Goal: Complete application form: Complete application form

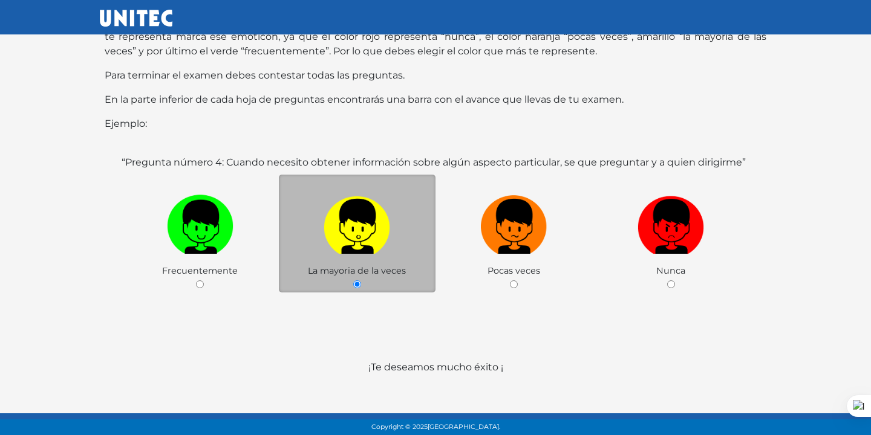
scroll to position [153, 0]
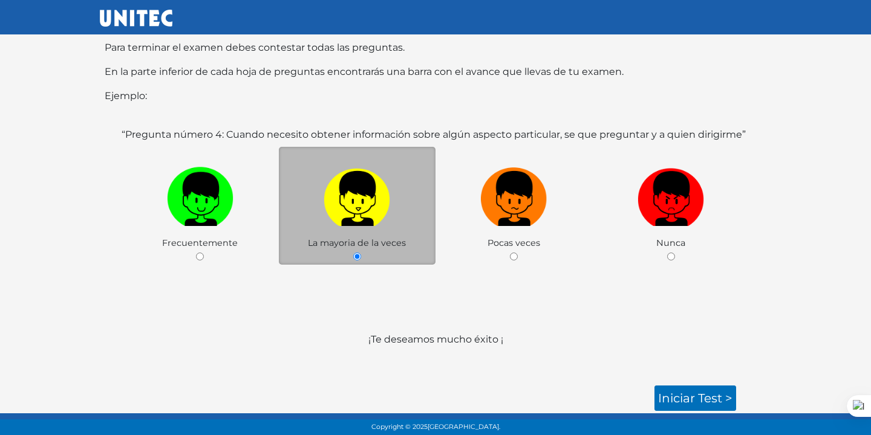
click at [330, 175] on img at bounding box center [357, 194] width 67 height 63
click at [353, 253] on input "radio" at bounding box center [357, 257] width 8 height 8
click at [661, 391] on link "Iniciar test >" at bounding box center [695, 398] width 82 height 25
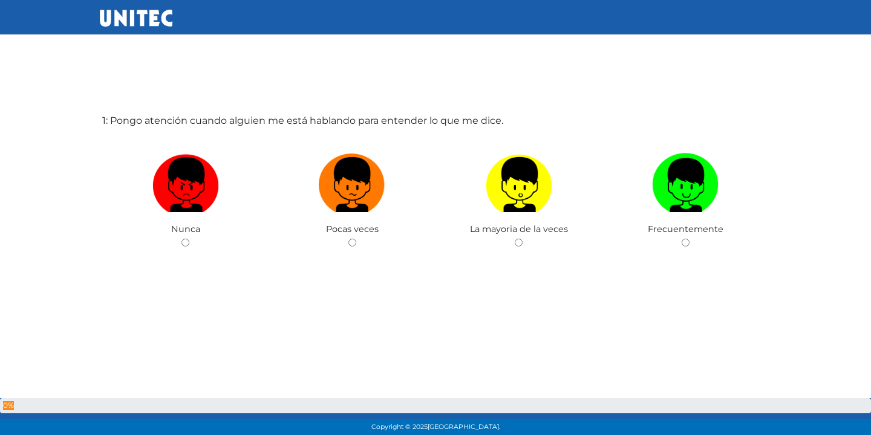
scroll to position [60, 0]
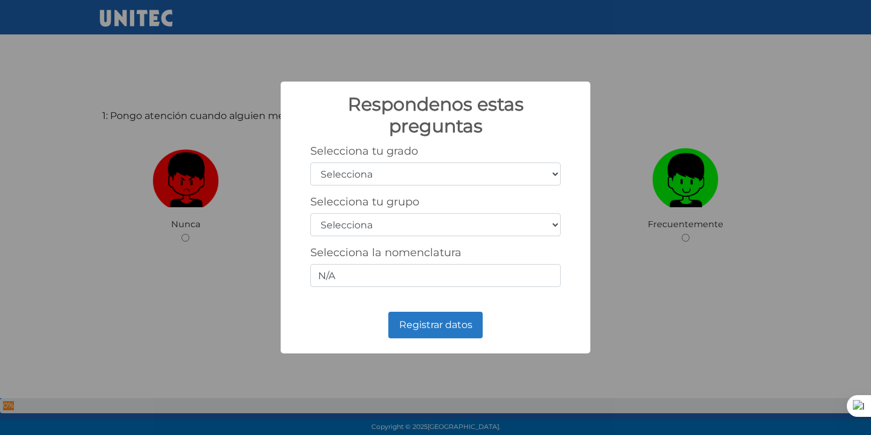
click at [480, 171] on select "Selecciona 1er grado 2do grado 3er grado 4to grado 5to grado 6to grado" at bounding box center [435, 174] width 250 height 23
click at [379, 174] on select "Selecciona 1er grado 2do grado 3er grado 4to grado 5to grado 6to grado" at bounding box center [435, 174] width 250 height 23
select select "6"
click at [310, 163] on select "Selecciona 1er grado 2do grado 3er grado 4to grado 5to grado 6to grado" at bounding box center [435, 174] width 250 height 23
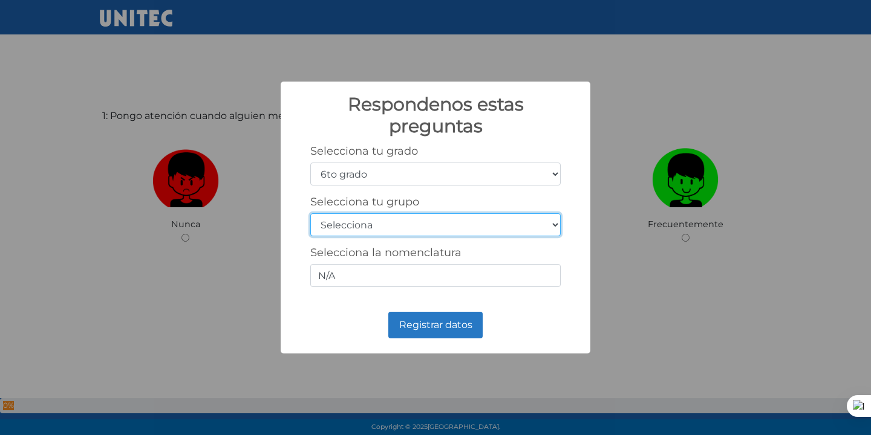
click at [393, 232] on select "Selecciona A B C D E F G H I J K L M N O P Q R S T U V W X Y Z" at bounding box center [435, 224] width 250 height 23
select select "a"
click at [310, 213] on select "Selecciona A B C D E F G H I J K L M N O P Q R S T U V W X Y Z" at bounding box center [435, 224] width 250 height 23
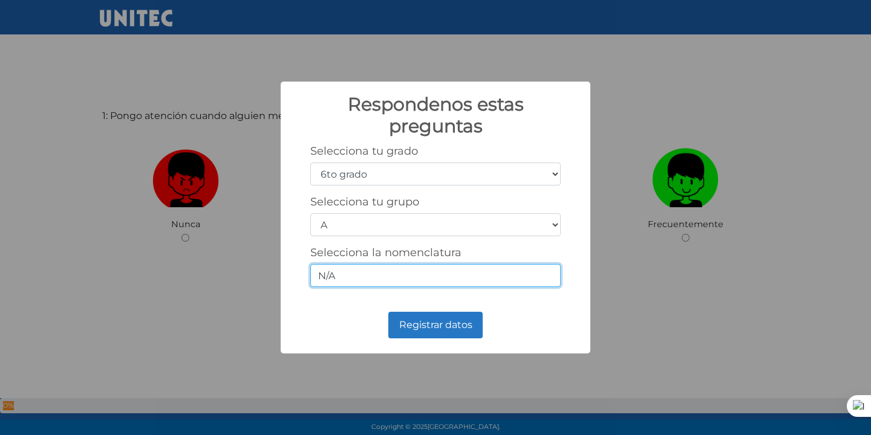
click at [374, 281] on input "N/A" at bounding box center [435, 275] width 250 height 23
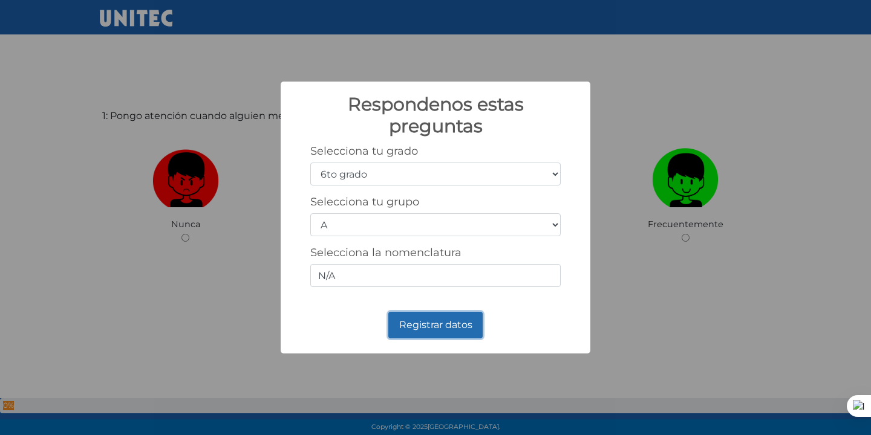
click at [454, 333] on button "Registrar datos" at bounding box center [435, 325] width 94 height 27
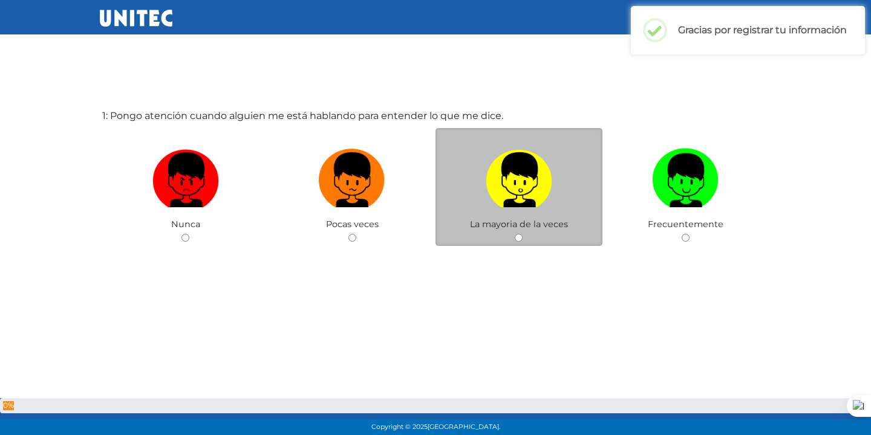
click at [516, 230] on div "La mayoria de la veces" at bounding box center [518, 187] width 167 height 118
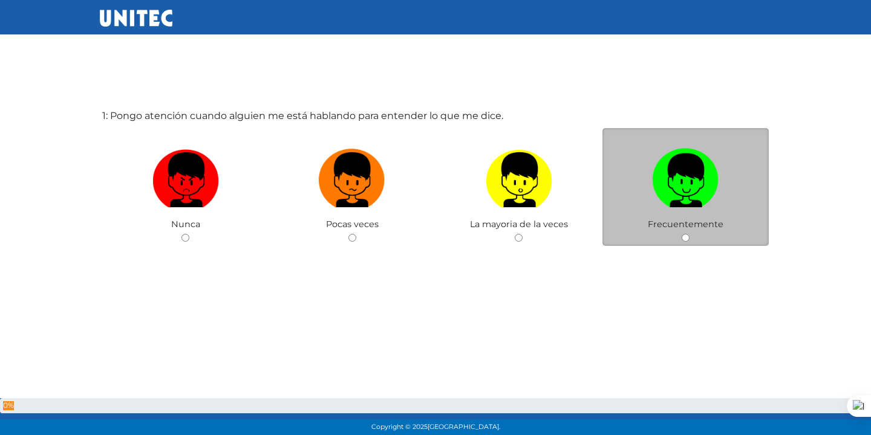
click at [682, 235] on input "radio" at bounding box center [686, 238] width 8 height 8
radio input "true"
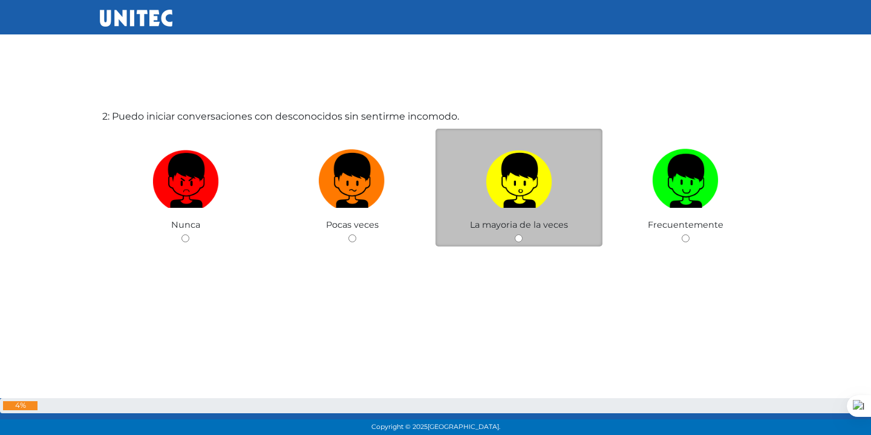
scroll to position [496, 0]
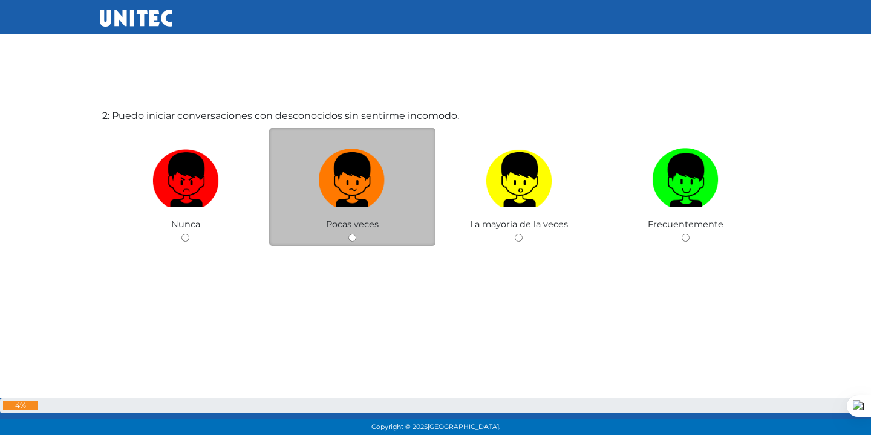
click at [353, 238] on input "radio" at bounding box center [352, 238] width 8 height 8
radio input "true"
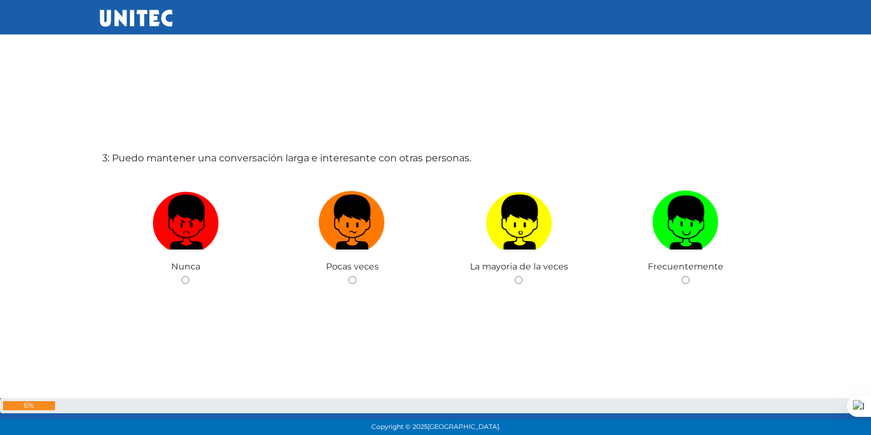
scroll to position [931, 0]
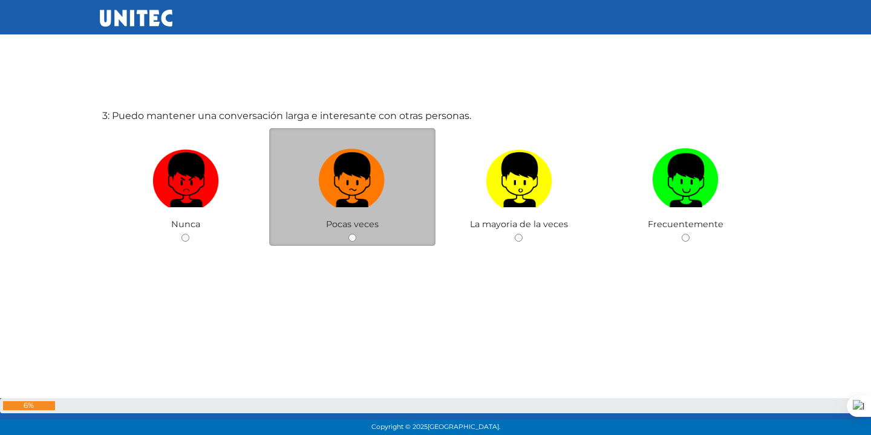
click at [356, 235] on input "radio" at bounding box center [352, 238] width 8 height 8
radio input "true"
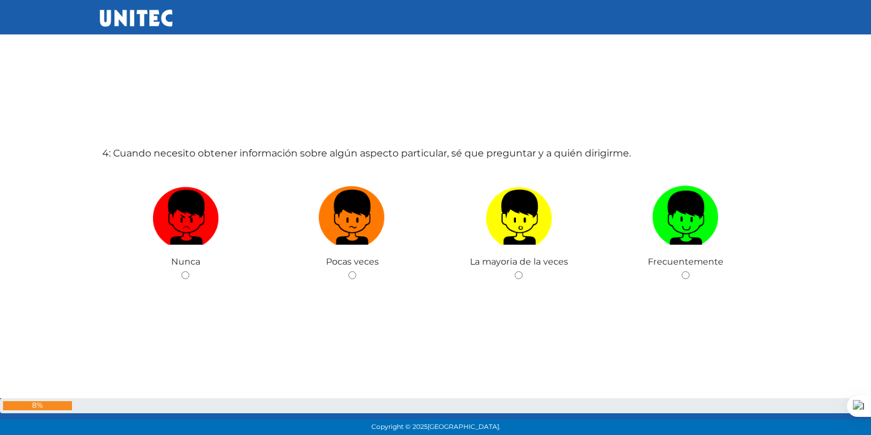
scroll to position [1367, 0]
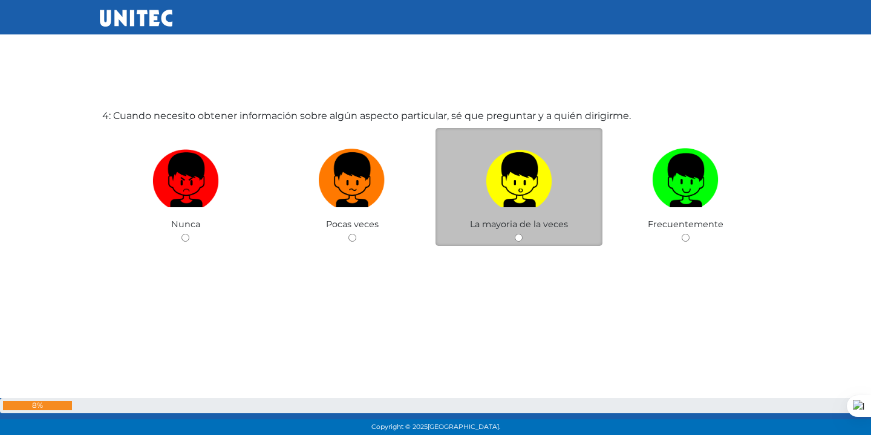
click at [505, 227] on span "La mayoria de la veces" at bounding box center [519, 224] width 98 height 11
click at [516, 238] on input "radio" at bounding box center [519, 238] width 8 height 8
radio input "true"
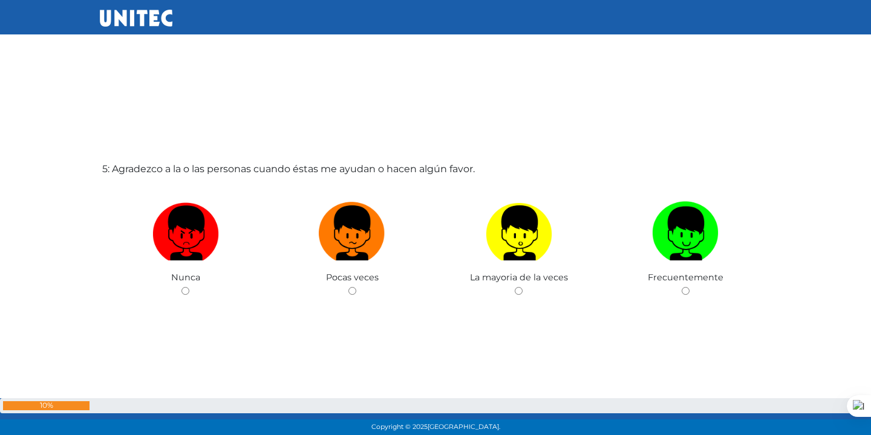
scroll to position [1802, 0]
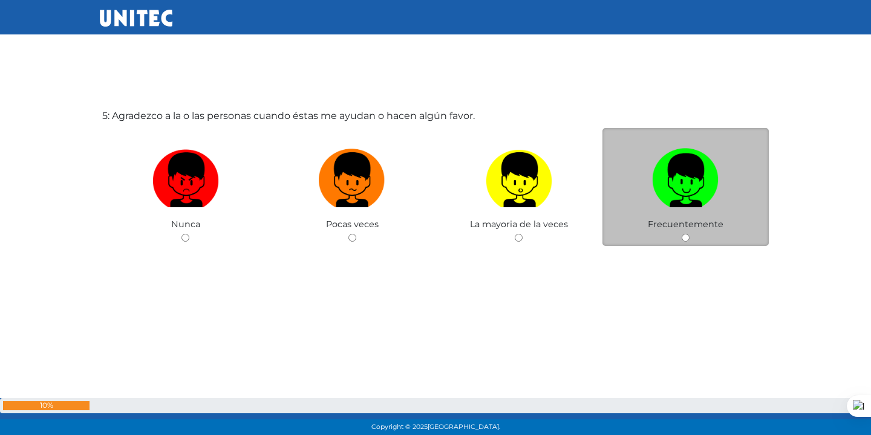
click at [667, 209] on label at bounding box center [685, 180] width 167 height 74
click at [682, 234] on input "radio" at bounding box center [686, 238] width 8 height 8
radio input "true"
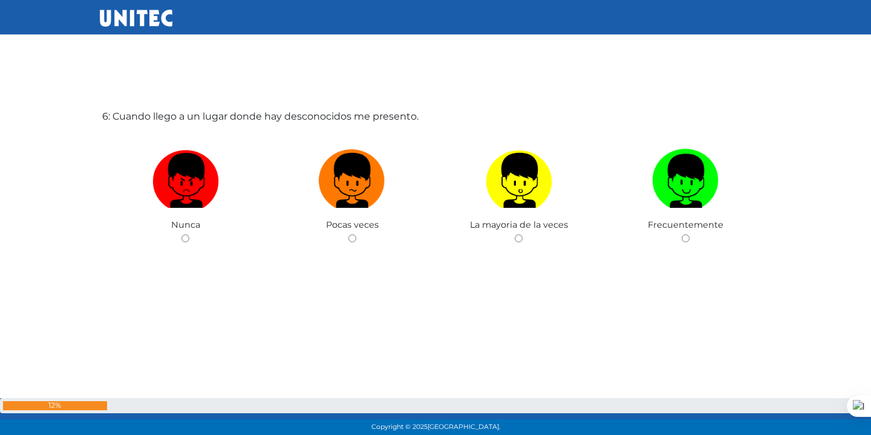
scroll to position [2238, 0]
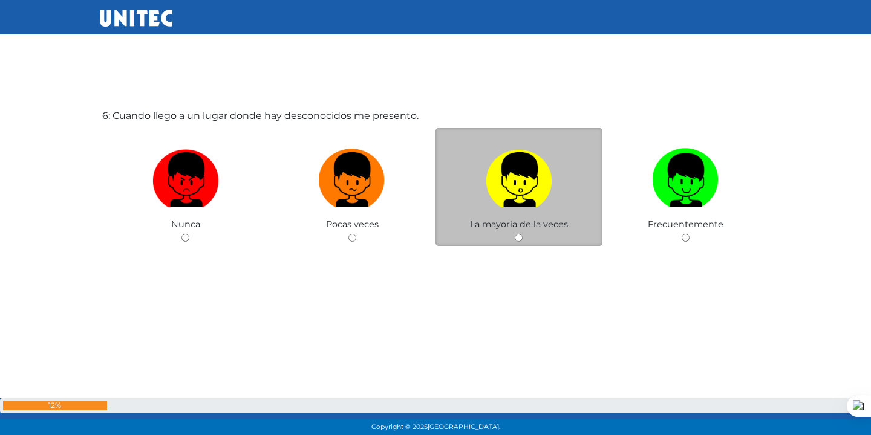
click at [557, 186] on label at bounding box center [518, 180] width 167 height 74
click at [523, 234] on input "radio" at bounding box center [519, 238] width 8 height 8
radio input "true"
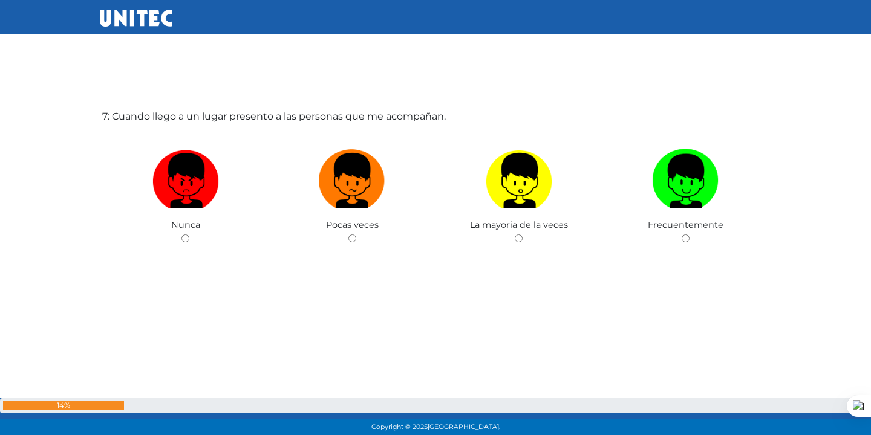
scroll to position [2673, 0]
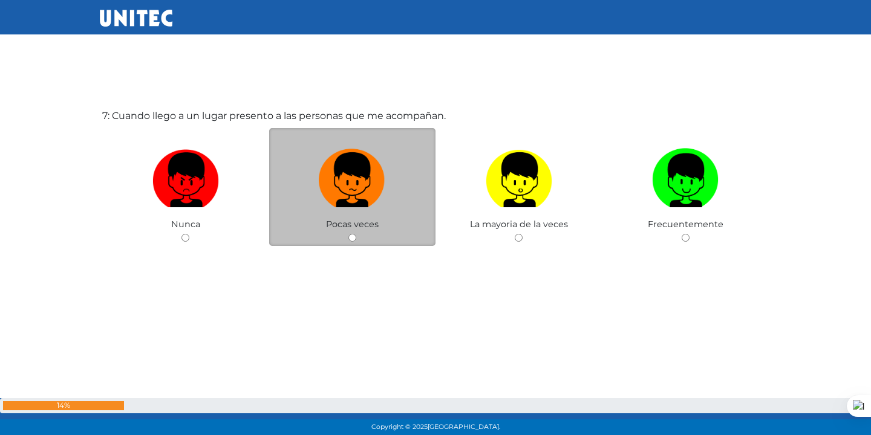
click at [346, 215] on label at bounding box center [352, 180] width 167 height 74
click at [348, 234] on input "radio" at bounding box center [352, 238] width 8 height 8
radio input "true"
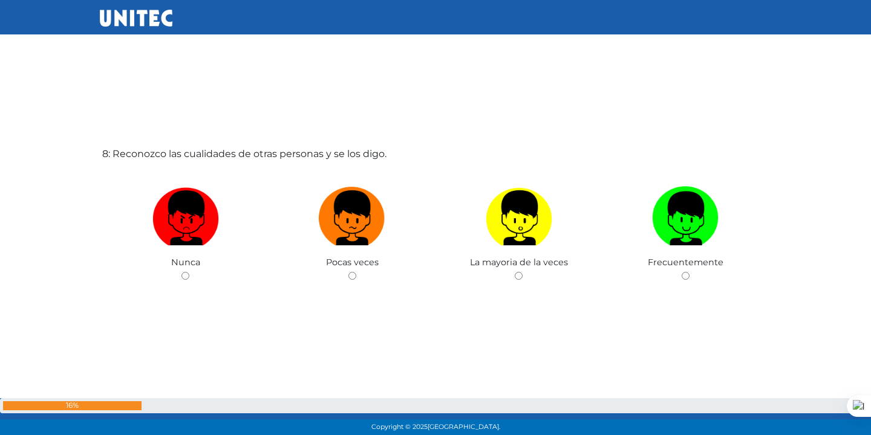
scroll to position [3108, 0]
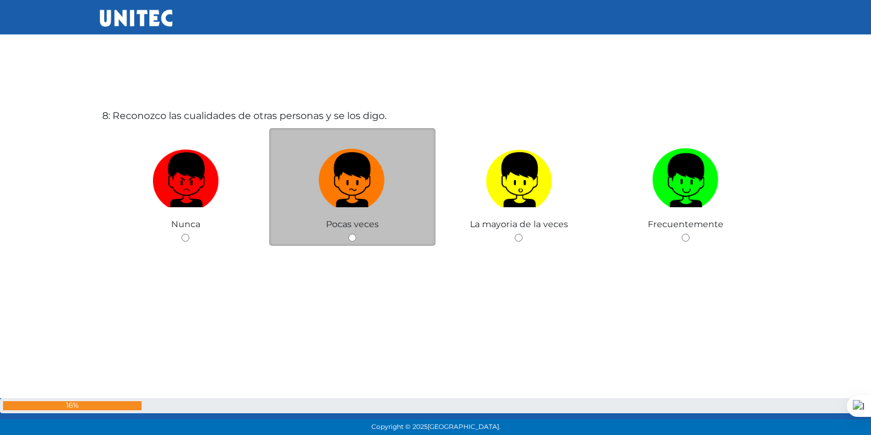
click at [346, 217] on label at bounding box center [352, 180] width 167 height 74
click at [348, 234] on input "radio" at bounding box center [352, 238] width 8 height 8
radio input "true"
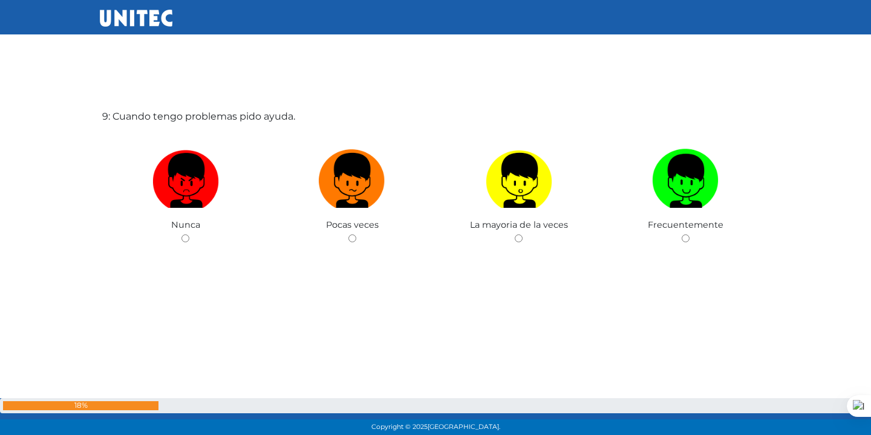
scroll to position [3544, 0]
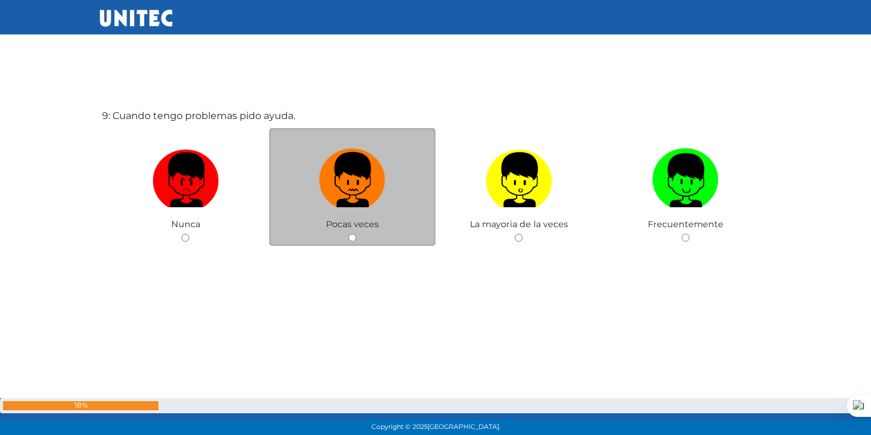
click at [364, 205] on img at bounding box center [352, 175] width 67 height 63
click at [356, 234] on input "radio" at bounding box center [352, 238] width 8 height 8
radio input "true"
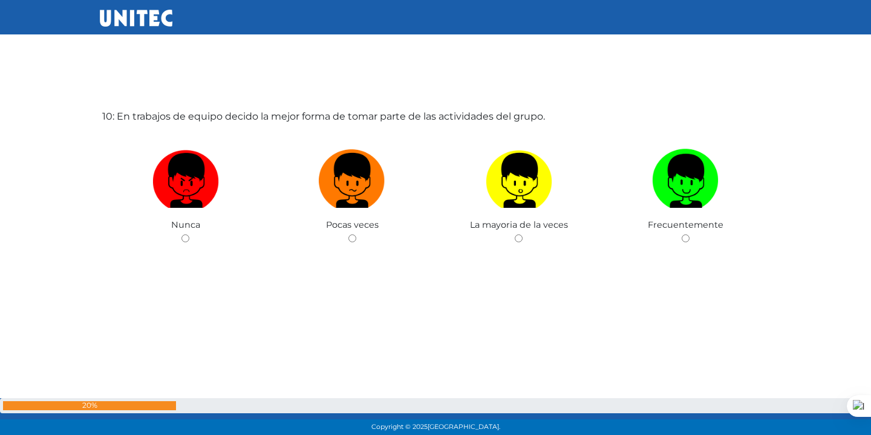
scroll to position [3979, 0]
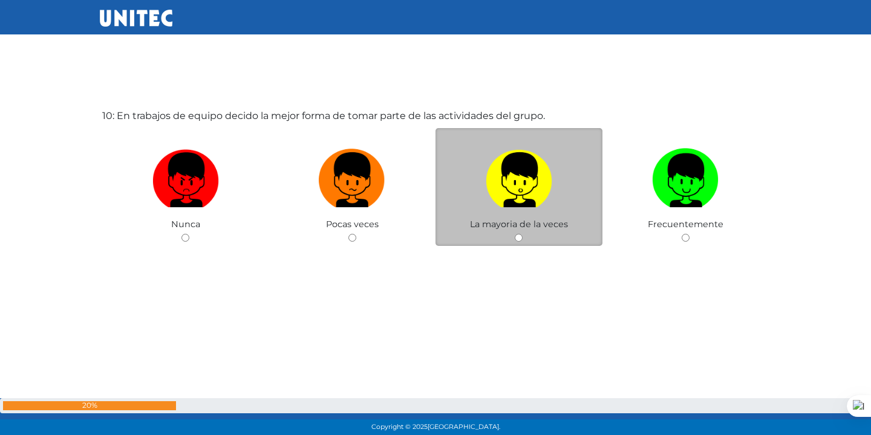
click at [545, 229] on span "La mayoria de la veces" at bounding box center [519, 224] width 98 height 11
click at [517, 238] on input "radio" at bounding box center [519, 238] width 8 height 8
radio input "true"
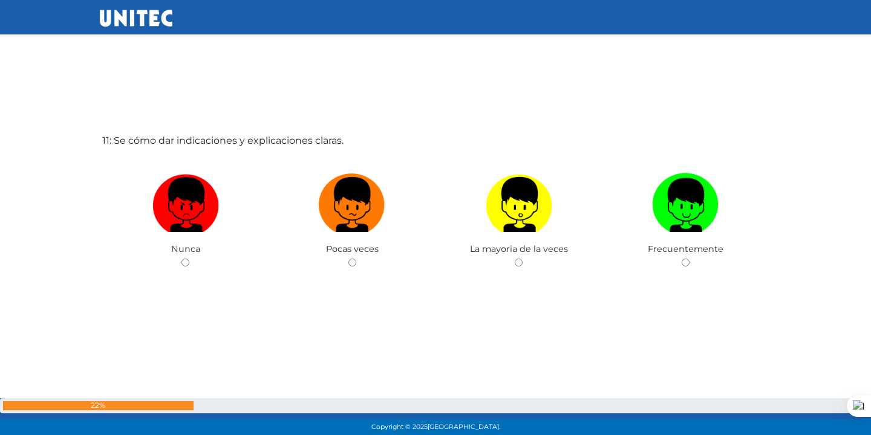
scroll to position [4415, 0]
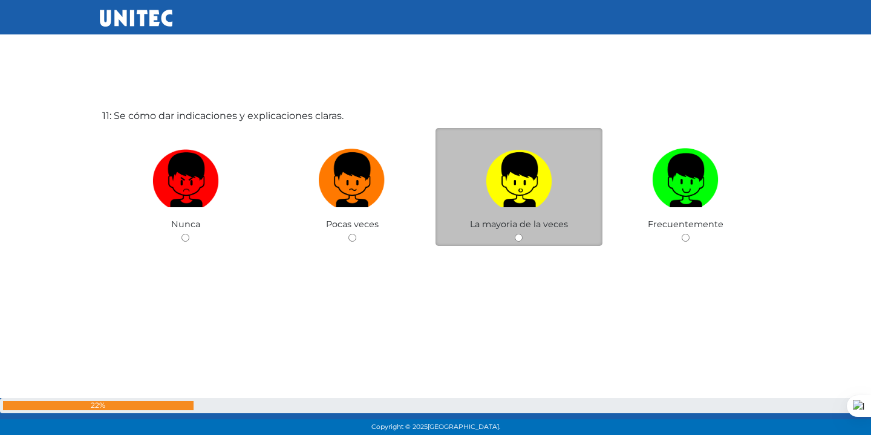
click at [545, 213] on label at bounding box center [518, 180] width 167 height 74
click at [523, 234] on input "radio" at bounding box center [519, 238] width 8 height 8
radio input "true"
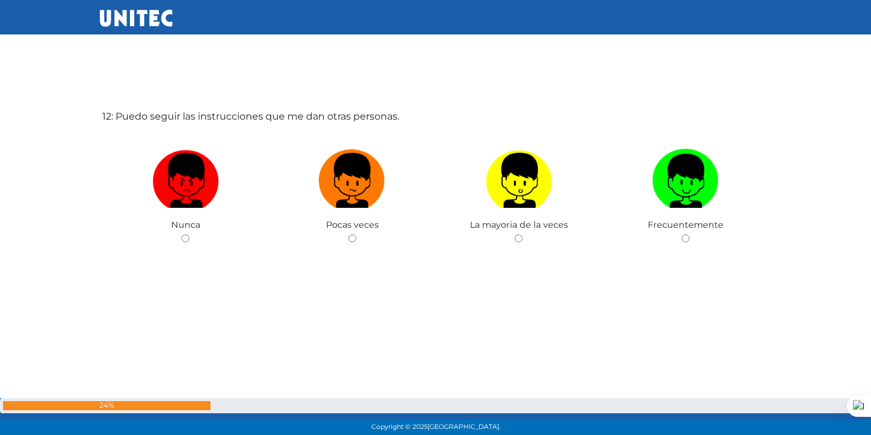
scroll to position [4850, 0]
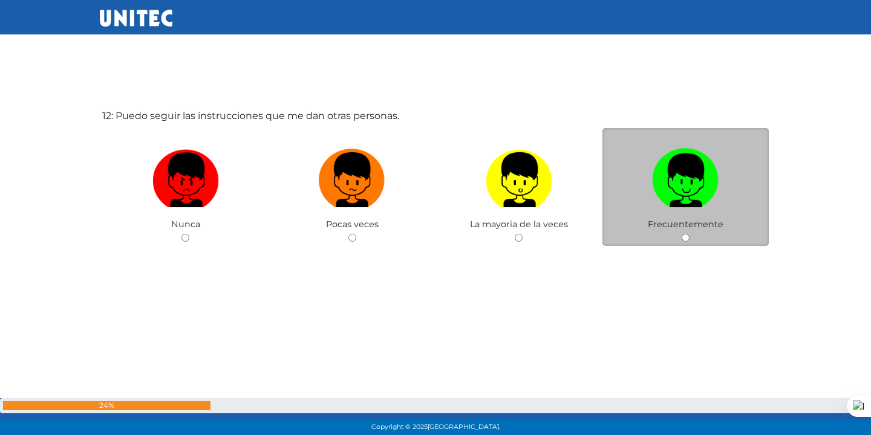
click at [639, 215] on label at bounding box center [685, 180] width 167 height 74
click at [682, 234] on input "radio" at bounding box center [686, 238] width 8 height 8
radio input "true"
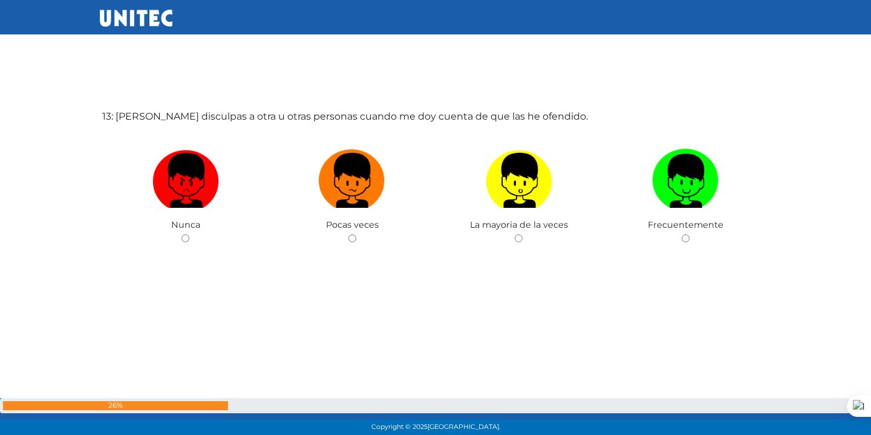
scroll to position [5286, 0]
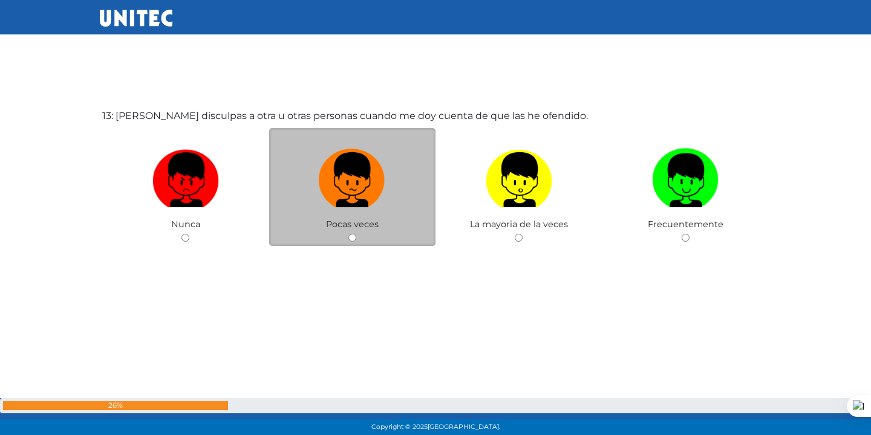
click at [334, 230] on div "Pocas veces" at bounding box center [352, 187] width 167 height 118
click at [360, 230] on div "Pocas veces" at bounding box center [352, 187] width 167 height 118
click at [350, 236] on input "radio" at bounding box center [352, 238] width 8 height 8
radio input "true"
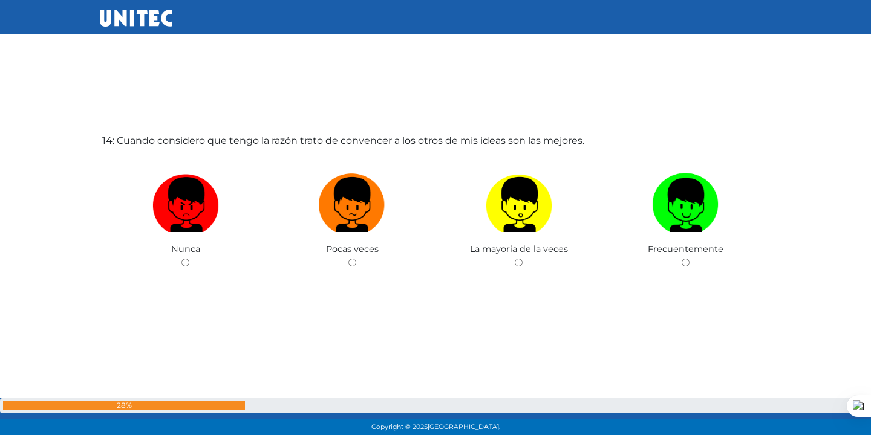
scroll to position [5721, 0]
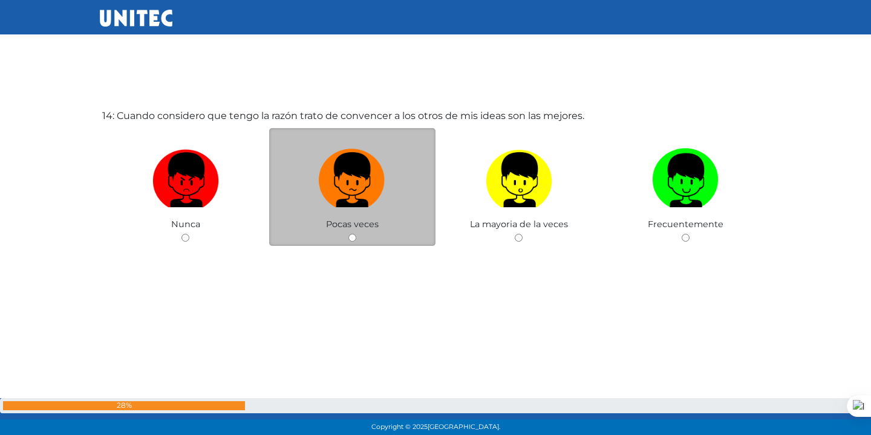
click at [351, 221] on span "Pocas veces" at bounding box center [352, 224] width 53 height 11
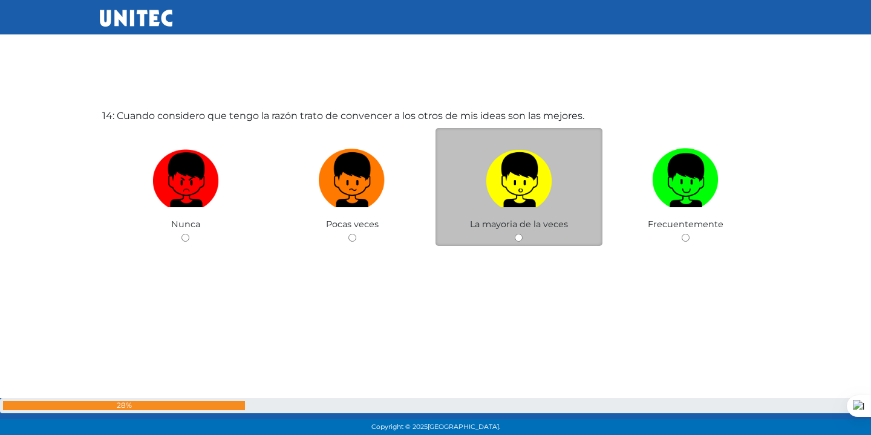
click at [519, 231] on div "La mayoria de la veces" at bounding box center [518, 187] width 167 height 118
click at [519, 238] on input "radio" at bounding box center [519, 238] width 8 height 8
radio input "true"
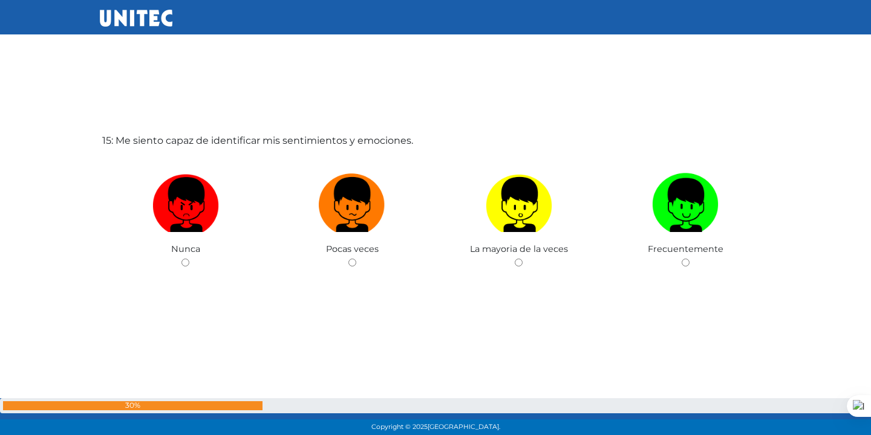
scroll to position [6156, 0]
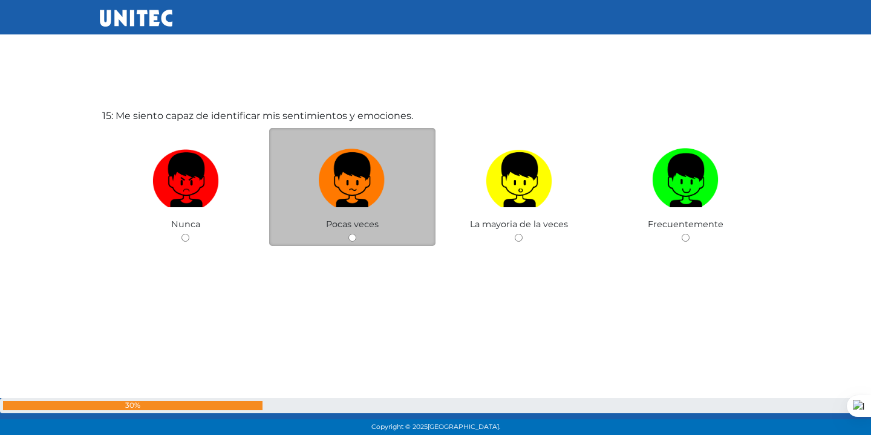
click at [354, 232] on div "Pocas veces" at bounding box center [352, 187] width 167 height 118
click at [351, 242] on div "Pocas veces" at bounding box center [352, 187] width 167 height 118
click at [353, 236] on input "radio" at bounding box center [352, 238] width 8 height 8
radio input "true"
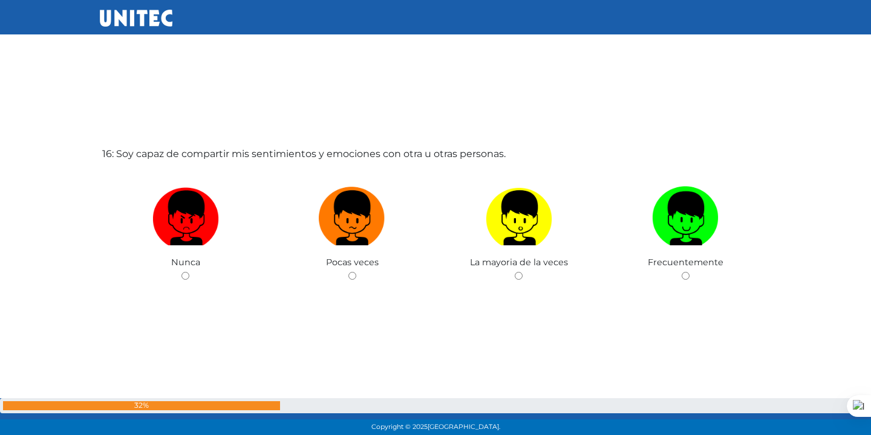
scroll to position [6592, 0]
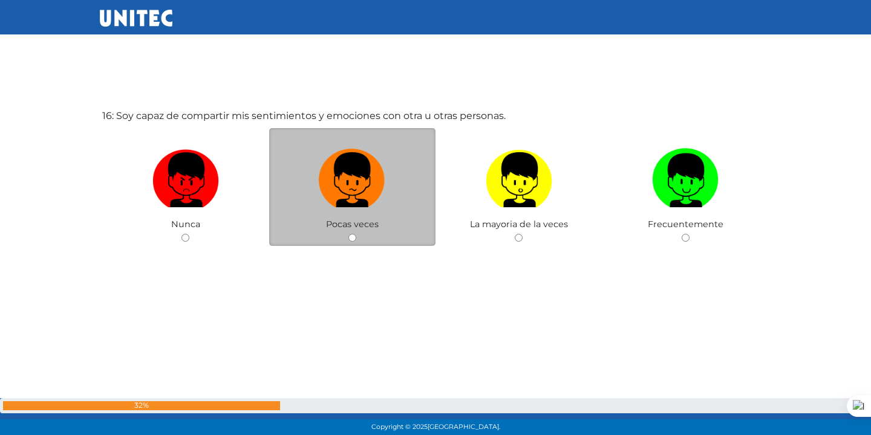
click at [350, 236] on input "radio" at bounding box center [352, 238] width 8 height 8
radio input "true"
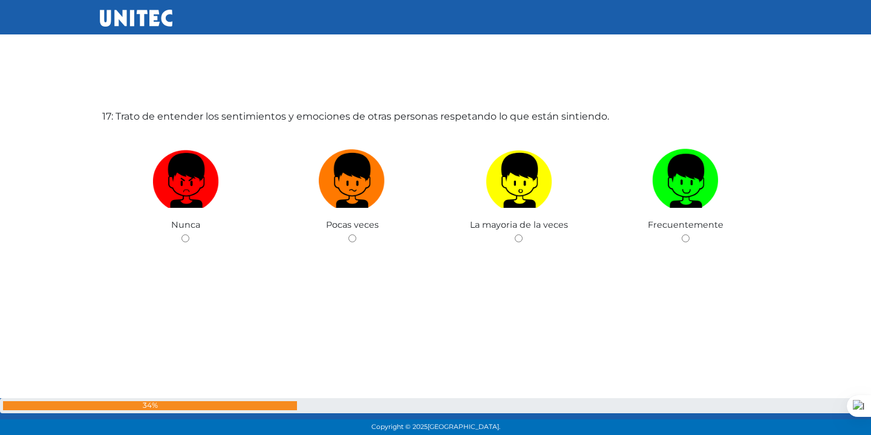
scroll to position [7027, 0]
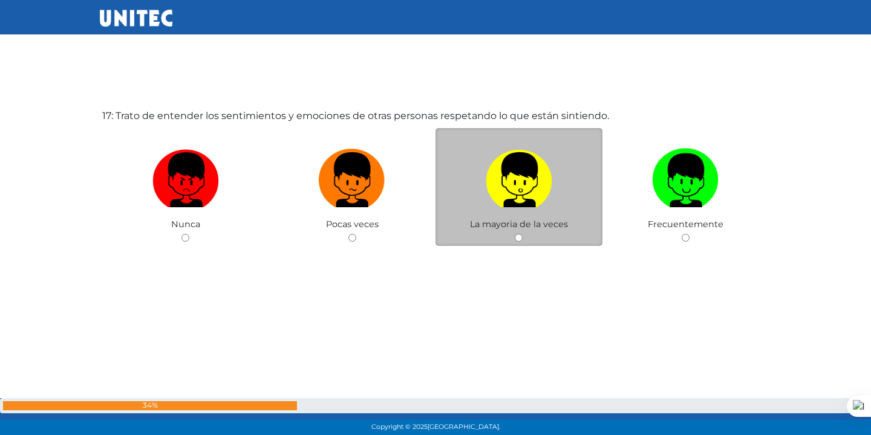
click at [516, 236] on input "radio" at bounding box center [519, 238] width 8 height 8
radio input "true"
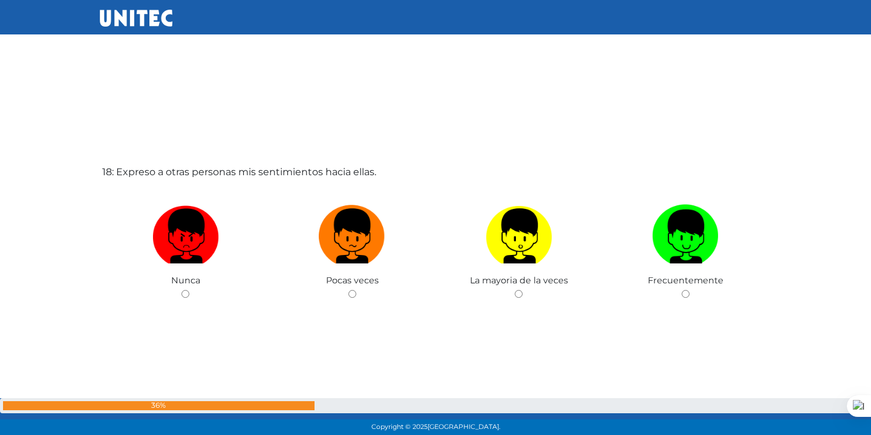
scroll to position [7463, 0]
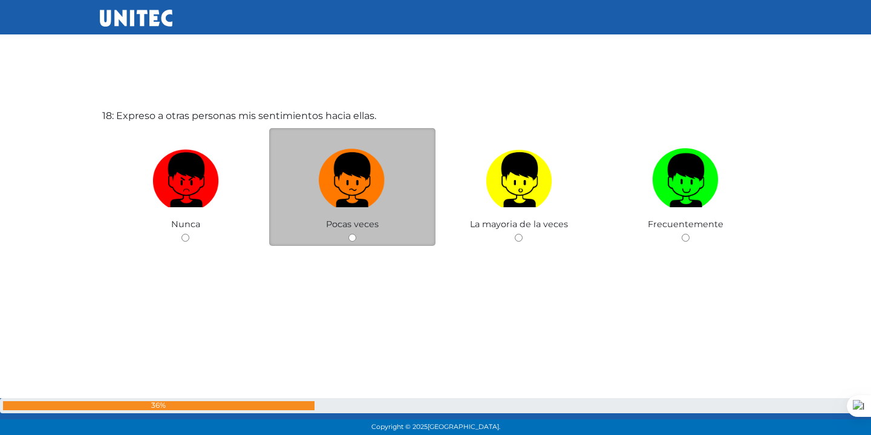
click at [349, 244] on div "Pocas veces" at bounding box center [352, 187] width 167 height 118
click at [350, 234] on input "radio" at bounding box center [352, 238] width 8 height 8
radio input "true"
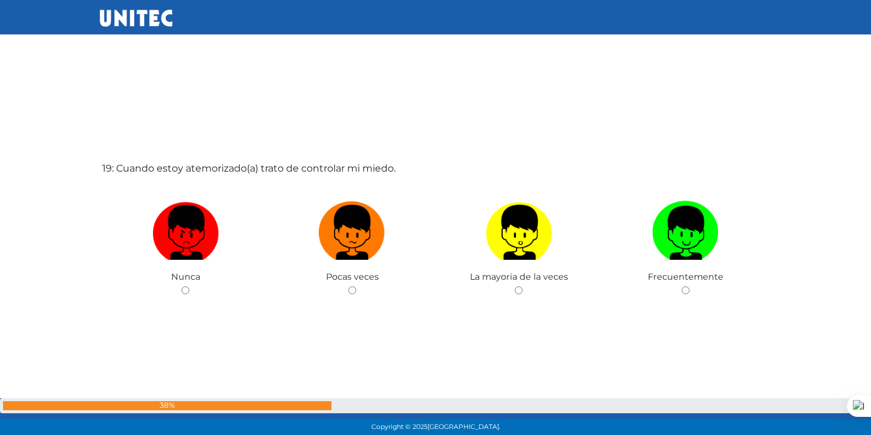
scroll to position [7898, 0]
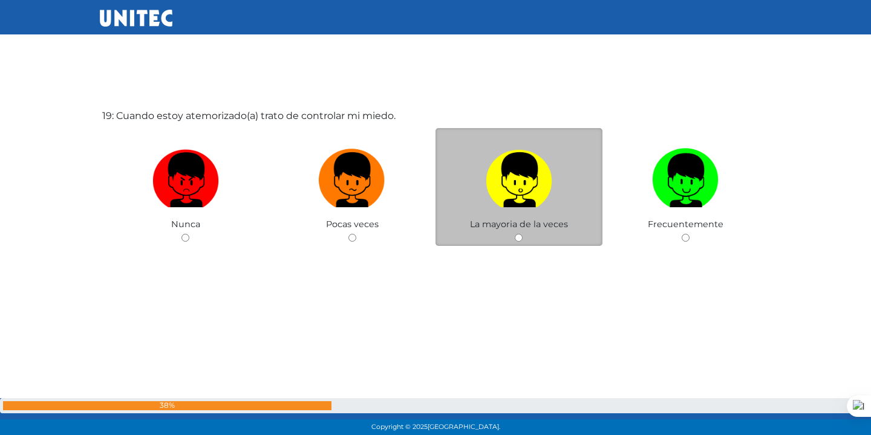
click at [519, 235] on input "radio" at bounding box center [519, 238] width 8 height 8
radio input "true"
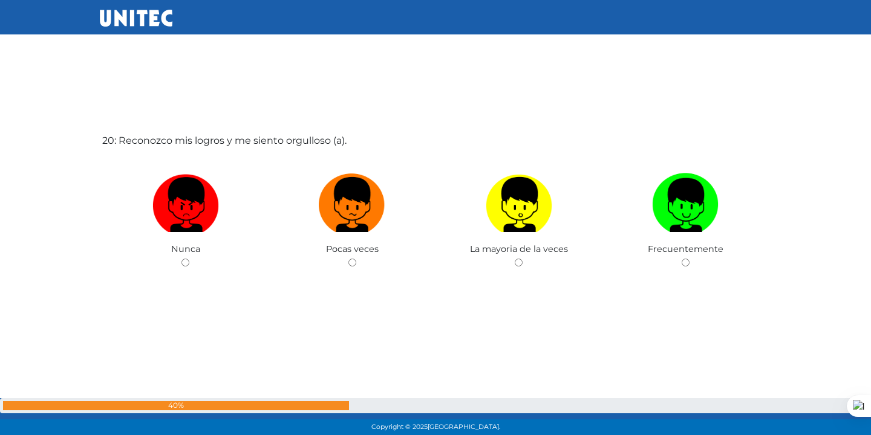
scroll to position [8334, 0]
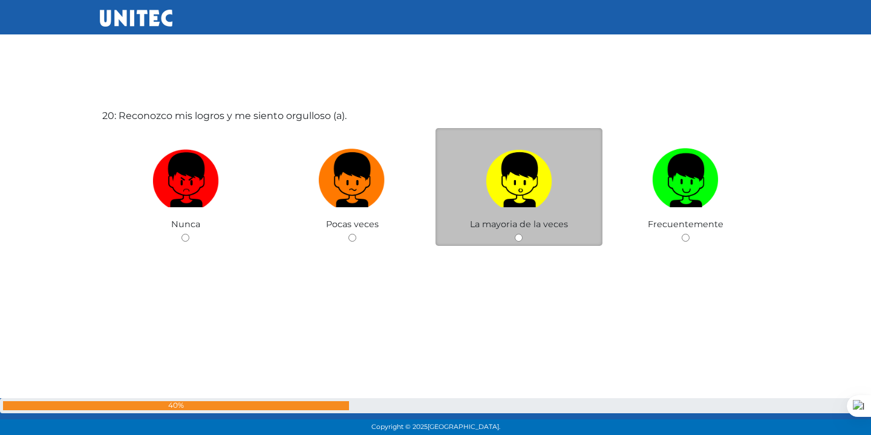
click at [516, 241] on input "radio" at bounding box center [519, 238] width 8 height 8
radio input "true"
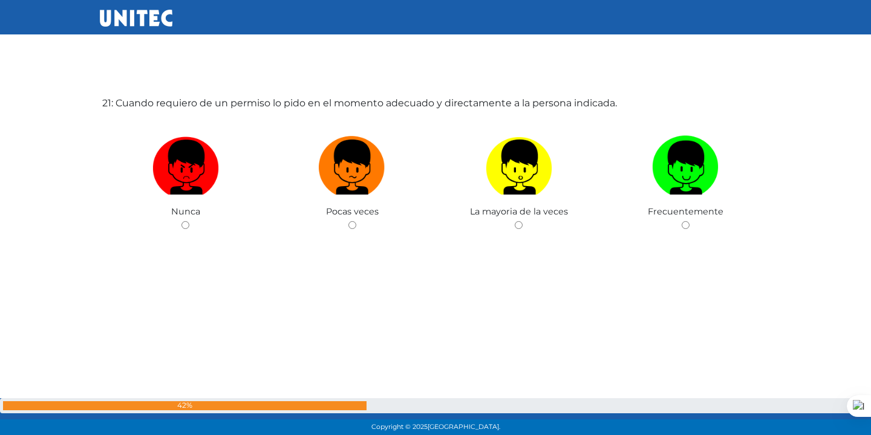
scroll to position [8783, 0]
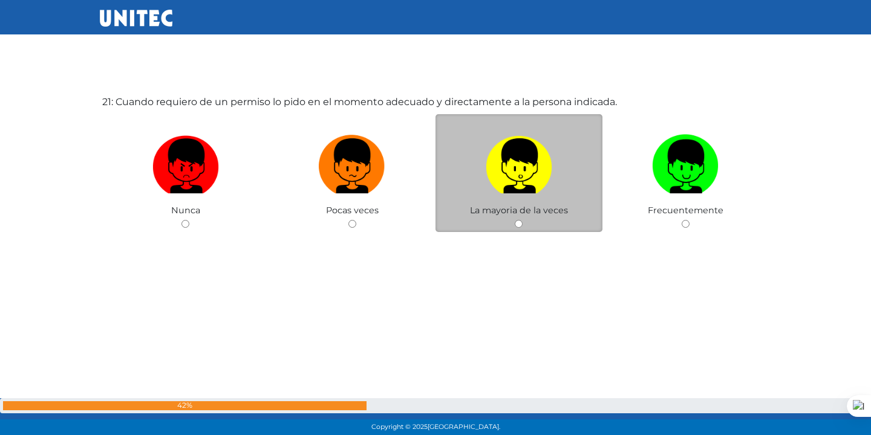
click at [516, 227] on input "radio" at bounding box center [519, 224] width 8 height 8
radio input "true"
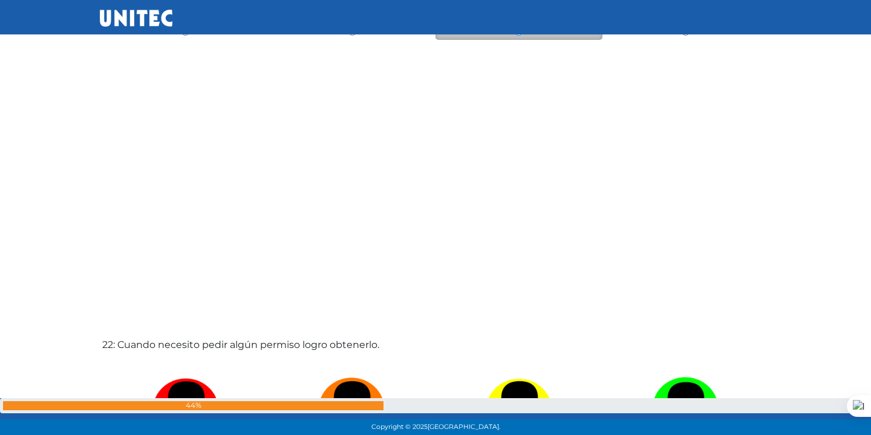
scroll to position [9204, 0]
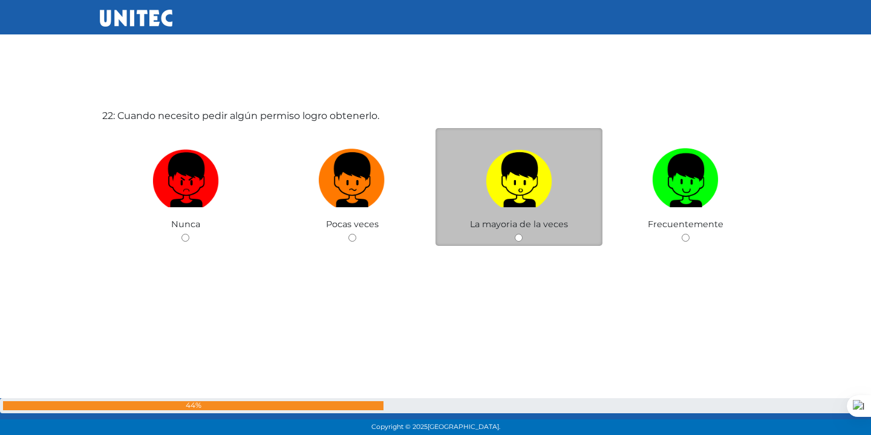
click at [516, 233] on div "La mayoria de la veces" at bounding box center [518, 187] width 167 height 118
click at [519, 241] on input "radio" at bounding box center [519, 238] width 8 height 8
radio input "true"
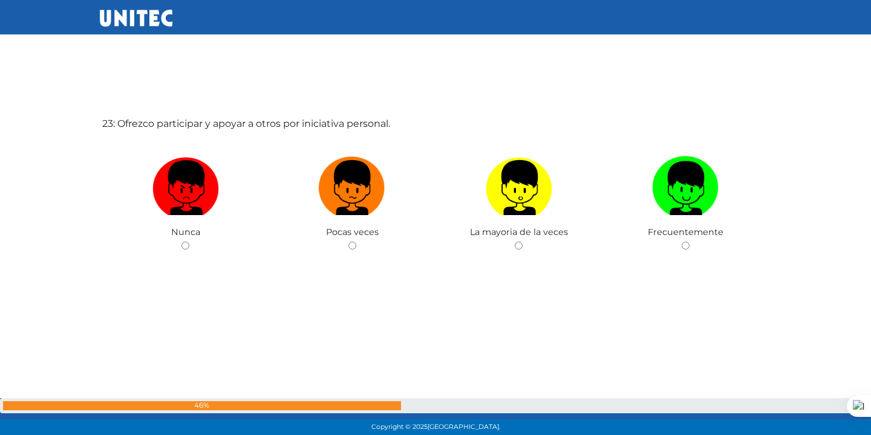
scroll to position [9640, 0]
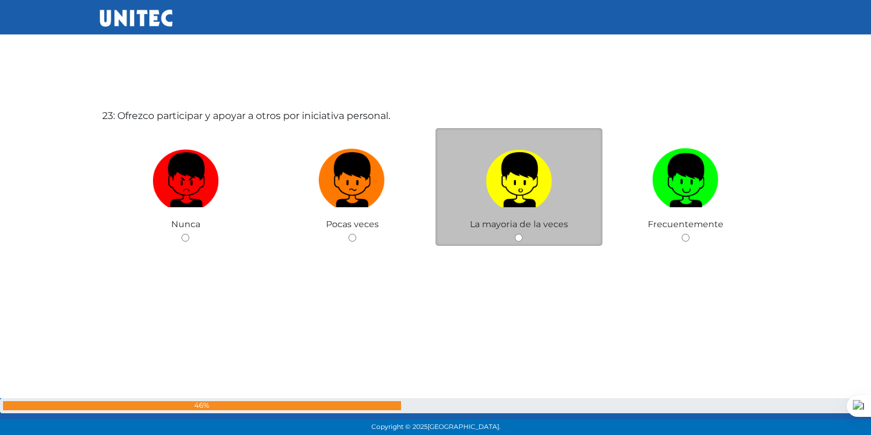
click at [520, 236] on input "radio" at bounding box center [519, 238] width 8 height 8
radio input "true"
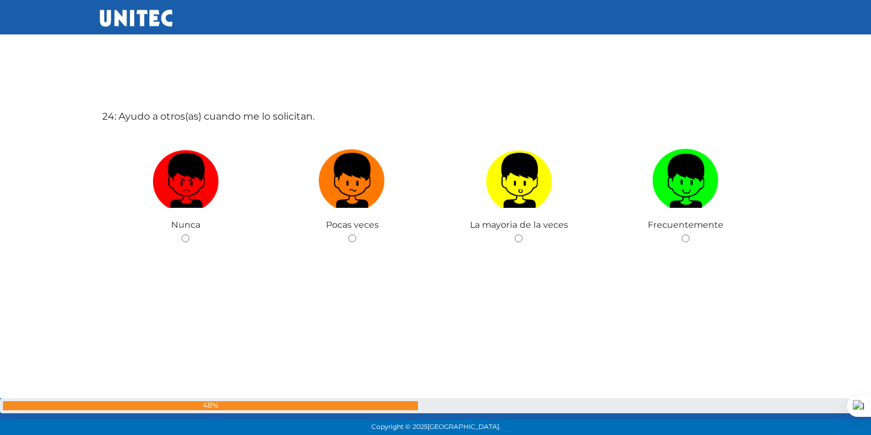
scroll to position [10075, 0]
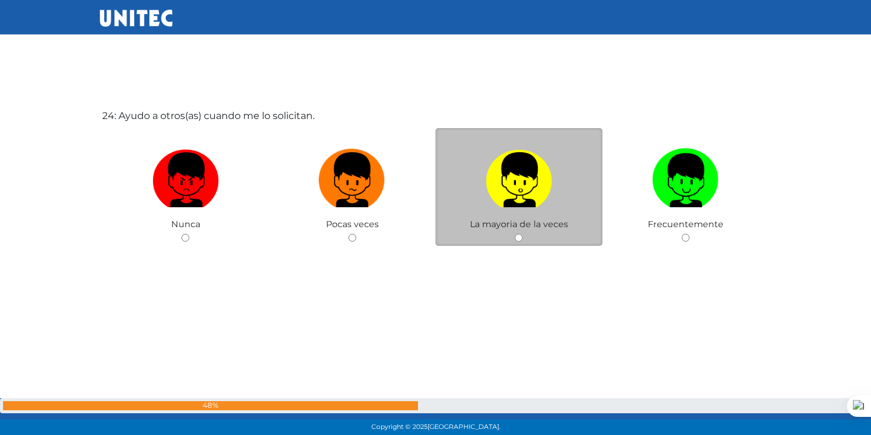
click at [513, 237] on div "La mayoria de la veces" at bounding box center [518, 187] width 167 height 118
click at [517, 239] on input "radio" at bounding box center [519, 238] width 8 height 8
radio input "true"
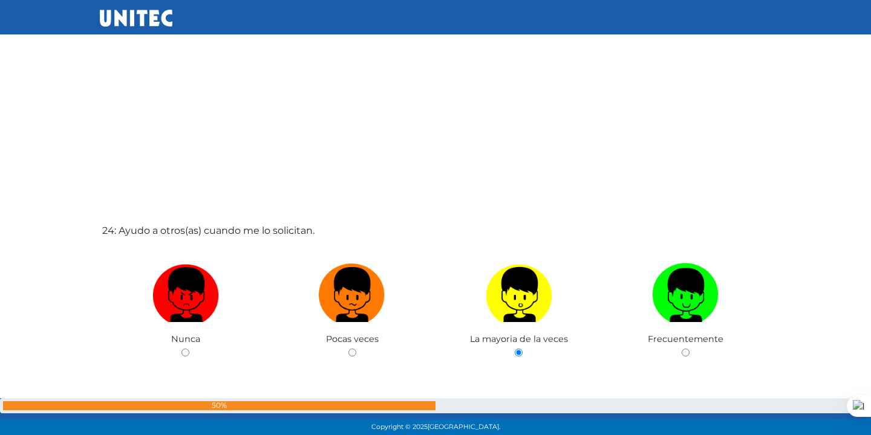
scroll to position [9950, 0]
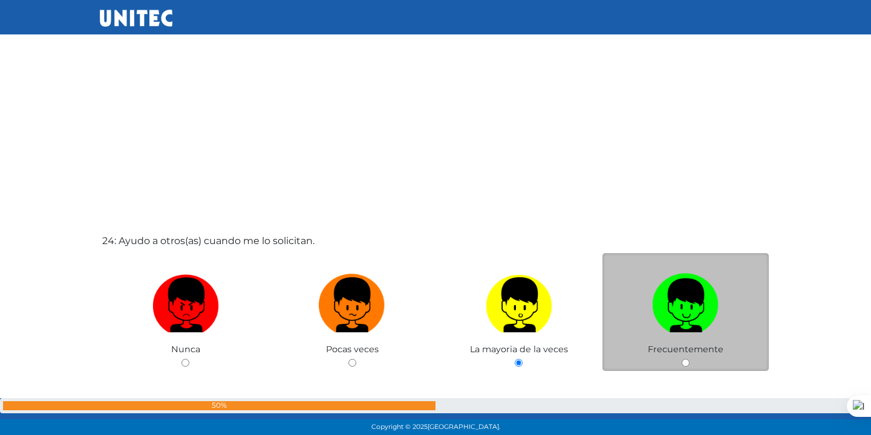
click at [687, 363] on input "radio" at bounding box center [686, 363] width 8 height 8
radio input "true"
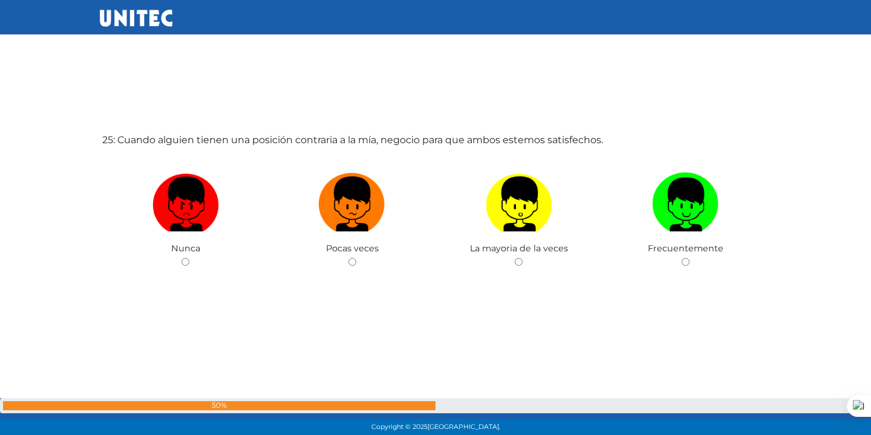
scroll to position [10511, 0]
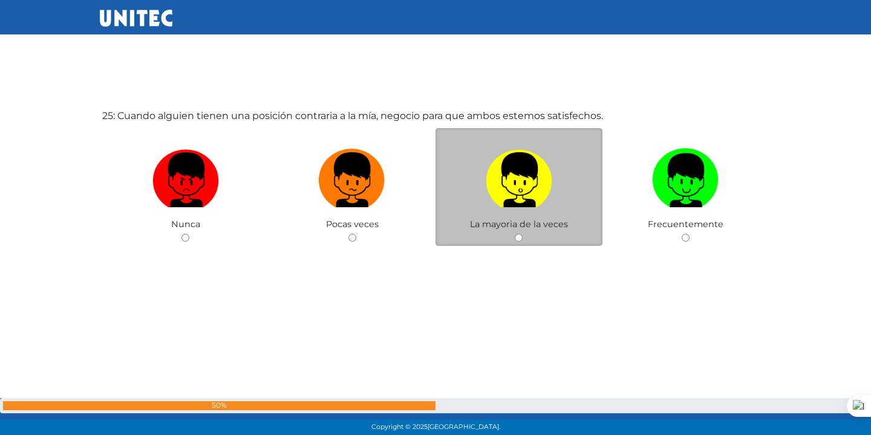
click at [504, 237] on div "La mayoria de la veces" at bounding box center [518, 187] width 167 height 118
click at [521, 238] on input "radio" at bounding box center [519, 238] width 8 height 8
radio input "true"
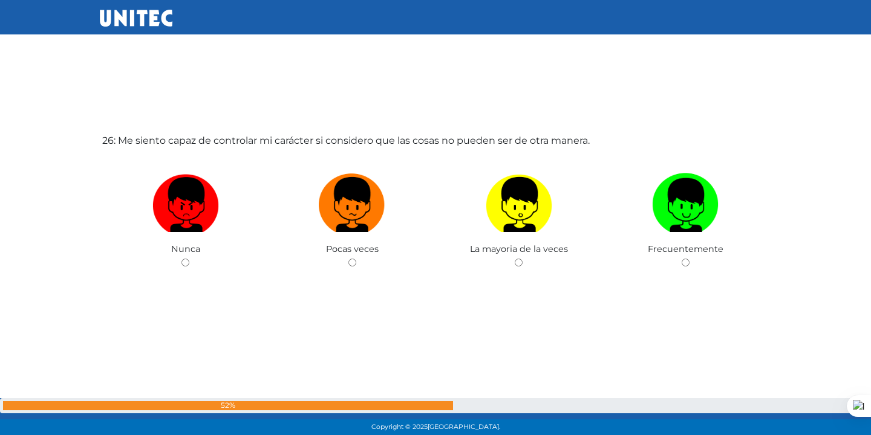
scroll to position [10946, 0]
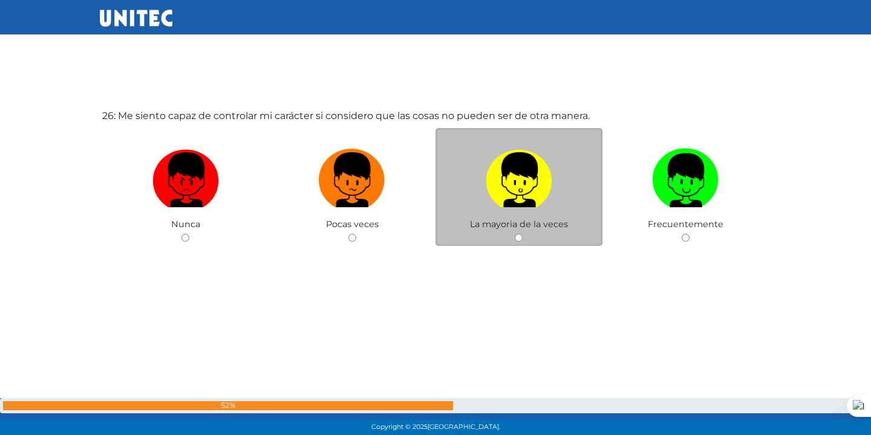
click at [515, 239] on input "radio" at bounding box center [519, 238] width 8 height 8
radio input "true"
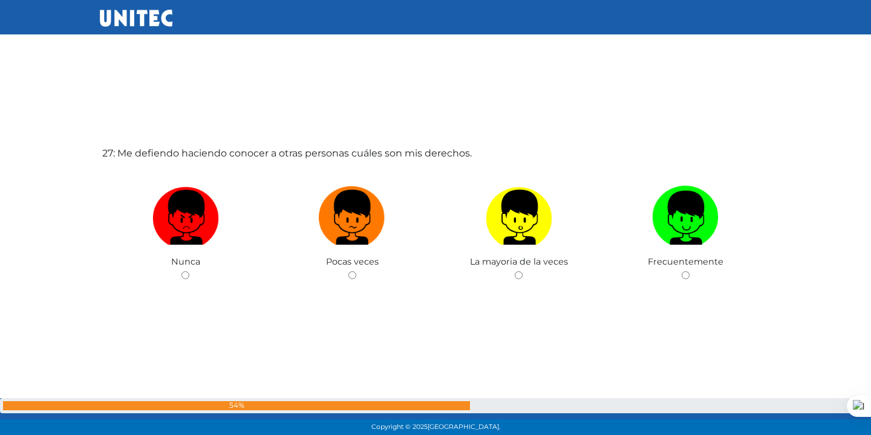
scroll to position [11382, 0]
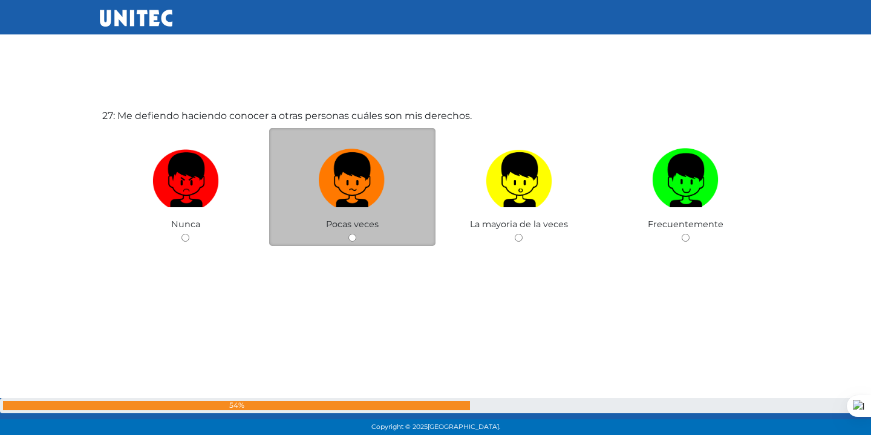
click at [352, 232] on div "Pocas veces" at bounding box center [352, 187] width 167 height 118
click at [354, 238] on input "radio" at bounding box center [352, 238] width 8 height 8
radio input "true"
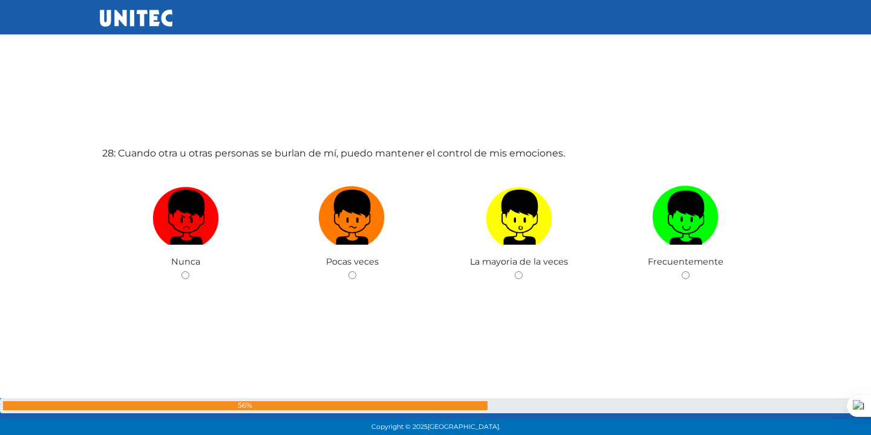
scroll to position [11817, 0]
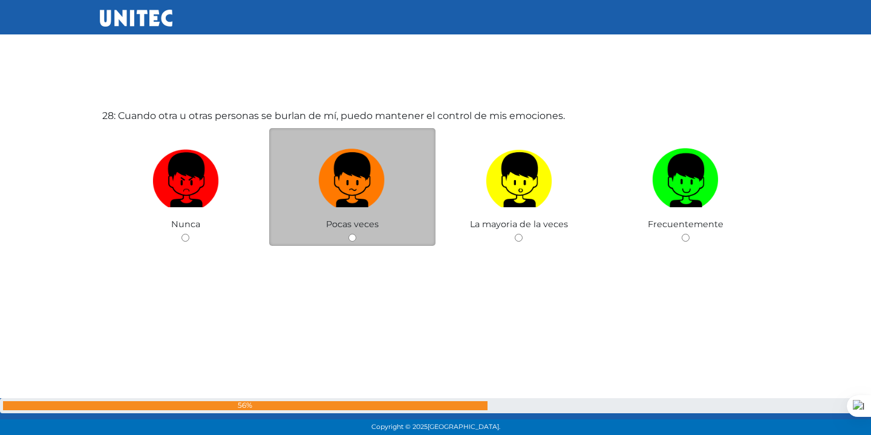
click at [353, 236] on input "radio" at bounding box center [352, 238] width 8 height 8
radio input "true"
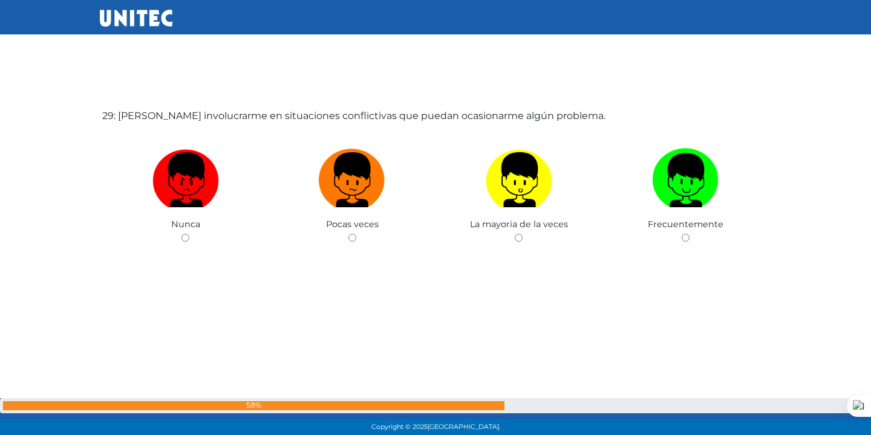
scroll to position [12256, 0]
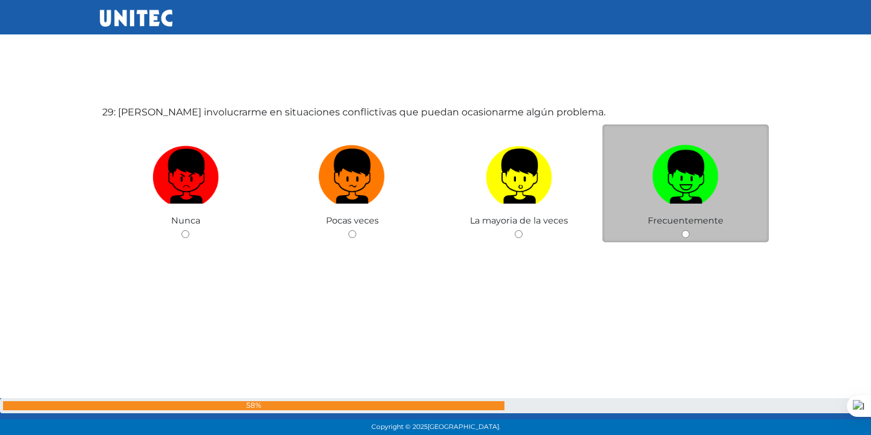
click at [692, 181] on img at bounding box center [685, 171] width 67 height 63
click at [689, 230] on input "radio" at bounding box center [686, 234] width 8 height 8
radio input "true"
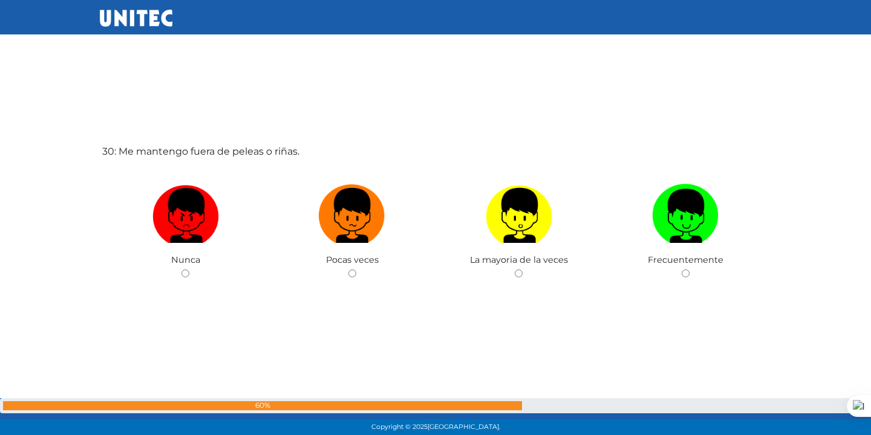
scroll to position [12688, 0]
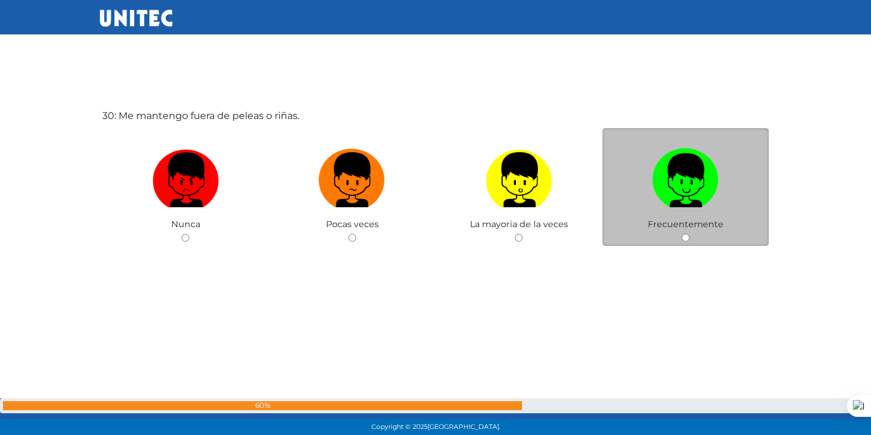
click at [680, 236] on div "Frecuentemente" at bounding box center [685, 187] width 167 height 118
click at [683, 236] on input "radio" at bounding box center [686, 238] width 8 height 8
radio input "true"
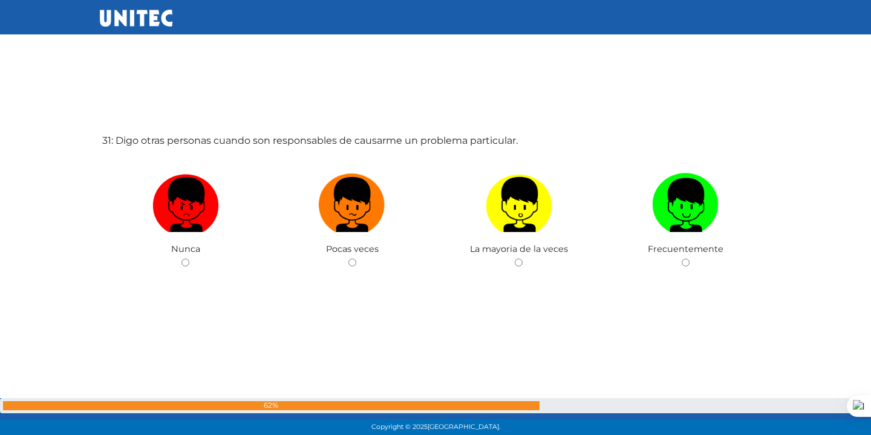
scroll to position [13123, 0]
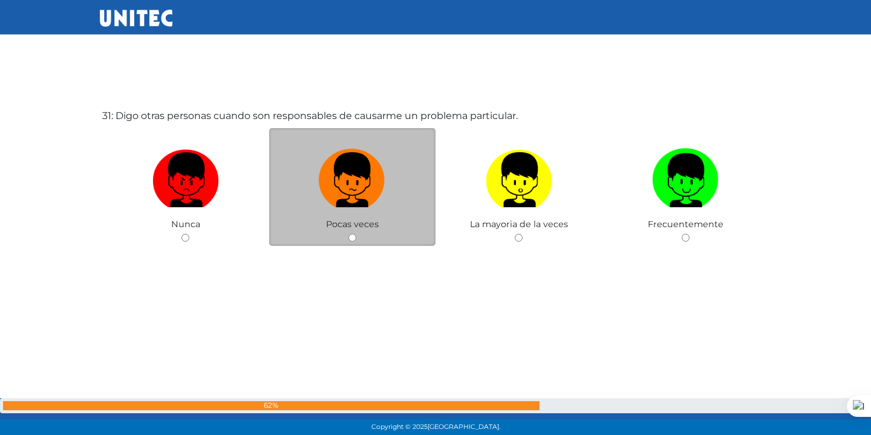
click at [353, 235] on input "radio" at bounding box center [352, 238] width 8 height 8
radio input "true"
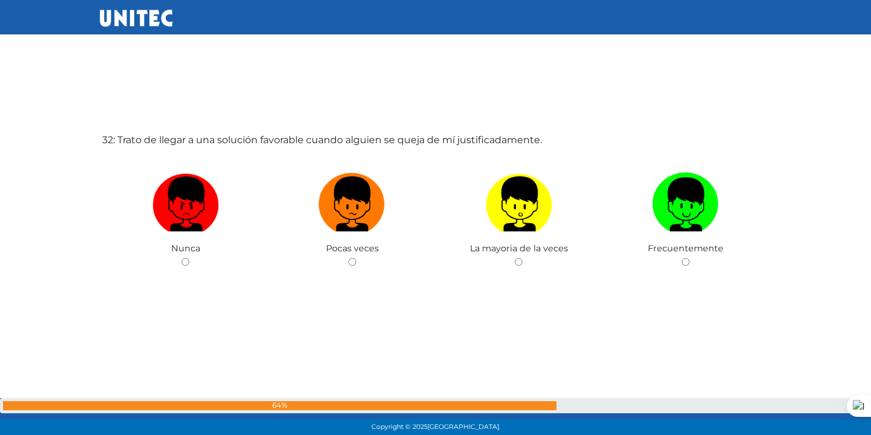
scroll to position [13559, 0]
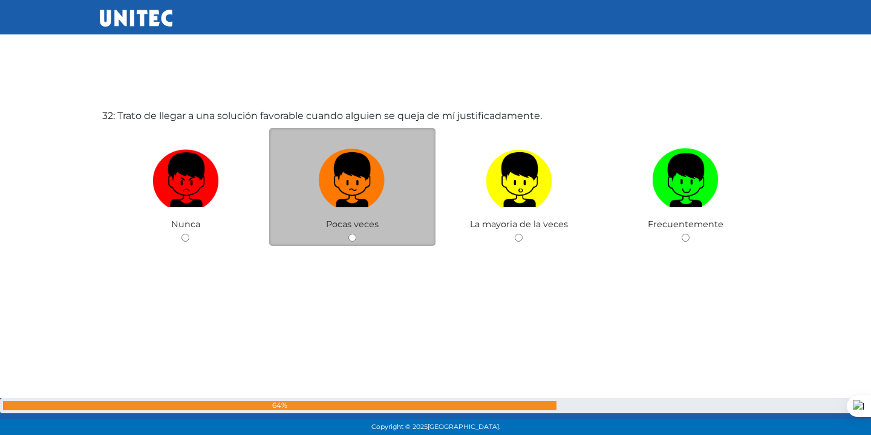
click at [348, 240] on input "radio" at bounding box center [352, 238] width 8 height 8
radio input "true"
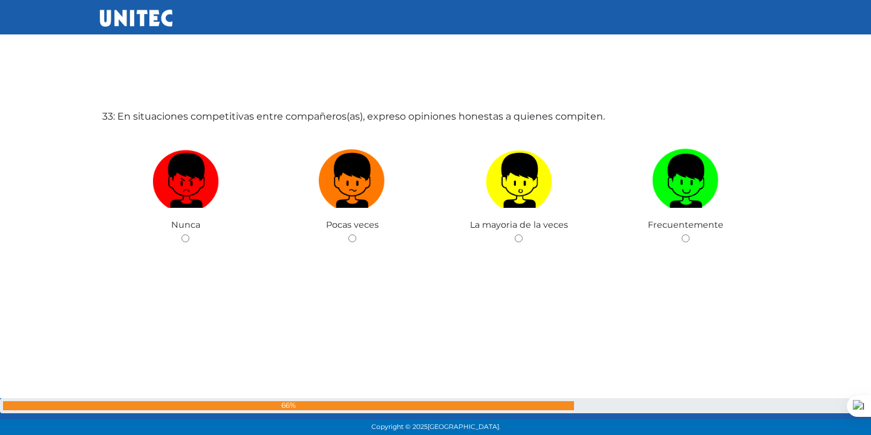
scroll to position [13994, 0]
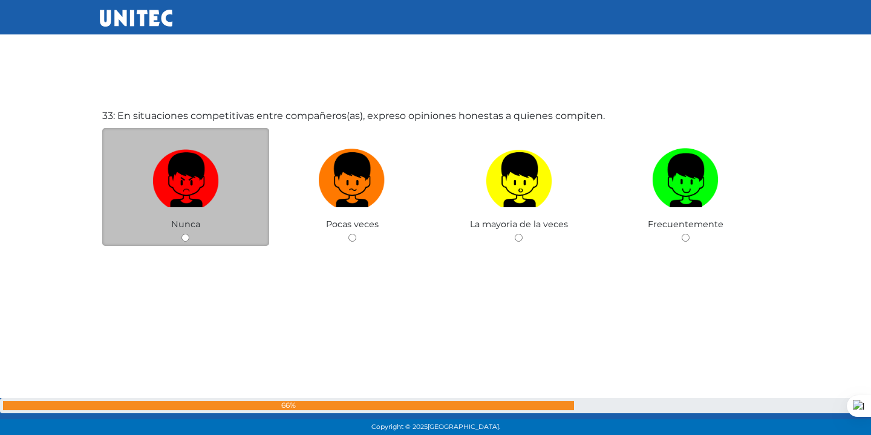
click at [187, 236] on input "radio" at bounding box center [185, 238] width 8 height 8
radio input "true"
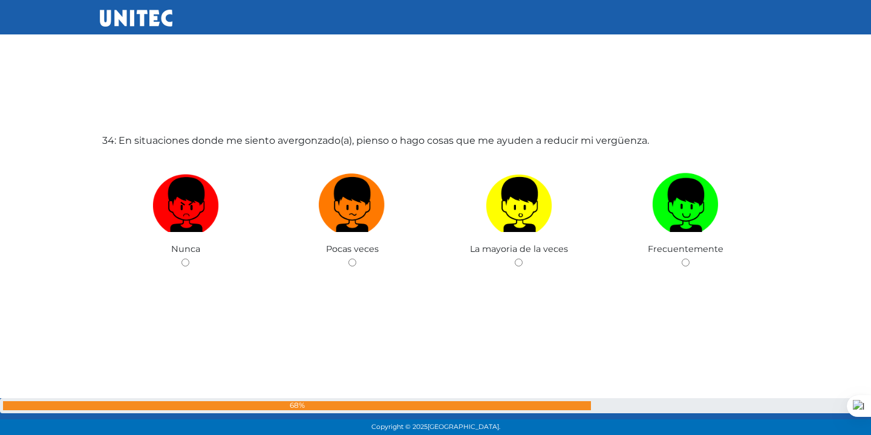
scroll to position [14430, 0]
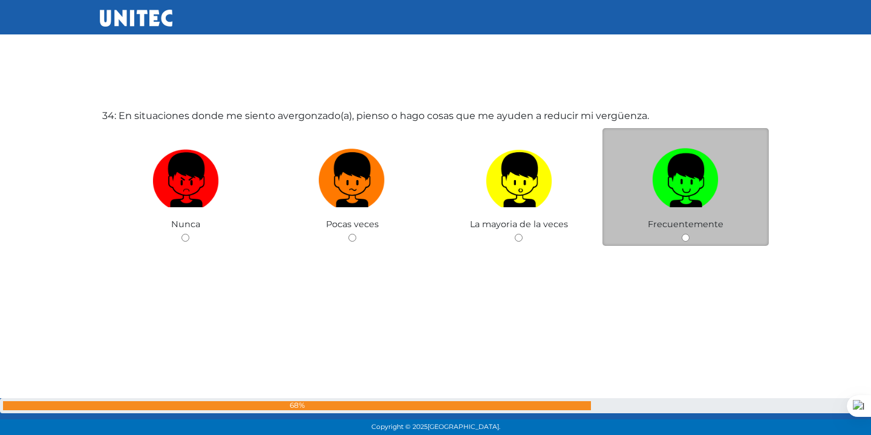
click at [674, 236] on div "Frecuentemente" at bounding box center [685, 187] width 167 height 118
click at [684, 236] on input "radio" at bounding box center [686, 238] width 8 height 8
radio input "true"
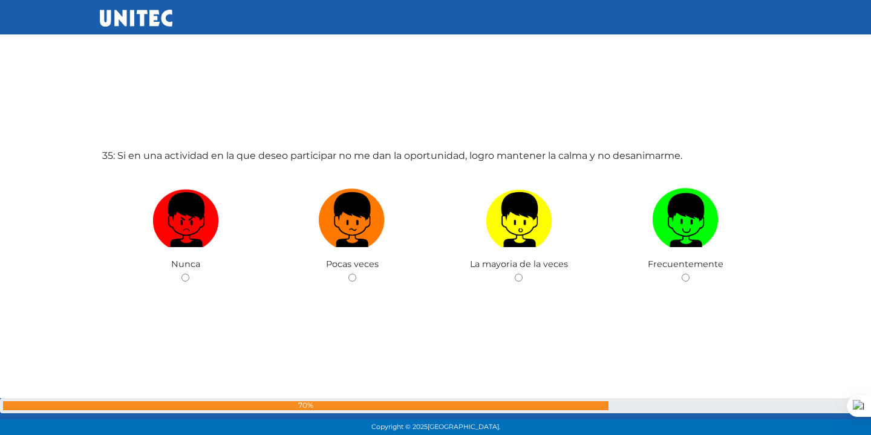
scroll to position [14865, 0]
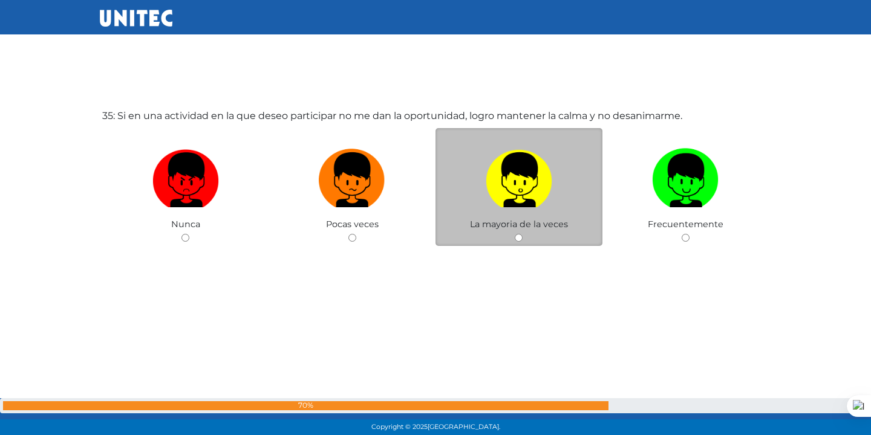
click at [516, 238] on input "radio" at bounding box center [519, 238] width 8 height 8
radio input "true"
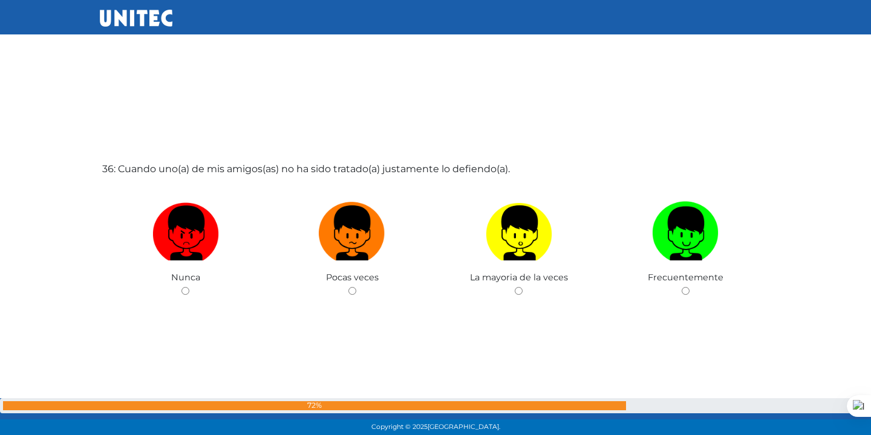
scroll to position [15300, 0]
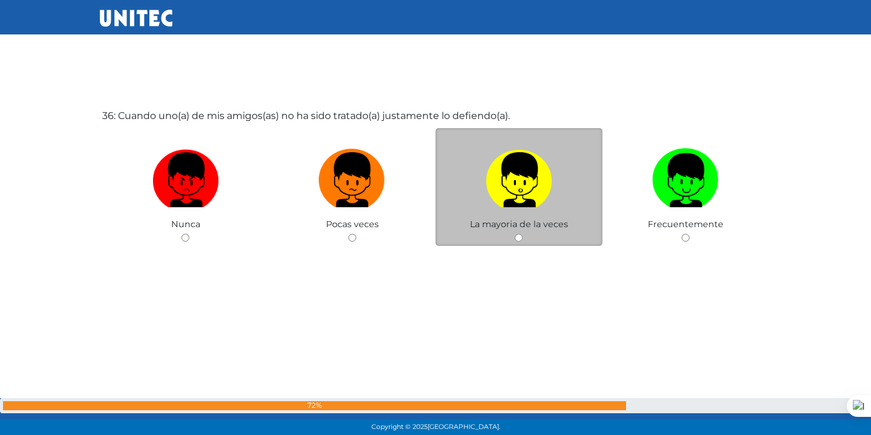
click at [516, 238] on input "radio" at bounding box center [519, 238] width 8 height 8
radio input "true"
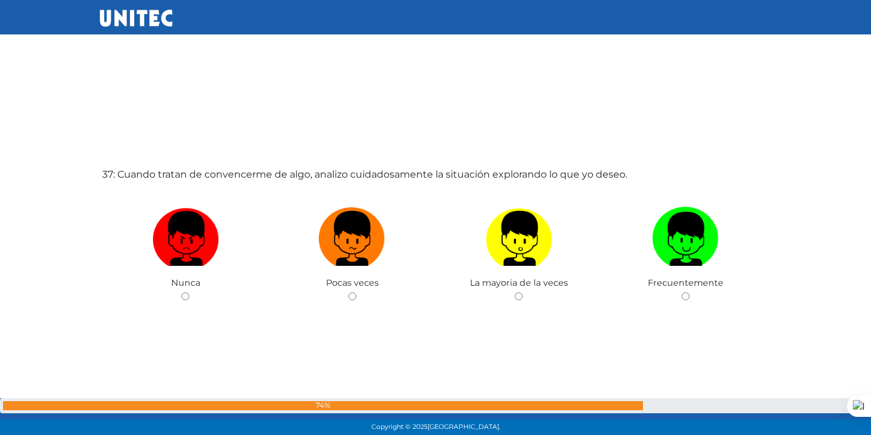
scroll to position [15736, 0]
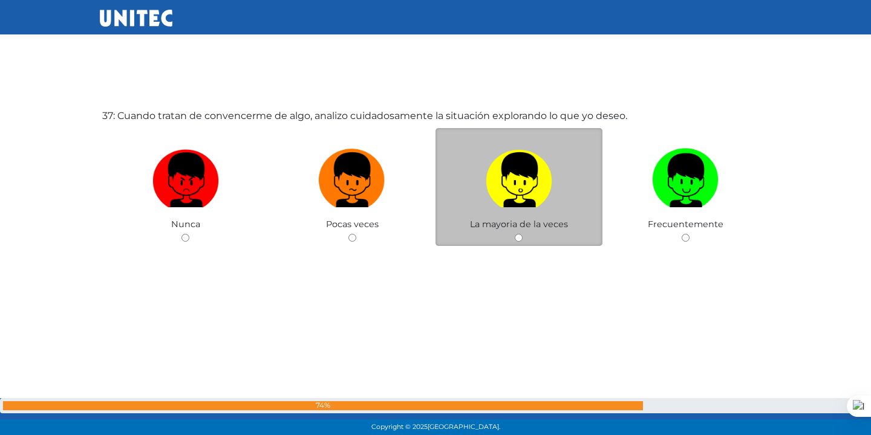
click at [511, 240] on div "La mayoria de la veces" at bounding box center [518, 187] width 167 height 118
click at [518, 237] on input "radio" at bounding box center [519, 238] width 8 height 8
radio input "true"
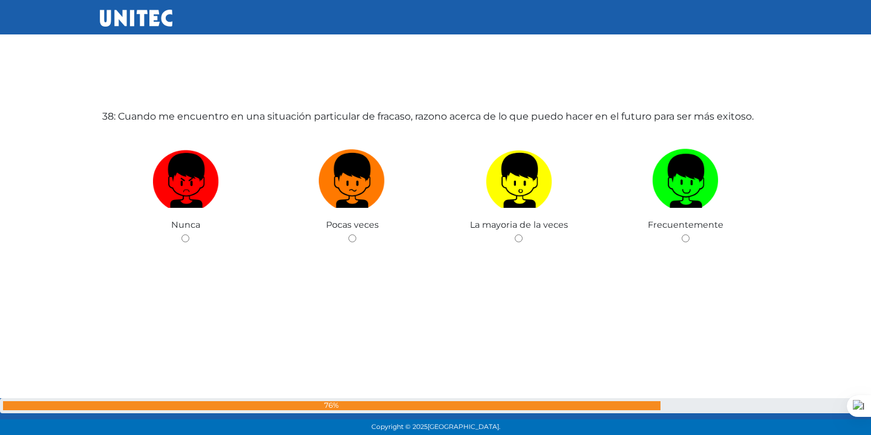
scroll to position [16171, 0]
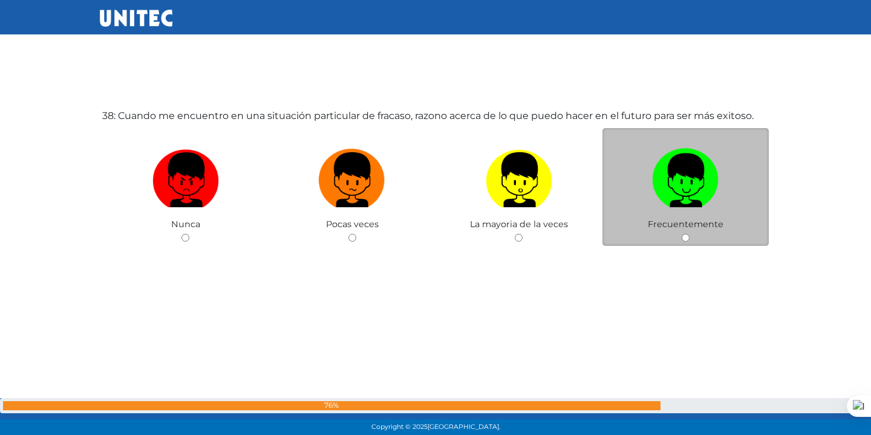
click at [680, 230] on div "Frecuentemente" at bounding box center [685, 187] width 167 height 118
click at [686, 239] on input "radio" at bounding box center [686, 238] width 8 height 8
radio input "true"
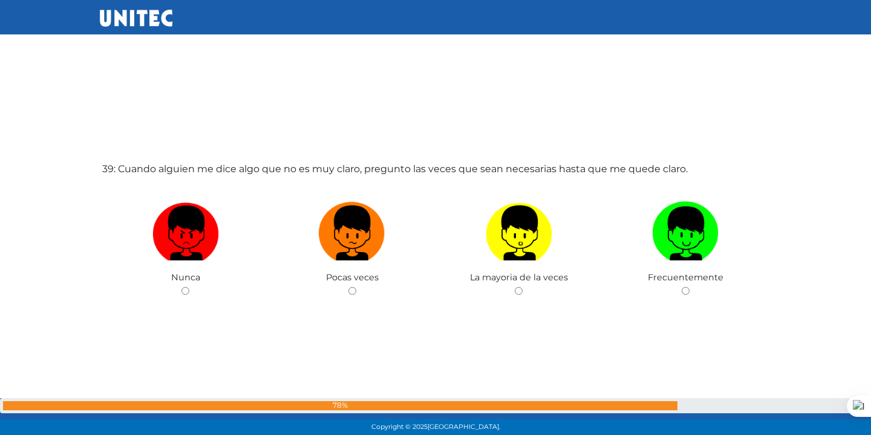
scroll to position [16607, 0]
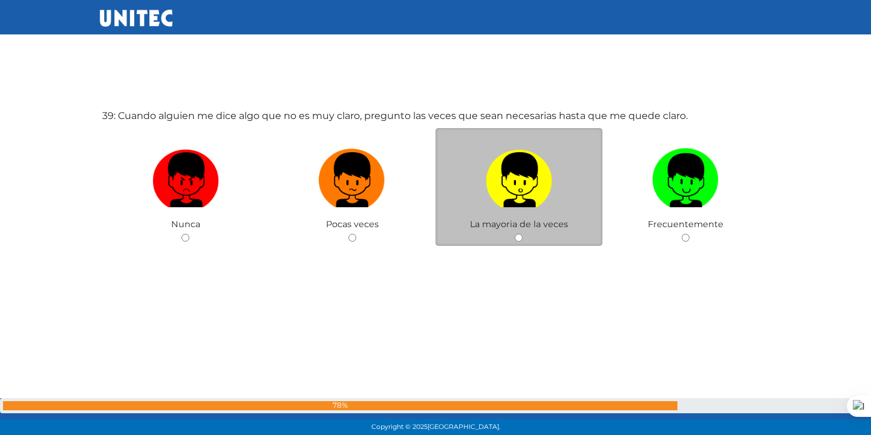
click at [511, 236] on div "La mayoria de la veces" at bounding box center [518, 187] width 167 height 118
click at [518, 236] on input "radio" at bounding box center [519, 238] width 8 height 8
radio input "true"
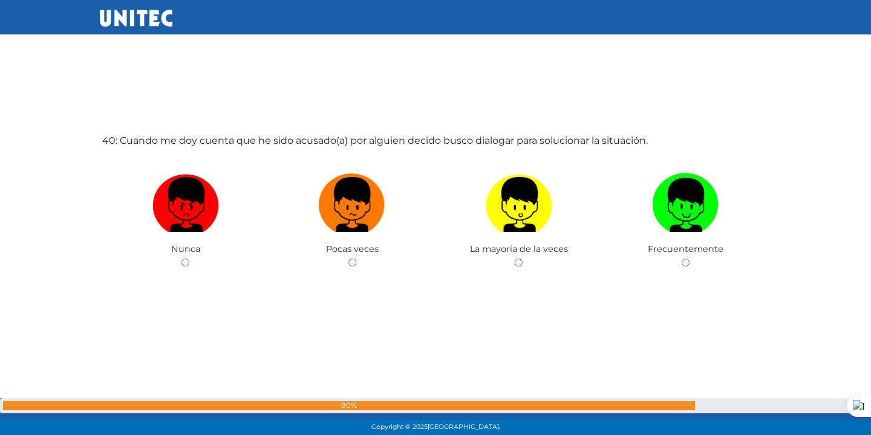
scroll to position [17042, 0]
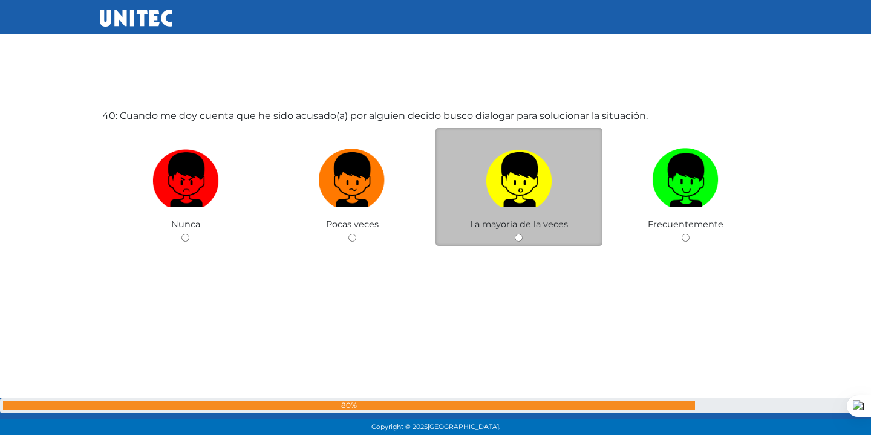
click at [516, 238] on input "radio" at bounding box center [519, 238] width 8 height 8
radio input "true"
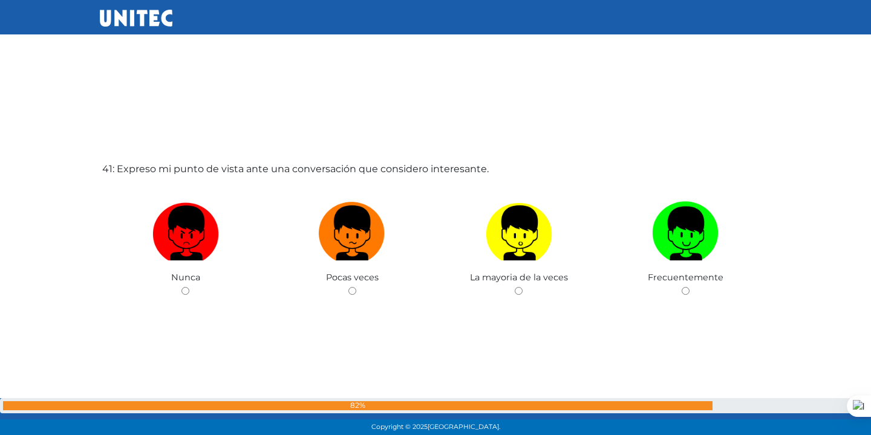
scroll to position [17478, 0]
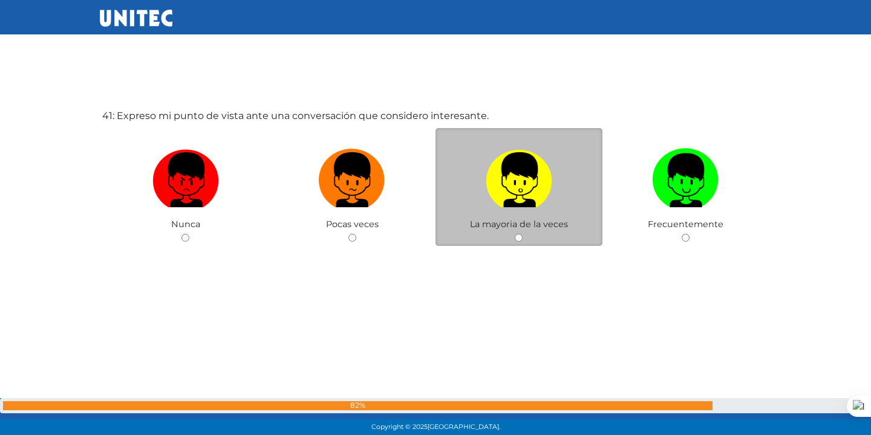
click at [518, 234] on input "radio" at bounding box center [519, 238] width 8 height 8
radio input "true"
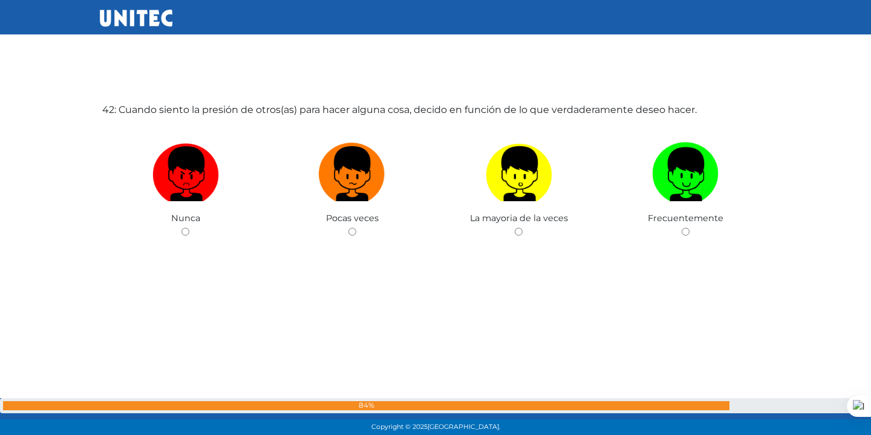
scroll to position [17922, 0]
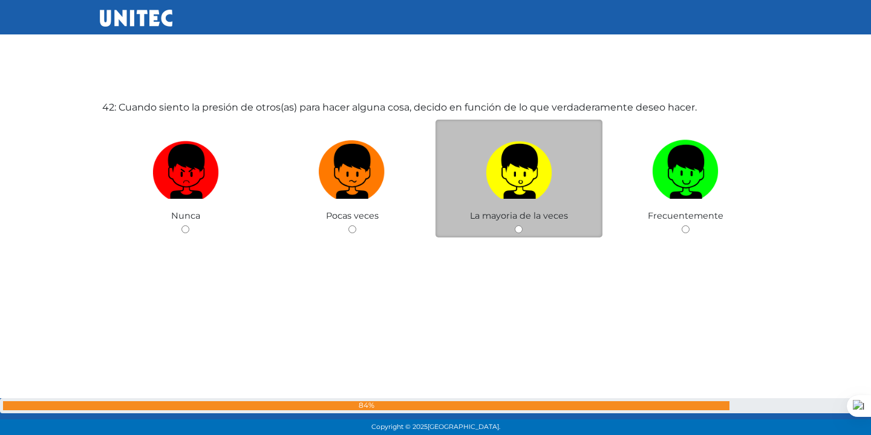
click at [523, 230] on div "La mayoria de la veces" at bounding box center [518, 179] width 167 height 118
click at [517, 230] on input "radio" at bounding box center [519, 230] width 8 height 8
radio input "true"
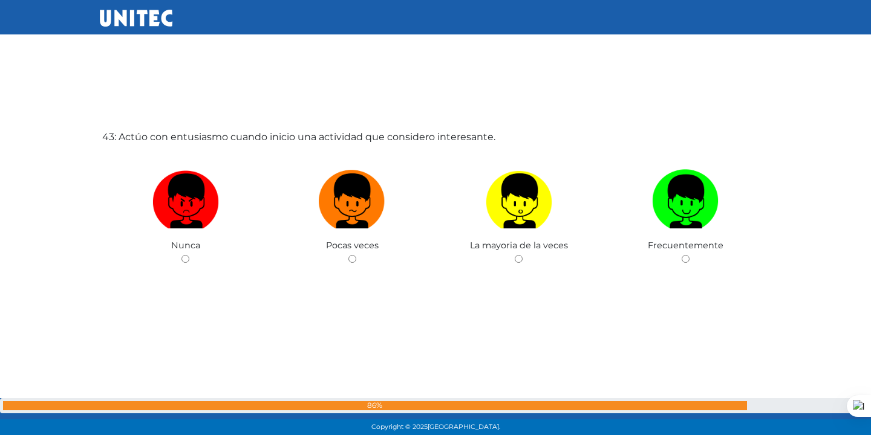
scroll to position [18348, 0]
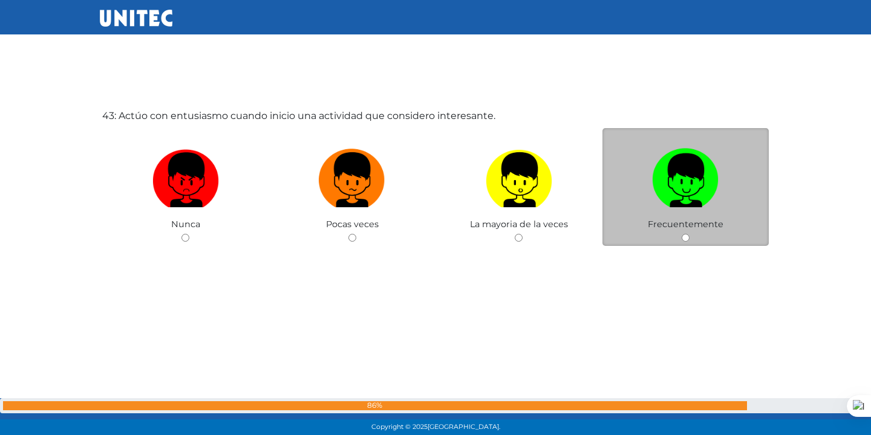
click at [686, 236] on input "radio" at bounding box center [686, 238] width 8 height 8
radio input "true"
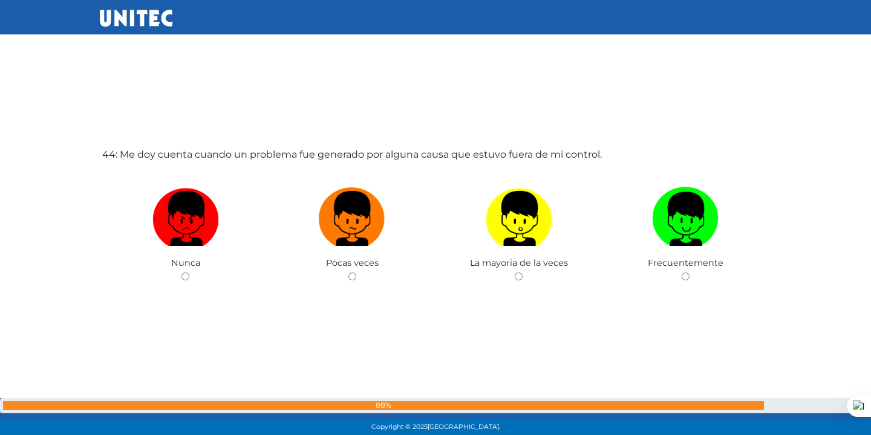
scroll to position [18784, 0]
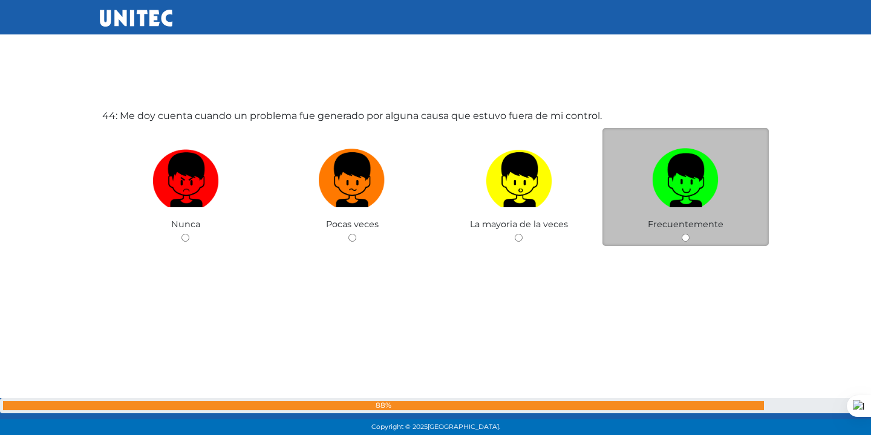
click at [674, 241] on div "Frecuentemente" at bounding box center [685, 187] width 167 height 118
click at [683, 236] on input "radio" at bounding box center [686, 238] width 8 height 8
radio input "true"
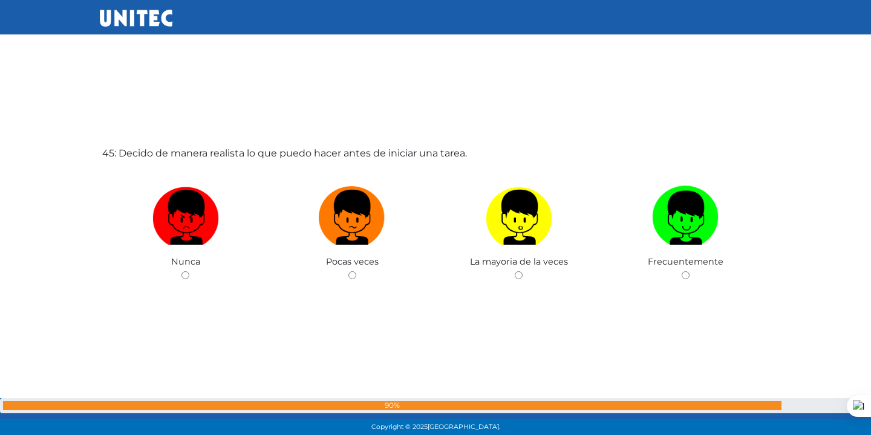
scroll to position [19219, 0]
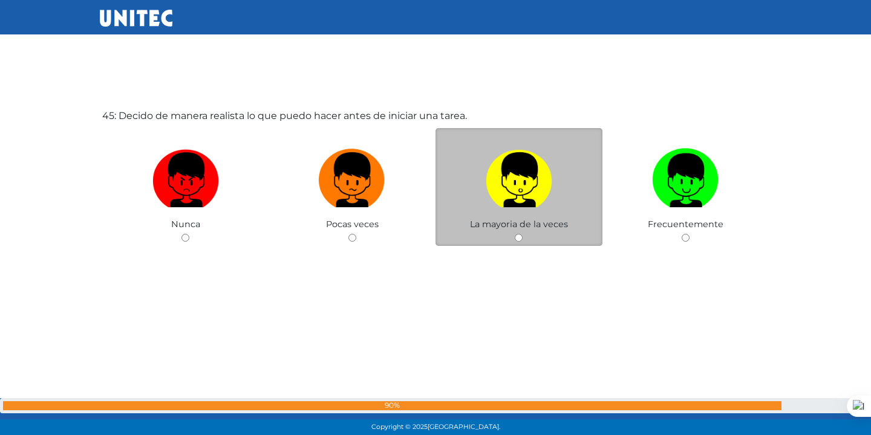
click at [516, 237] on input "radio" at bounding box center [519, 238] width 8 height 8
radio input "true"
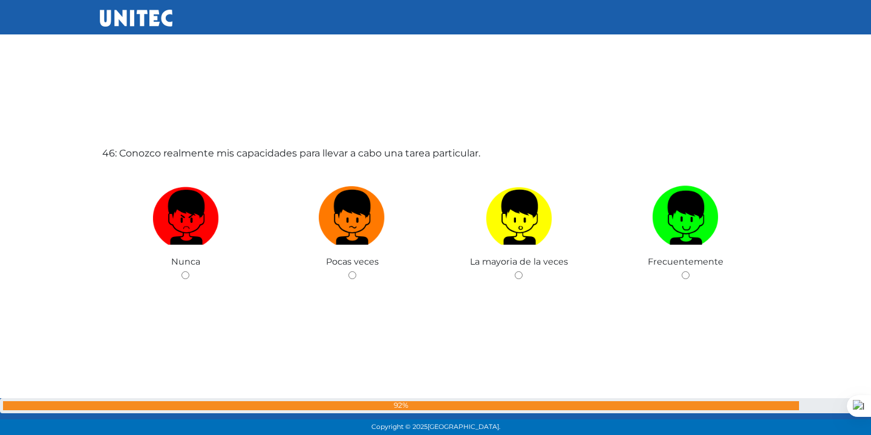
scroll to position [19655, 0]
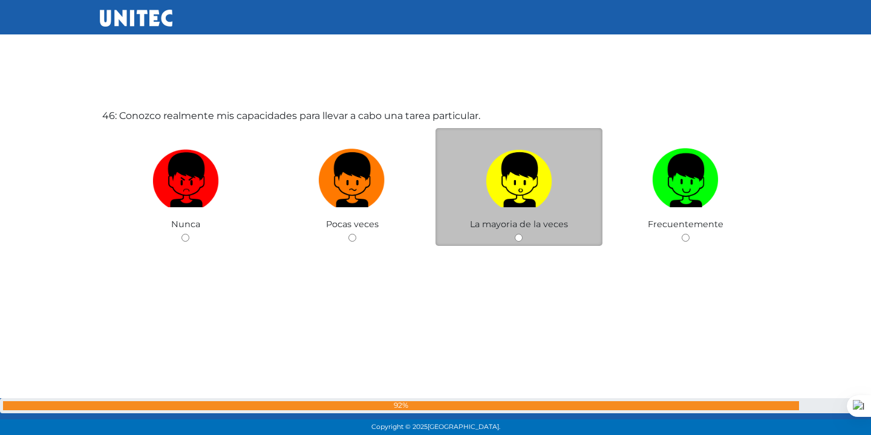
click at [516, 236] on input "radio" at bounding box center [519, 238] width 8 height 8
radio input "true"
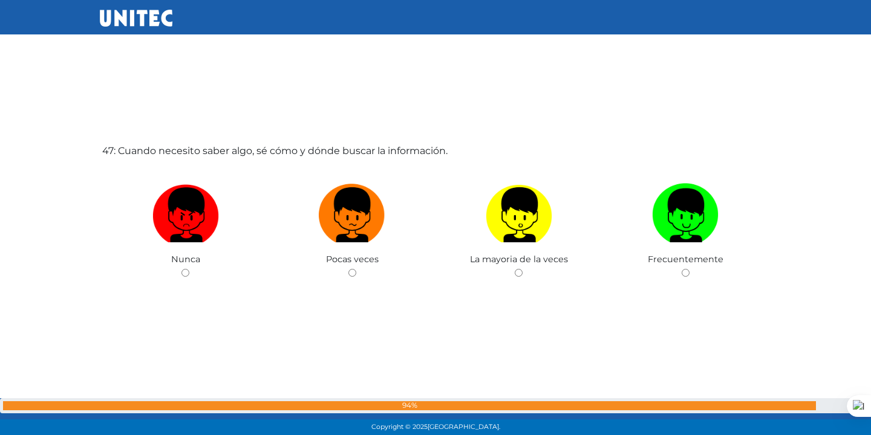
scroll to position [20090, 0]
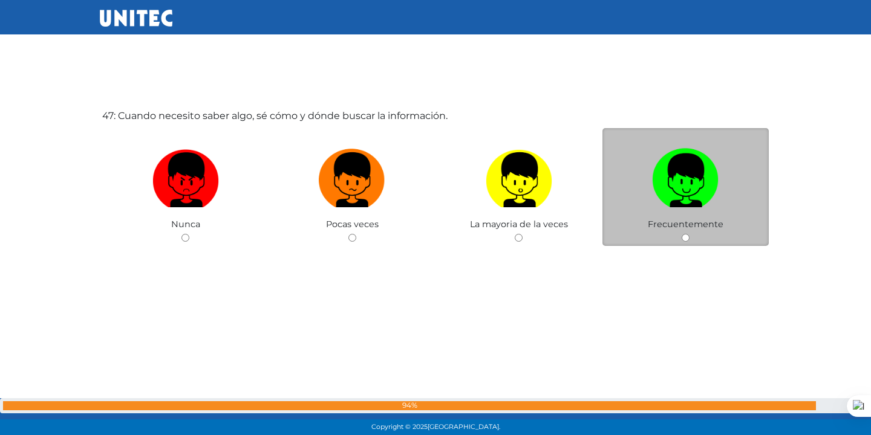
click at [686, 230] on div "Frecuentemente" at bounding box center [685, 187] width 167 height 118
click at [684, 236] on input "radio" at bounding box center [686, 238] width 8 height 8
radio input "true"
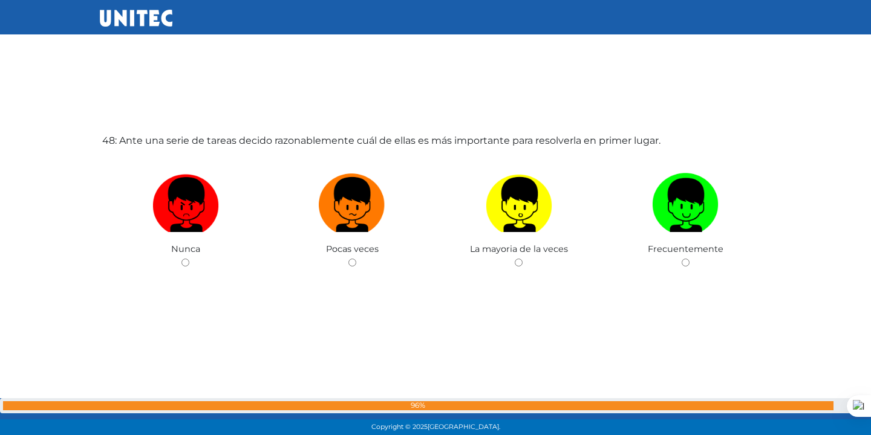
scroll to position [20526, 0]
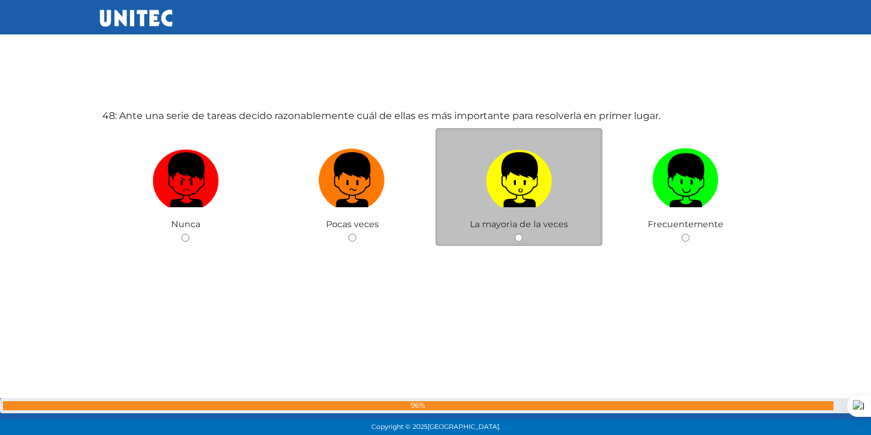
click at [518, 236] on input "radio" at bounding box center [519, 238] width 8 height 8
radio input "true"
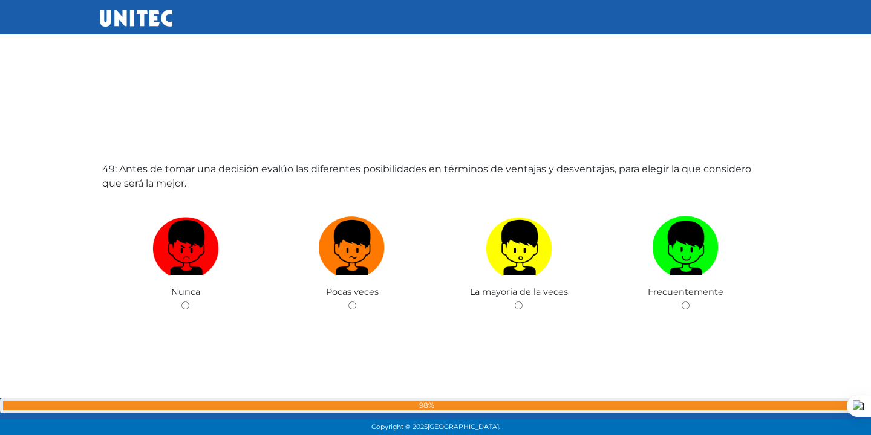
scroll to position [20961, 0]
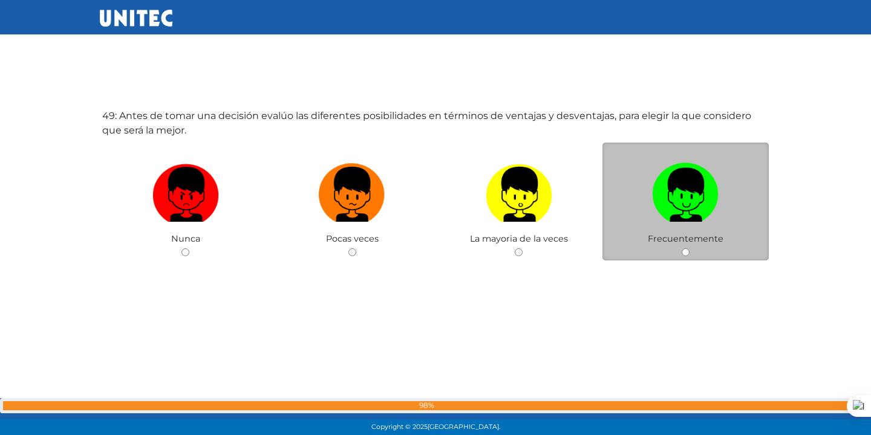
click at [680, 255] on div "Frecuentemente" at bounding box center [685, 202] width 167 height 118
click at [683, 253] on input "radio" at bounding box center [686, 253] width 8 height 8
radio input "true"
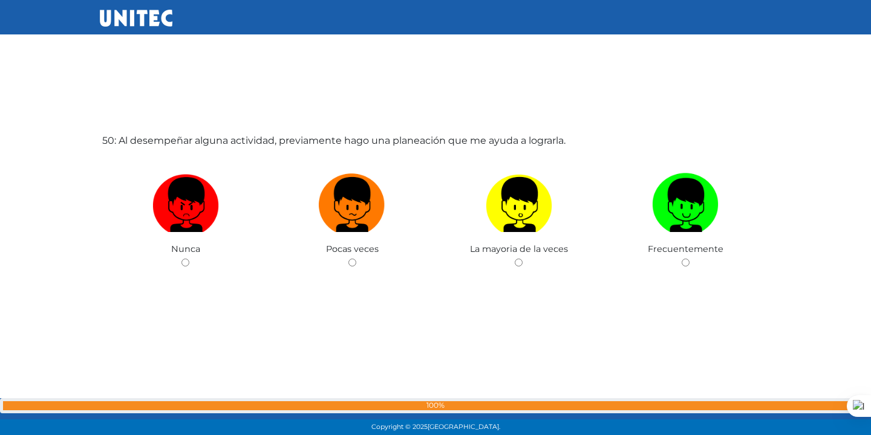
scroll to position [21396, 0]
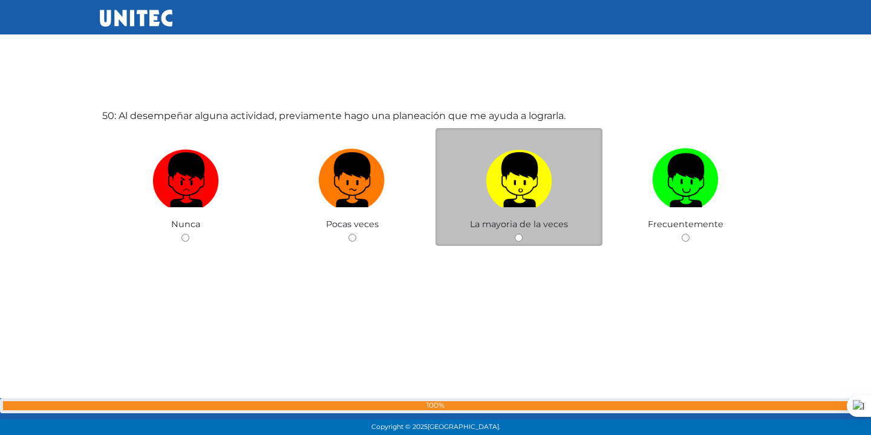
click at [518, 236] on input "radio" at bounding box center [519, 238] width 8 height 8
radio input "true"
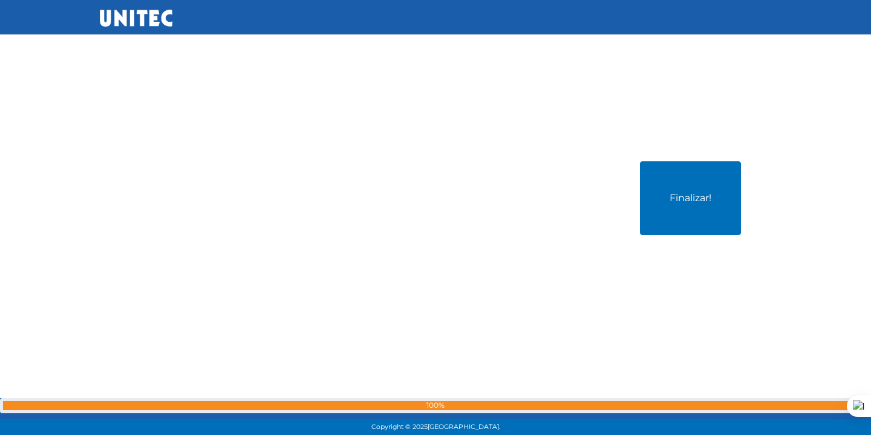
scroll to position [21832, 0]
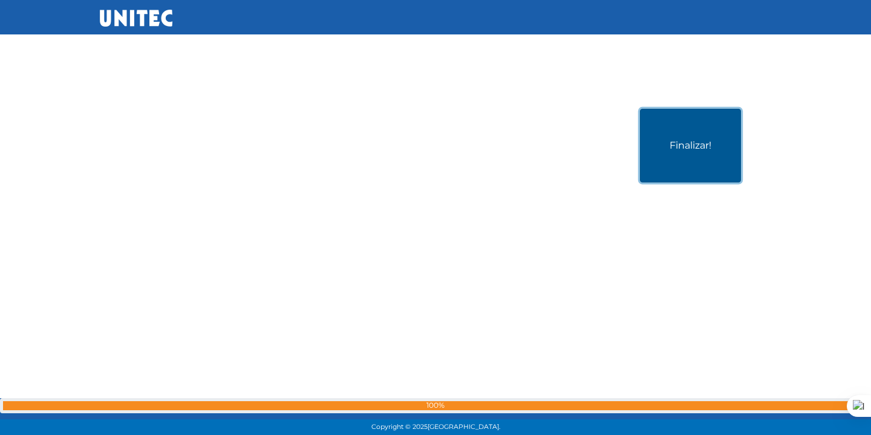
click at [693, 174] on button "Finalizar!" at bounding box center [690, 146] width 101 height 74
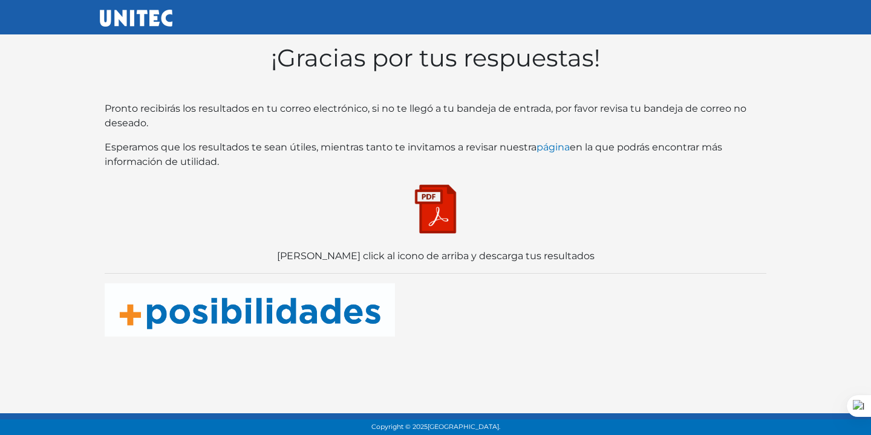
click at [440, 220] on img at bounding box center [435, 209] width 60 height 60
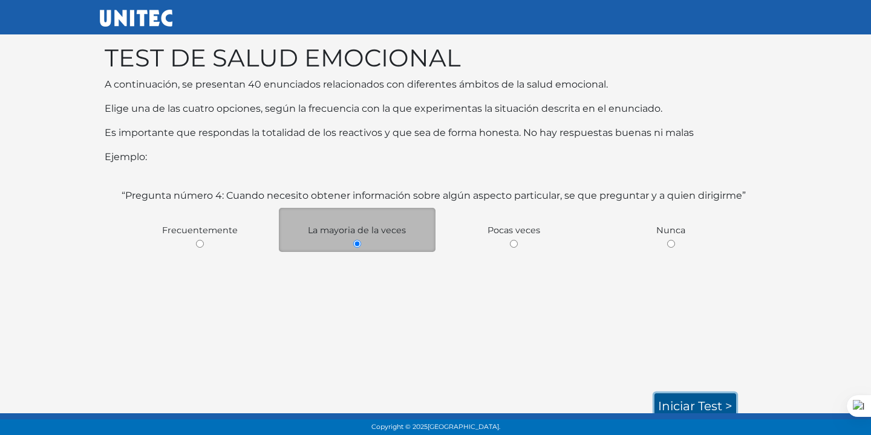
click at [674, 396] on link "Iniciar test >" at bounding box center [695, 406] width 82 height 25
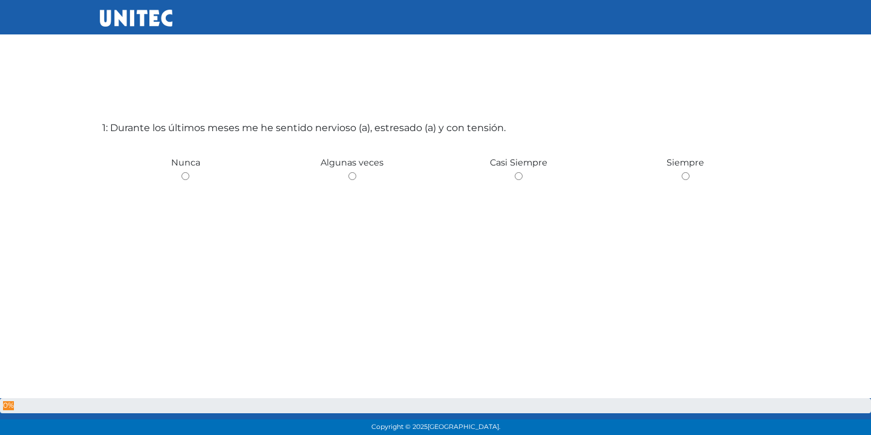
scroll to position [60, 0]
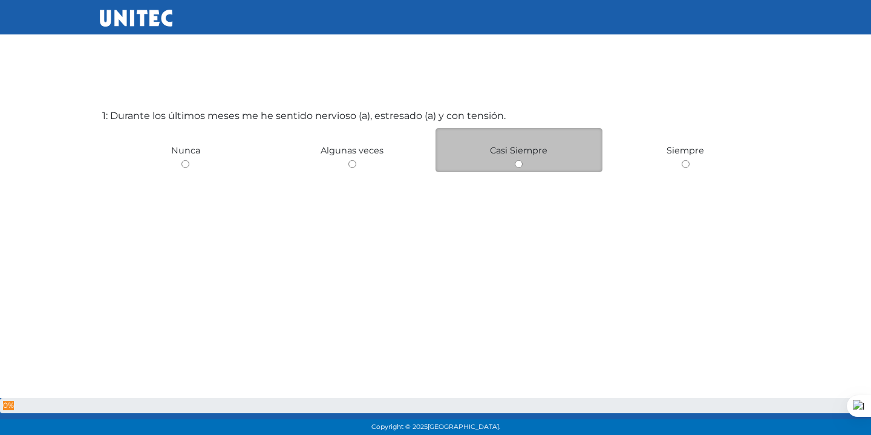
click at [518, 168] on input "radio" at bounding box center [519, 164] width 8 height 8
radio input "true"
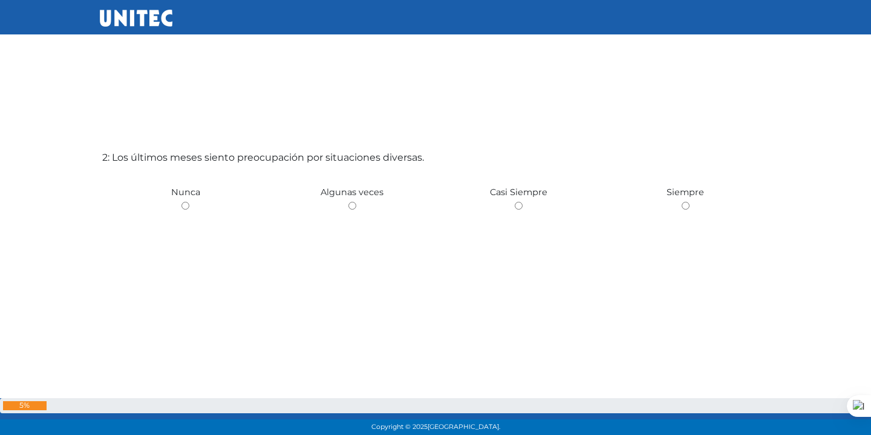
scroll to position [496, 0]
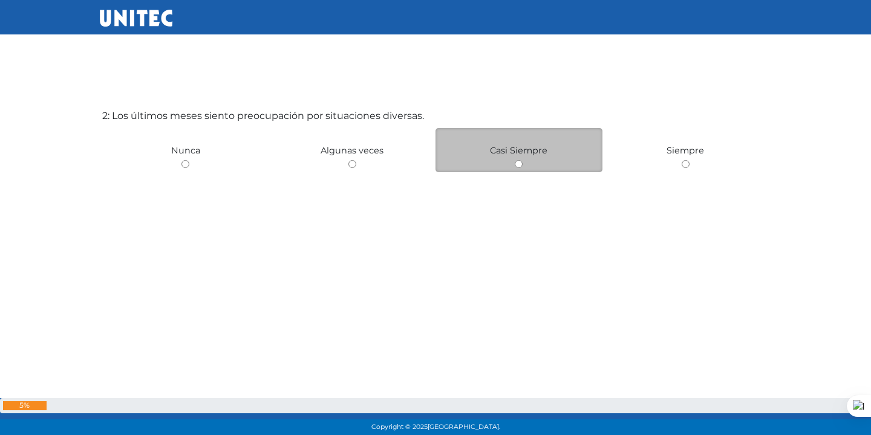
click at [510, 161] on div "Casi Siempre" at bounding box center [518, 150] width 167 height 44
click at [515, 164] on input "radio" at bounding box center [519, 164] width 8 height 8
radio input "true"
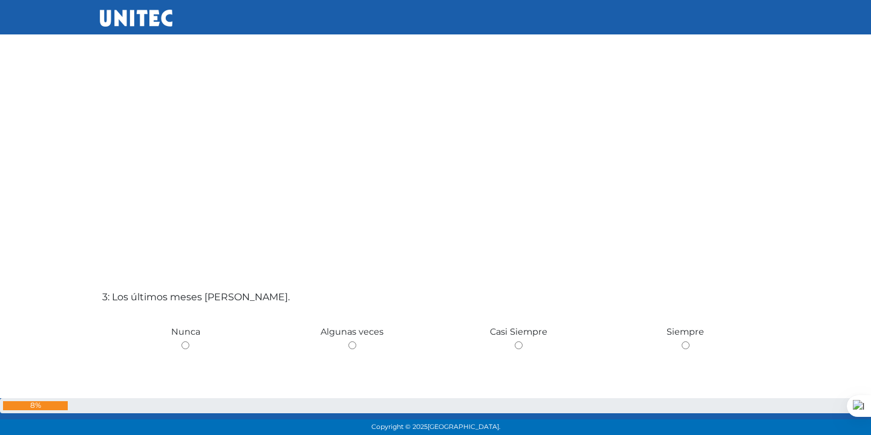
scroll to position [931, 0]
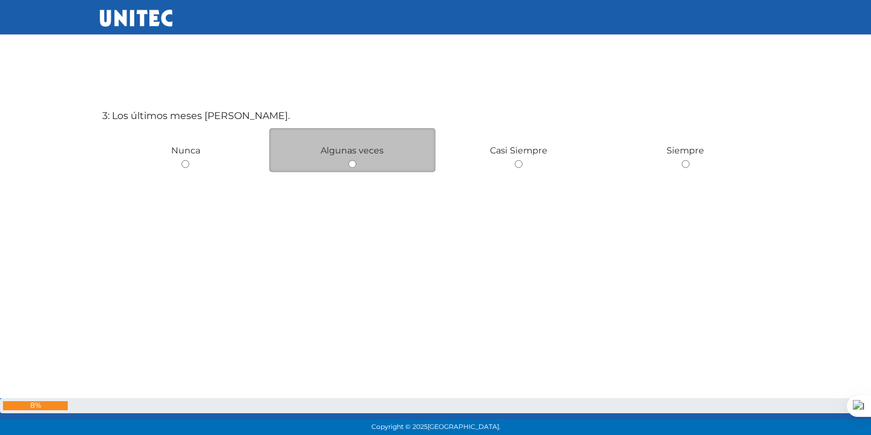
click at [349, 161] on input "radio" at bounding box center [352, 164] width 8 height 8
radio input "true"
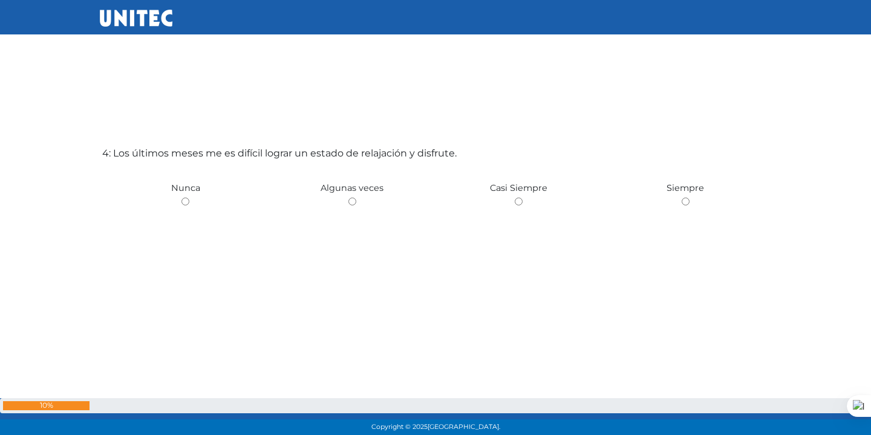
scroll to position [1367, 0]
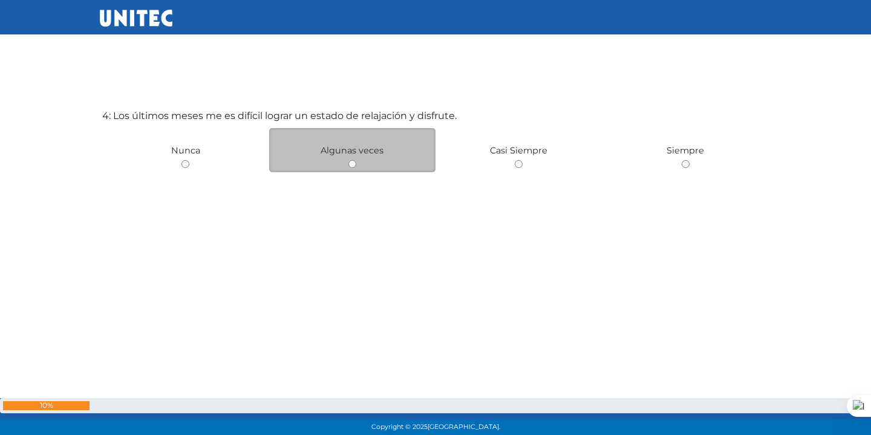
click at [346, 168] on div "Algunas veces" at bounding box center [352, 150] width 167 height 44
click at [354, 165] on input "radio" at bounding box center [352, 164] width 8 height 8
radio input "true"
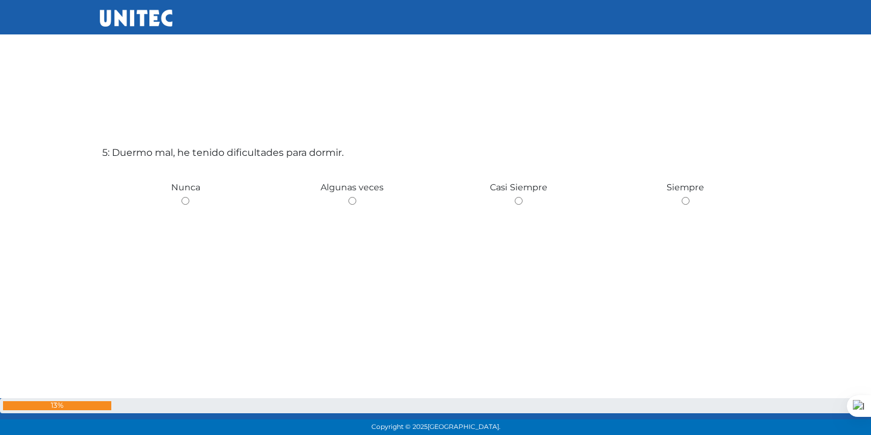
scroll to position [1802, 0]
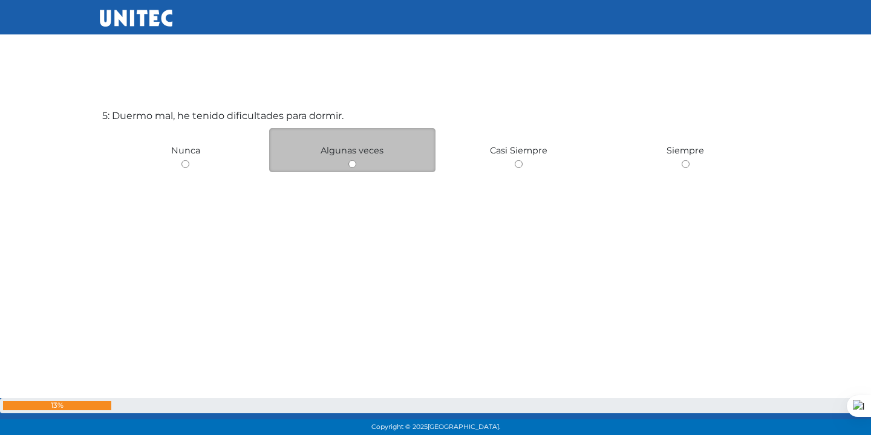
click at [351, 166] on input "radio" at bounding box center [352, 164] width 8 height 8
radio input "true"
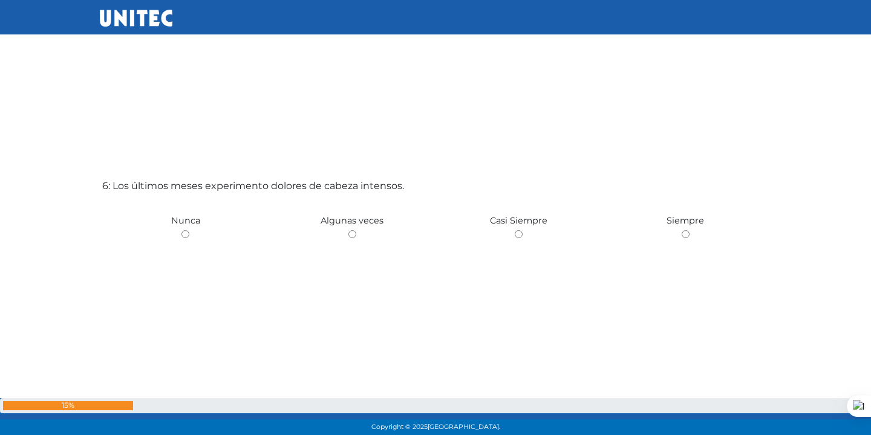
scroll to position [2238, 0]
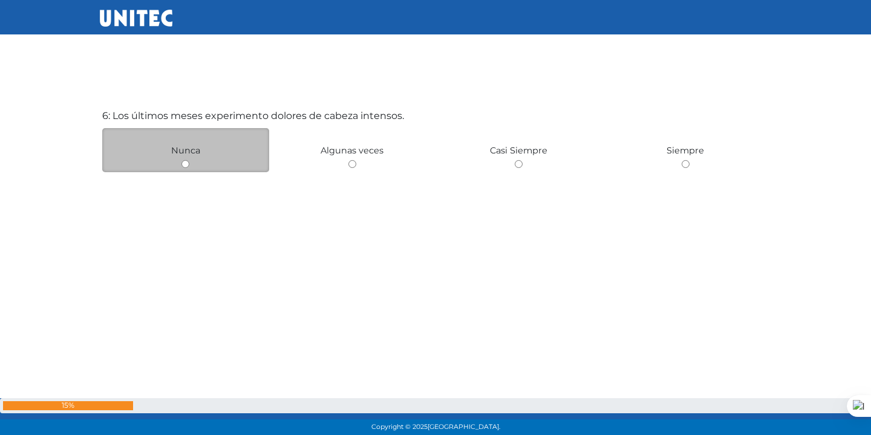
click at [182, 165] on input "radio" at bounding box center [185, 164] width 8 height 8
radio input "true"
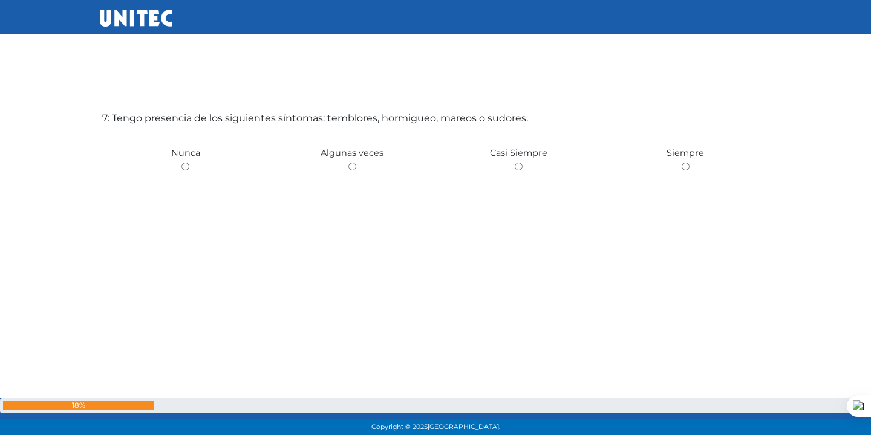
scroll to position [2673, 0]
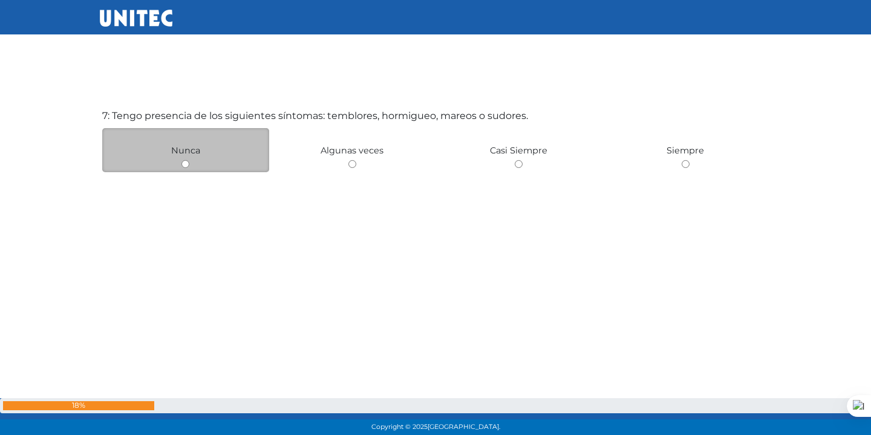
click at [191, 163] on div "Nunca" at bounding box center [185, 150] width 167 height 44
click at [189, 157] on div "Nunca" at bounding box center [185, 150] width 167 height 44
click at [185, 161] on input "radio" at bounding box center [185, 164] width 8 height 8
radio input "true"
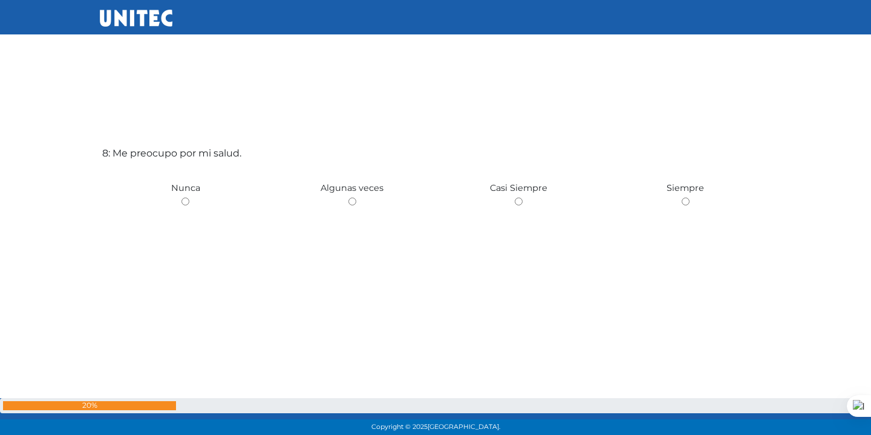
scroll to position [3108, 0]
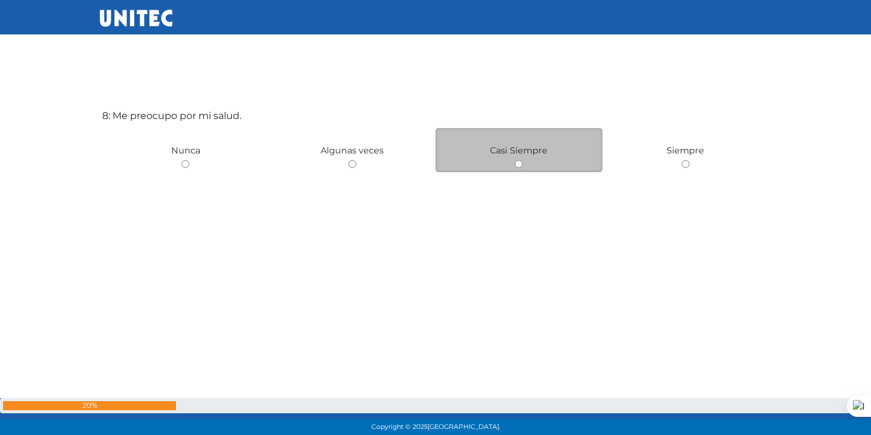
click at [517, 162] on input "radio" at bounding box center [519, 164] width 8 height 8
radio input "true"
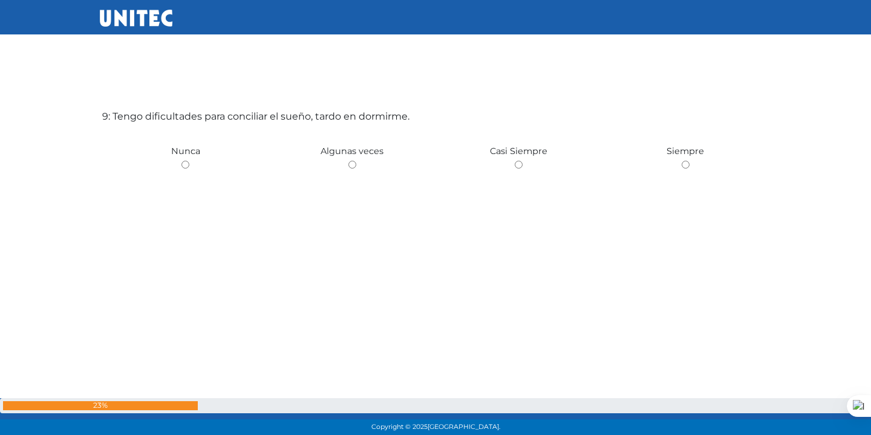
scroll to position [3544, 0]
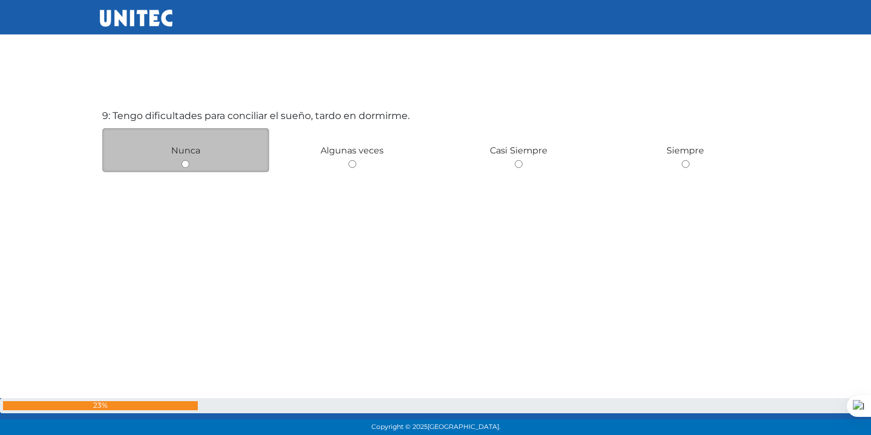
click at [182, 166] on input "radio" at bounding box center [185, 164] width 8 height 8
radio input "true"
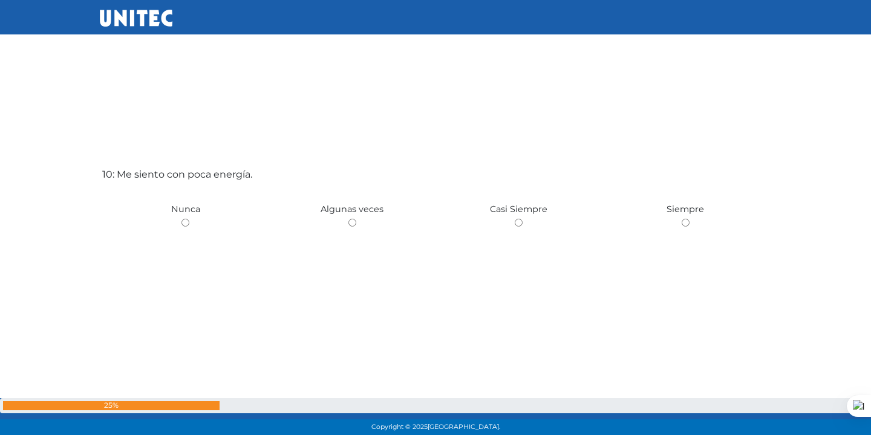
scroll to position [3979, 0]
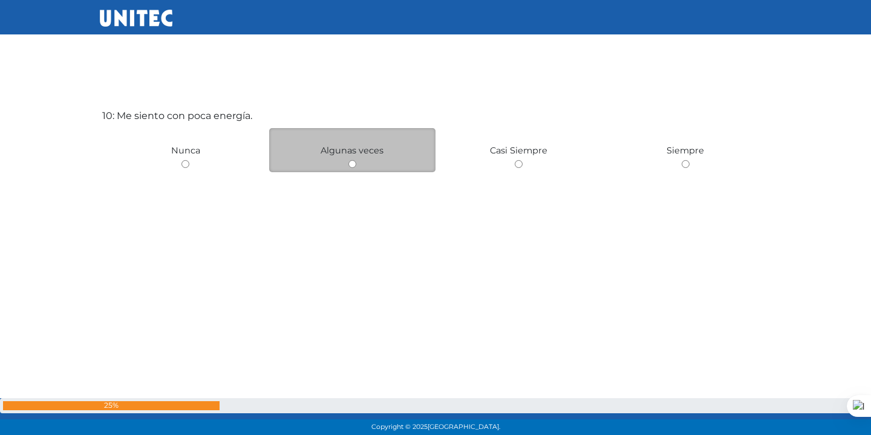
click at [351, 162] on input "radio" at bounding box center [352, 164] width 8 height 8
radio input "true"
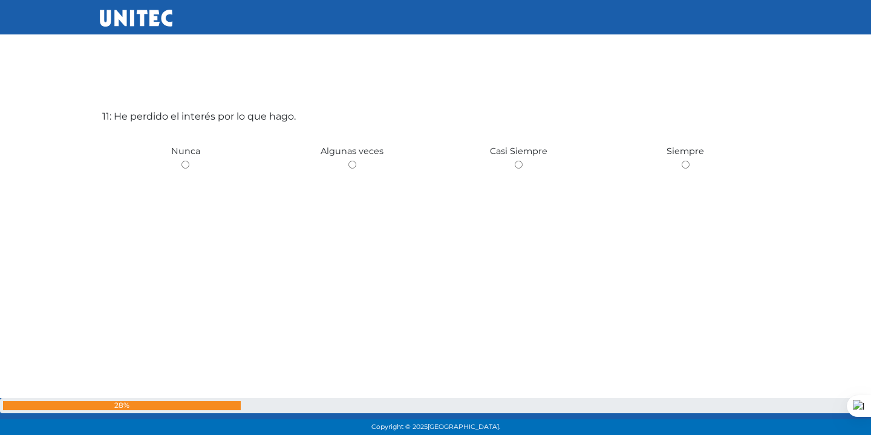
scroll to position [4415, 0]
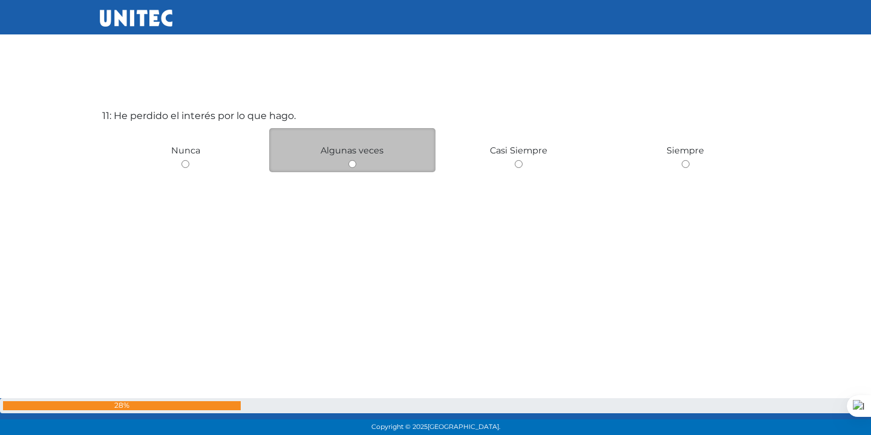
click at [348, 163] on input "radio" at bounding box center [352, 164] width 8 height 8
radio input "true"
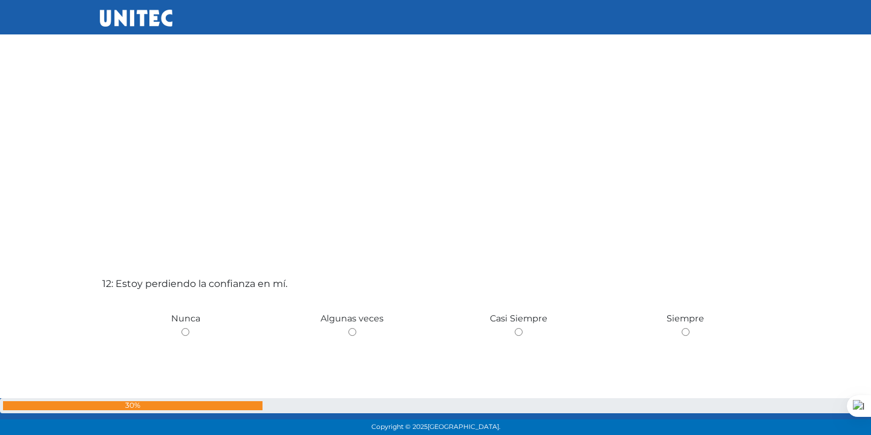
scroll to position [4850, 0]
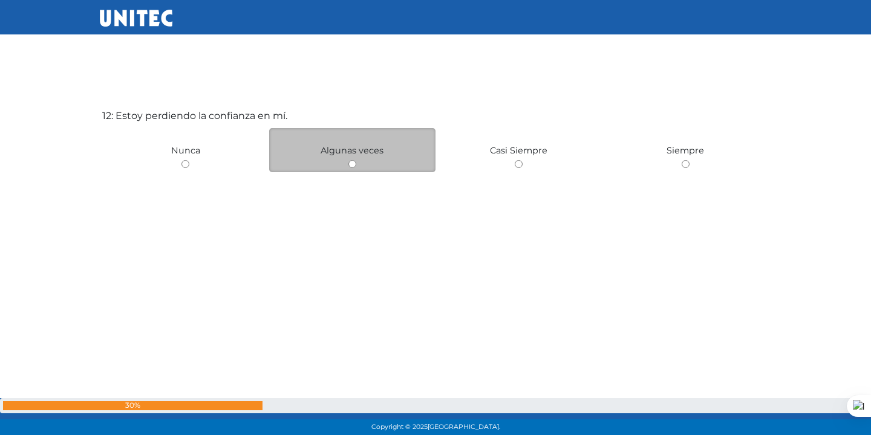
click at [350, 163] on input "radio" at bounding box center [352, 164] width 8 height 8
radio input "true"
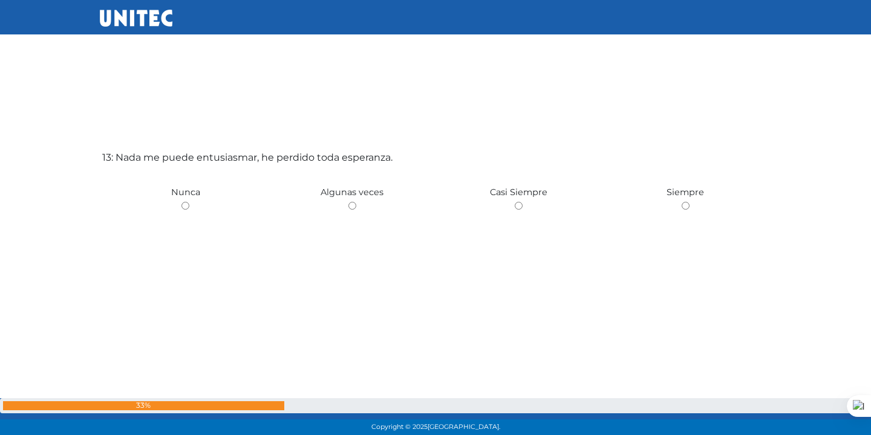
scroll to position [5286, 0]
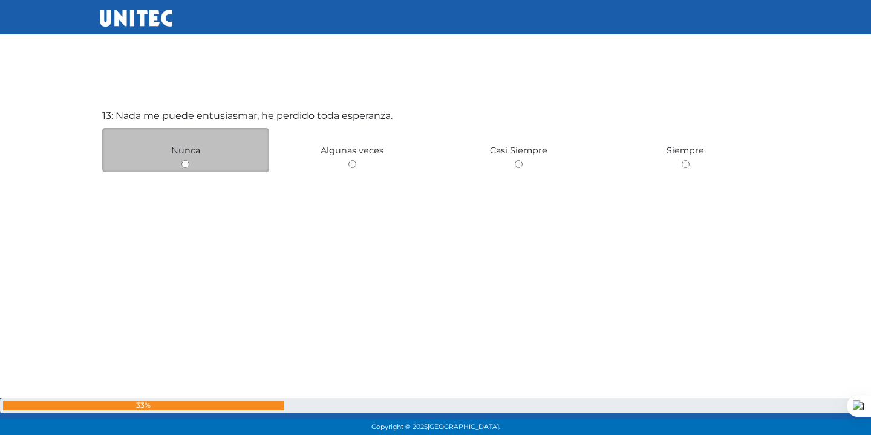
click at [182, 163] on input "radio" at bounding box center [185, 164] width 8 height 8
radio input "true"
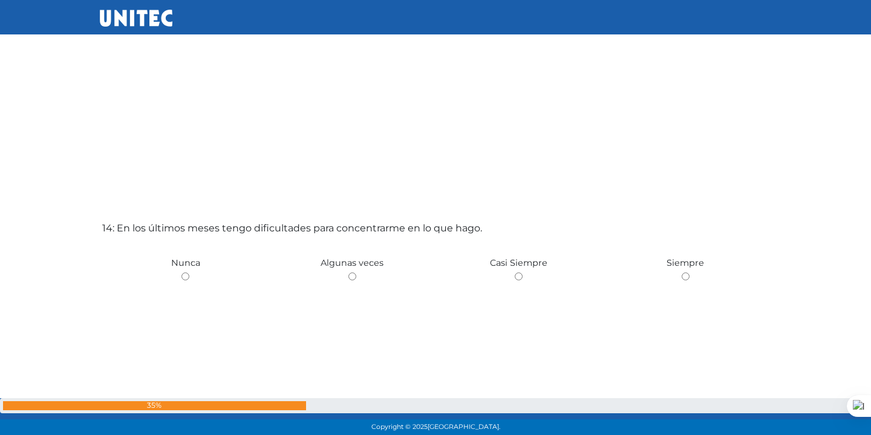
scroll to position [5721, 0]
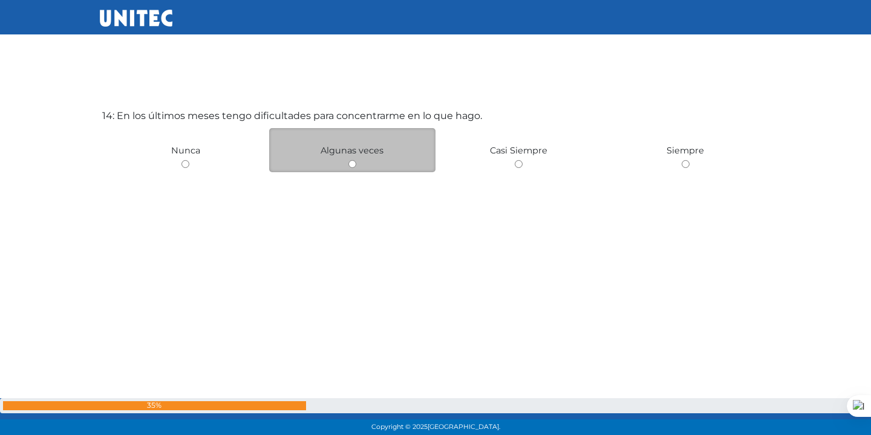
click at [351, 164] on input "radio" at bounding box center [352, 164] width 8 height 8
radio input "true"
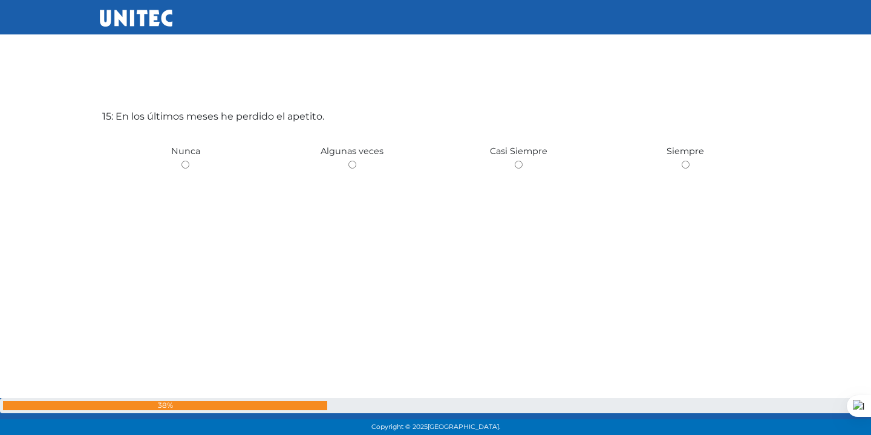
scroll to position [6156, 0]
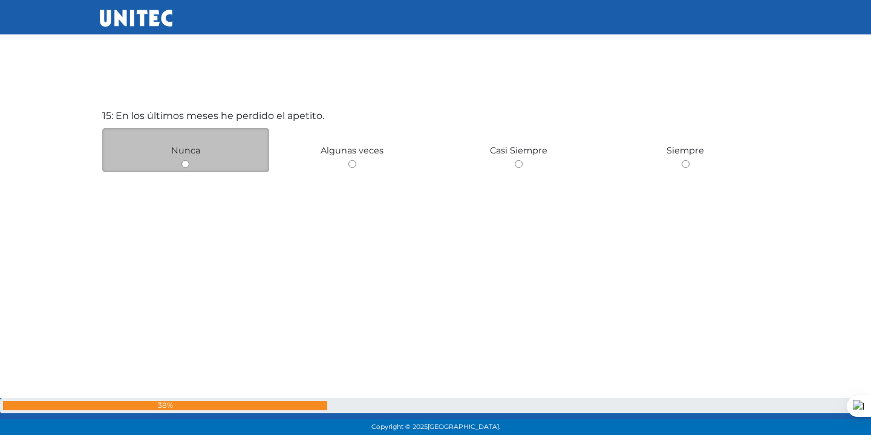
click at [183, 165] on input "radio" at bounding box center [185, 164] width 8 height 8
radio input "true"
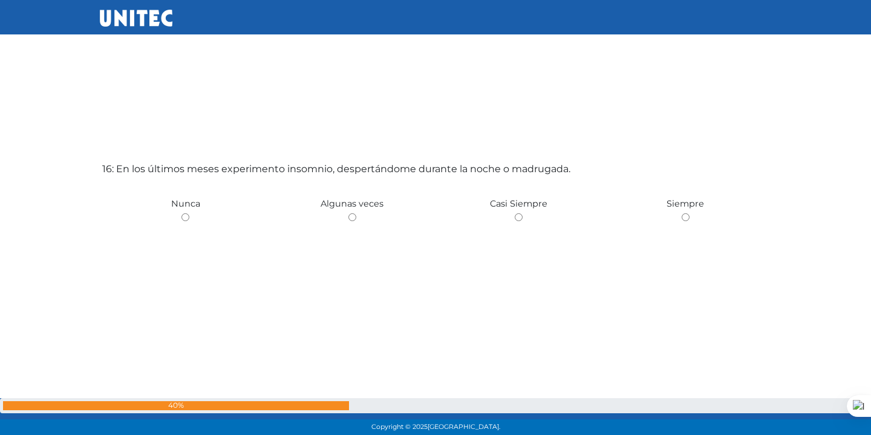
scroll to position [6592, 0]
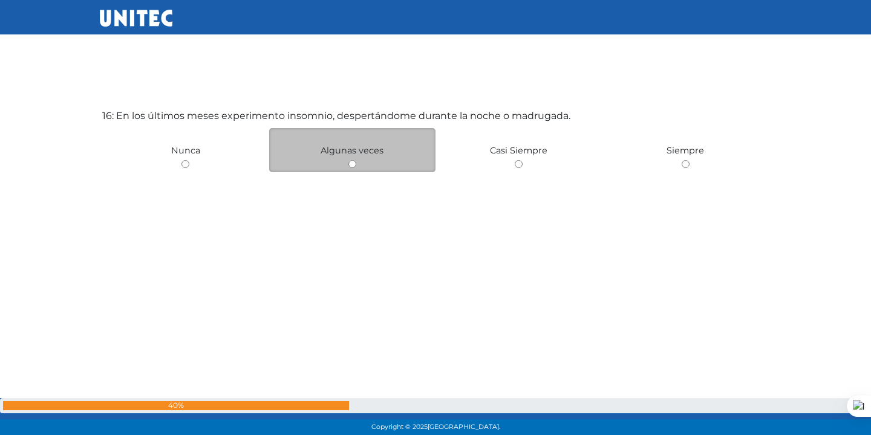
click at [353, 166] on input "radio" at bounding box center [352, 164] width 8 height 8
radio input "true"
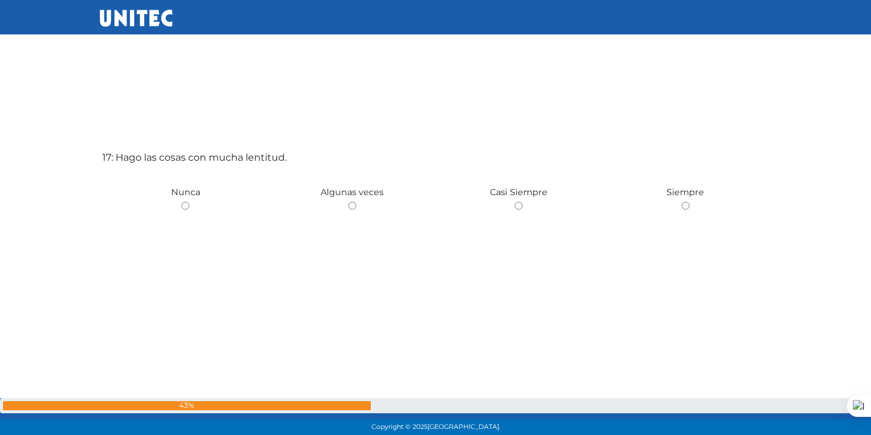
scroll to position [7027, 0]
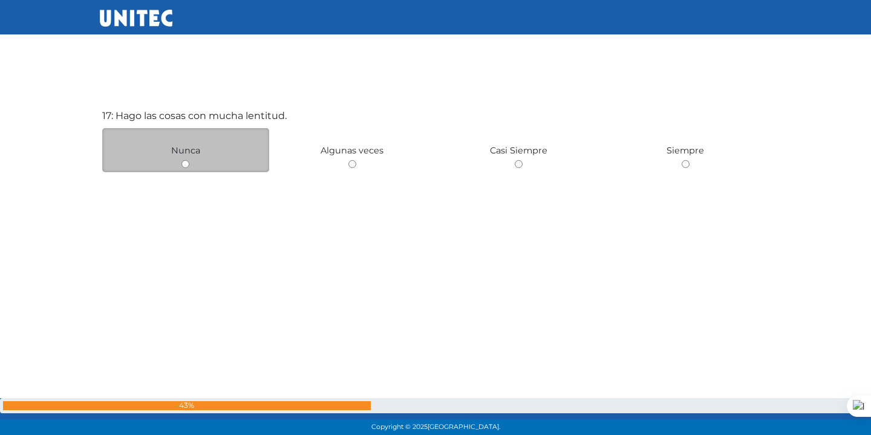
click at [183, 165] on input "radio" at bounding box center [185, 164] width 8 height 8
radio input "true"
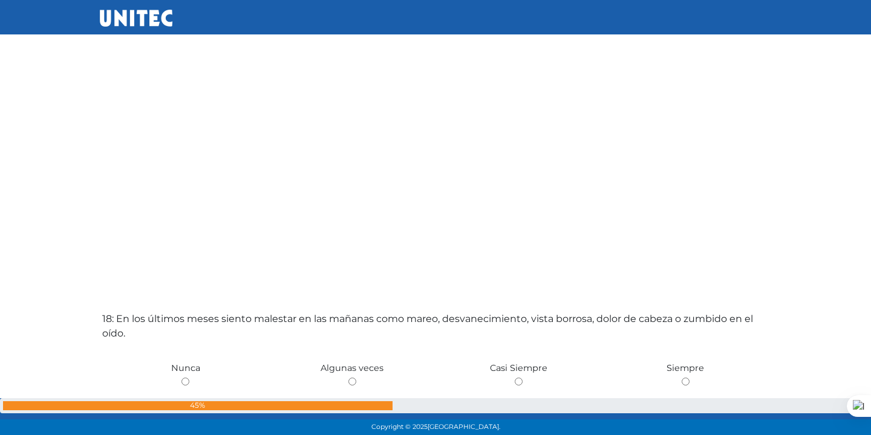
scroll to position [7463, 0]
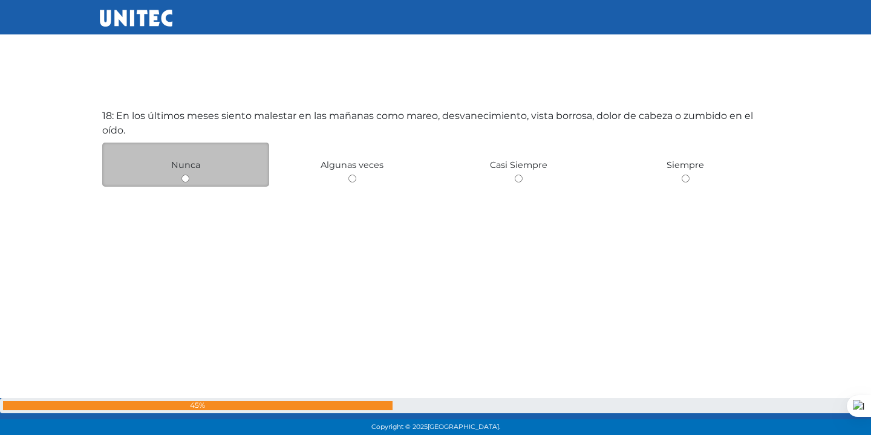
click at [183, 177] on input "radio" at bounding box center [185, 179] width 8 height 8
radio input "true"
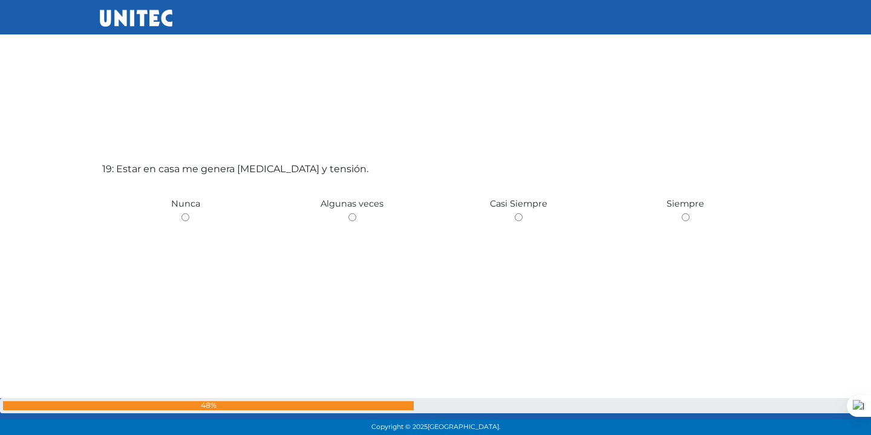
scroll to position [7898, 0]
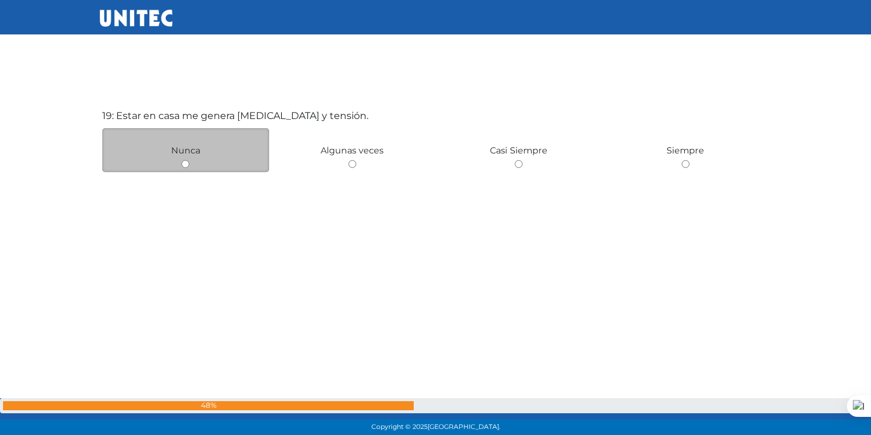
click at [182, 163] on input "radio" at bounding box center [185, 164] width 8 height 8
radio input "true"
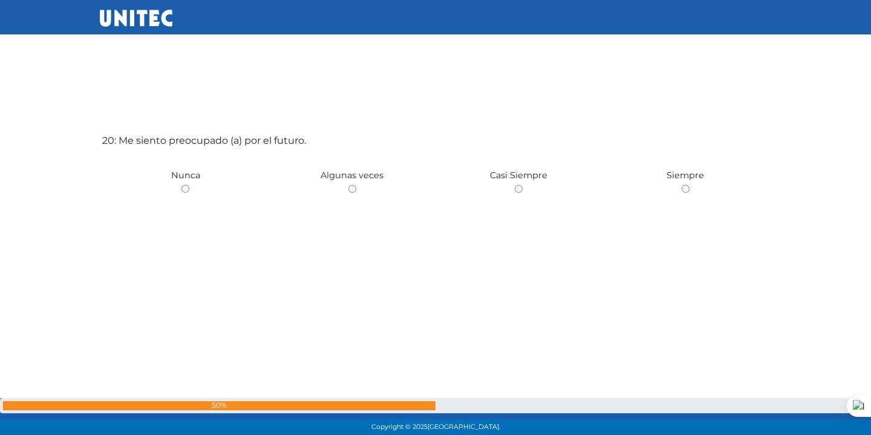
scroll to position [8334, 0]
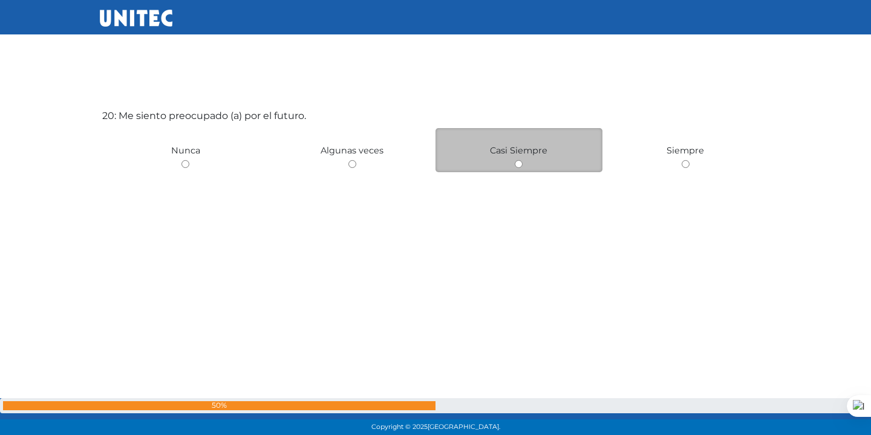
click at [517, 164] on input "radio" at bounding box center [519, 164] width 8 height 8
radio input "true"
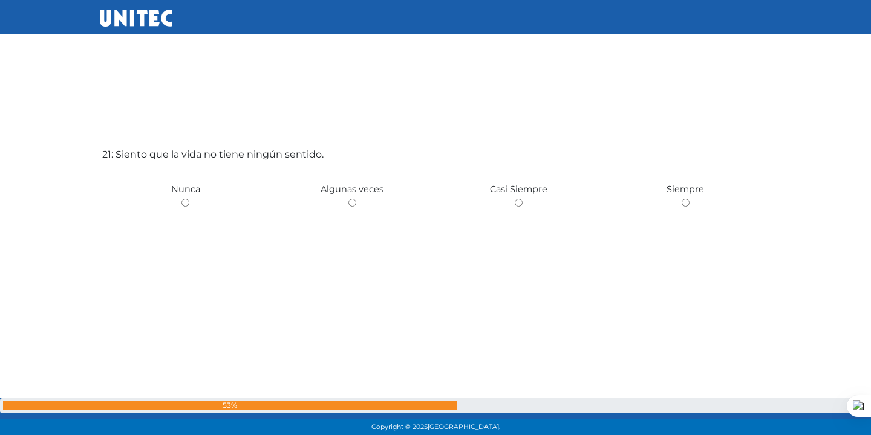
scroll to position [8769, 0]
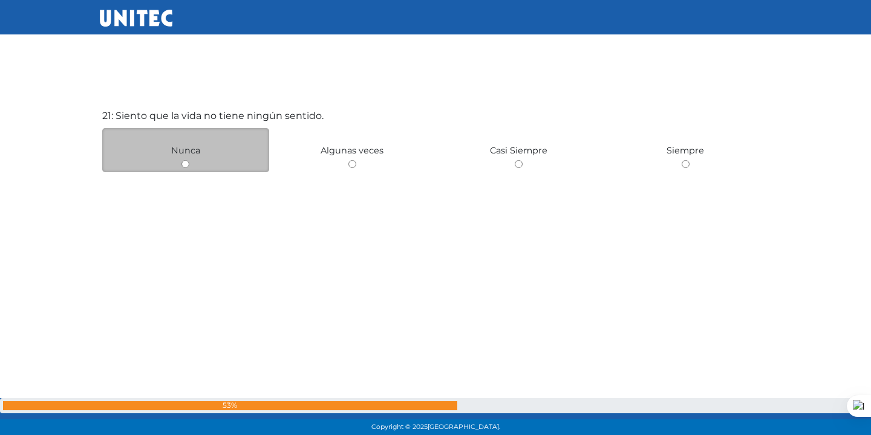
click at [183, 162] on input "radio" at bounding box center [185, 164] width 8 height 8
radio input "true"
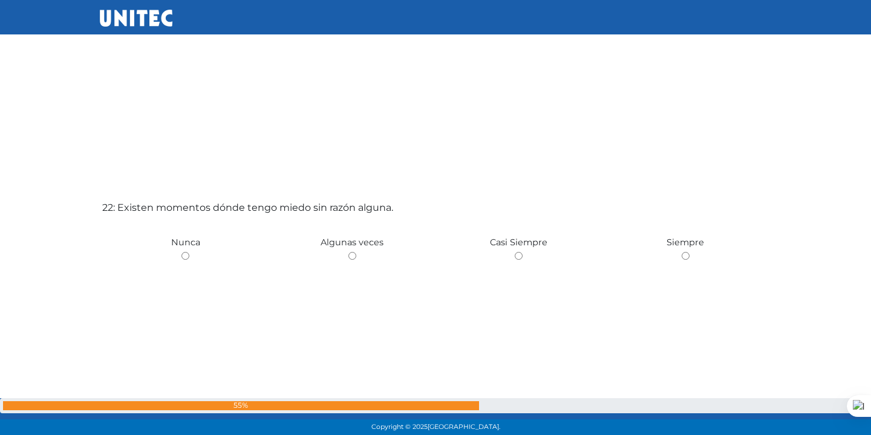
scroll to position [9204, 0]
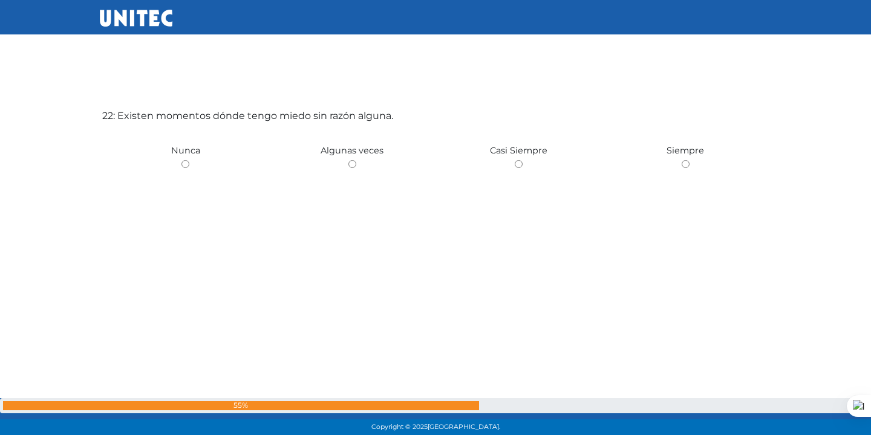
click at [183, 162] on input "radio" at bounding box center [185, 164] width 8 height 8
radio input "true"
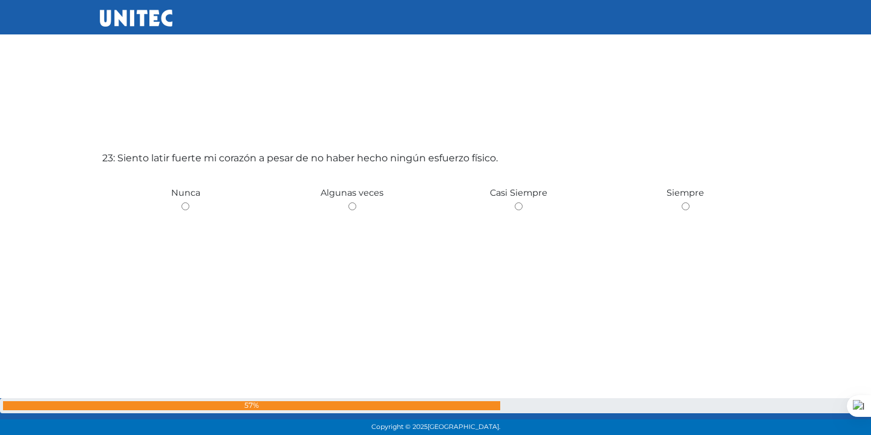
scroll to position [9640, 0]
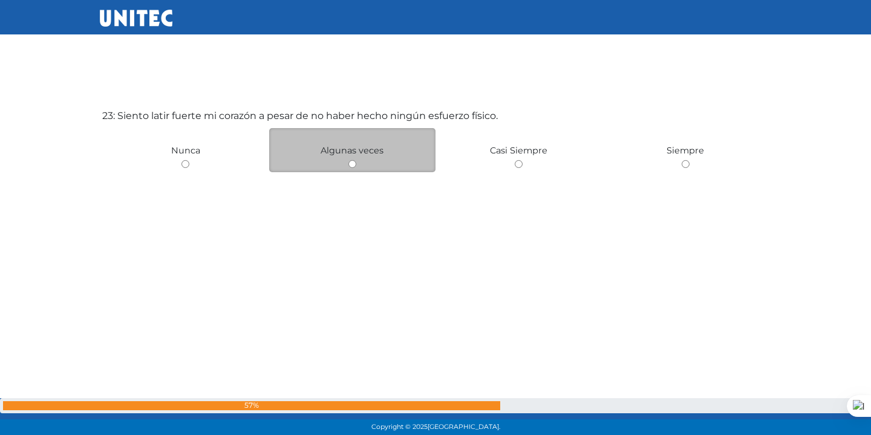
click at [350, 164] on input "radio" at bounding box center [352, 164] width 8 height 8
radio input "true"
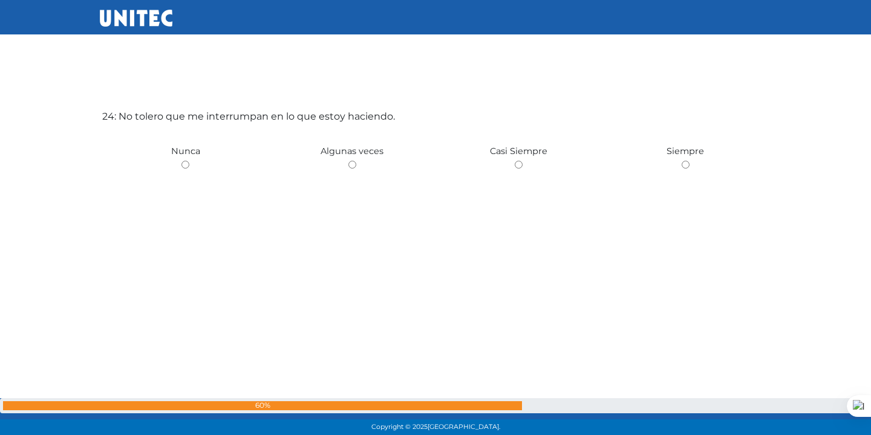
scroll to position [10075, 0]
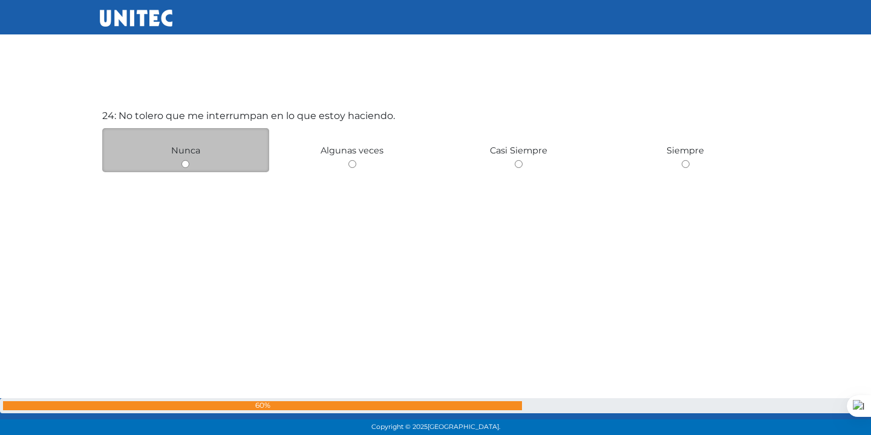
click at [183, 169] on div "Nunca" at bounding box center [185, 150] width 167 height 44
click at [183, 162] on input "radio" at bounding box center [185, 164] width 8 height 8
radio input "true"
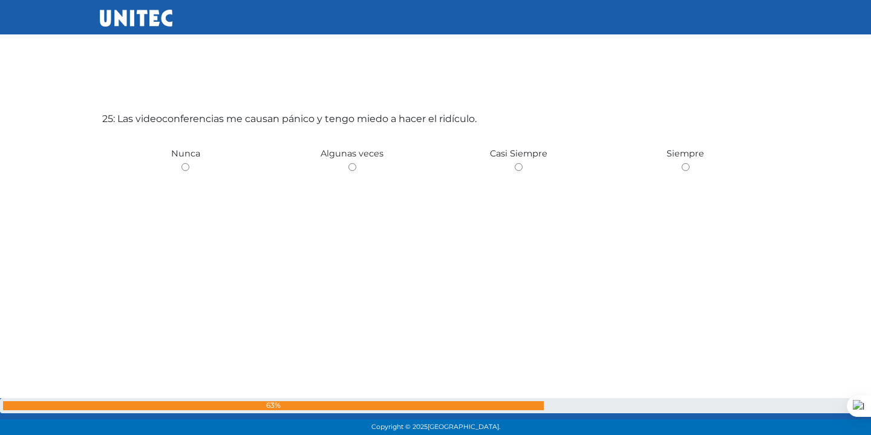
scroll to position [10511, 0]
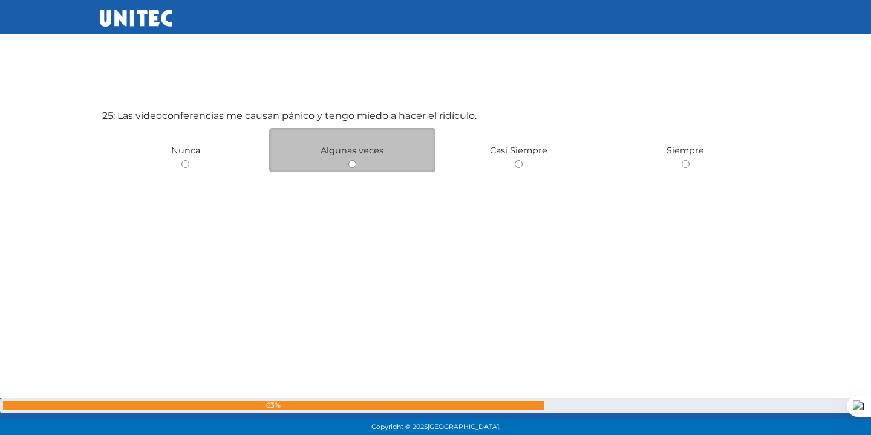
click at [349, 166] on input "radio" at bounding box center [352, 164] width 8 height 8
radio input "true"
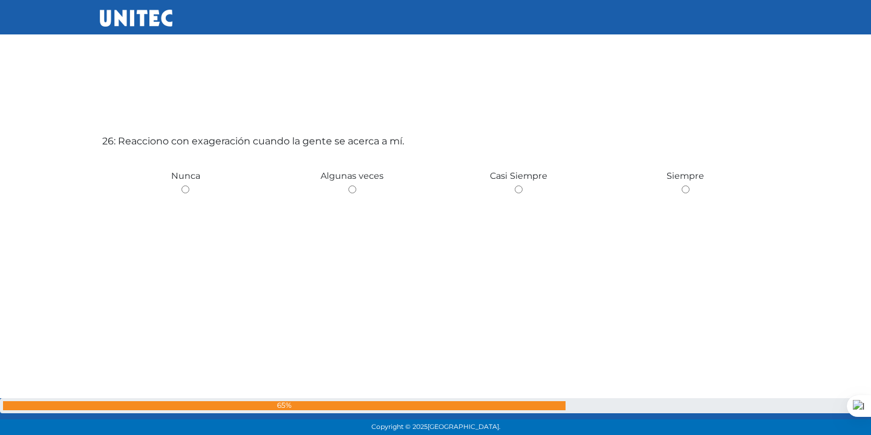
scroll to position [10946, 0]
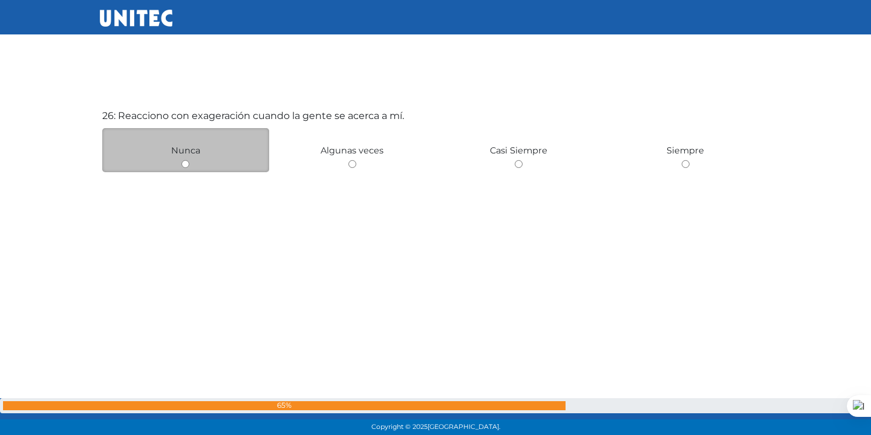
click at [180, 163] on div "Nunca" at bounding box center [185, 150] width 167 height 44
click at [186, 163] on input "radio" at bounding box center [185, 164] width 8 height 8
radio input "true"
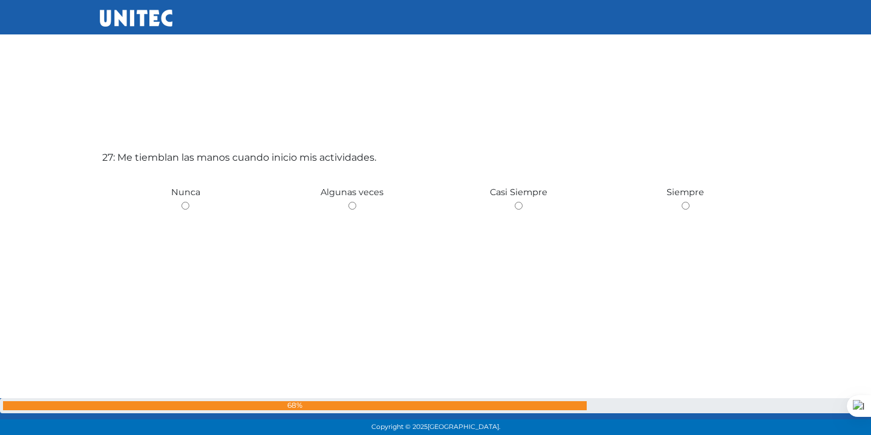
scroll to position [11382, 0]
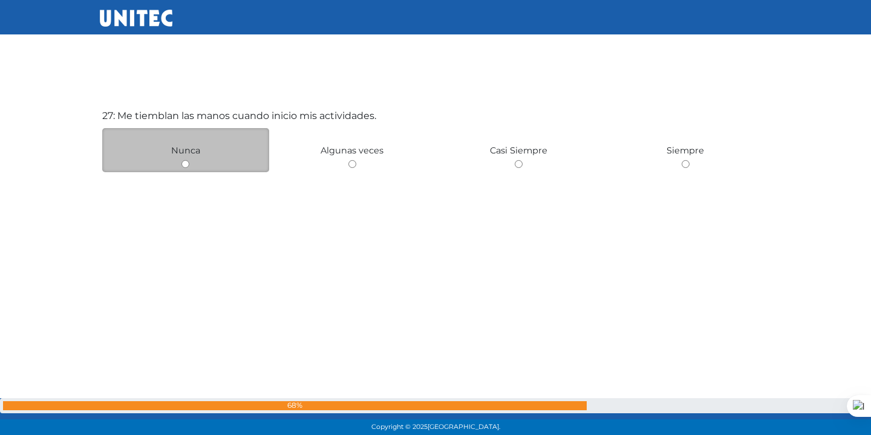
click at [184, 163] on input "radio" at bounding box center [185, 164] width 8 height 8
radio input "true"
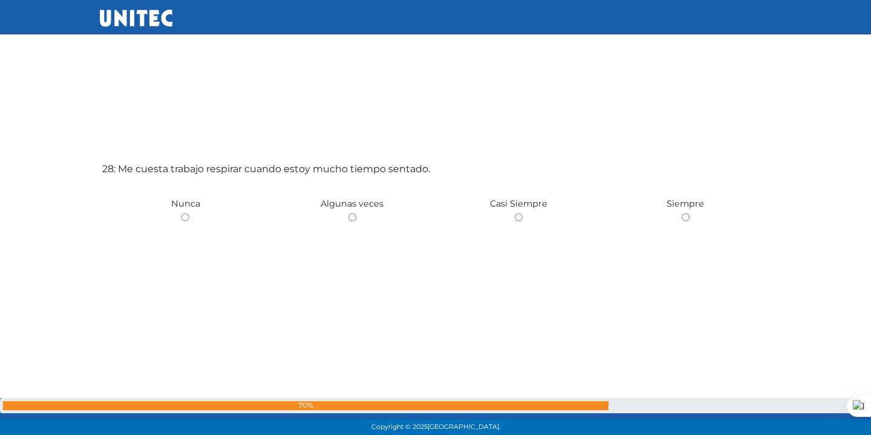
scroll to position [11817, 0]
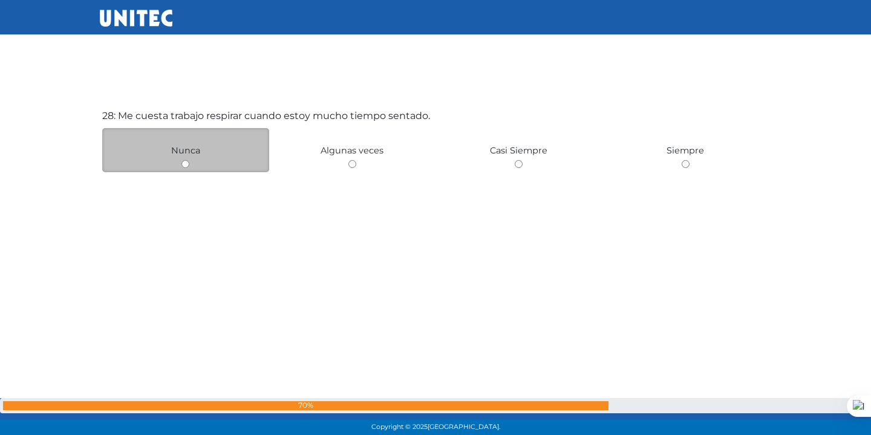
click at [183, 163] on input "radio" at bounding box center [185, 164] width 8 height 8
radio input "true"
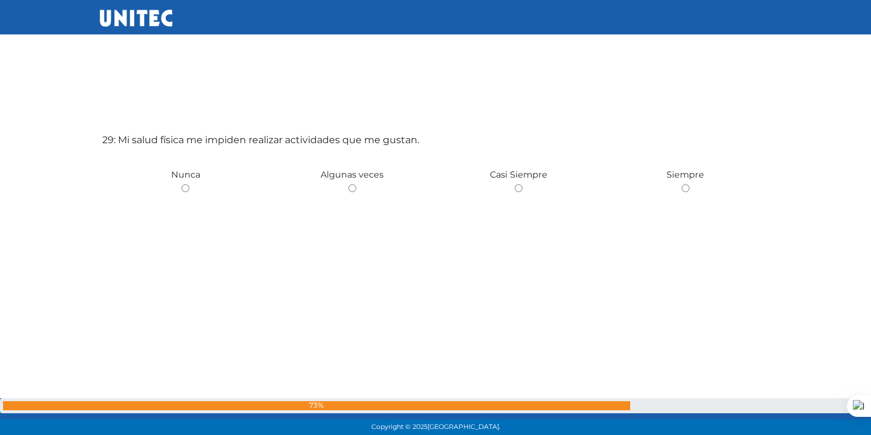
scroll to position [12252, 0]
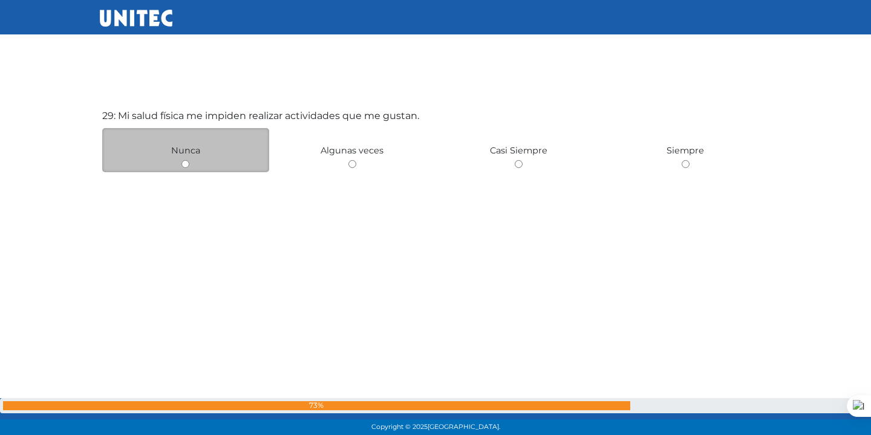
click at [184, 162] on input "radio" at bounding box center [185, 164] width 8 height 8
radio input "true"
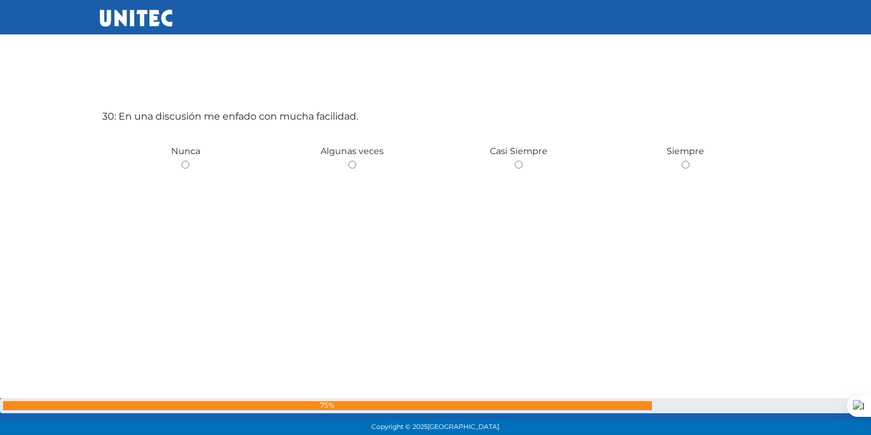
scroll to position [12688, 0]
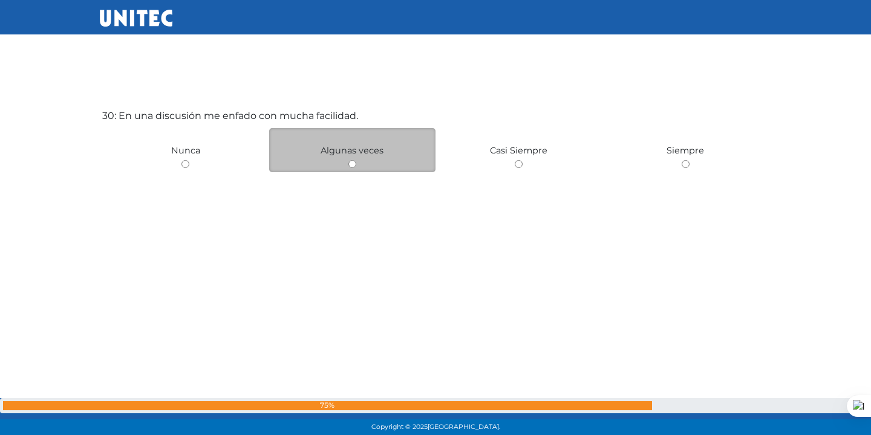
click at [350, 163] on input "radio" at bounding box center [352, 164] width 8 height 8
radio input "true"
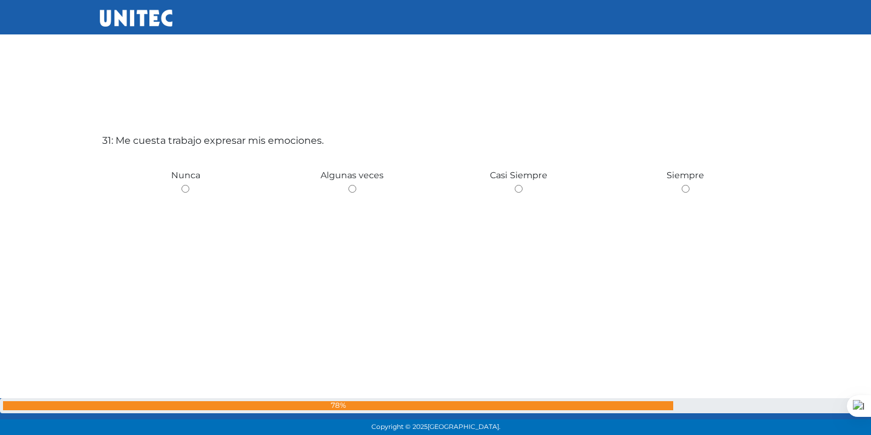
scroll to position [13123, 0]
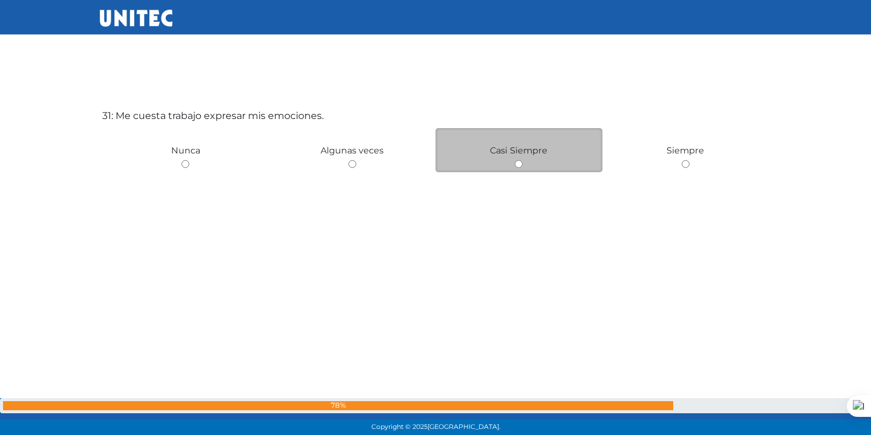
click at [515, 164] on input "radio" at bounding box center [519, 164] width 8 height 8
radio input "true"
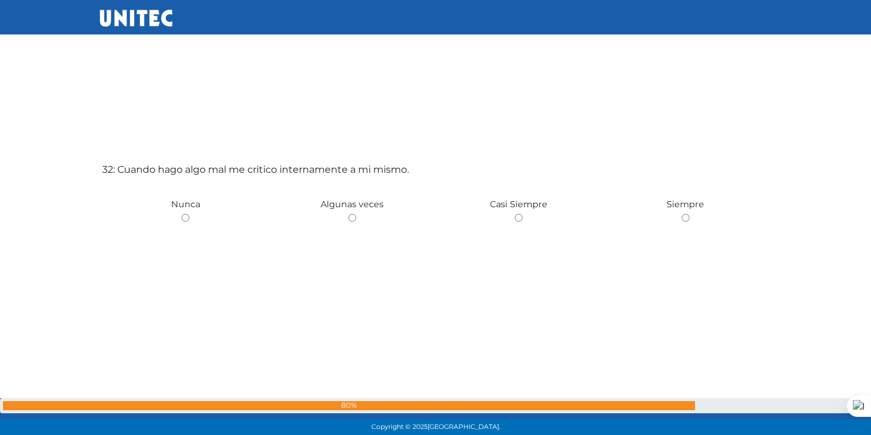
scroll to position [13559, 0]
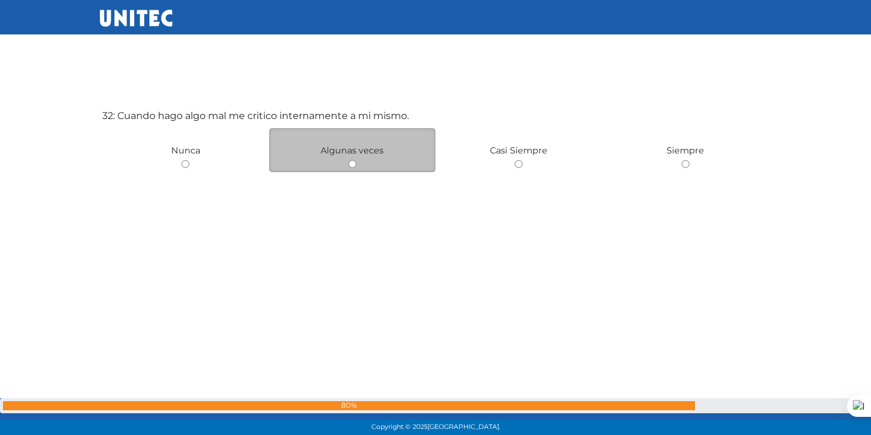
click at [350, 164] on input "radio" at bounding box center [352, 164] width 8 height 8
radio input "true"
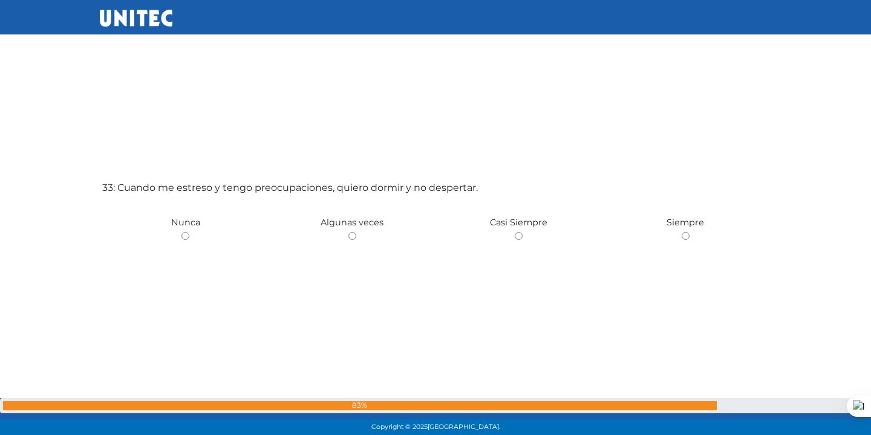
scroll to position [13994, 0]
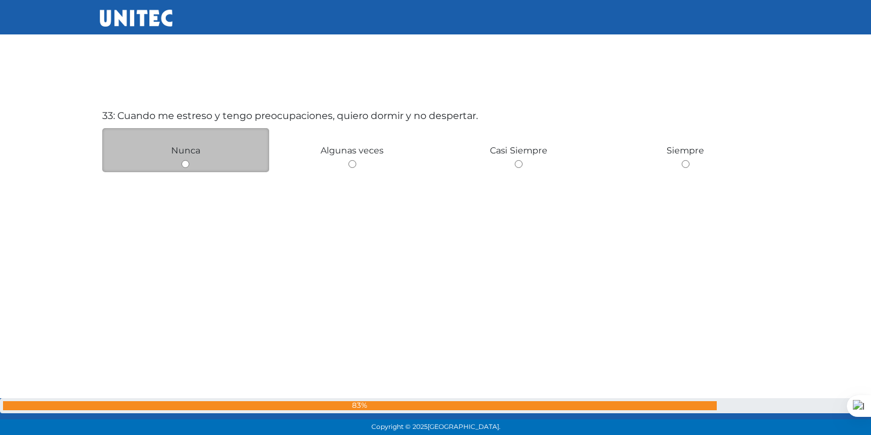
click at [184, 166] on input "radio" at bounding box center [185, 164] width 8 height 8
radio input "true"
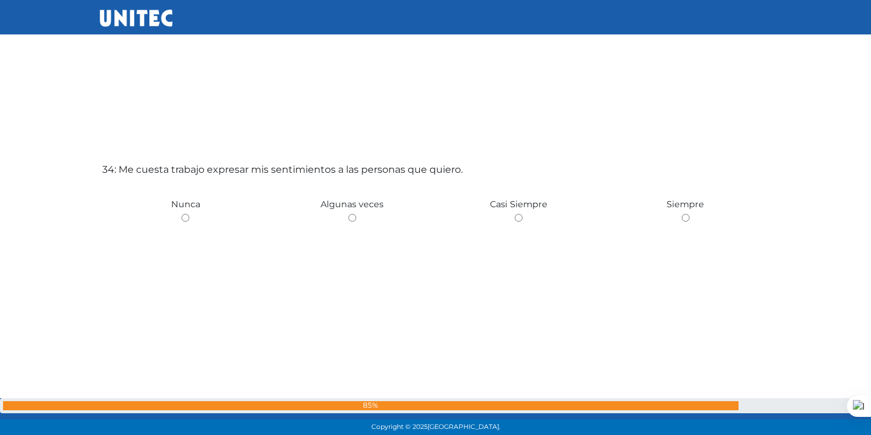
scroll to position [14430, 0]
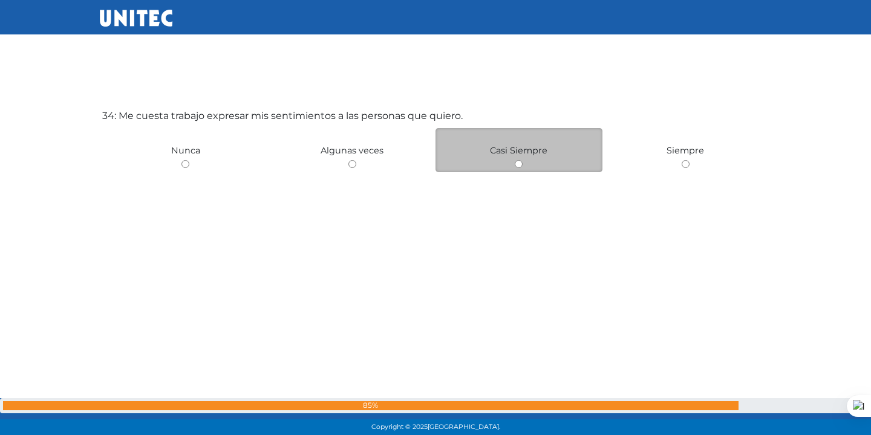
click at [517, 164] on input "radio" at bounding box center [519, 164] width 8 height 8
radio input "true"
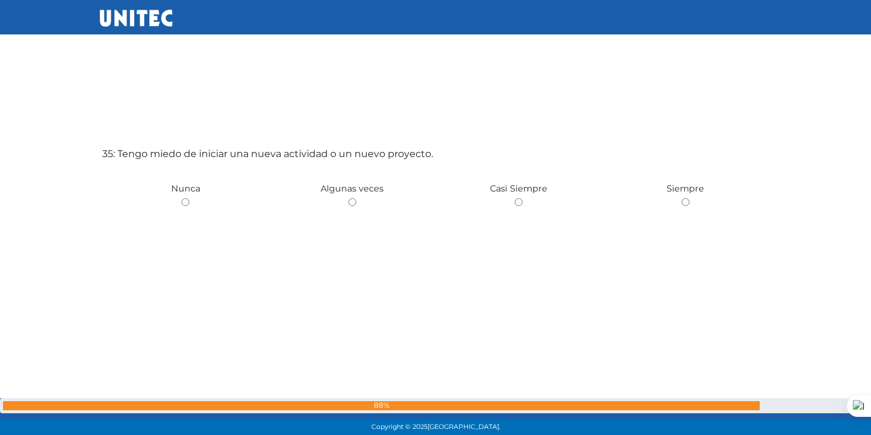
scroll to position [14865, 0]
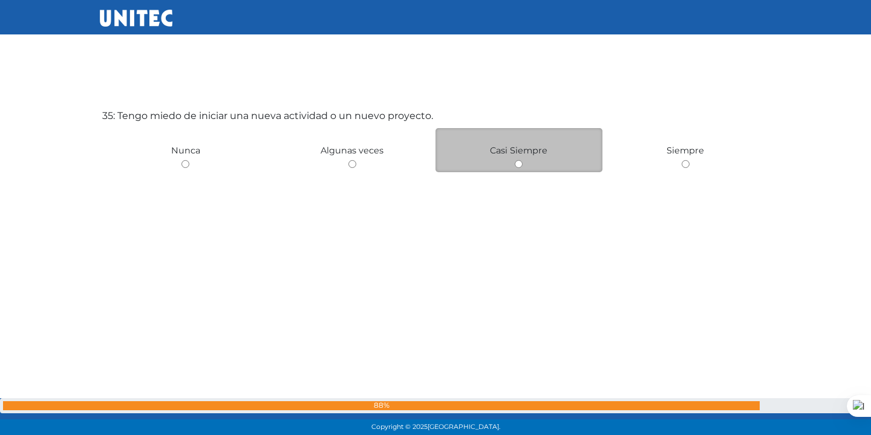
click at [518, 164] on input "radio" at bounding box center [519, 164] width 8 height 8
radio input "true"
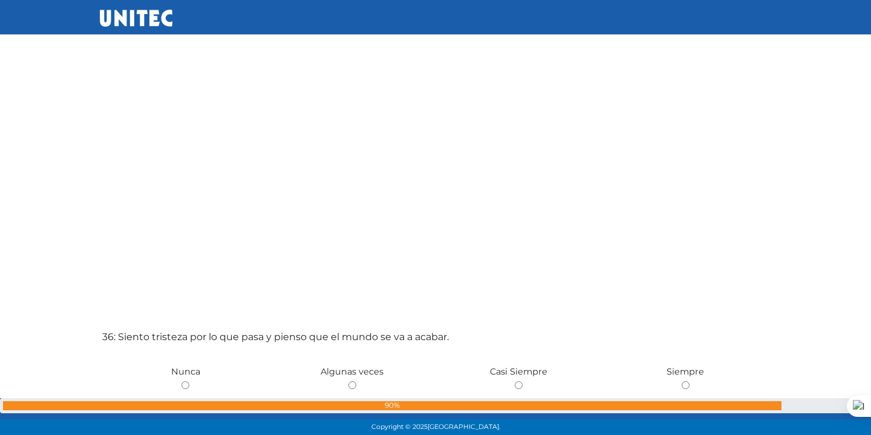
scroll to position [15300, 0]
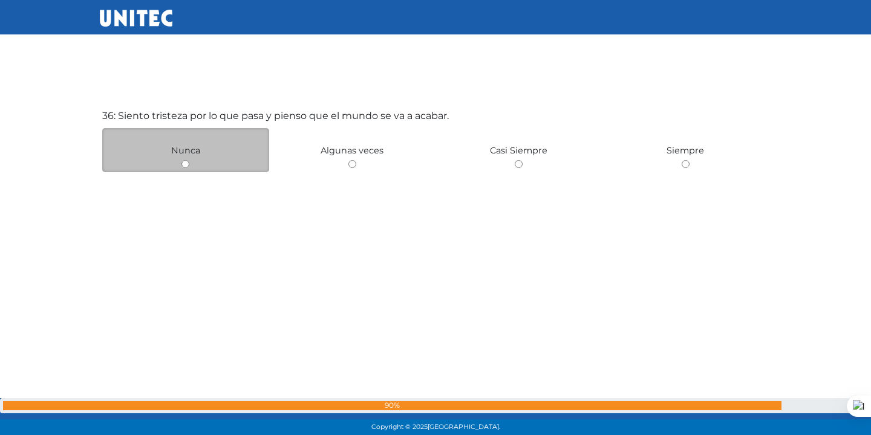
click at [183, 163] on input "radio" at bounding box center [185, 164] width 8 height 8
radio input "true"
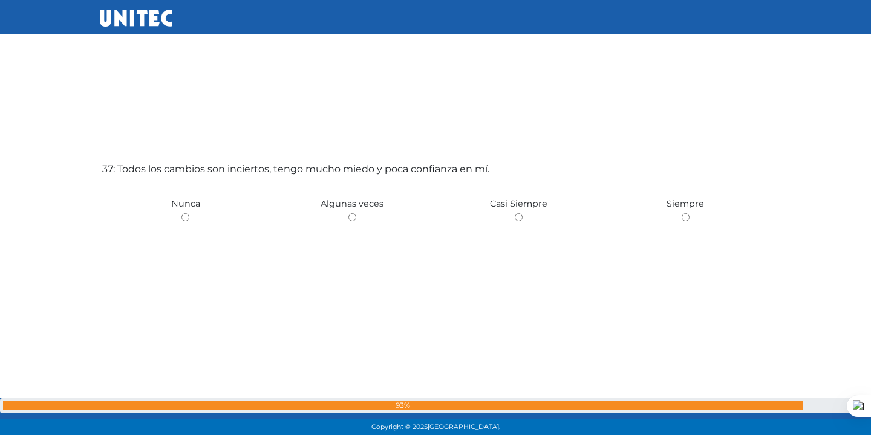
scroll to position [15736, 0]
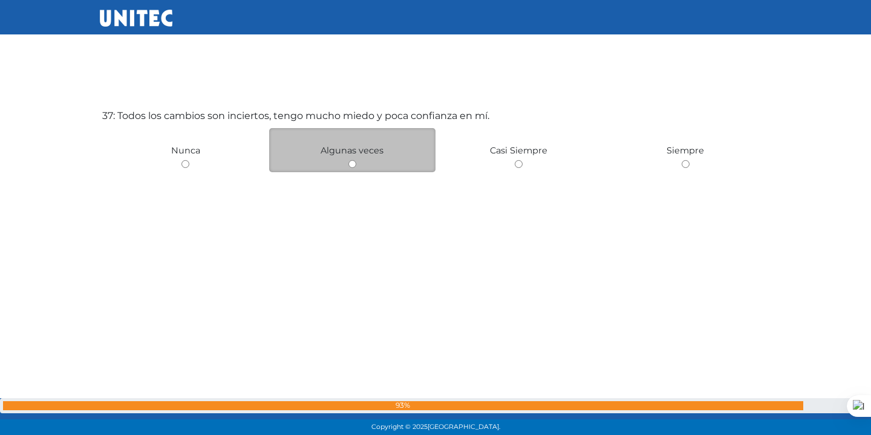
click at [354, 164] on input "radio" at bounding box center [352, 164] width 8 height 8
radio input "true"
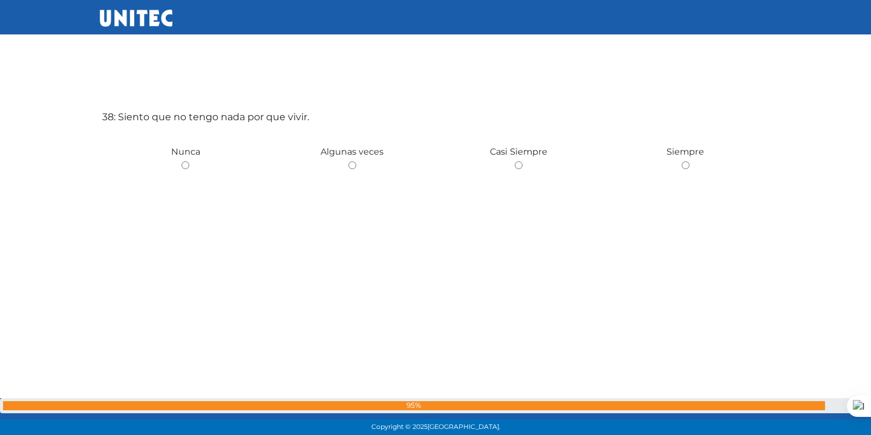
scroll to position [16171, 0]
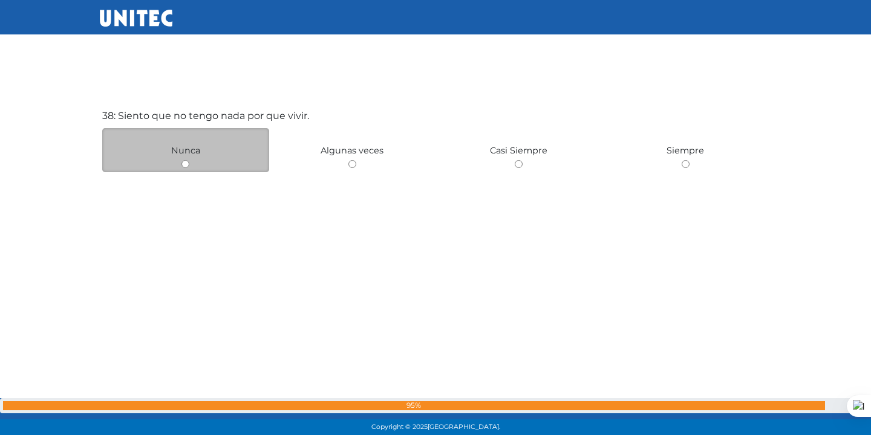
click at [184, 162] on input "radio" at bounding box center [185, 164] width 8 height 8
radio input "true"
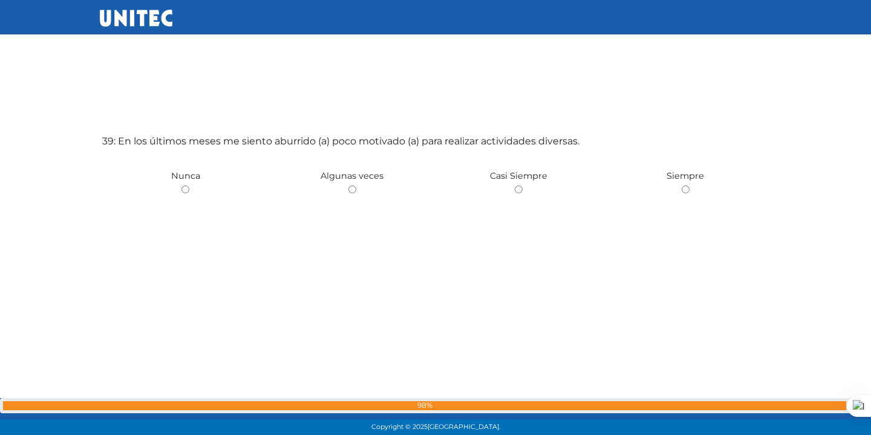
scroll to position [16607, 0]
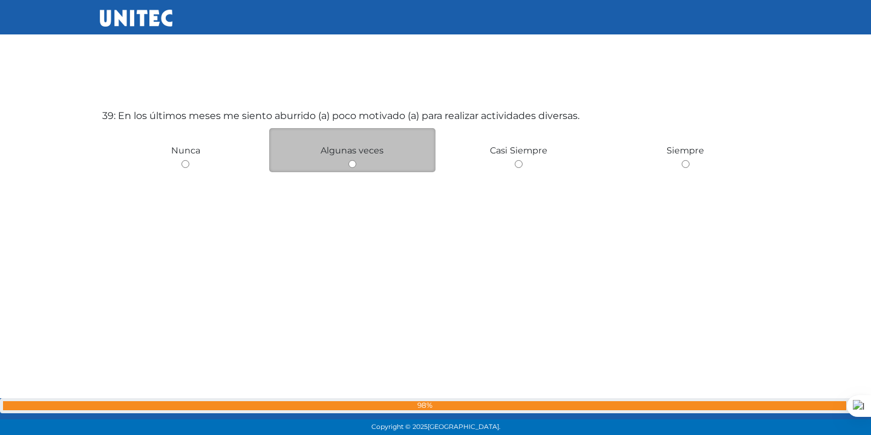
click at [349, 165] on input "radio" at bounding box center [352, 164] width 8 height 8
radio input "true"
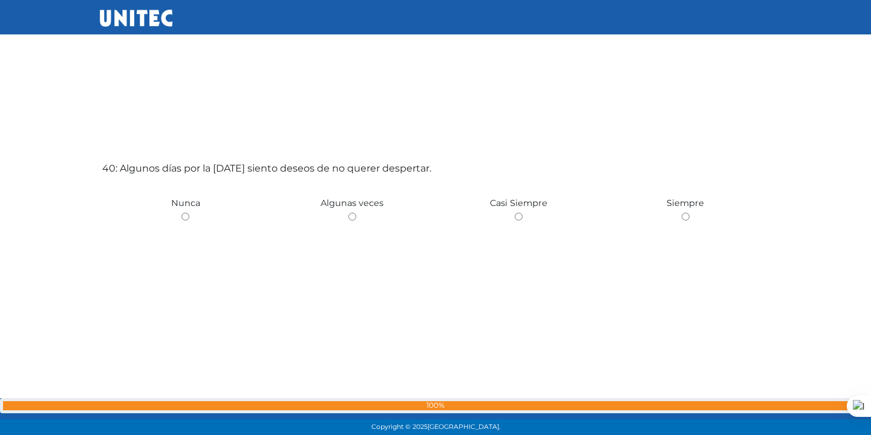
scroll to position [17042, 0]
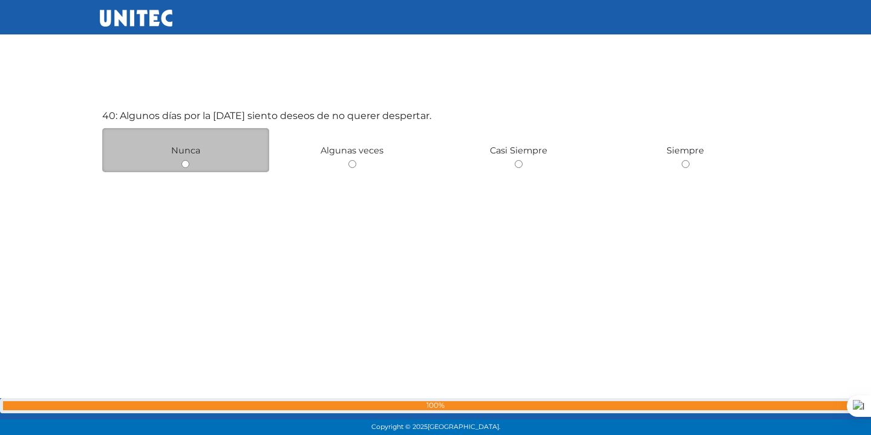
click at [185, 163] on input "radio" at bounding box center [185, 164] width 8 height 8
radio input "true"
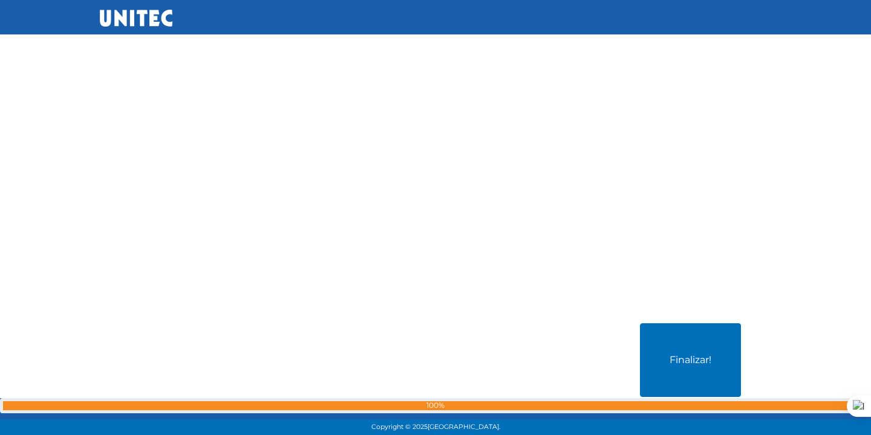
scroll to position [17478, 0]
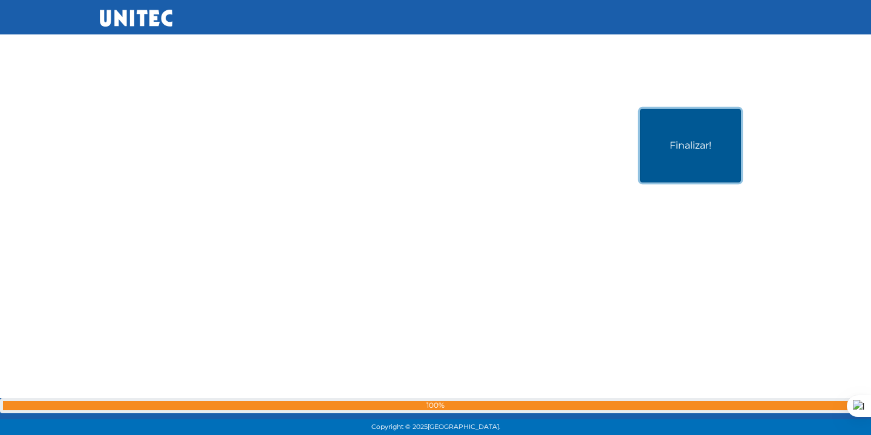
click at [657, 126] on button "Finalizar!" at bounding box center [690, 146] width 101 height 74
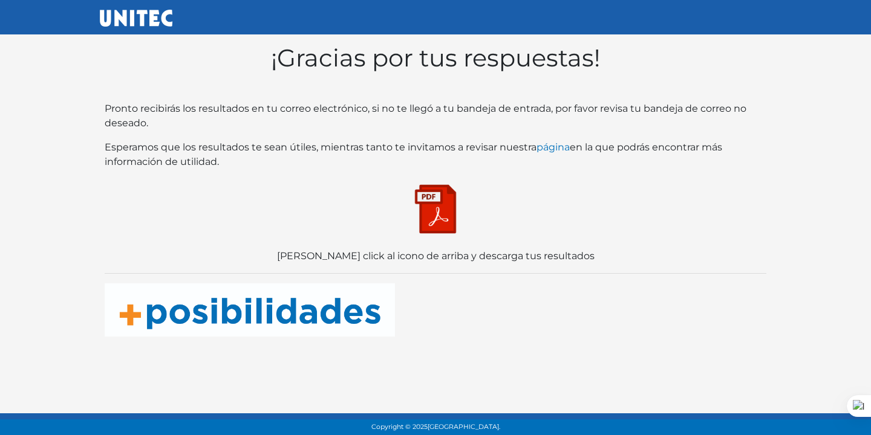
click at [434, 207] on img at bounding box center [435, 209] width 60 height 60
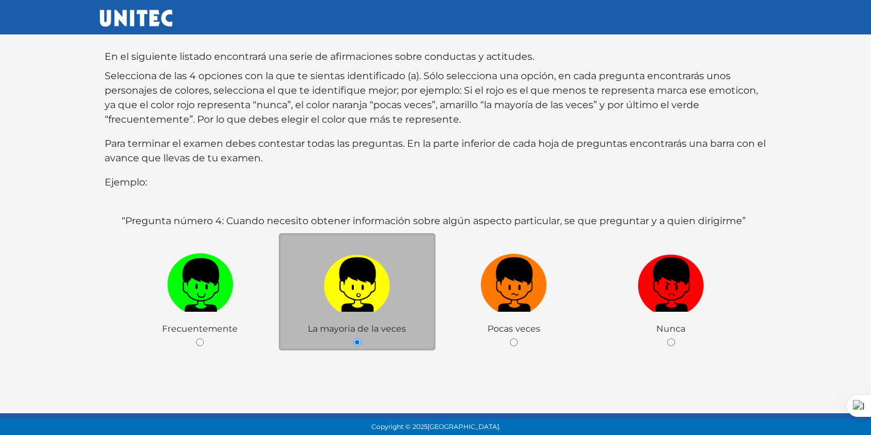
scroll to position [193, 0]
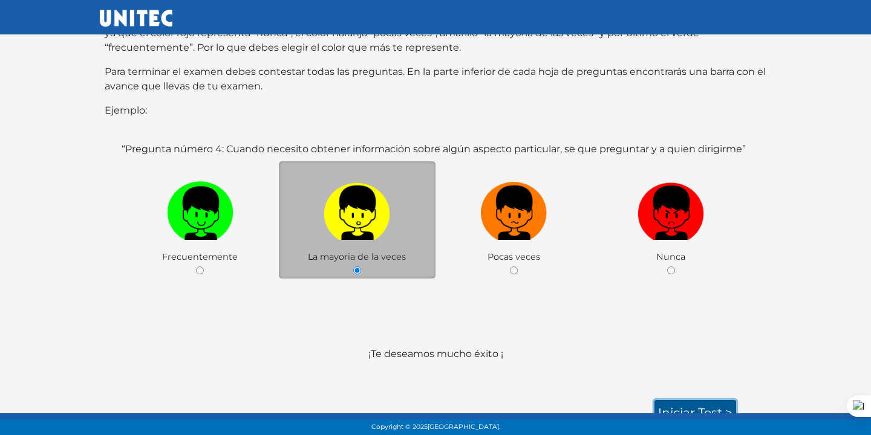
click at [686, 400] on link "Iniciar test >" at bounding box center [695, 412] width 82 height 25
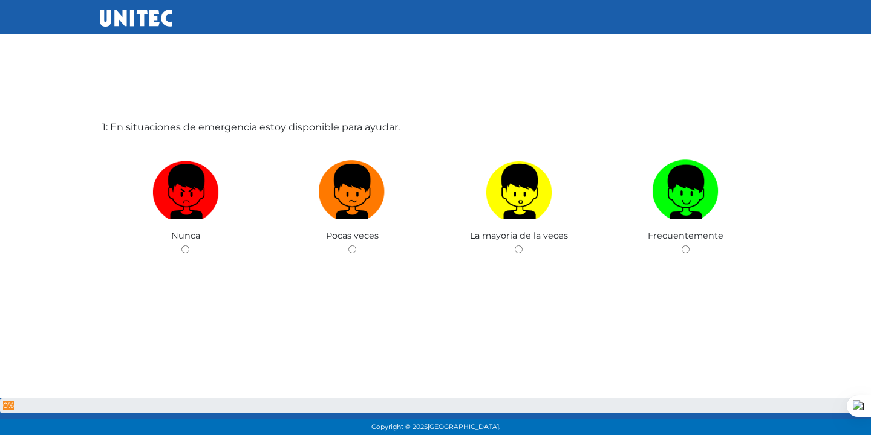
scroll to position [60, 0]
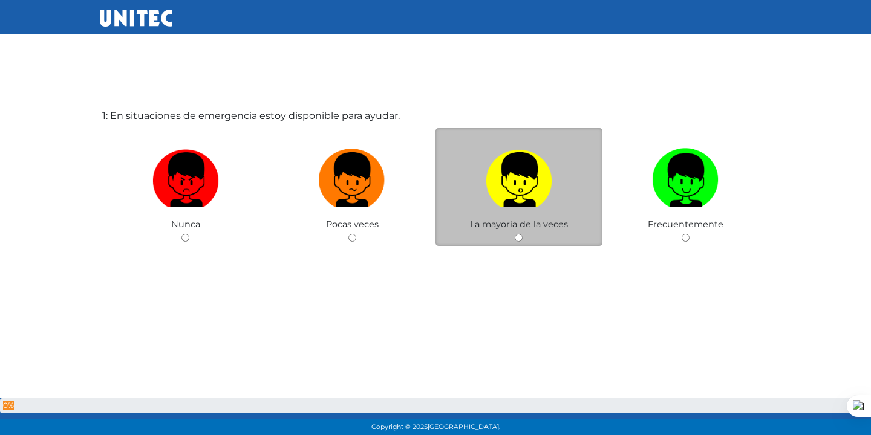
click at [522, 239] on input "radio" at bounding box center [519, 238] width 8 height 8
radio input "true"
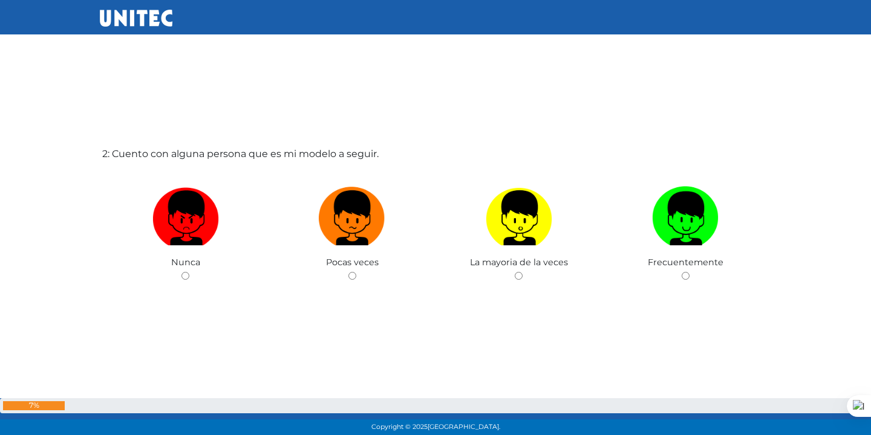
scroll to position [496, 0]
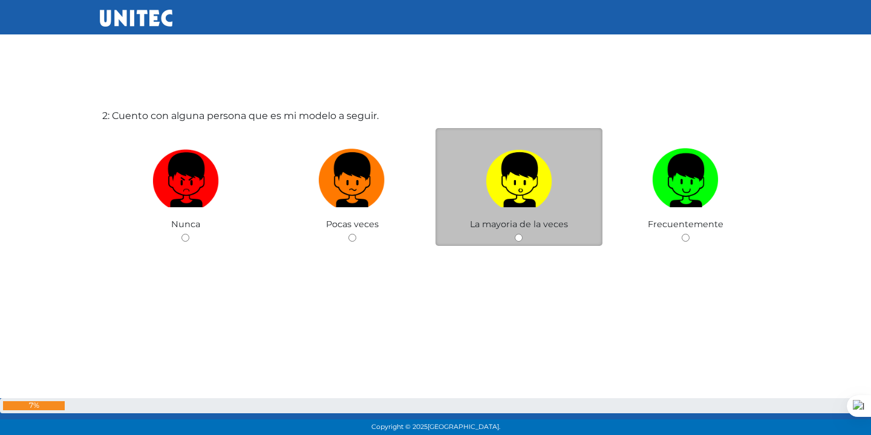
click at [519, 237] on input "radio" at bounding box center [519, 238] width 8 height 8
radio input "true"
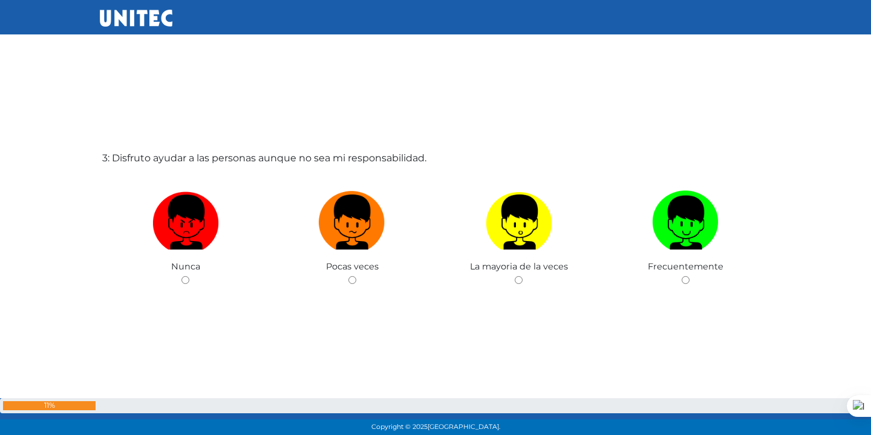
scroll to position [931, 0]
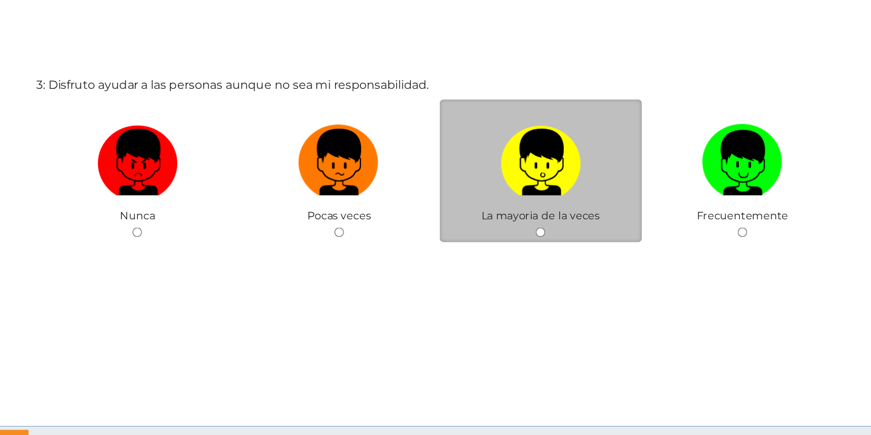
click at [517, 238] on input "radio" at bounding box center [519, 238] width 8 height 8
radio input "true"
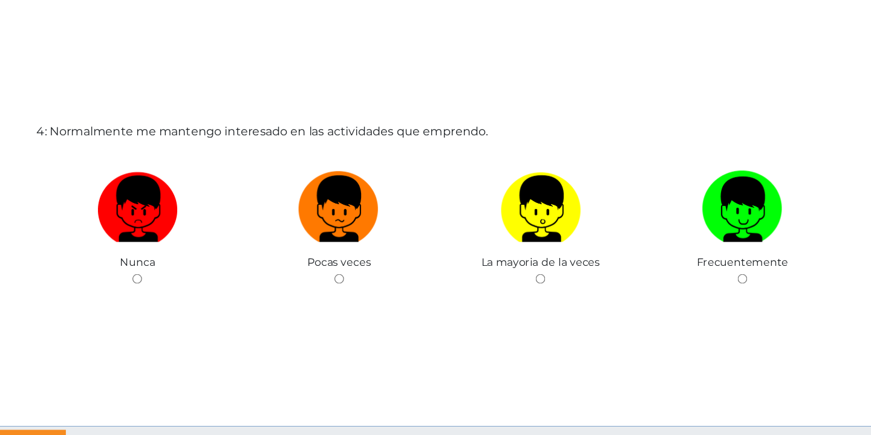
scroll to position [1367, 0]
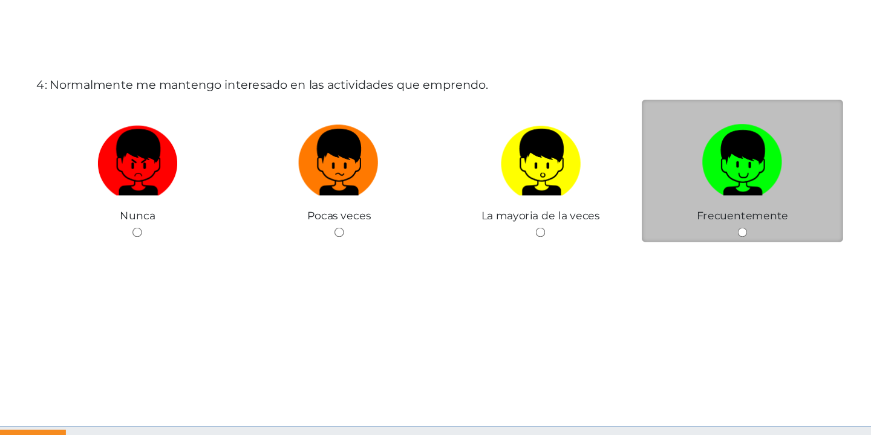
click at [683, 235] on input "radio" at bounding box center [686, 238] width 8 height 8
radio input "true"
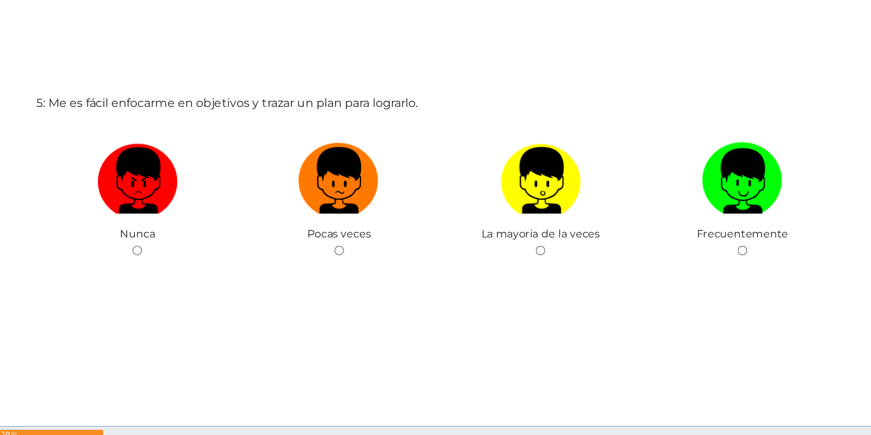
scroll to position [1802, 0]
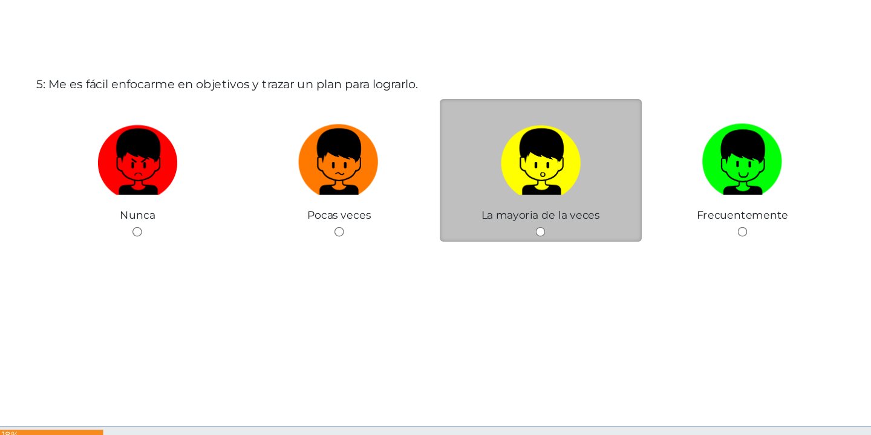
click at [516, 241] on div "La mayoria de la veces" at bounding box center [518, 187] width 167 height 118
click at [517, 238] on input "radio" at bounding box center [519, 238] width 8 height 8
radio input "true"
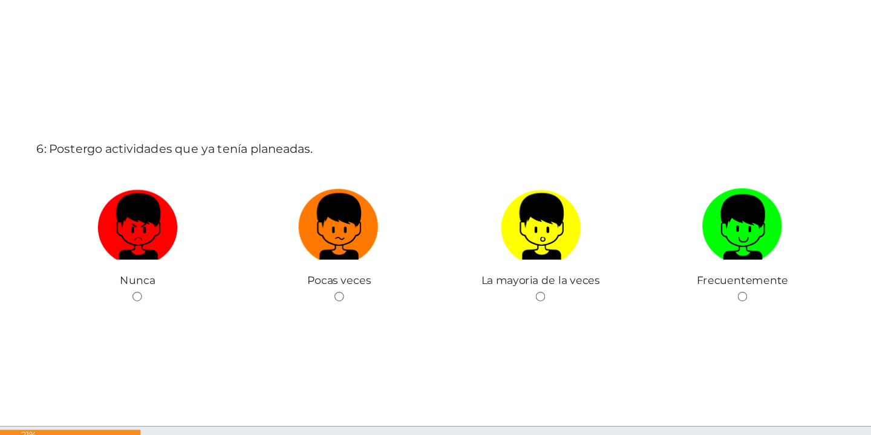
scroll to position [2238, 0]
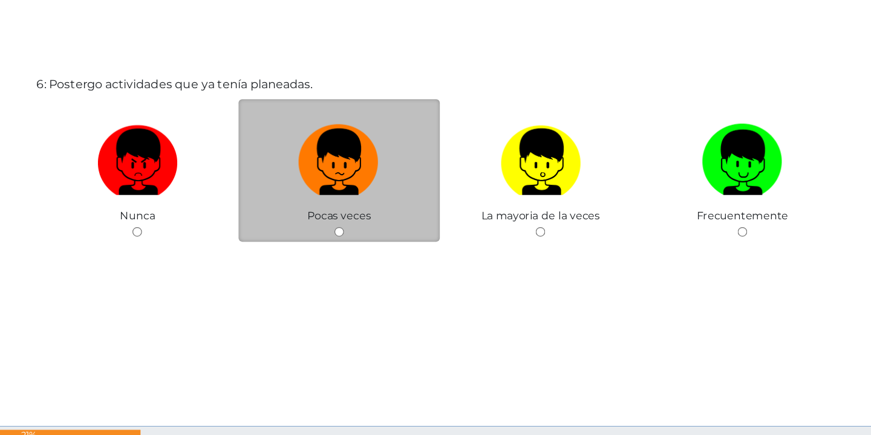
click at [353, 236] on input "radio" at bounding box center [352, 238] width 8 height 8
radio input "true"
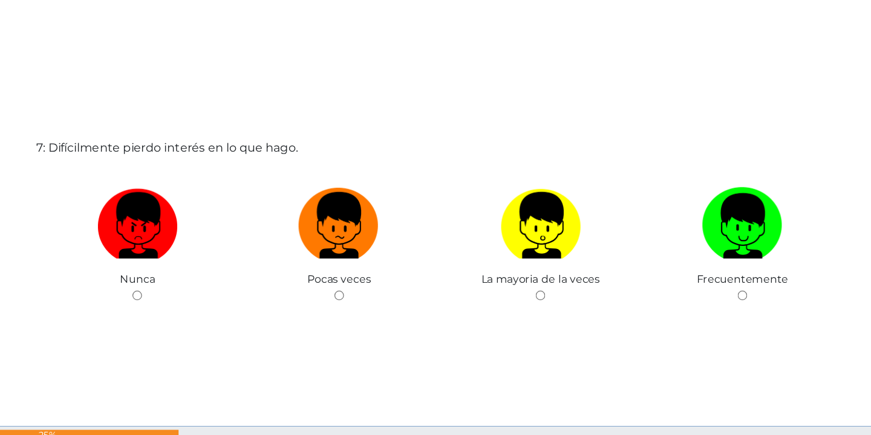
scroll to position [2673, 0]
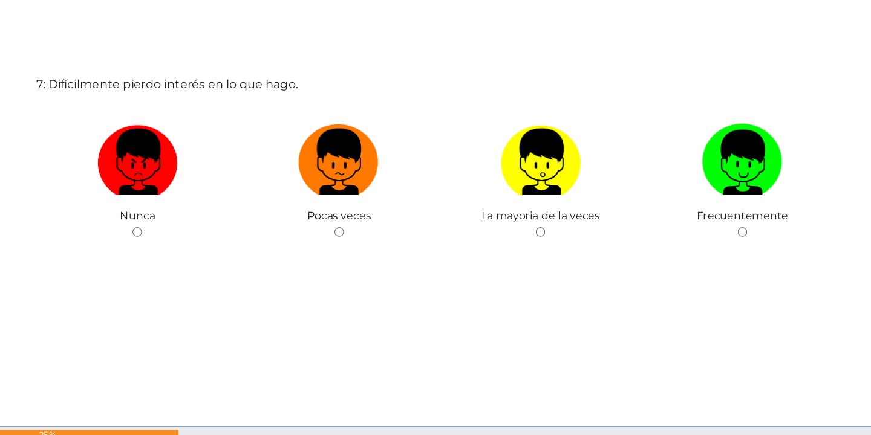
click at [353, 236] on input "radio" at bounding box center [352, 238] width 8 height 8
radio input "true"
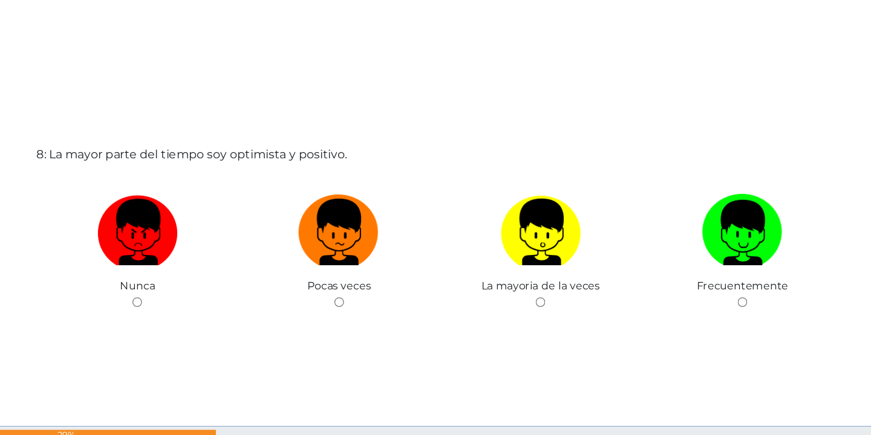
scroll to position [3108, 0]
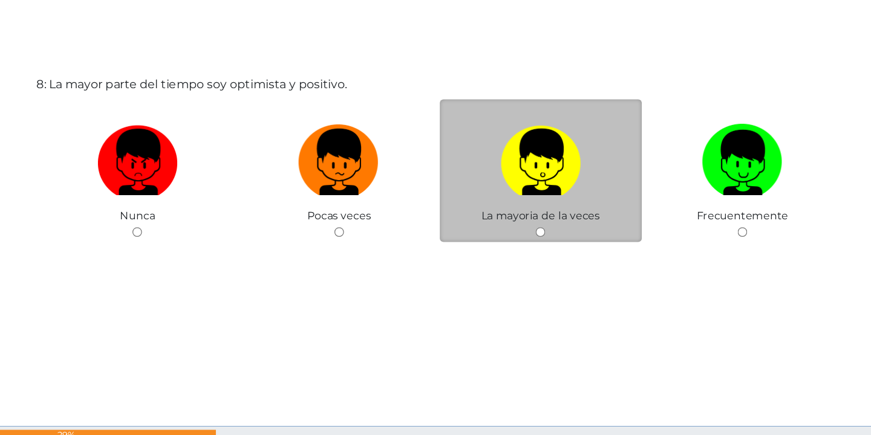
click at [513, 236] on div "La mayoria de la veces" at bounding box center [518, 187] width 167 height 118
click at [515, 236] on input "radio" at bounding box center [519, 238] width 8 height 8
radio input "true"
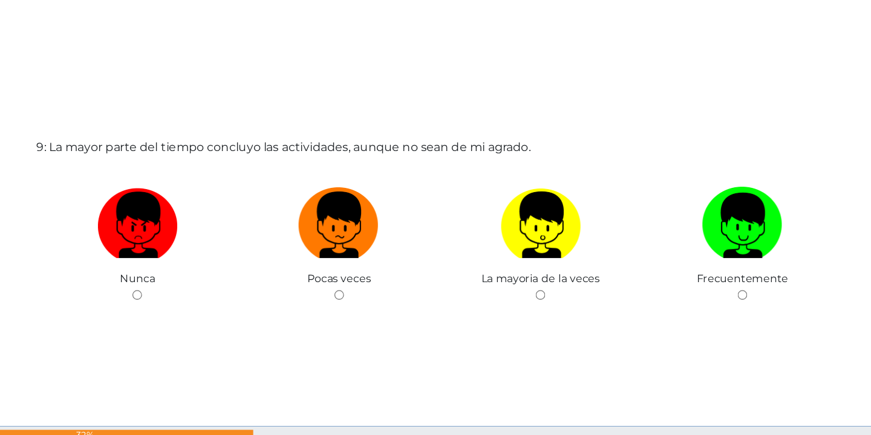
scroll to position [3544, 0]
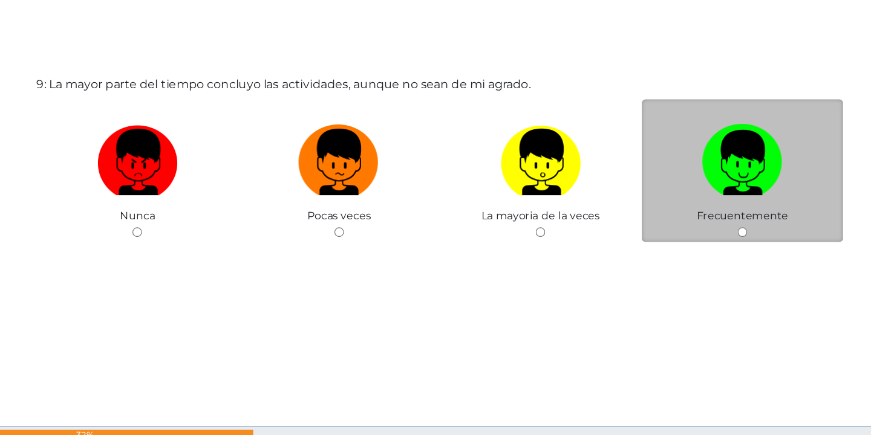
click at [683, 236] on input "radio" at bounding box center [686, 238] width 8 height 8
radio input "true"
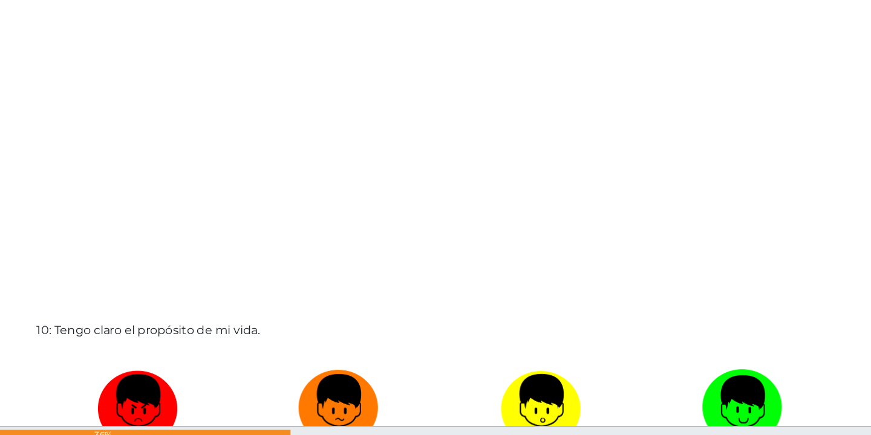
scroll to position [3979, 0]
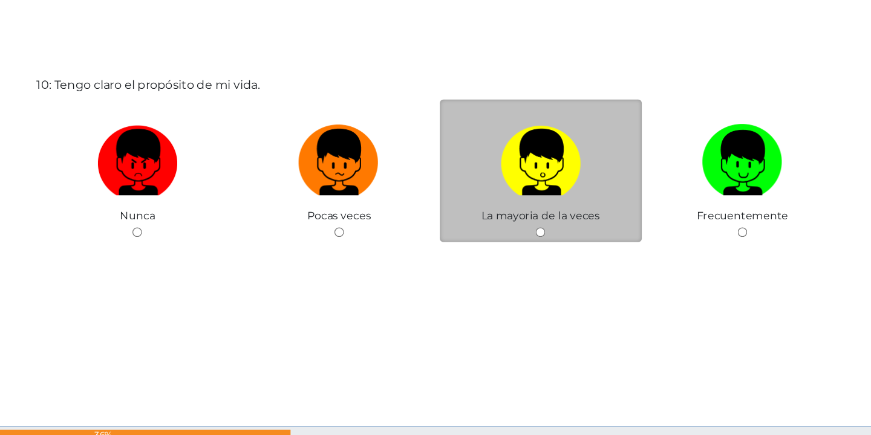
click at [518, 235] on input "radio" at bounding box center [519, 238] width 8 height 8
radio input "true"
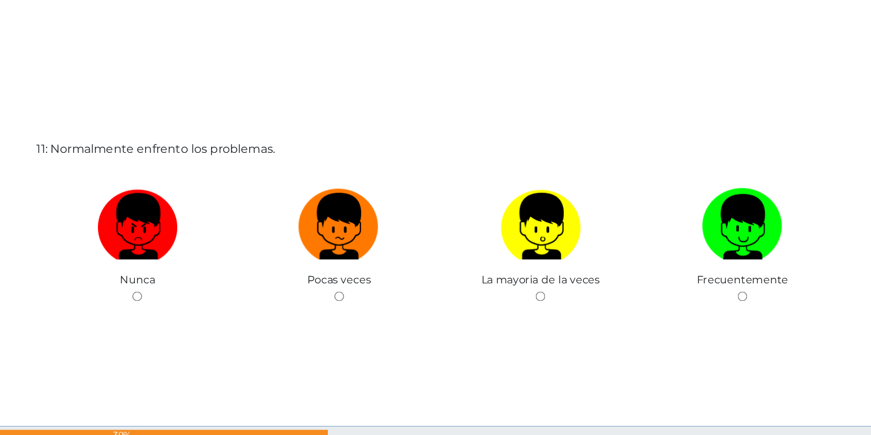
scroll to position [4415, 0]
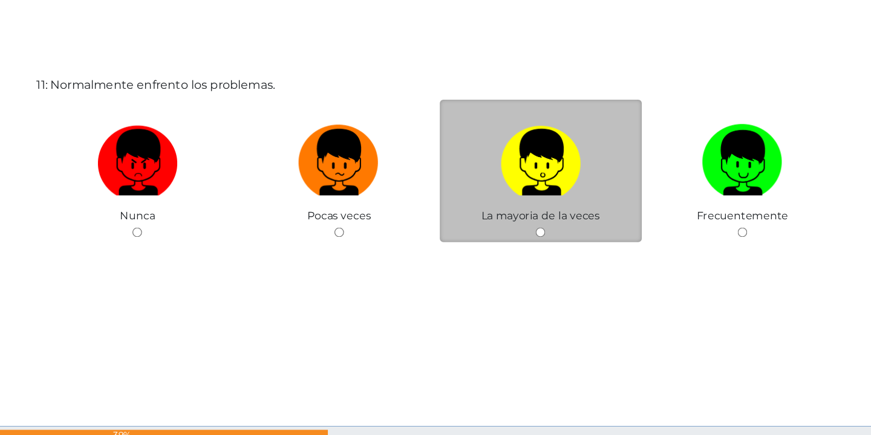
click at [518, 241] on input "radio" at bounding box center [519, 238] width 8 height 8
radio input "true"
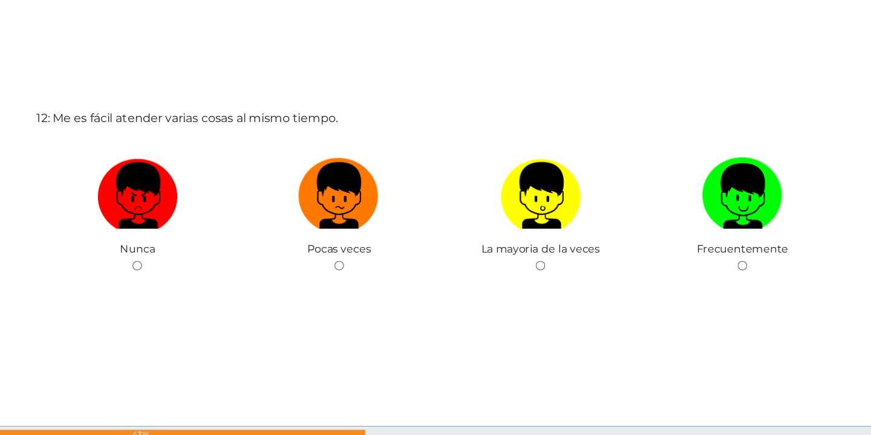
scroll to position [4850, 0]
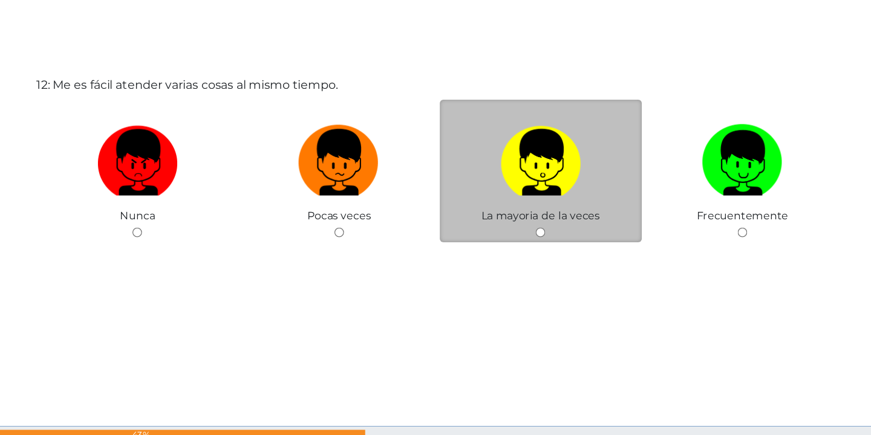
click at [518, 237] on input "radio" at bounding box center [519, 238] width 8 height 8
radio input "true"
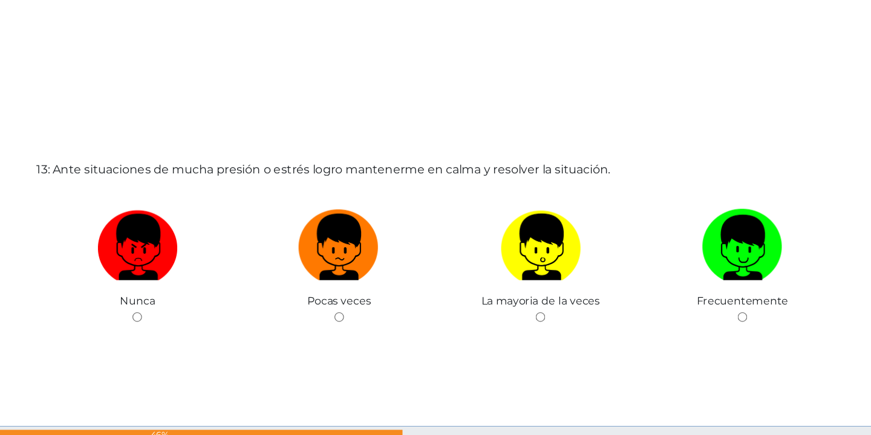
scroll to position [5286, 0]
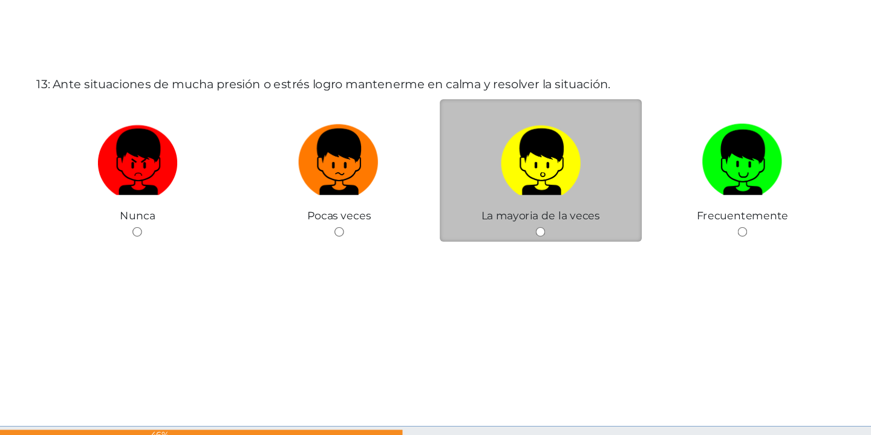
click at [521, 237] on input "radio" at bounding box center [519, 238] width 8 height 8
radio input "true"
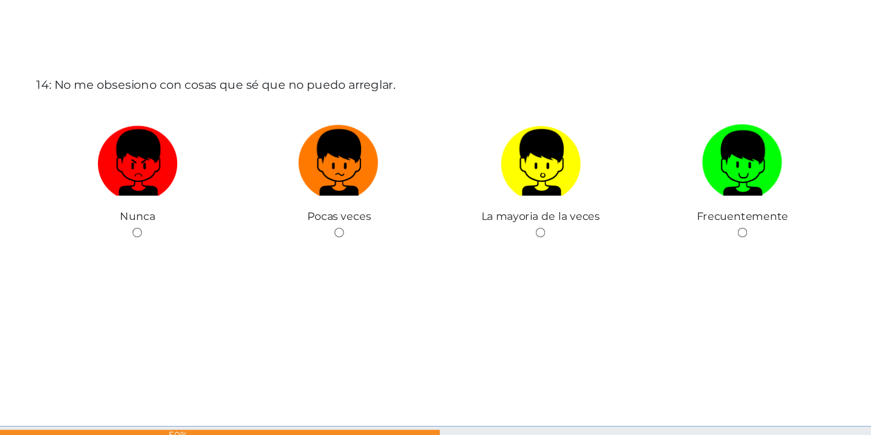
scroll to position [5721, 0]
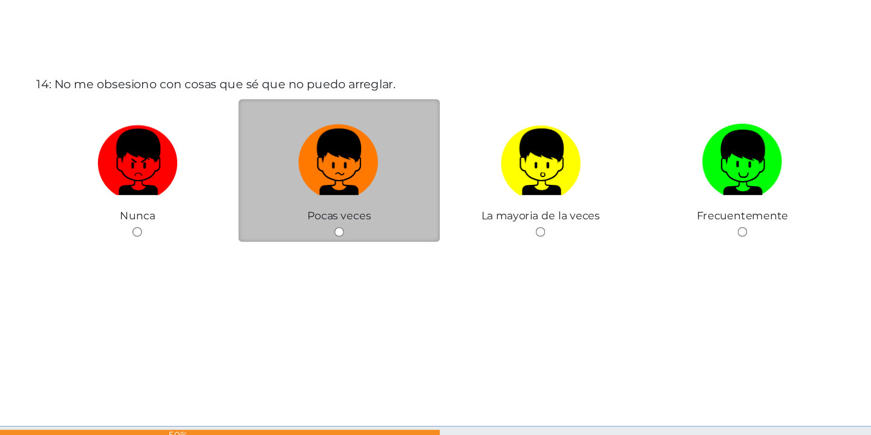
click at [350, 235] on input "radio" at bounding box center [352, 238] width 8 height 8
radio input "true"
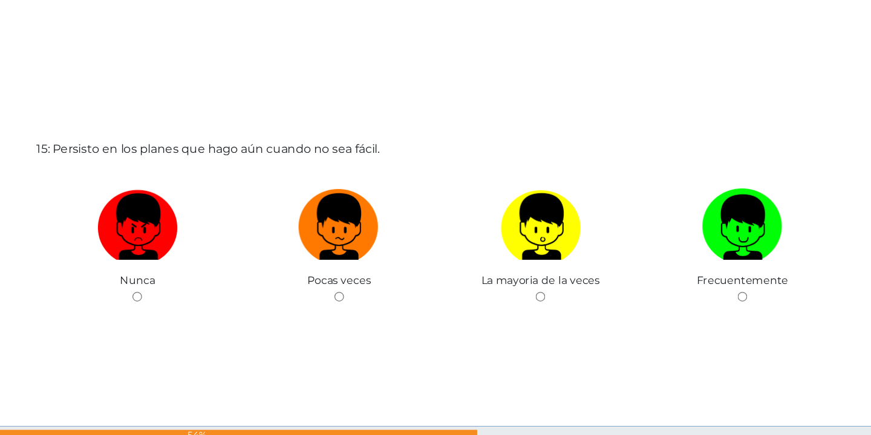
scroll to position [6156, 0]
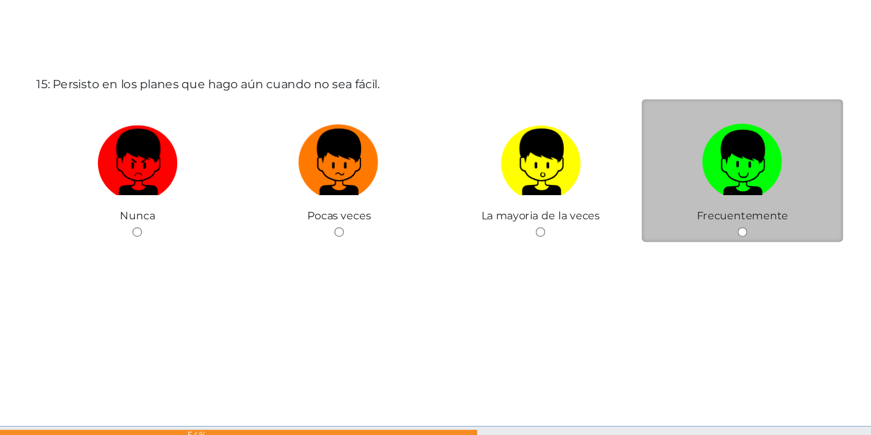
click at [683, 232] on div "Frecuentemente" at bounding box center [685, 187] width 167 height 118
click at [683, 236] on input "radio" at bounding box center [686, 238] width 8 height 8
radio input "true"
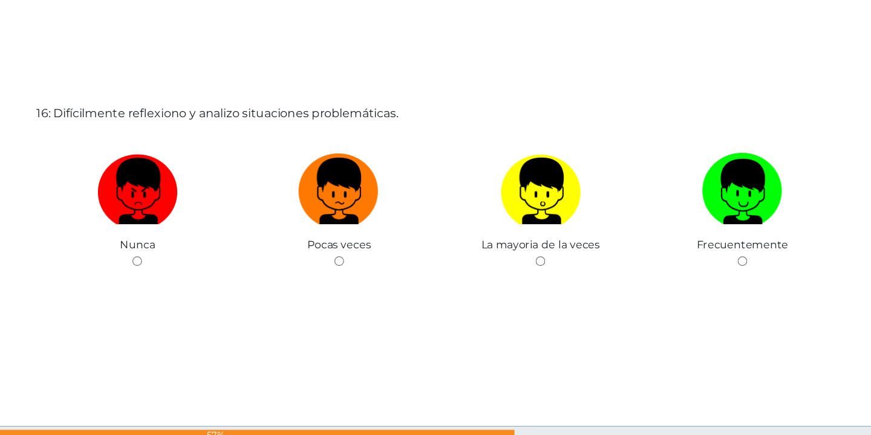
scroll to position [6592, 0]
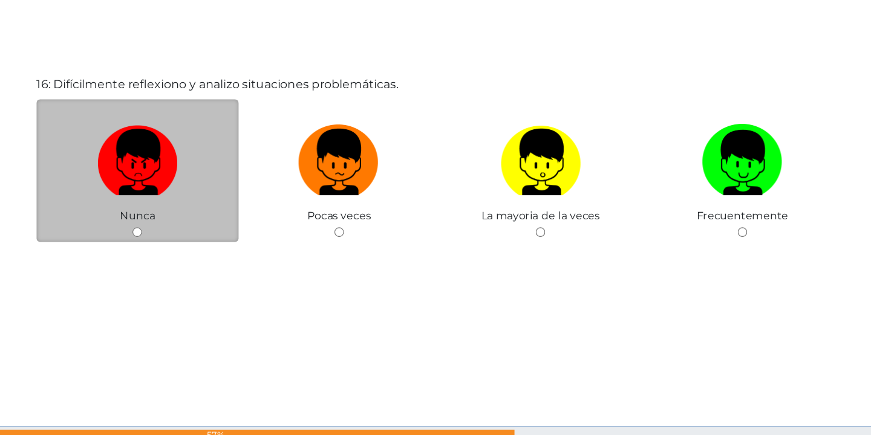
click at [187, 234] on input "radio" at bounding box center [185, 238] width 8 height 8
radio input "true"
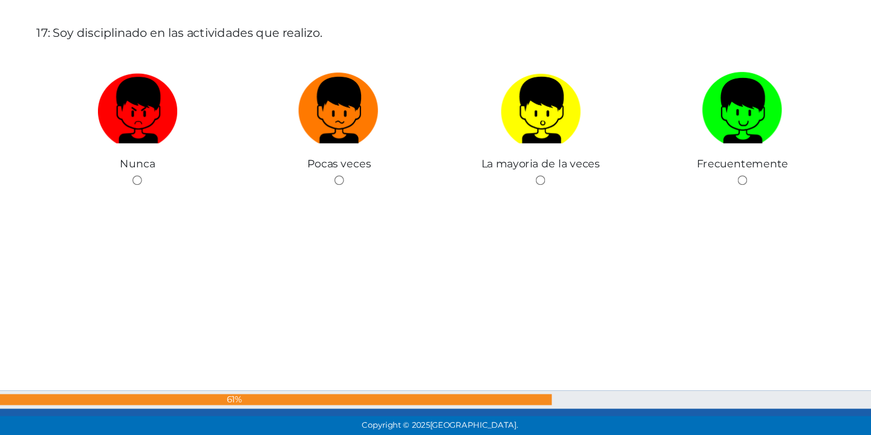
scroll to position [7040, 0]
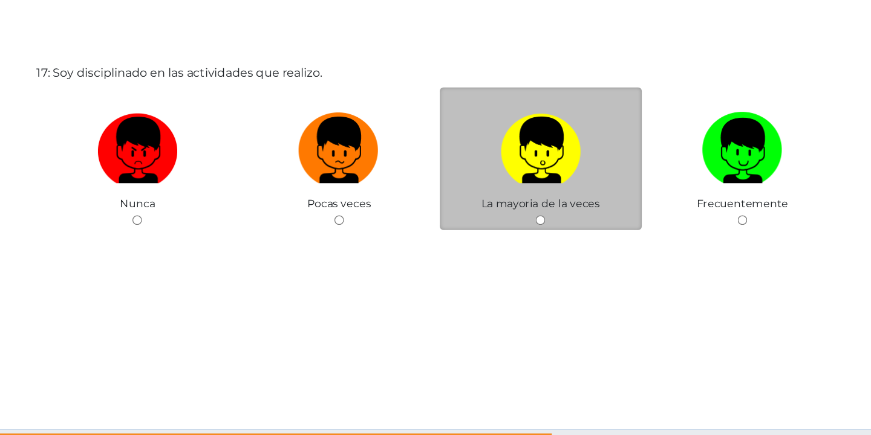
click at [513, 224] on div "La mayoria de la veces" at bounding box center [518, 175] width 167 height 118
click at [519, 227] on input "radio" at bounding box center [519, 225] width 8 height 8
radio input "true"
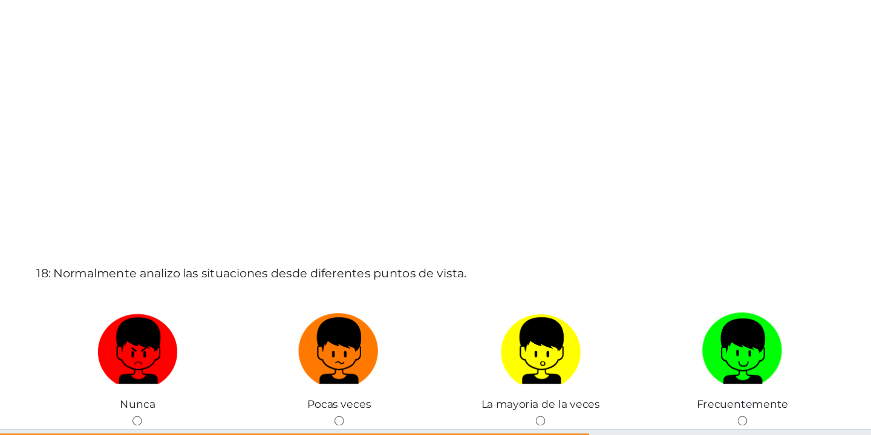
scroll to position [7463, 0]
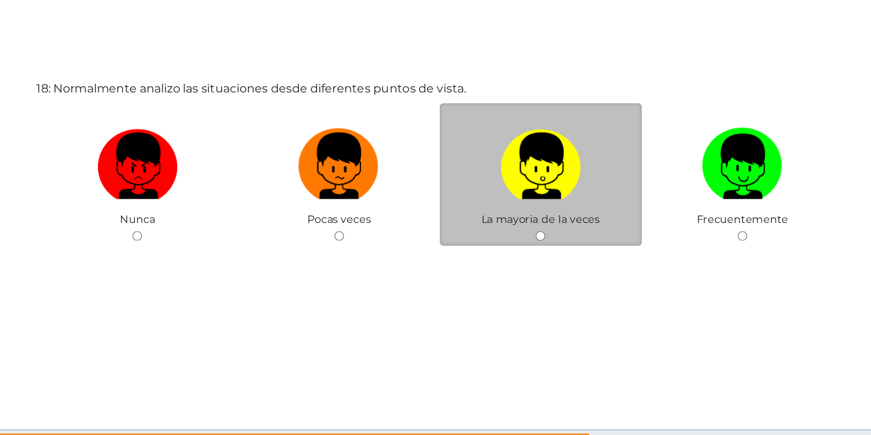
click at [516, 239] on input "radio" at bounding box center [519, 238] width 8 height 8
radio input "true"
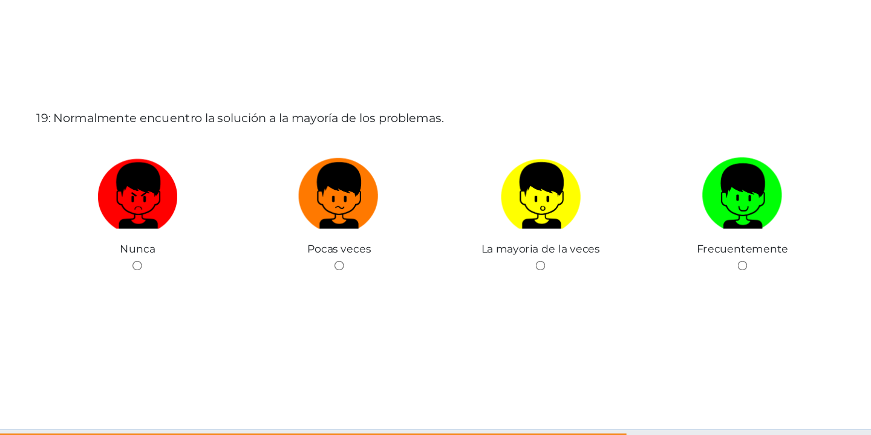
scroll to position [7898, 0]
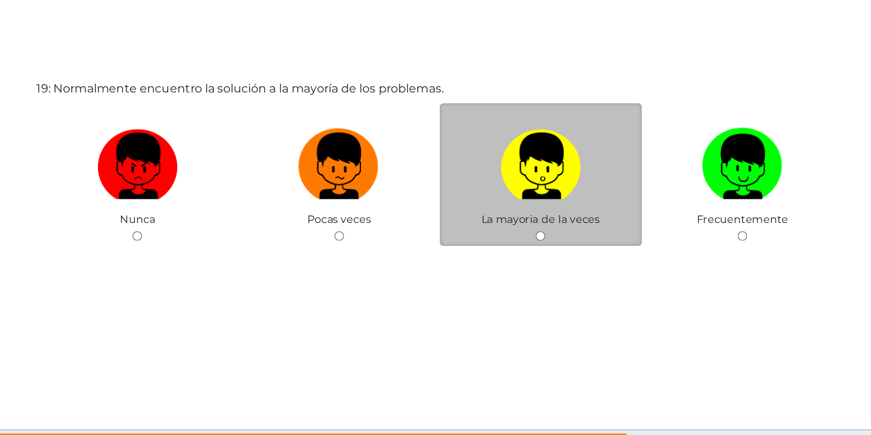
click at [515, 237] on input "radio" at bounding box center [519, 238] width 8 height 8
radio input "true"
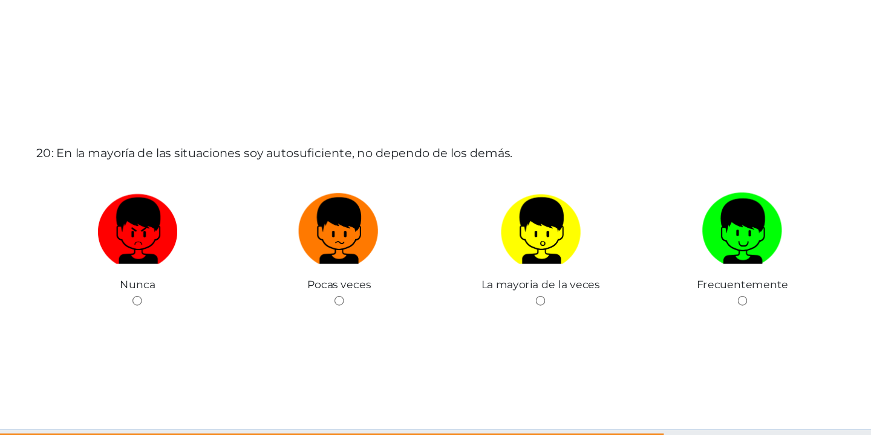
scroll to position [8334, 0]
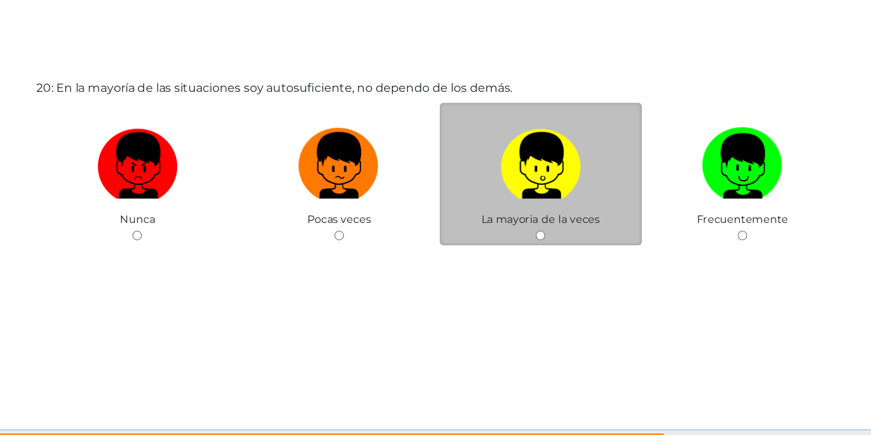
click at [516, 235] on input "radio" at bounding box center [519, 238] width 8 height 8
radio input "true"
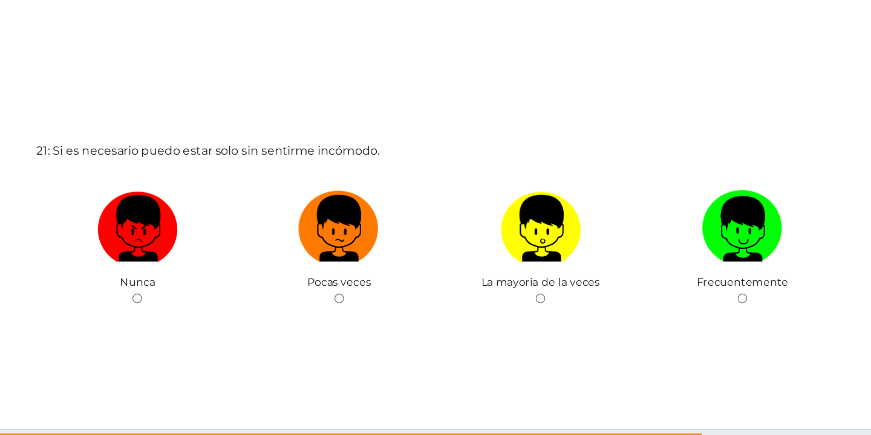
scroll to position [8769, 0]
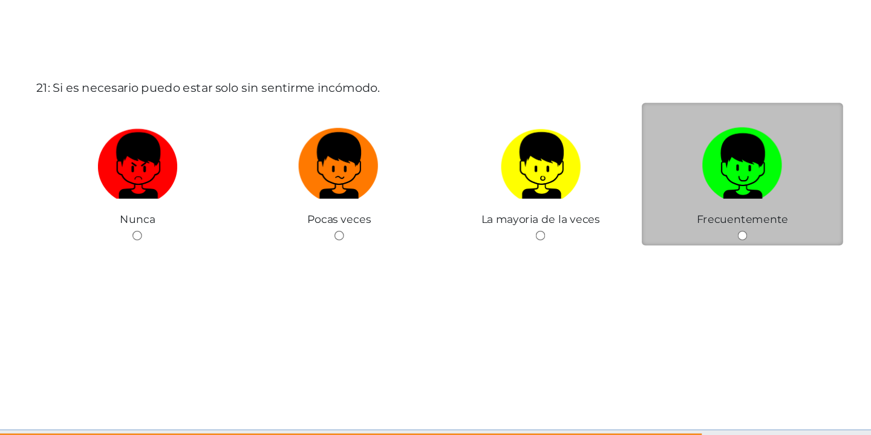
click at [685, 238] on input "radio" at bounding box center [686, 238] width 8 height 8
radio input "true"
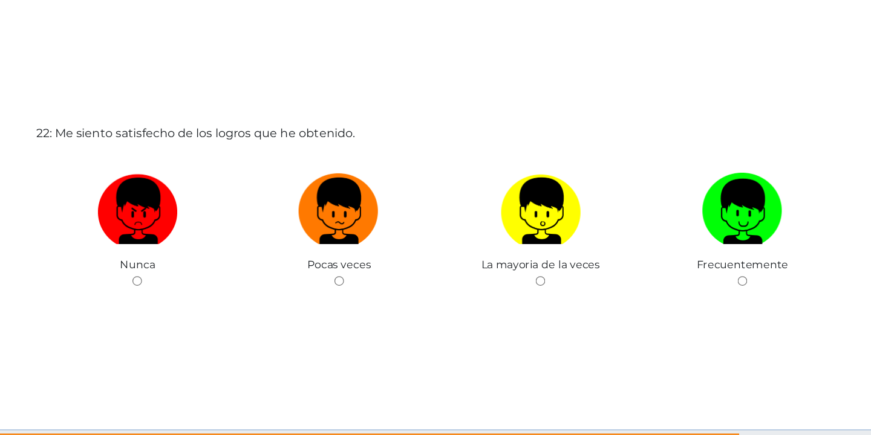
scroll to position [9204, 0]
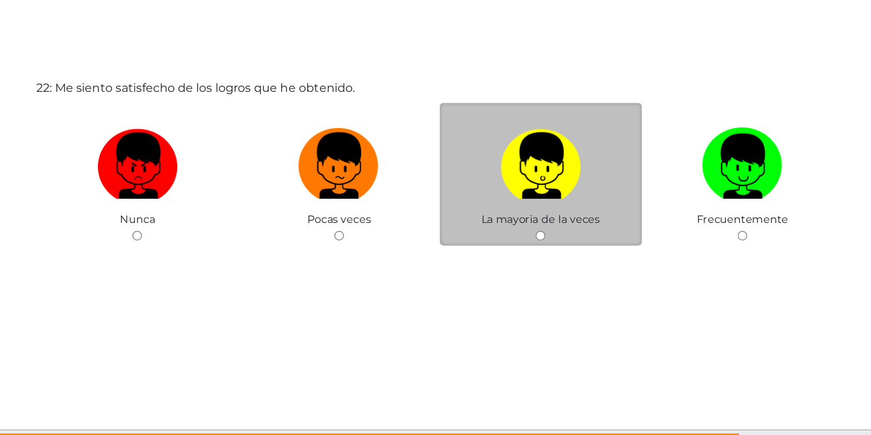
click at [519, 232] on div "La mayoria de la veces" at bounding box center [518, 187] width 167 height 118
click at [518, 237] on input "radio" at bounding box center [519, 238] width 8 height 8
radio input "true"
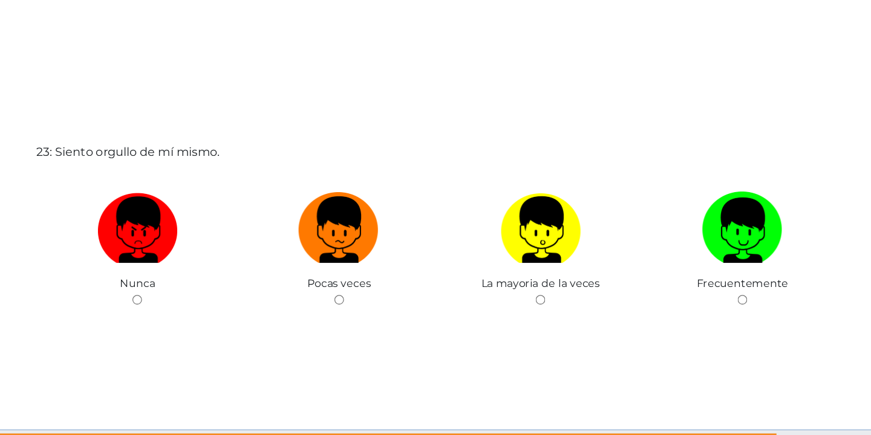
scroll to position [9640, 0]
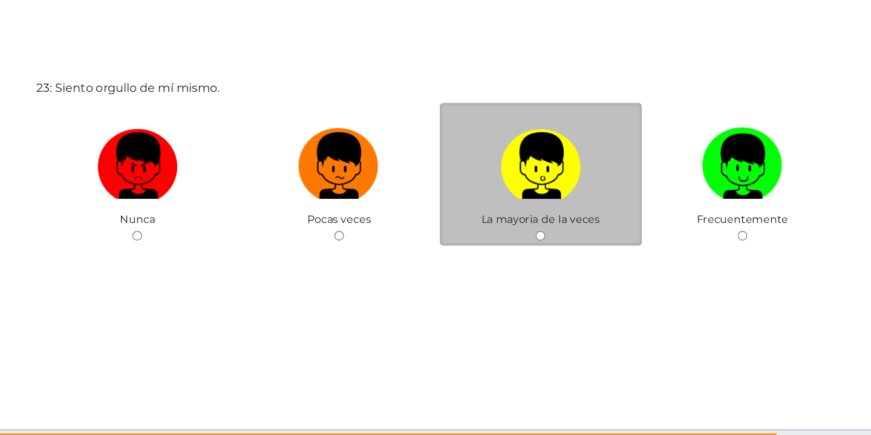
click at [516, 235] on input "radio" at bounding box center [519, 238] width 8 height 8
radio input "true"
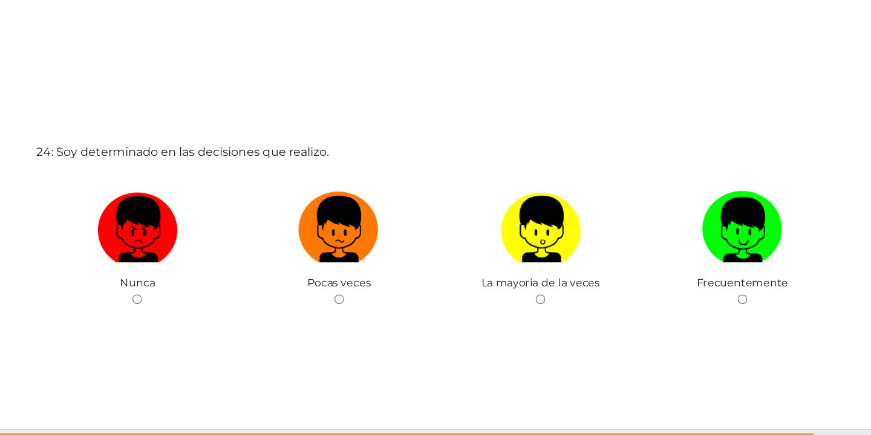
scroll to position [10075, 0]
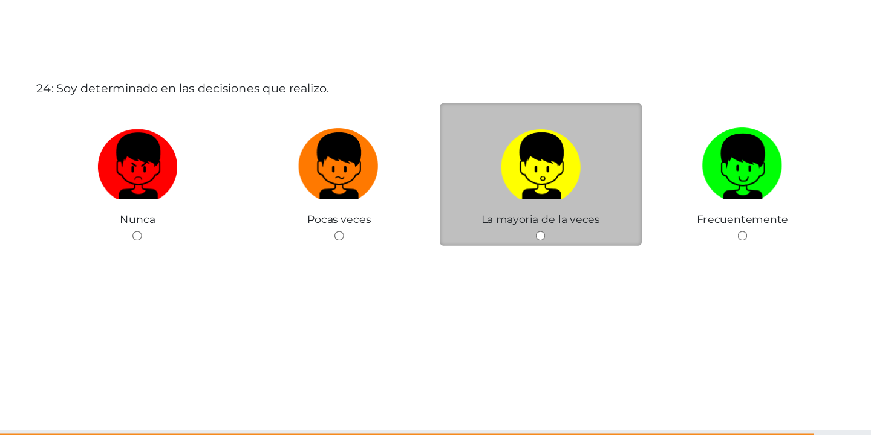
click at [520, 237] on input "radio" at bounding box center [519, 238] width 8 height 8
radio input "true"
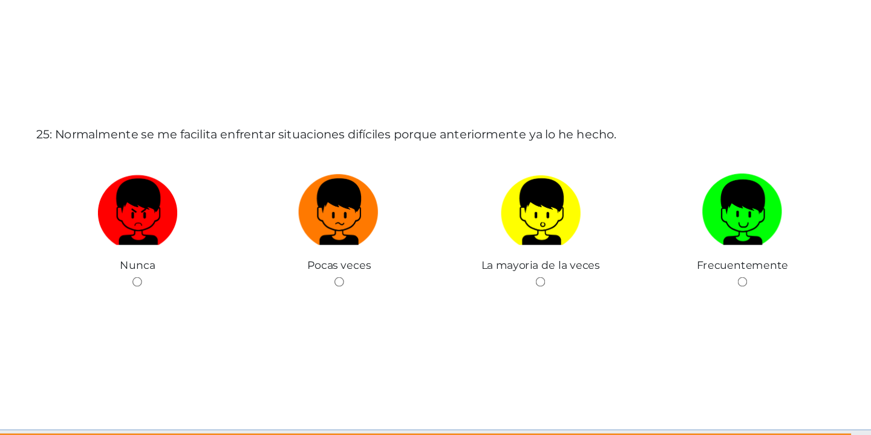
scroll to position [10511, 0]
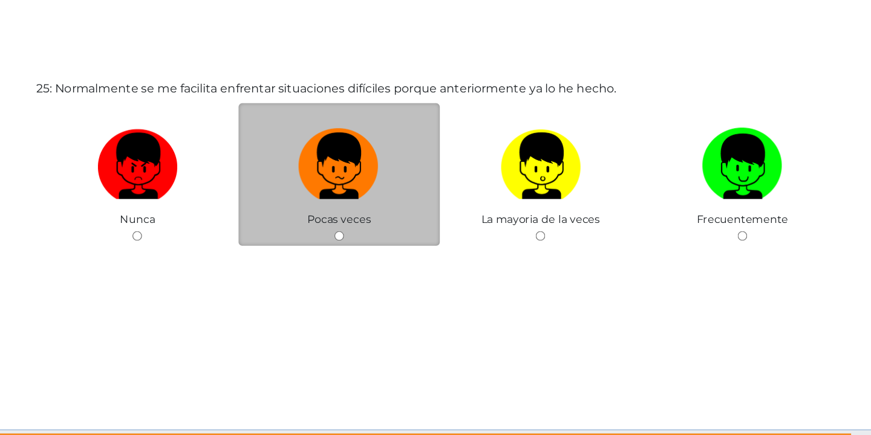
click at [352, 235] on input "radio" at bounding box center [352, 238] width 8 height 8
radio input "true"
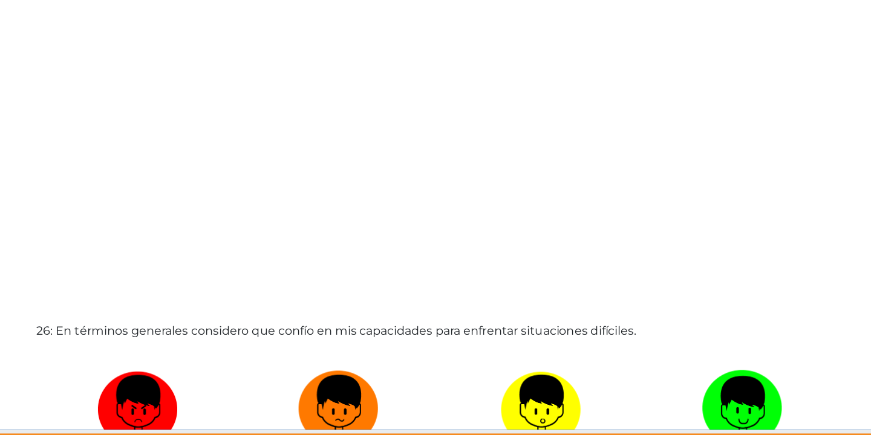
scroll to position [10946, 0]
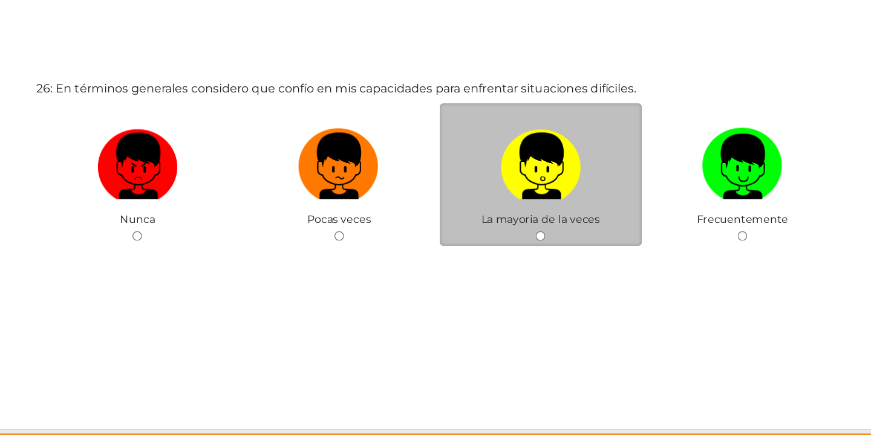
click at [518, 239] on input "radio" at bounding box center [519, 238] width 8 height 8
radio input "true"
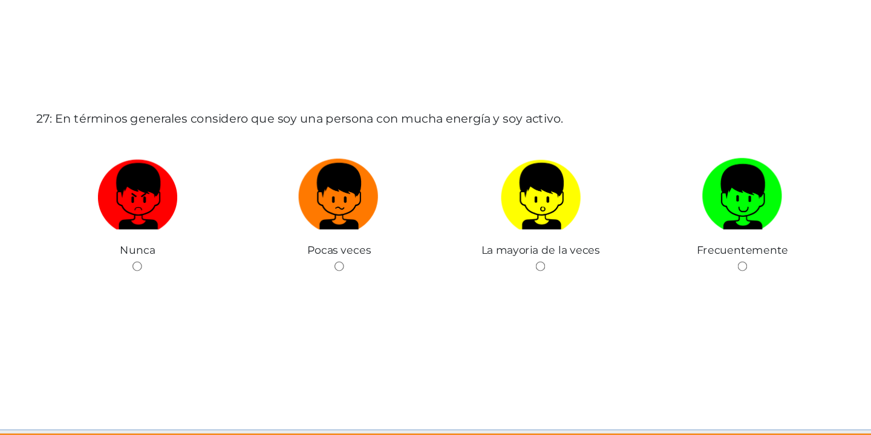
scroll to position [11382, 0]
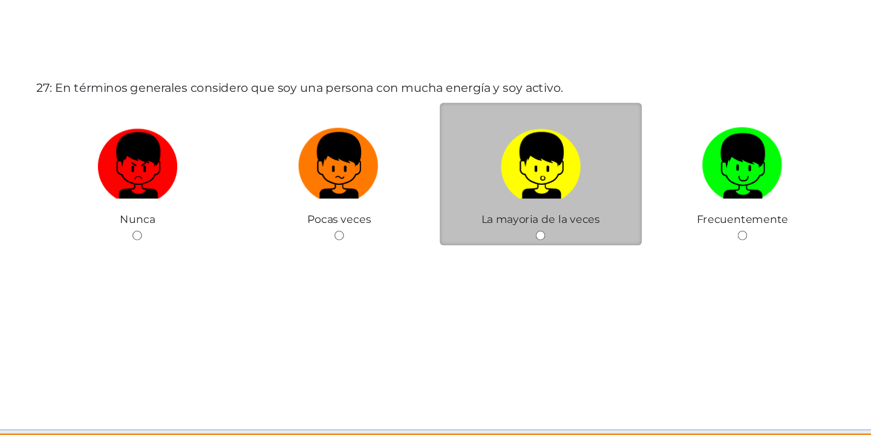
click at [515, 232] on div "La mayoria de la veces" at bounding box center [518, 187] width 167 height 118
click at [519, 241] on input "radio" at bounding box center [519, 238] width 8 height 8
radio input "true"
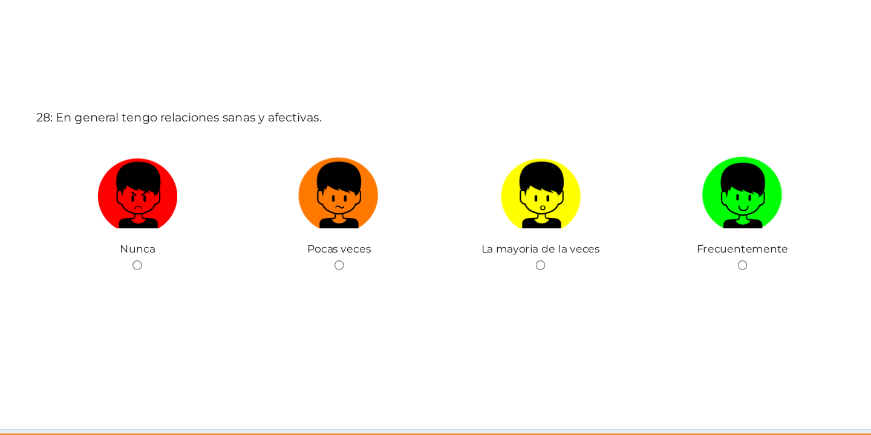
scroll to position [11817, 0]
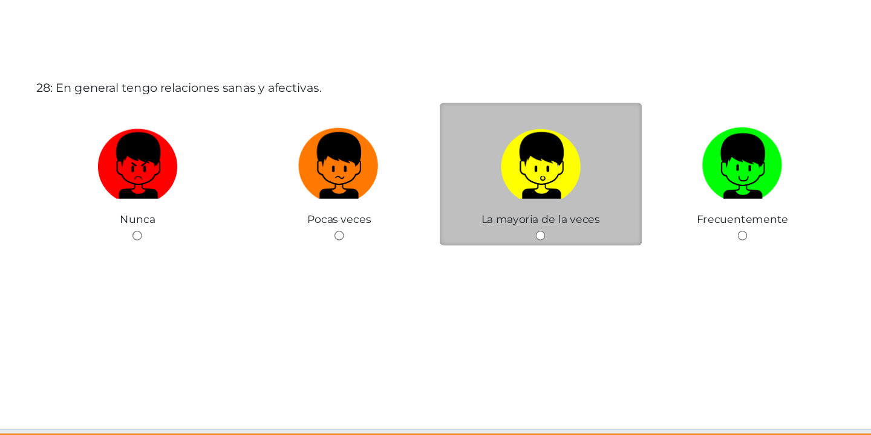
click at [516, 236] on input "radio" at bounding box center [519, 238] width 8 height 8
radio input "true"
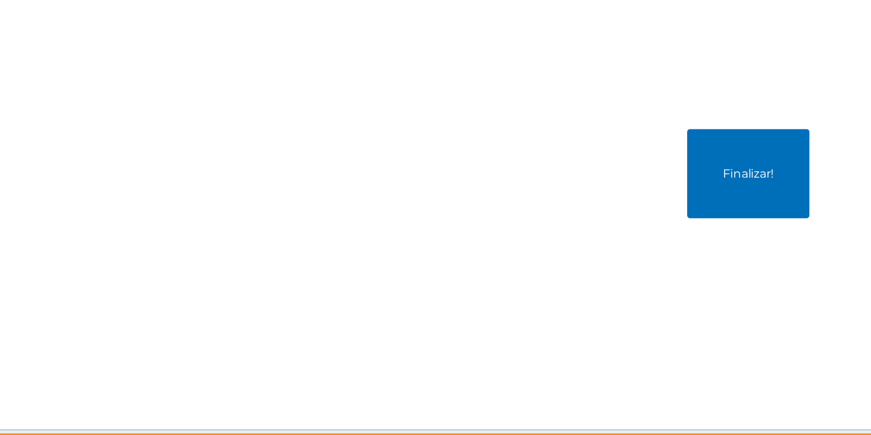
scroll to position [12252, 0]
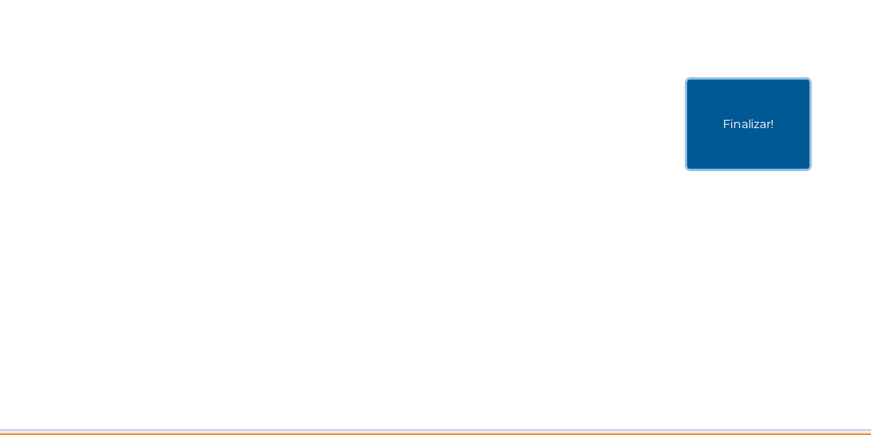
click at [643, 167] on button "Finalizar!" at bounding box center [690, 146] width 101 height 74
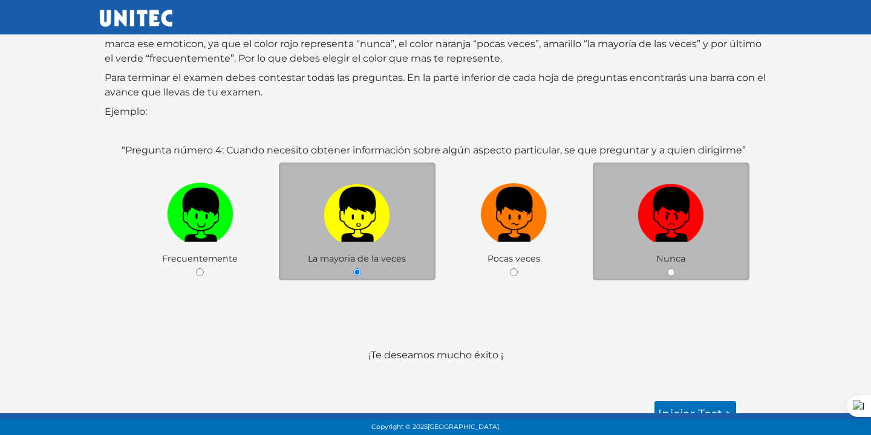
scroll to position [138, 0]
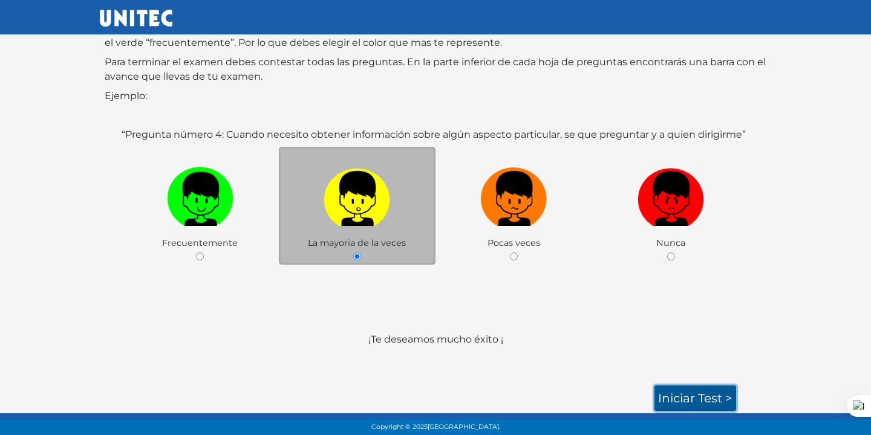
click at [680, 394] on link "Iniciar test >" at bounding box center [695, 398] width 82 height 25
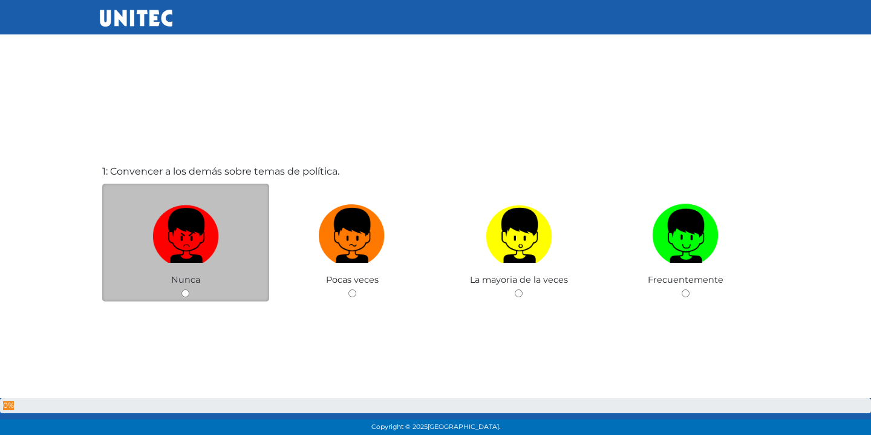
scroll to position [60, 0]
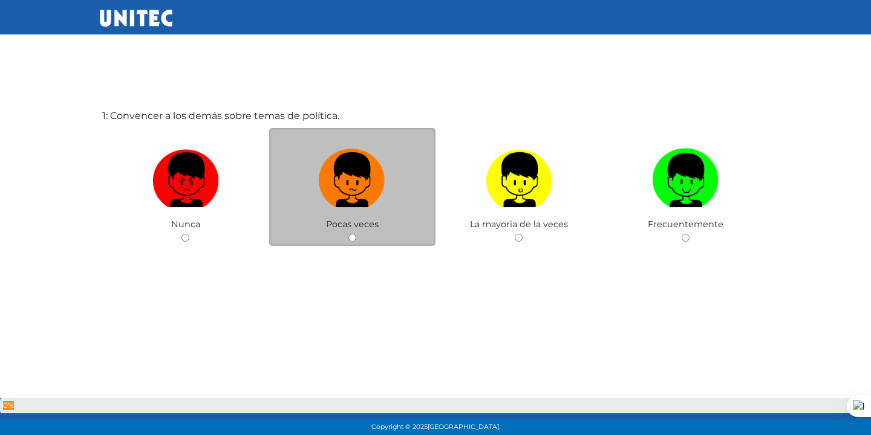
click at [351, 232] on div "Pocas veces" at bounding box center [352, 187] width 167 height 118
click at [348, 239] on input "radio" at bounding box center [352, 238] width 8 height 8
radio input "true"
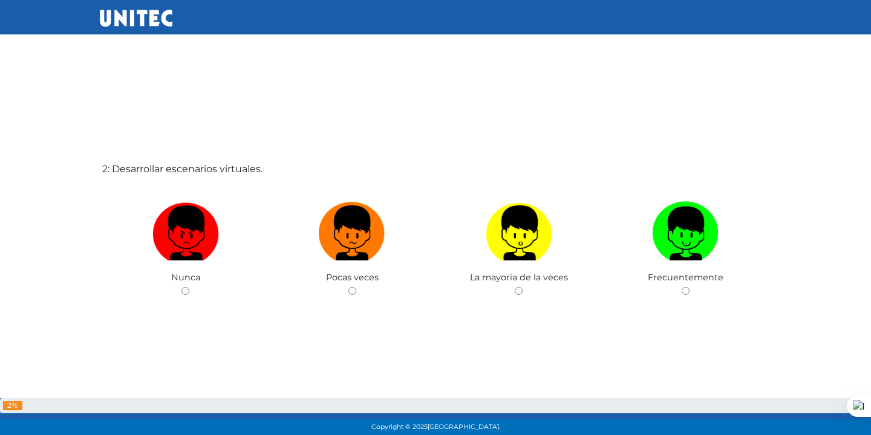
scroll to position [496, 0]
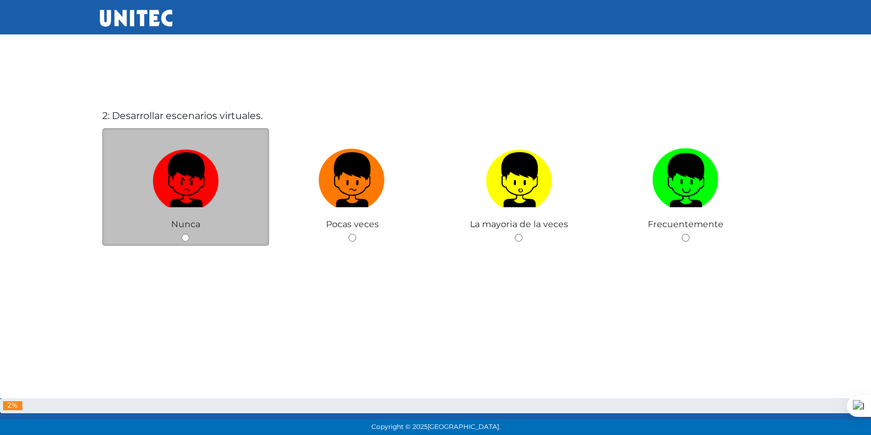
click at [186, 239] on input "radio" at bounding box center [185, 238] width 8 height 8
radio input "true"
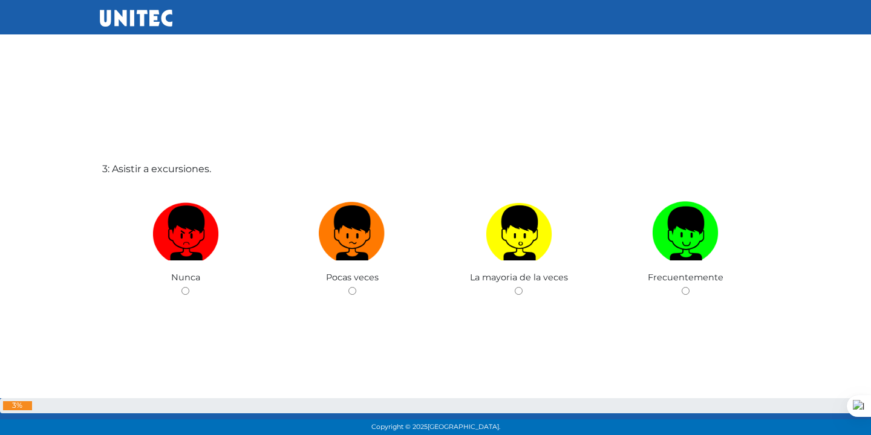
scroll to position [931, 0]
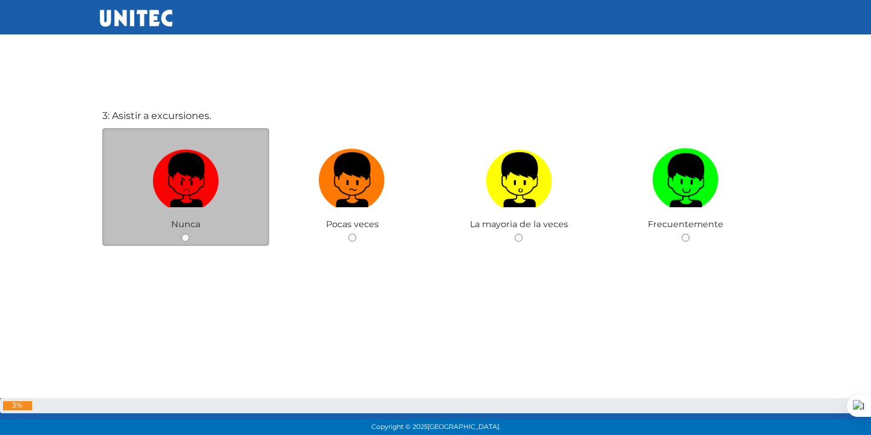
click at [186, 234] on input "radio" at bounding box center [185, 238] width 8 height 8
radio input "true"
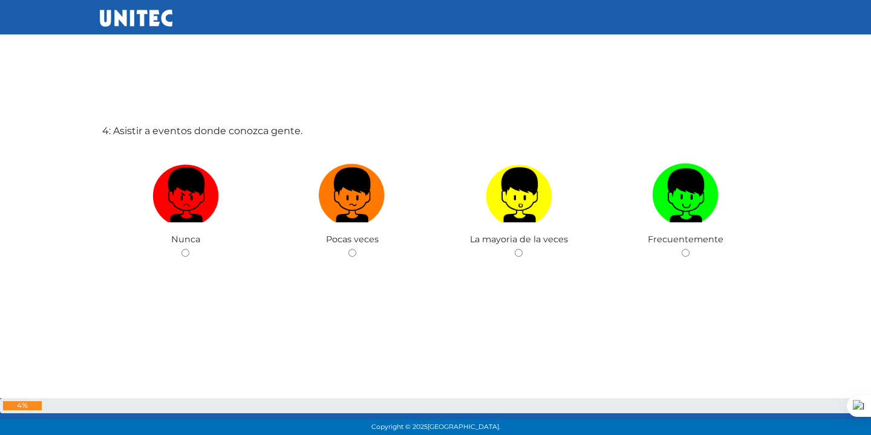
scroll to position [1367, 0]
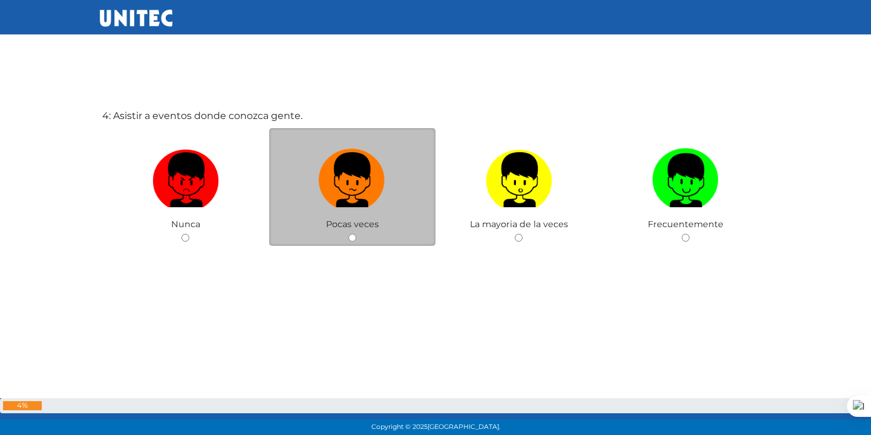
click at [346, 236] on div "Pocas veces" at bounding box center [352, 187] width 167 height 118
click at [349, 239] on input "radio" at bounding box center [352, 238] width 8 height 8
radio input "true"
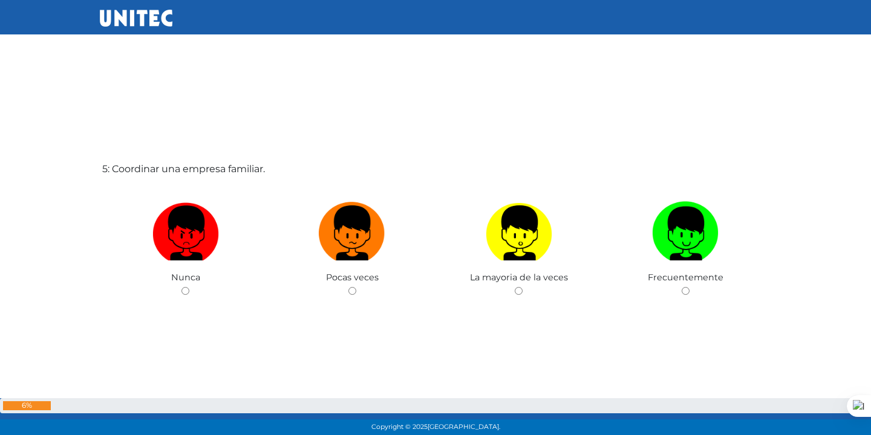
scroll to position [1802, 0]
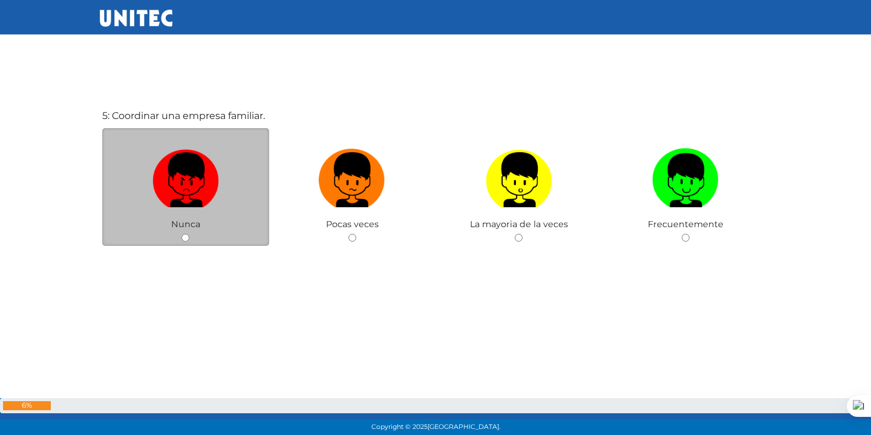
click at [187, 234] on input "radio" at bounding box center [185, 238] width 8 height 8
radio input "true"
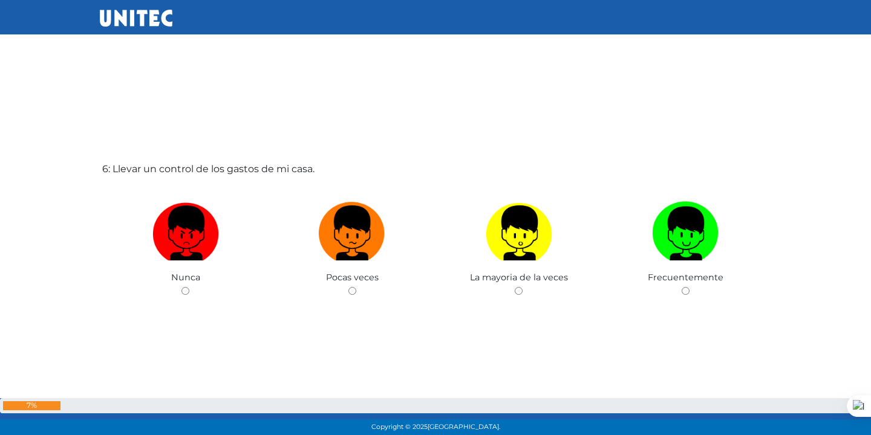
scroll to position [2238, 0]
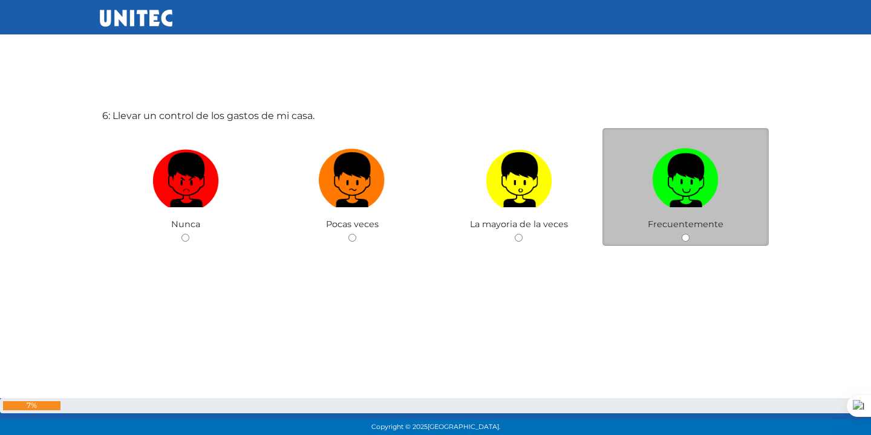
click at [680, 238] on div "Frecuentemente" at bounding box center [685, 187] width 167 height 118
click at [682, 239] on input "radio" at bounding box center [686, 238] width 8 height 8
radio input "true"
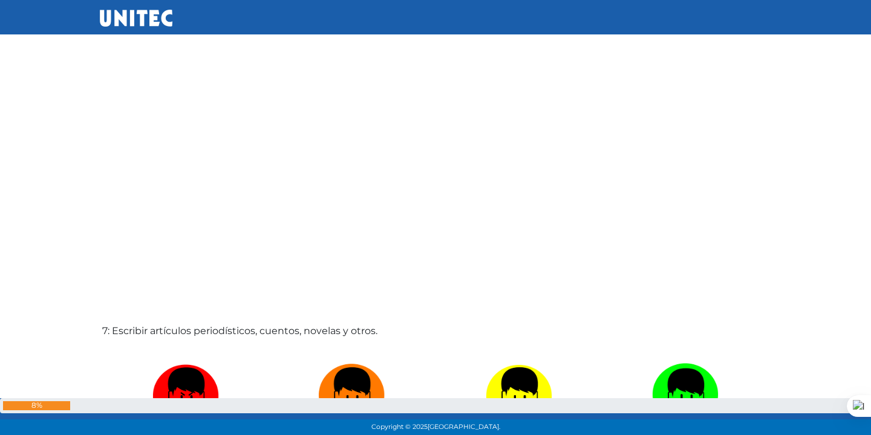
scroll to position [2673, 0]
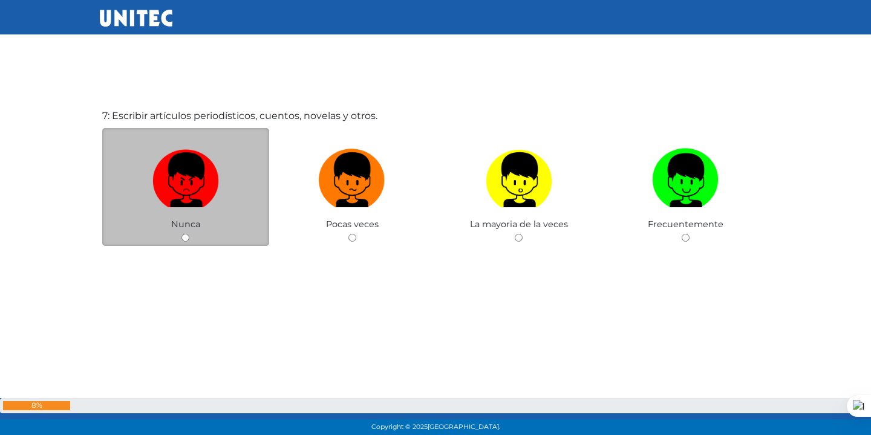
click at [186, 236] on input "radio" at bounding box center [185, 238] width 8 height 8
radio input "true"
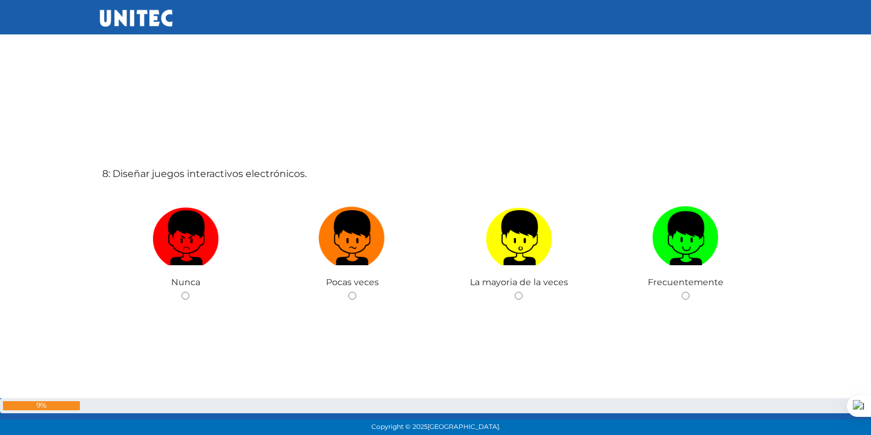
scroll to position [3108, 0]
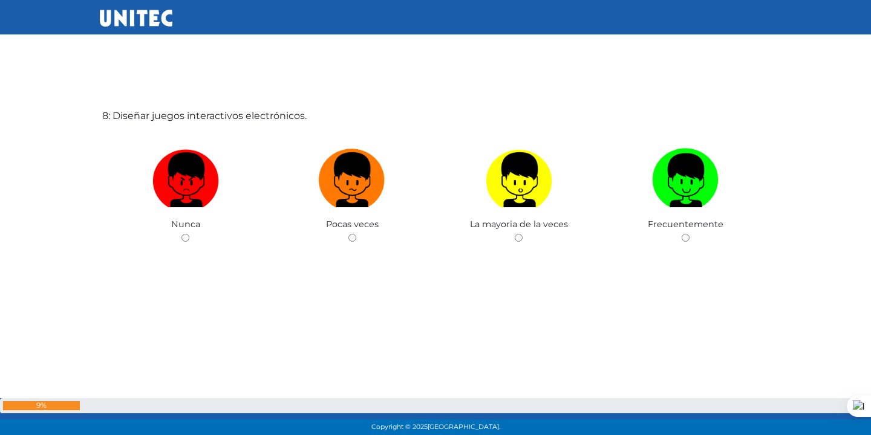
click at [186, 236] on input "radio" at bounding box center [185, 238] width 8 height 8
radio input "true"
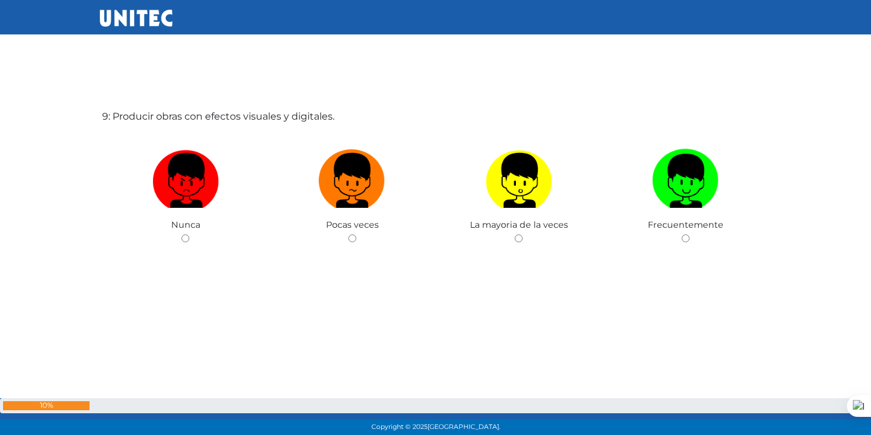
scroll to position [3544, 0]
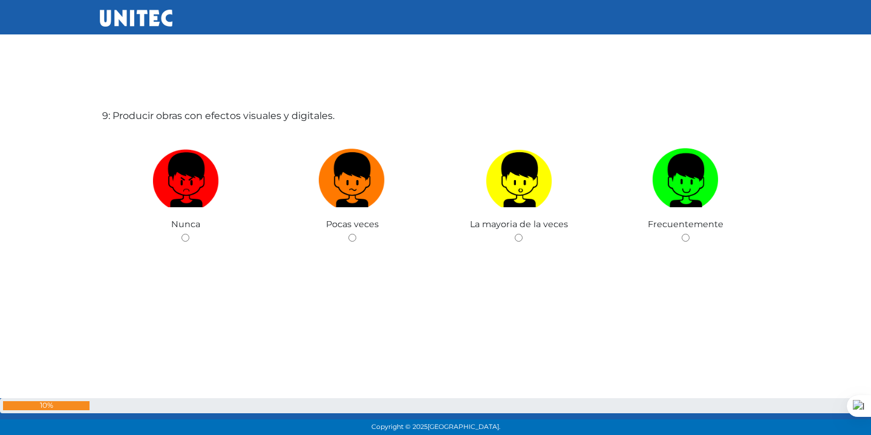
click at [186, 236] on input "radio" at bounding box center [185, 238] width 8 height 8
radio input "true"
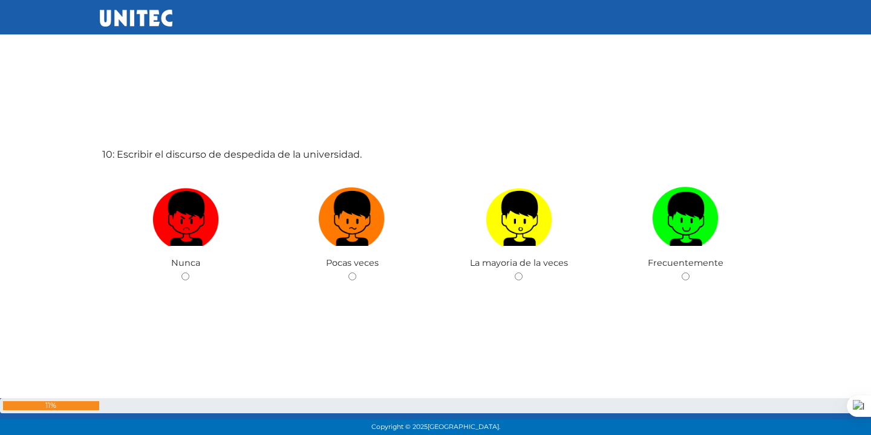
scroll to position [3979, 0]
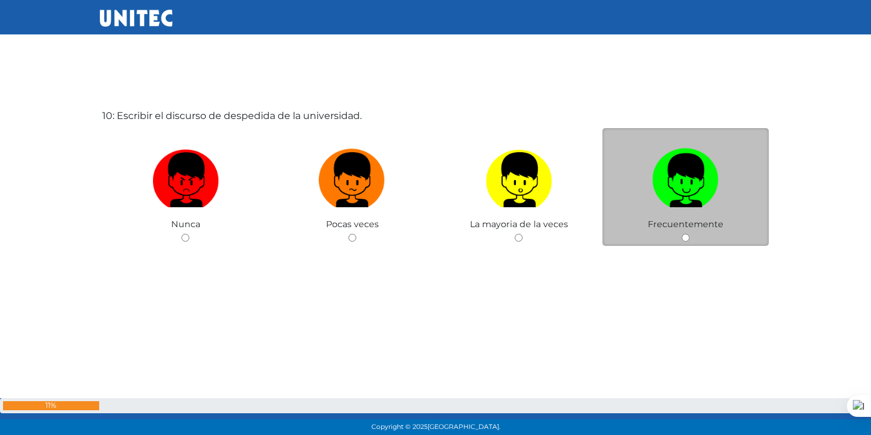
click at [684, 235] on input "radio" at bounding box center [686, 238] width 8 height 8
radio input "true"
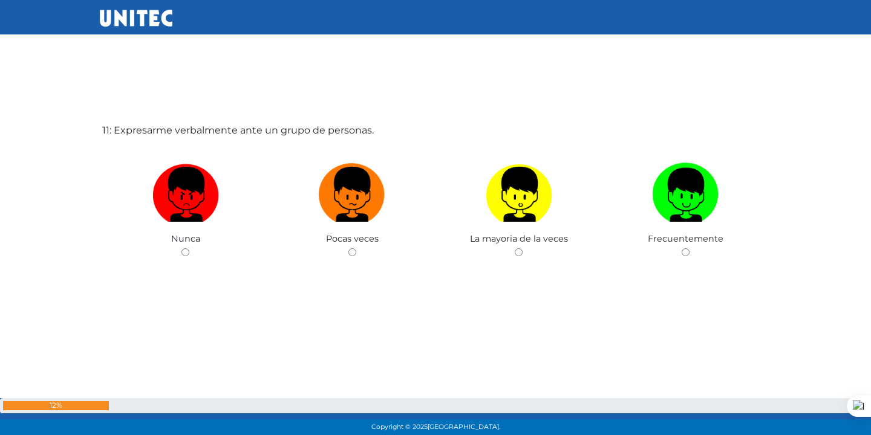
scroll to position [4415, 0]
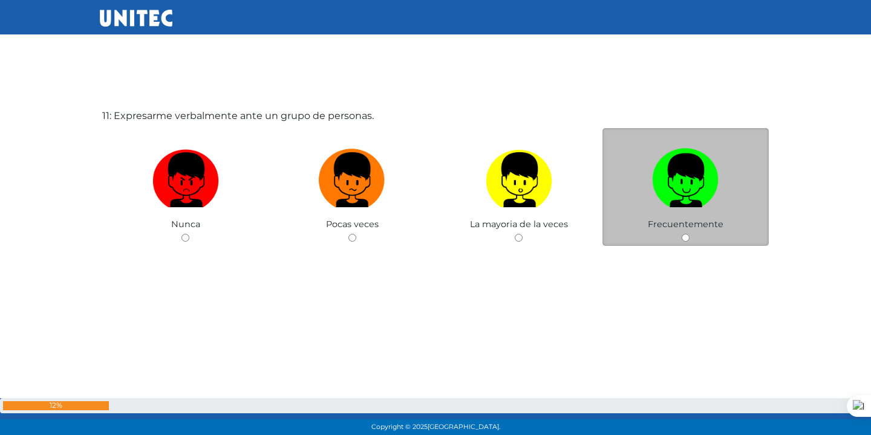
click at [682, 238] on input "radio" at bounding box center [686, 238] width 8 height 8
radio input "true"
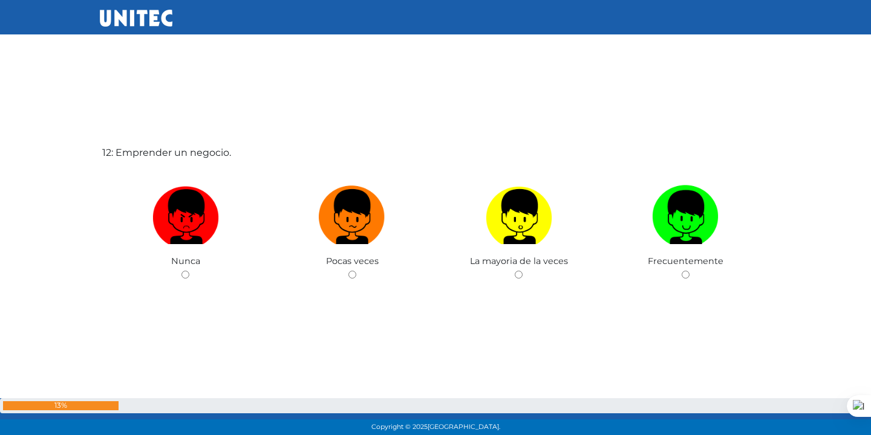
scroll to position [4850, 0]
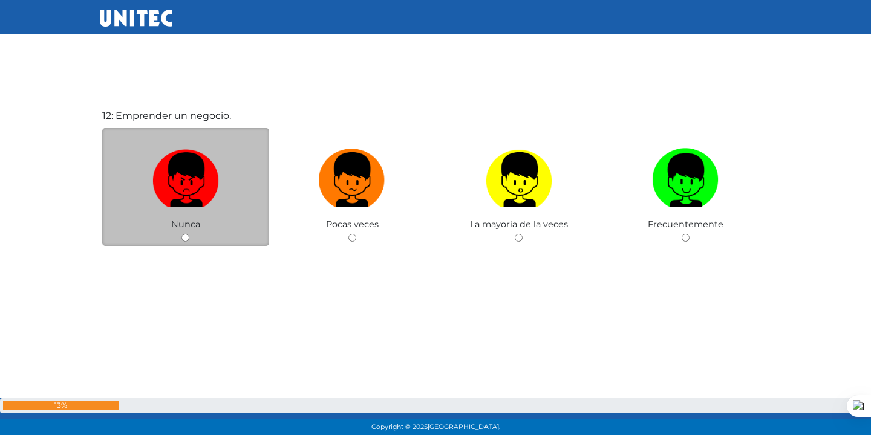
click at [186, 236] on input "radio" at bounding box center [185, 238] width 8 height 8
radio input "true"
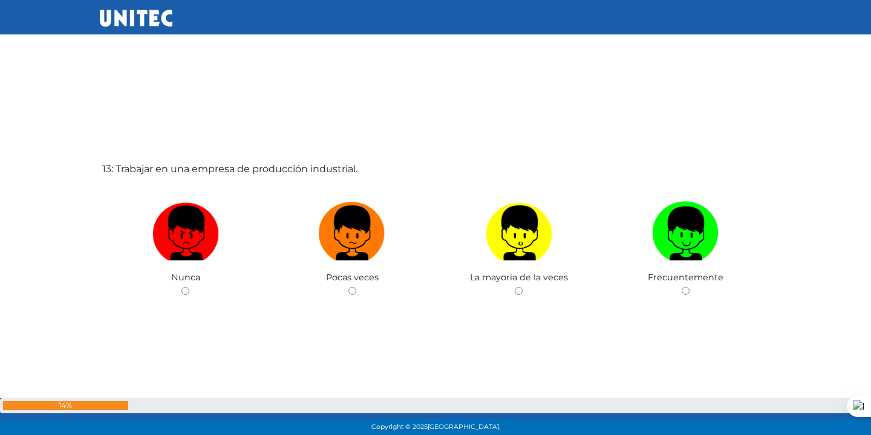
scroll to position [5286, 0]
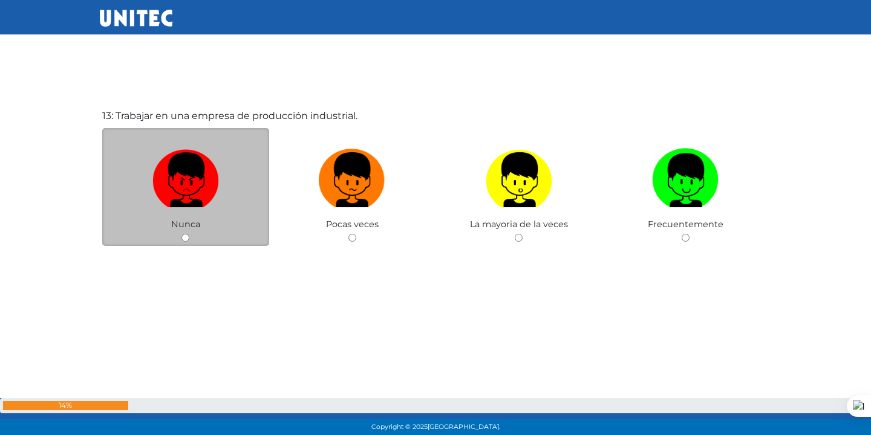
click at [184, 234] on input "radio" at bounding box center [185, 238] width 8 height 8
radio input "true"
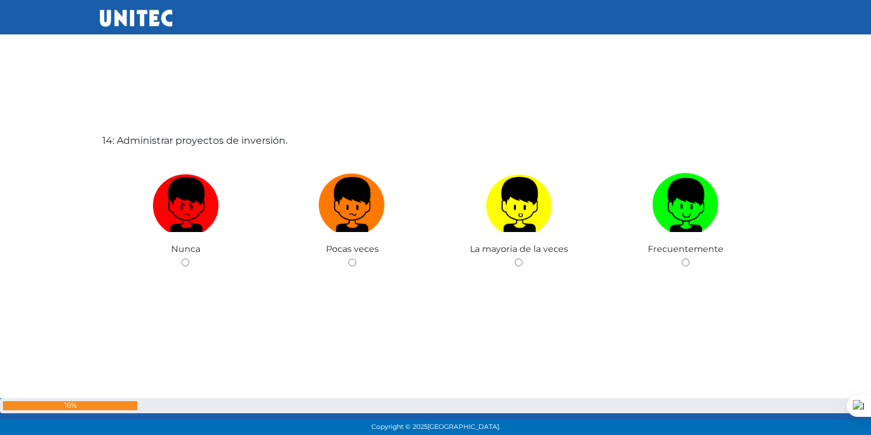
scroll to position [5721, 0]
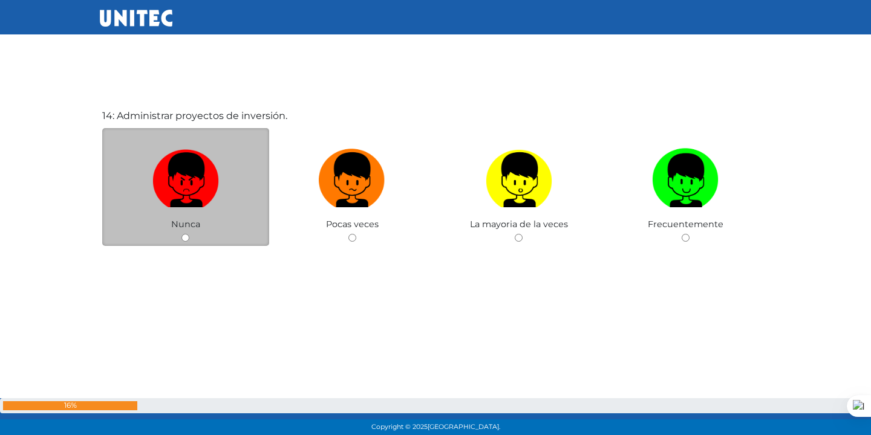
click at [183, 238] on input "radio" at bounding box center [185, 238] width 8 height 8
radio input "true"
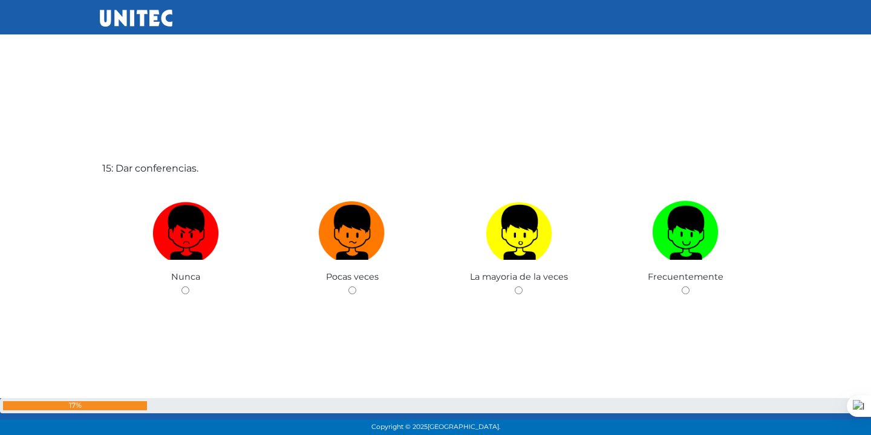
scroll to position [6156, 0]
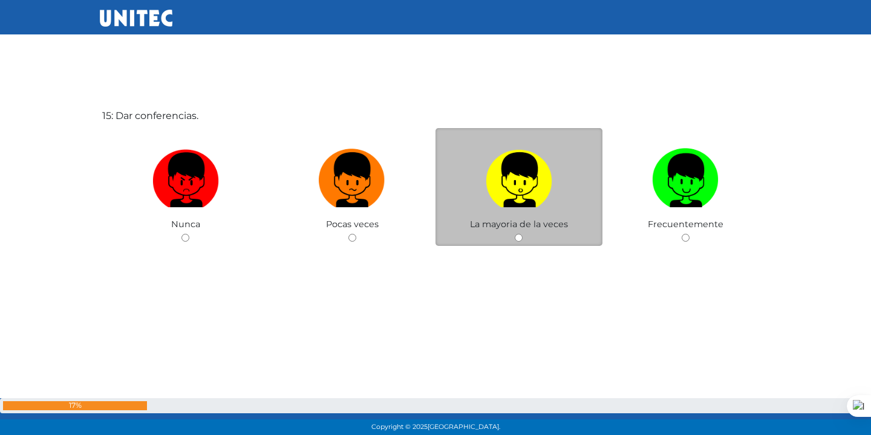
click at [518, 237] on input "radio" at bounding box center [519, 238] width 8 height 8
radio input "true"
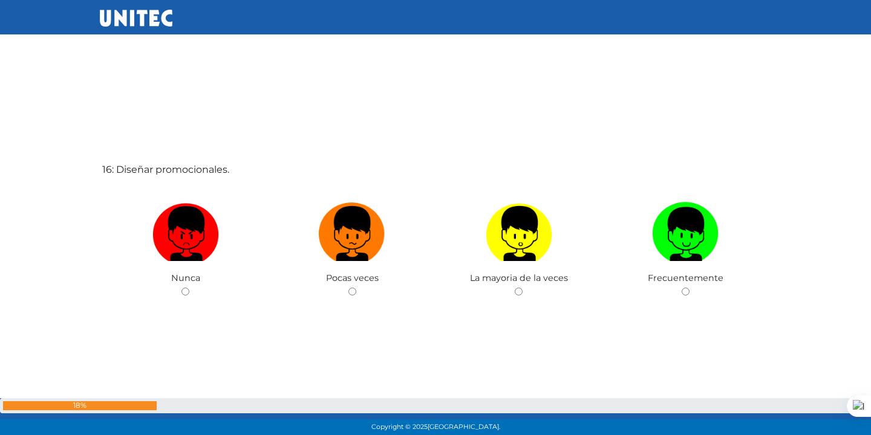
scroll to position [6592, 0]
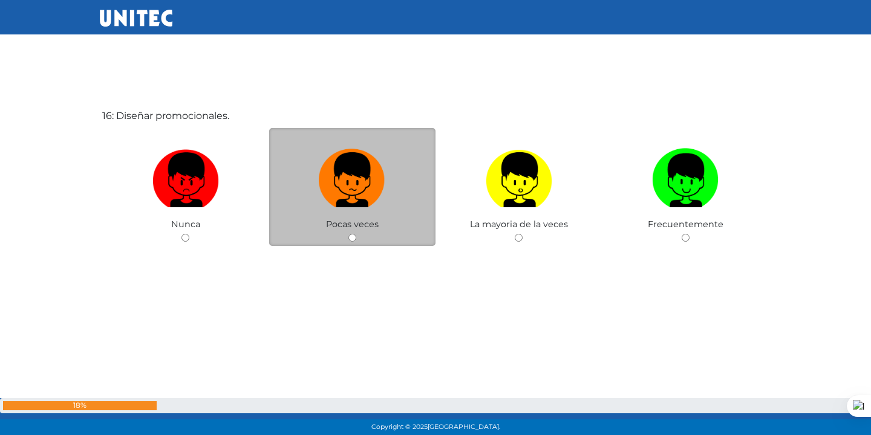
click at [352, 238] on input "radio" at bounding box center [352, 238] width 8 height 8
radio input "true"
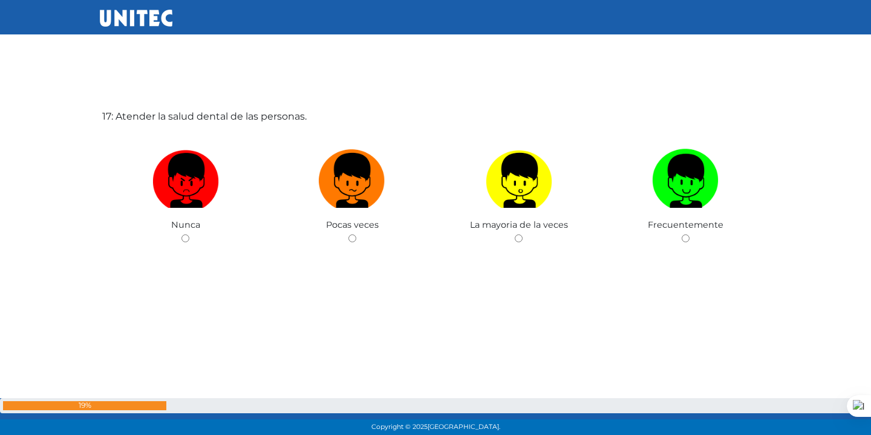
scroll to position [7027, 0]
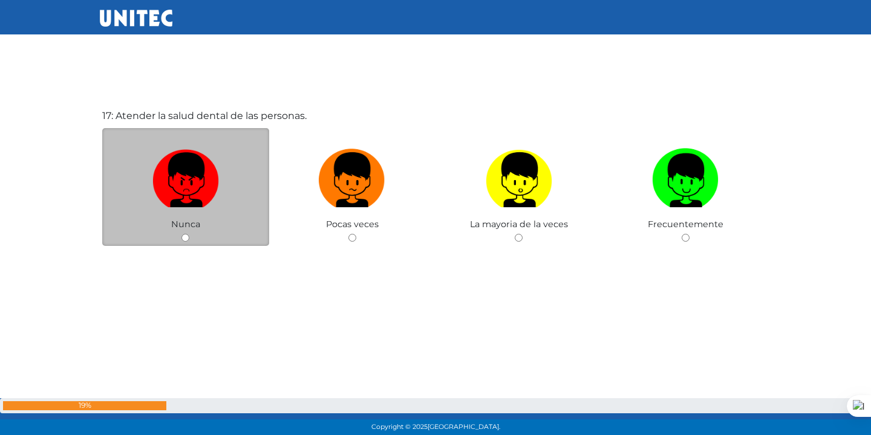
click at [182, 234] on input "radio" at bounding box center [185, 238] width 8 height 8
radio input "true"
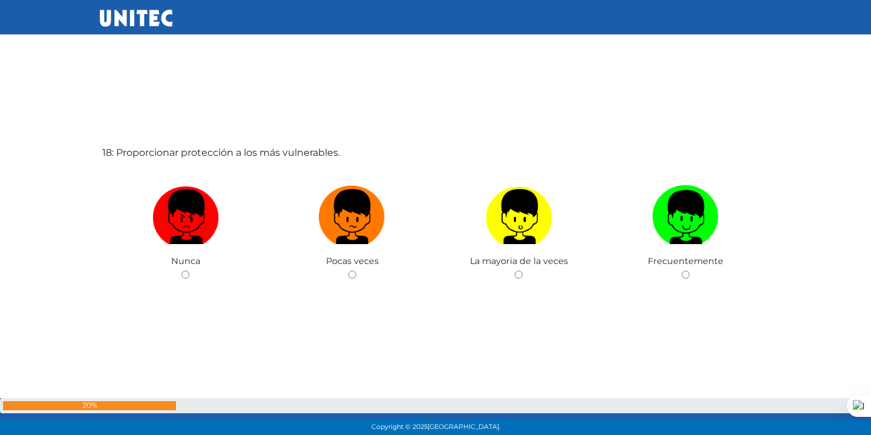
scroll to position [7463, 0]
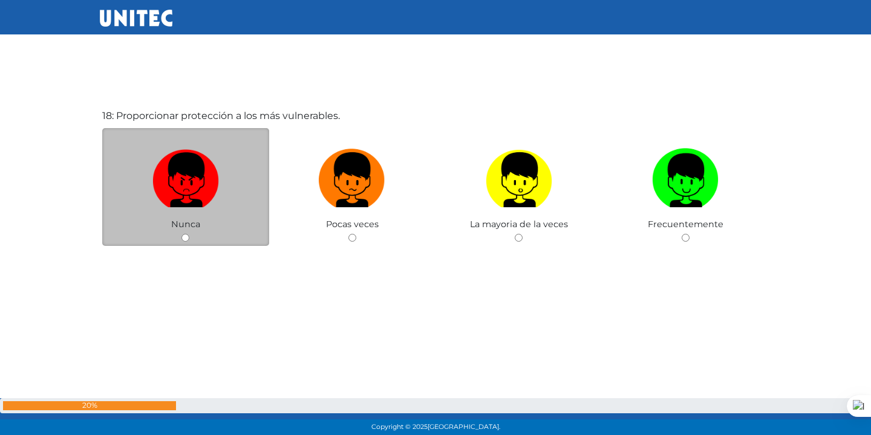
click at [184, 240] on input "radio" at bounding box center [185, 238] width 8 height 8
radio input "true"
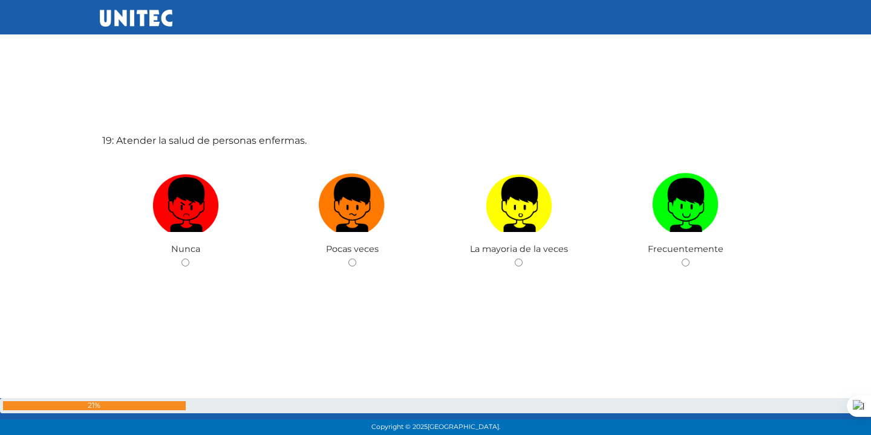
scroll to position [7898, 0]
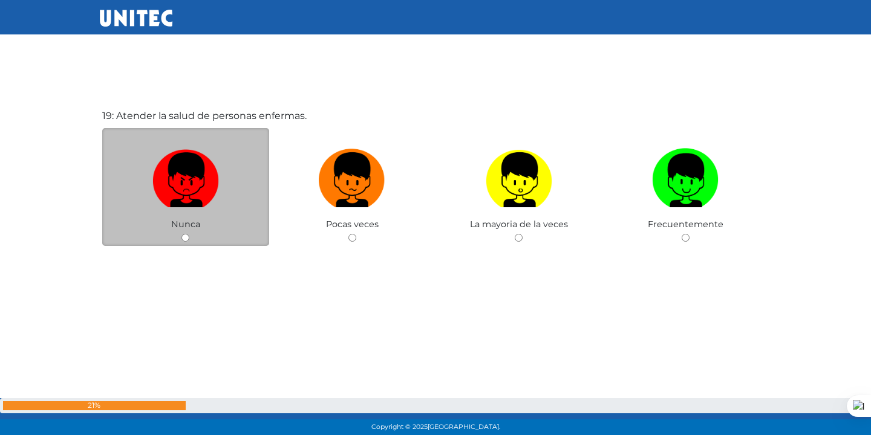
click at [184, 235] on input "radio" at bounding box center [185, 238] width 8 height 8
radio input "true"
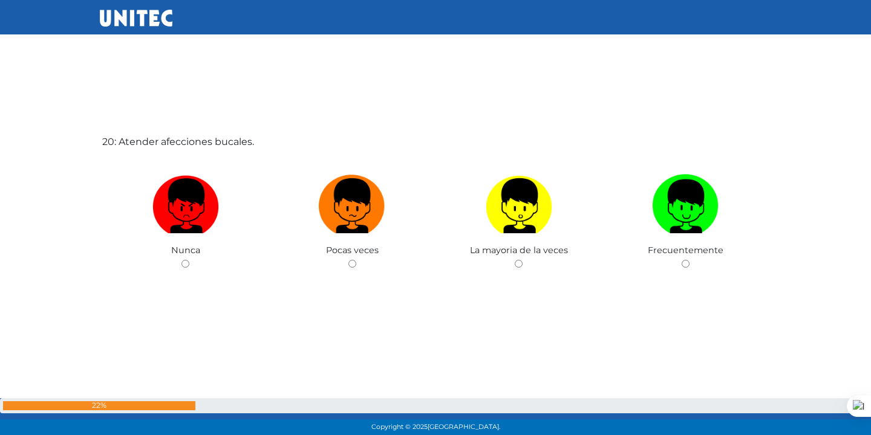
scroll to position [8334, 0]
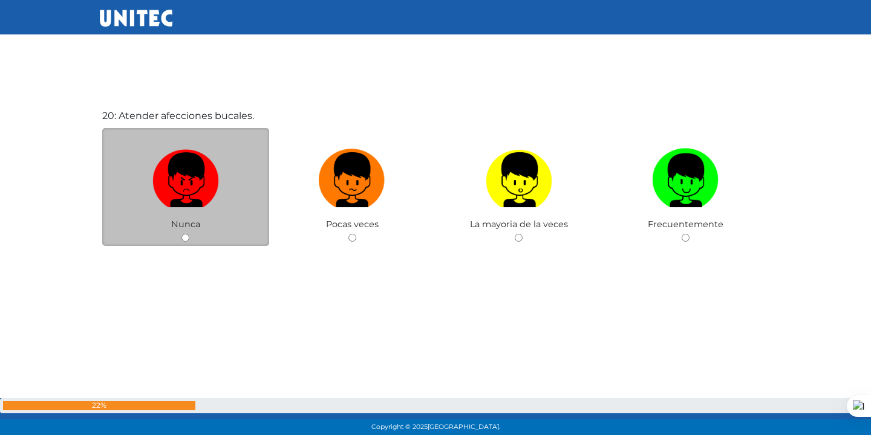
click at [185, 235] on input "radio" at bounding box center [185, 238] width 8 height 8
radio input "true"
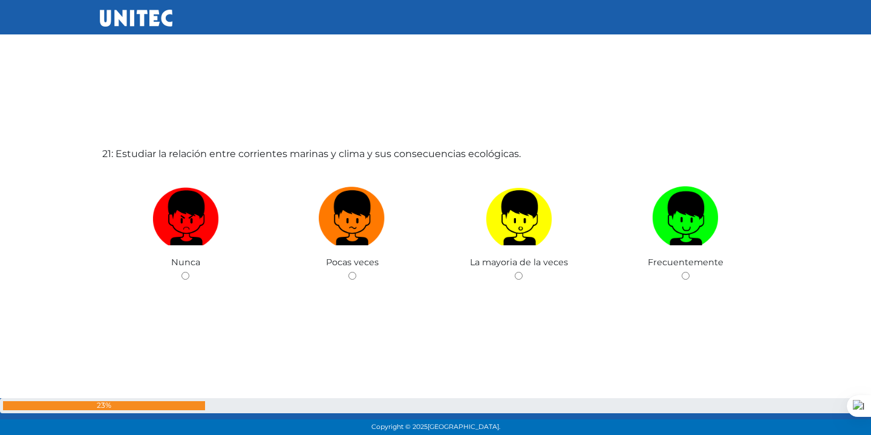
scroll to position [8769, 0]
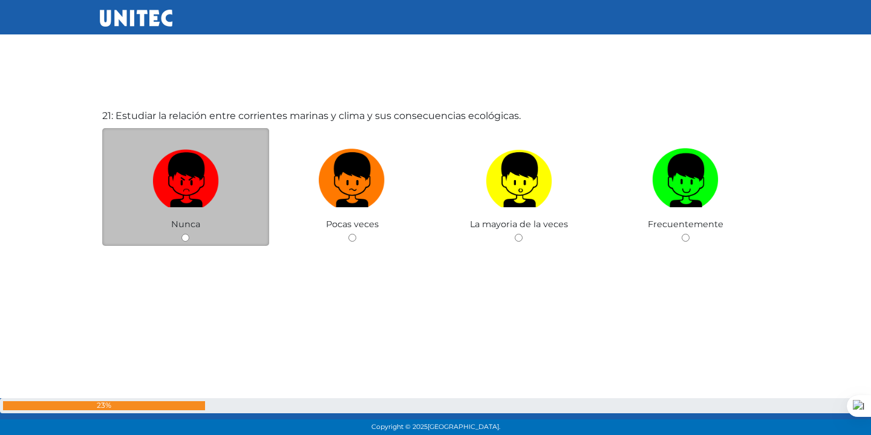
click at [183, 238] on input "radio" at bounding box center [185, 238] width 8 height 8
radio input "true"
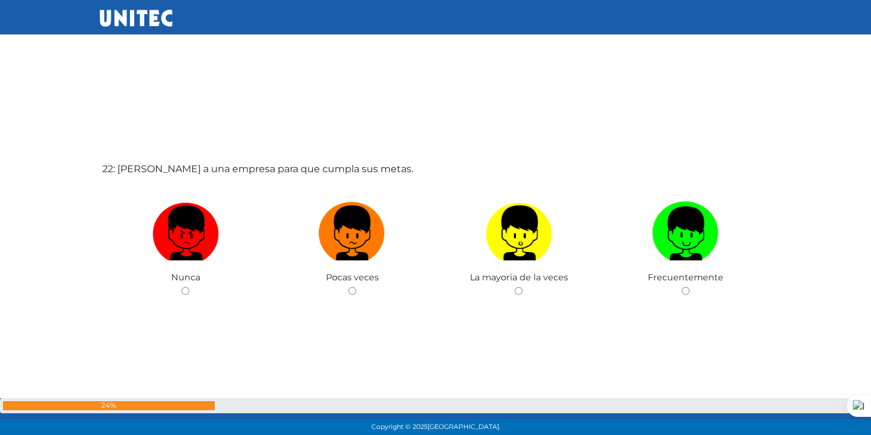
scroll to position [9204, 0]
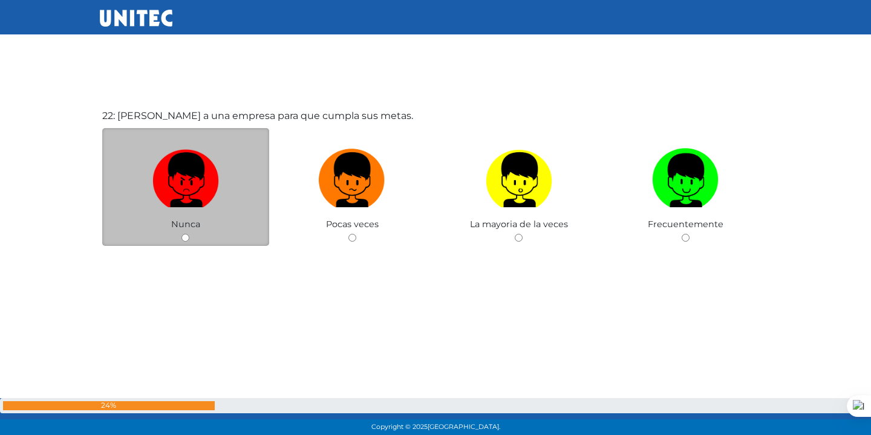
click at [181, 232] on div "Nunca" at bounding box center [185, 187] width 167 height 118
click at [186, 240] on input "radio" at bounding box center [185, 238] width 8 height 8
radio input "true"
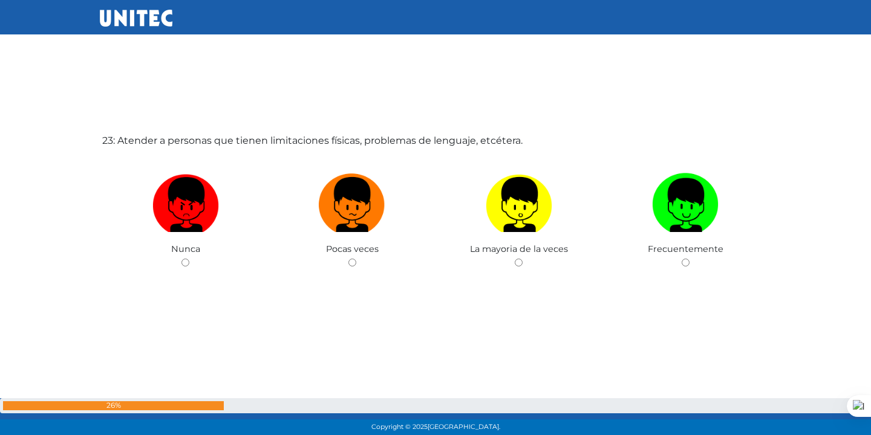
scroll to position [9640, 0]
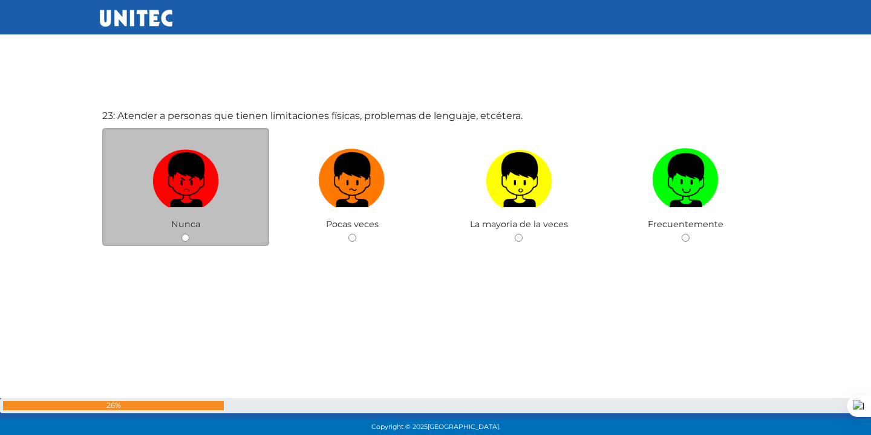
click at [185, 234] on input "radio" at bounding box center [185, 238] width 8 height 8
radio input "true"
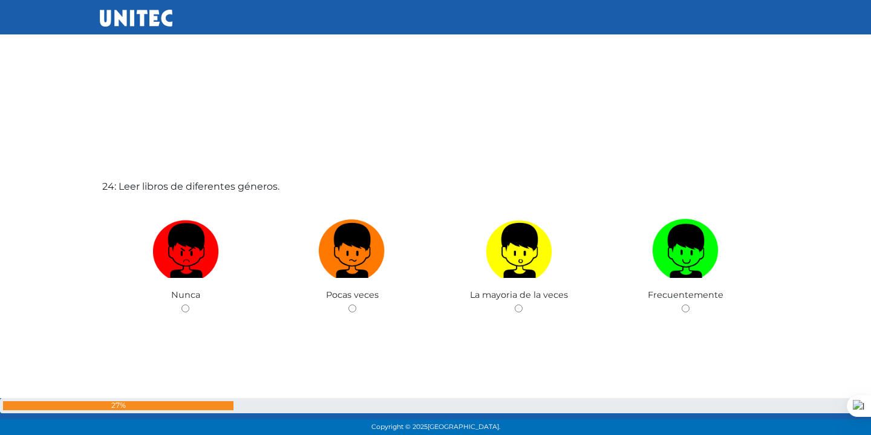
scroll to position [10075, 0]
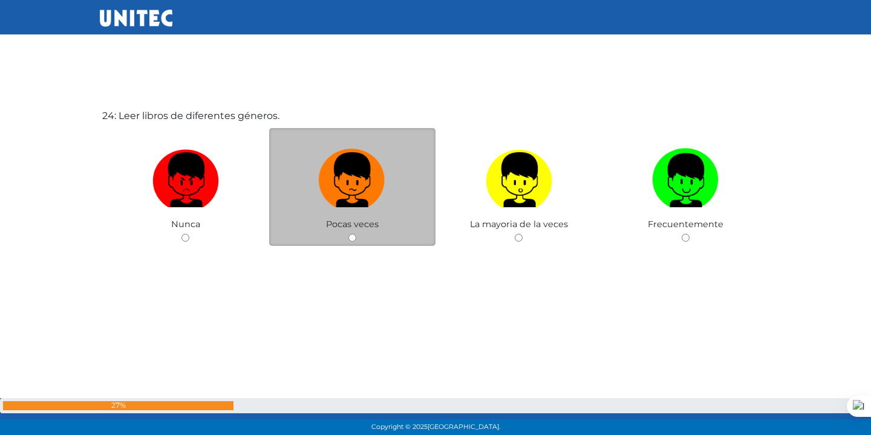
click at [353, 238] on input "radio" at bounding box center [352, 238] width 8 height 8
radio input "true"
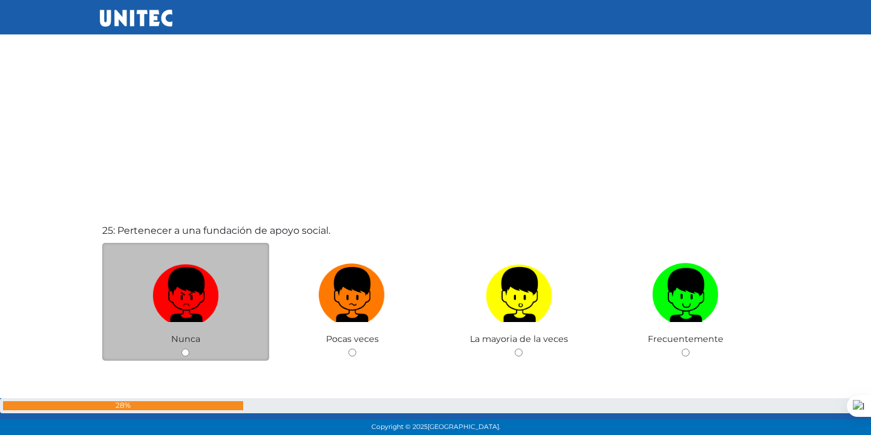
scroll to position [10511, 0]
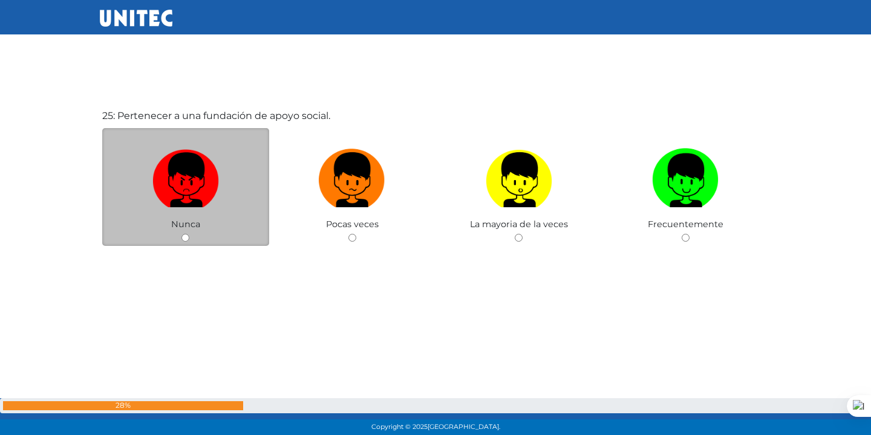
click at [186, 237] on input "radio" at bounding box center [185, 238] width 8 height 8
radio input "true"
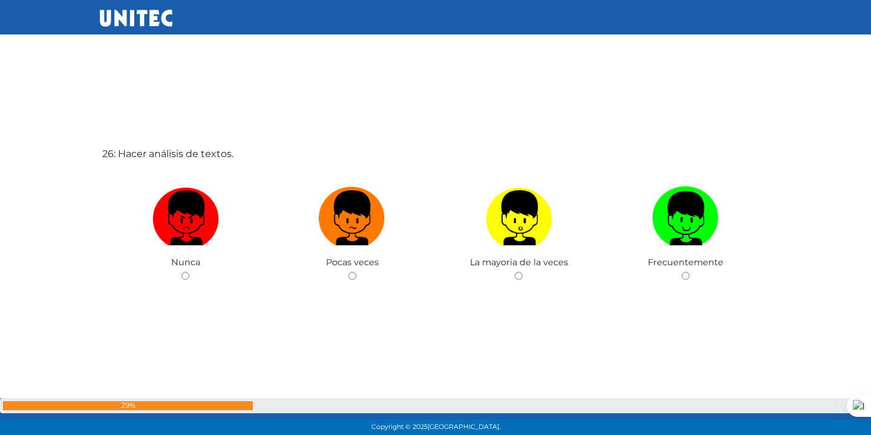
scroll to position [10946, 0]
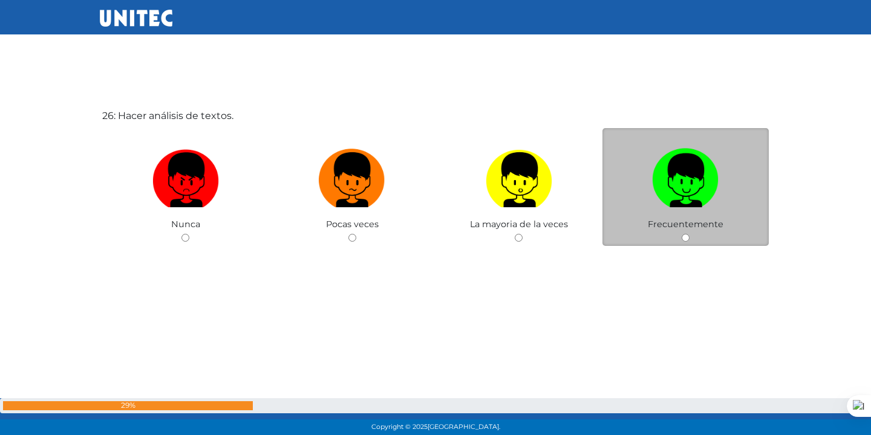
click at [684, 233] on div "Frecuentemente" at bounding box center [685, 187] width 167 height 118
click at [686, 237] on input "radio" at bounding box center [686, 238] width 8 height 8
radio input "true"
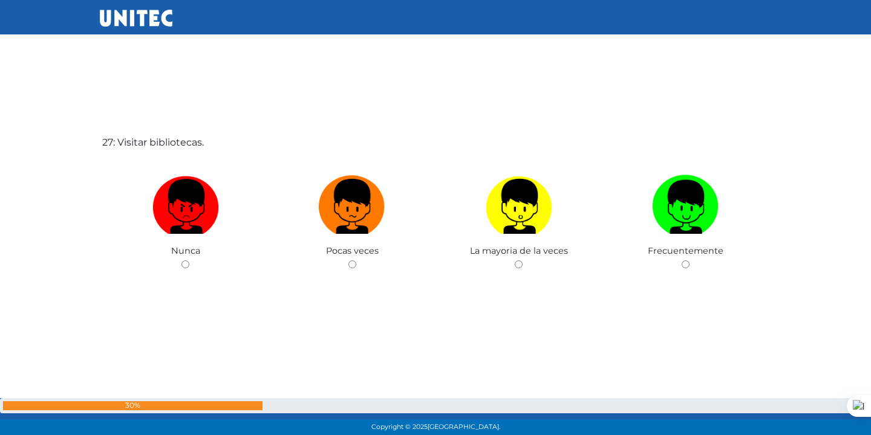
scroll to position [11382, 0]
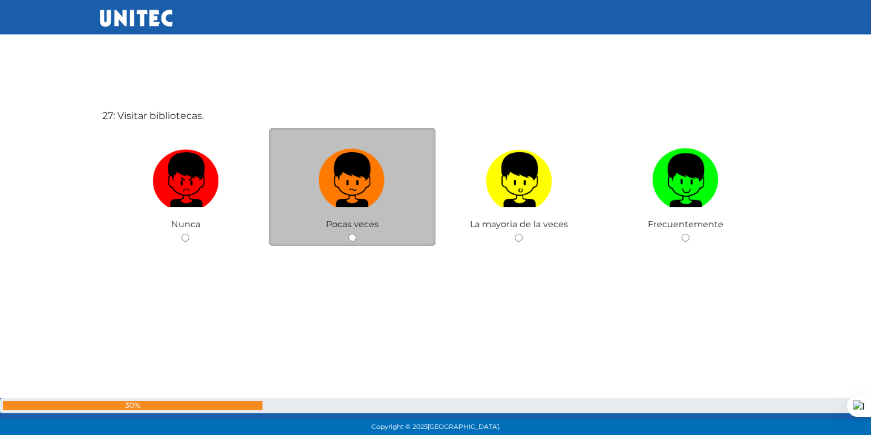
click at [351, 238] on input "radio" at bounding box center [352, 238] width 8 height 8
radio input "true"
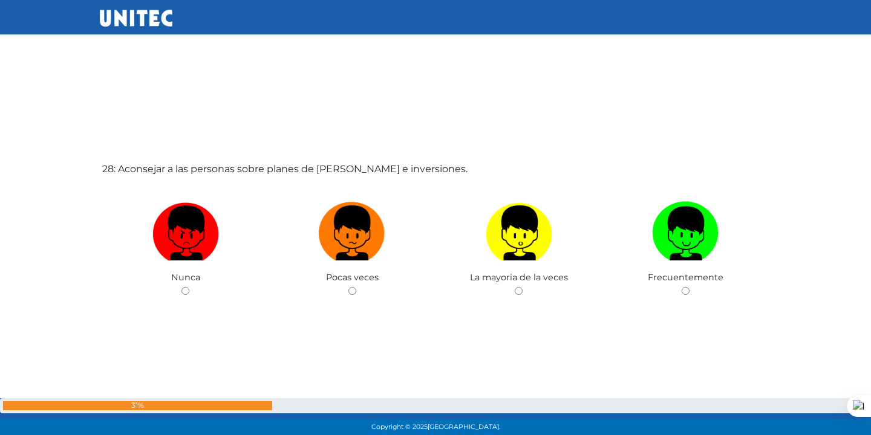
scroll to position [11817, 0]
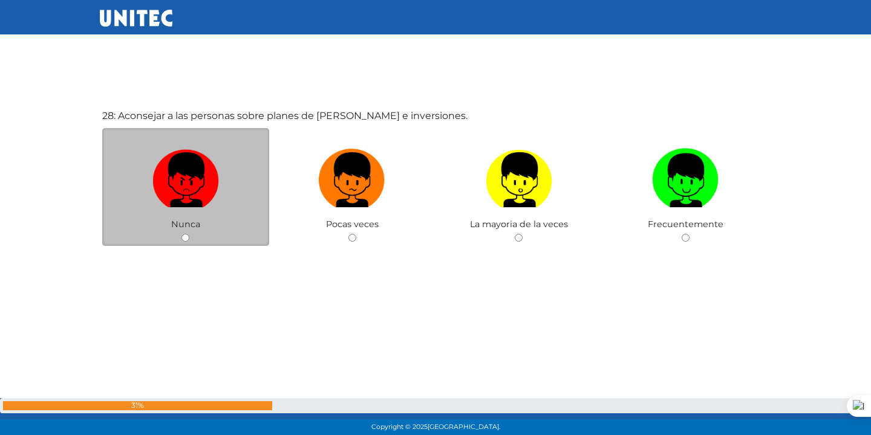
click at [187, 238] on input "radio" at bounding box center [185, 238] width 8 height 8
radio input "true"
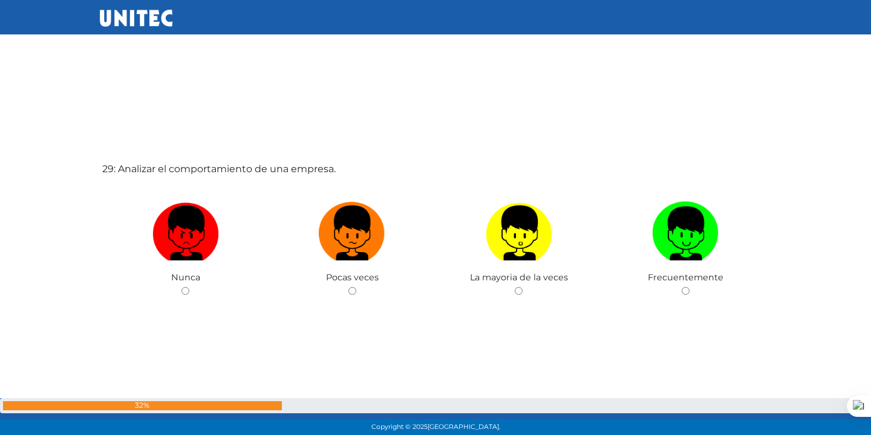
scroll to position [12252, 0]
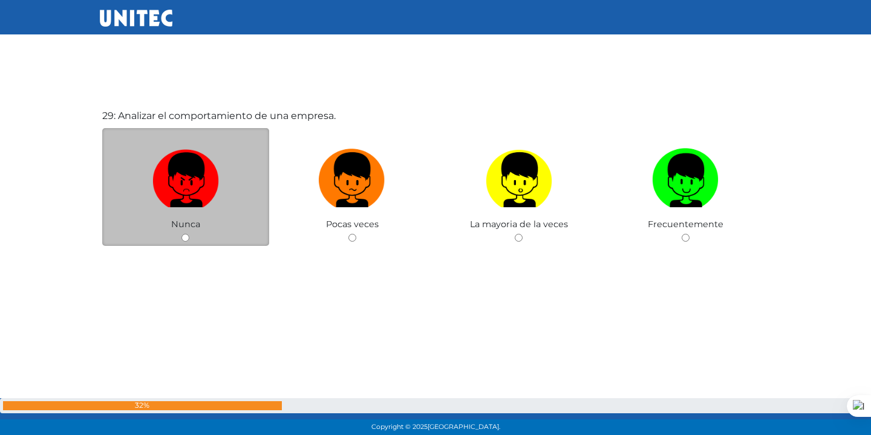
click at [183, 236] on input "radio" at bounding box center [185, 238] width 8 height 8
radio input "true"
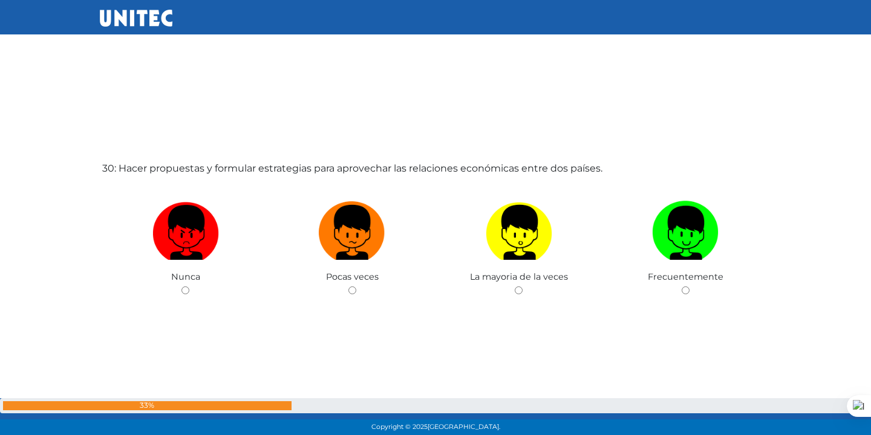
scroll to position [12688, 0]
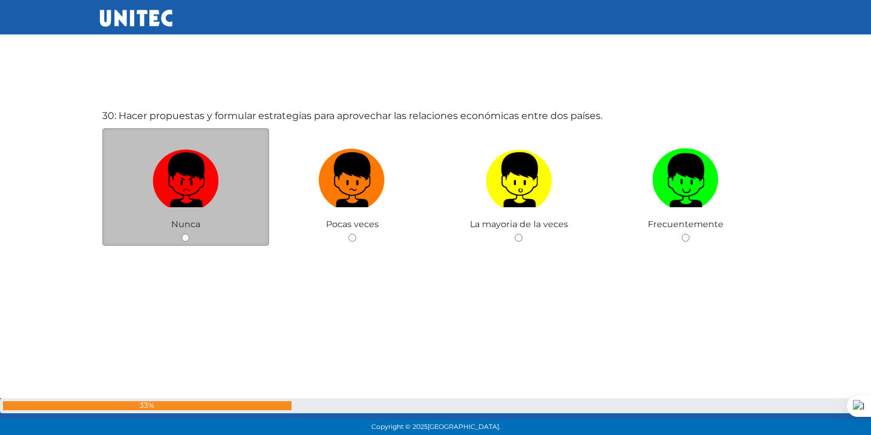
click at [186, 239] on input "radio" at bounding box center [185, 238] width 8 height 8
radio input "true"
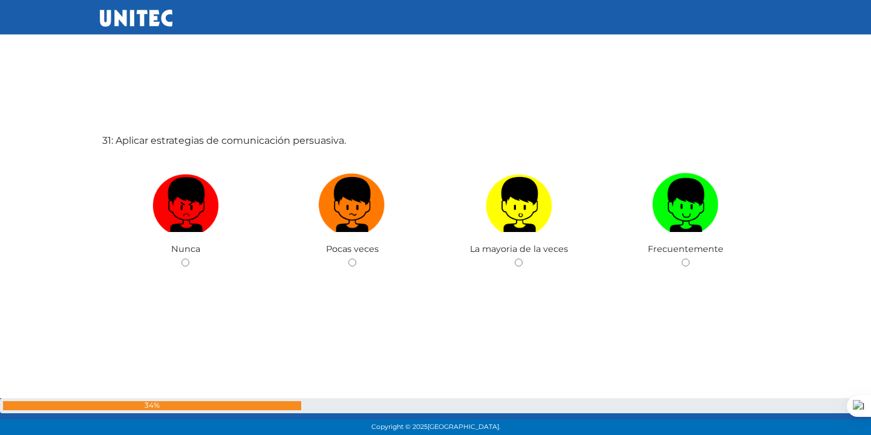
scroll to position [13123, 0]
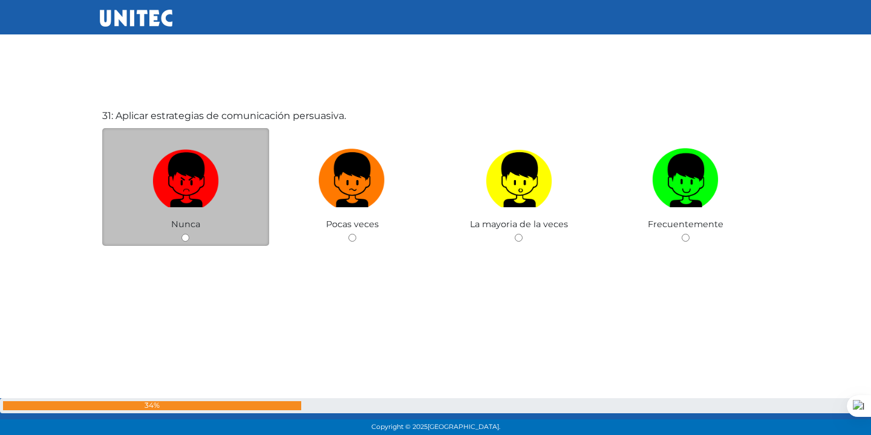
click at [185, 236] on input "radio" at bounding box center [185, 238] width 8 height 8
radio input "true"
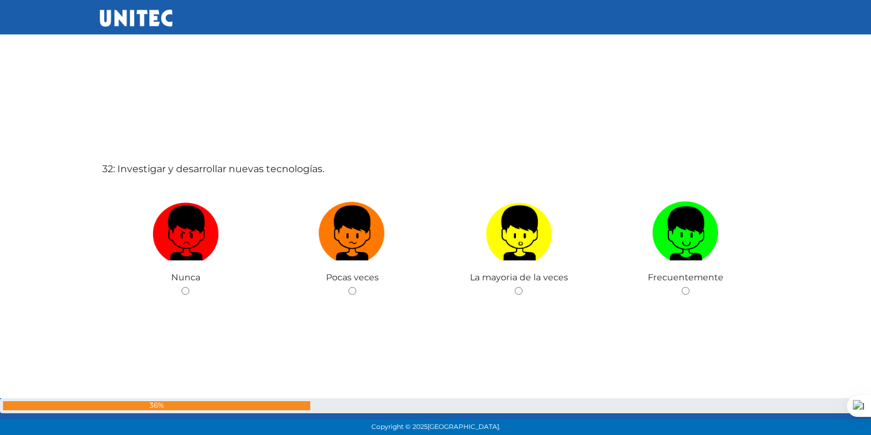
scroll to position [13559, 0]
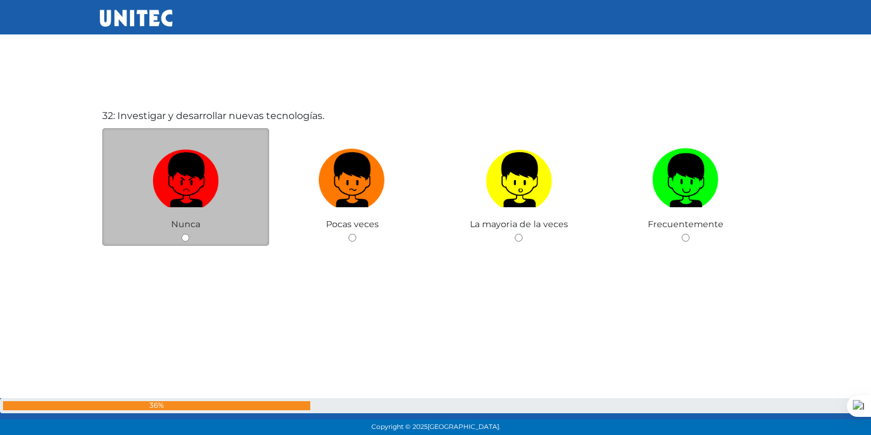
click at [185, 236] on input "radio" at bounding box center [185, 238] width 8 height 8
radio input "true"
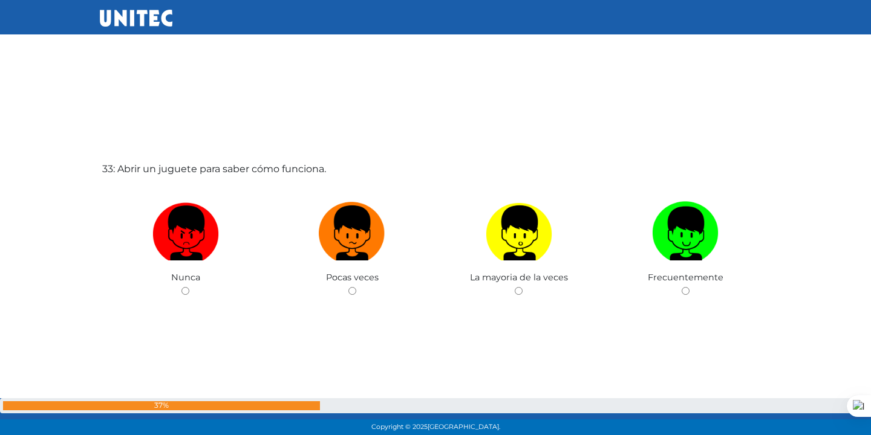
scroll to position [13994, 0]
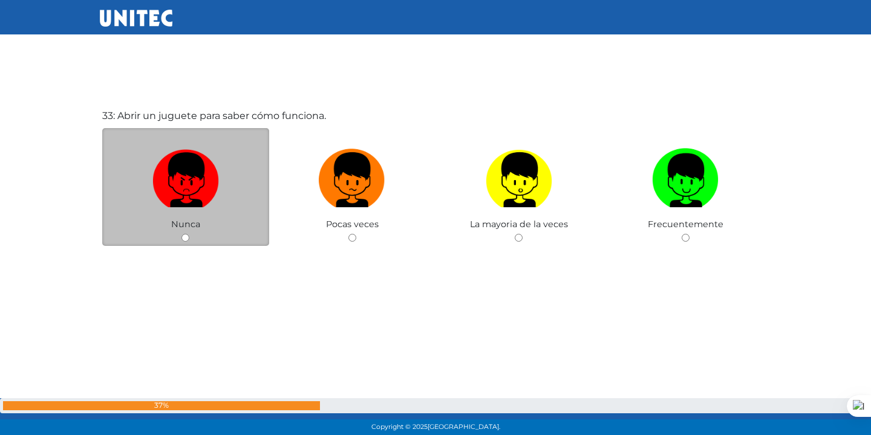
click at [185, 236] on input "radio" at bounding box center [185, 238] width 8 height 8
radio input "true"
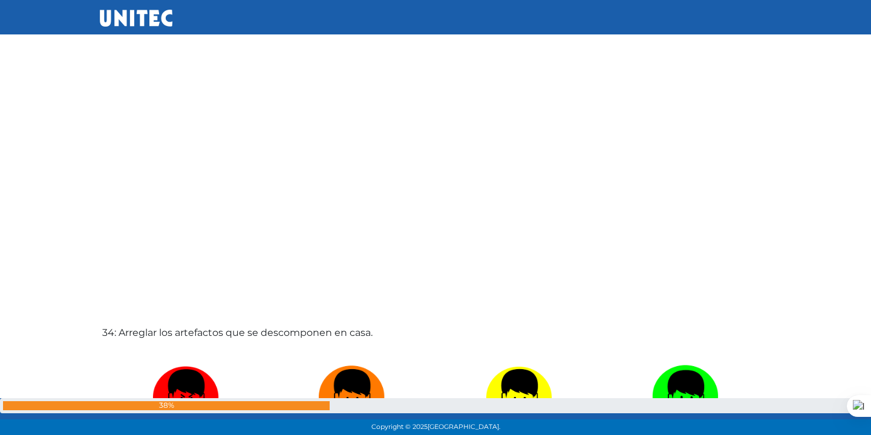
scroll to position [14430, 0]
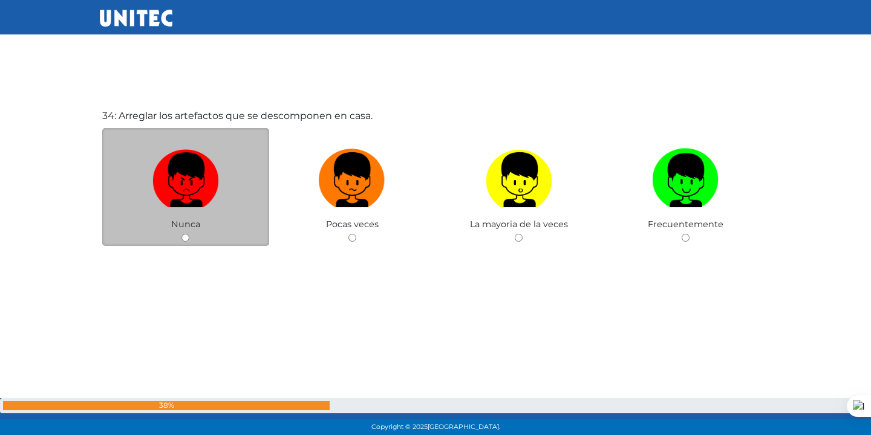
click at [184, 235] on input "radio" at bounding box center [185, 238] width 8 height 8
radio input "true"
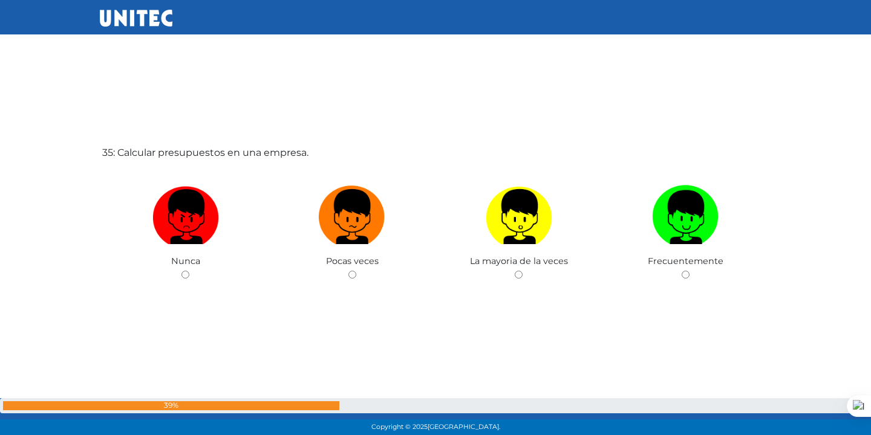
scroll to position [14865, 0]
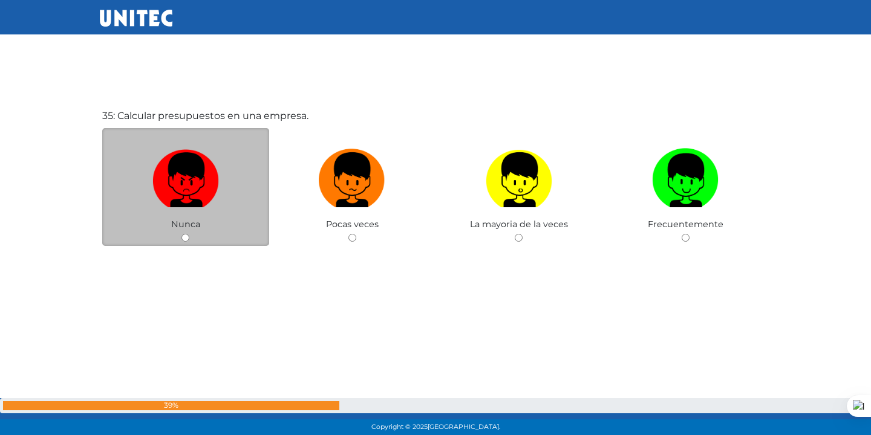
click at [184, 235] on input "radio" at bounding box center [185, 238] width 8 height 8
radio input "true"
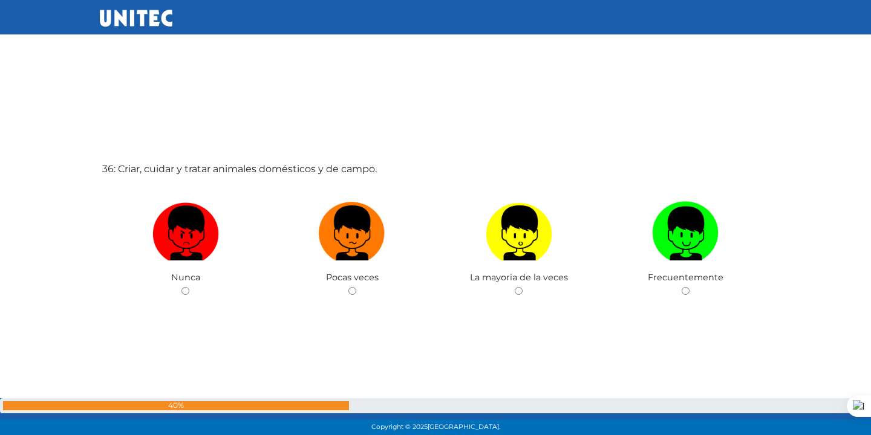
scroll to position [15300, 0]
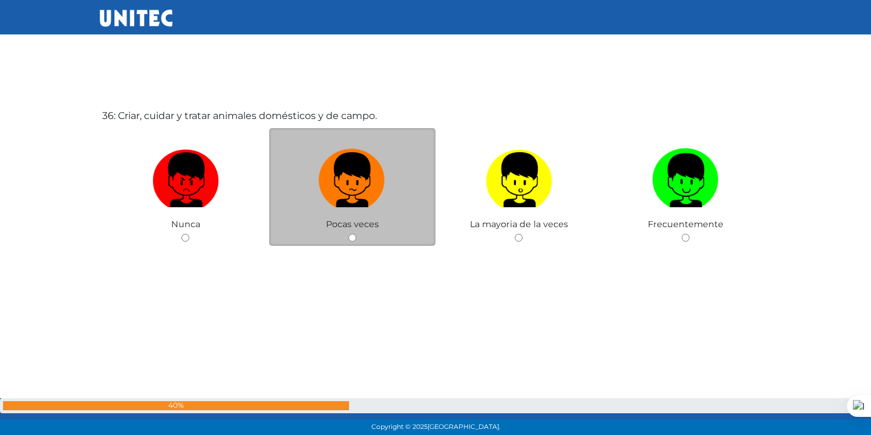
click at [349, 236] on input "radio" at bounding box center [352, 238] width 8 height 8
radio input "true"
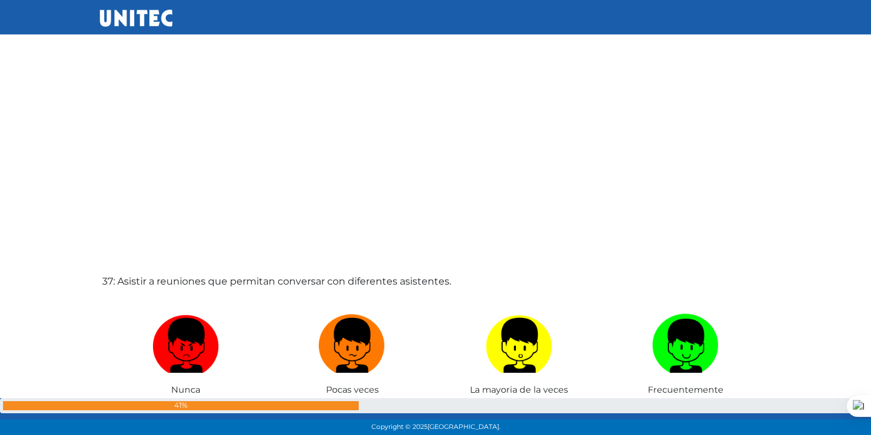
scroll to position [15736, 0]
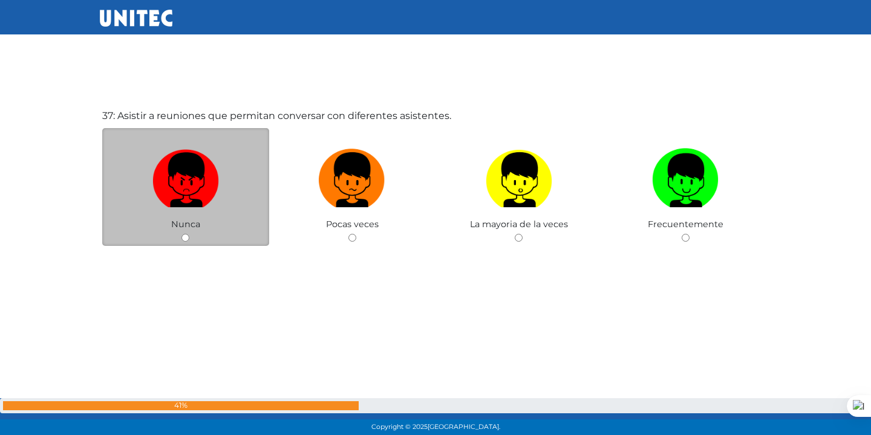
click at [183, 234] on input "radio" at bounding box center [185, 238] width 8 height 8
radio input "true"
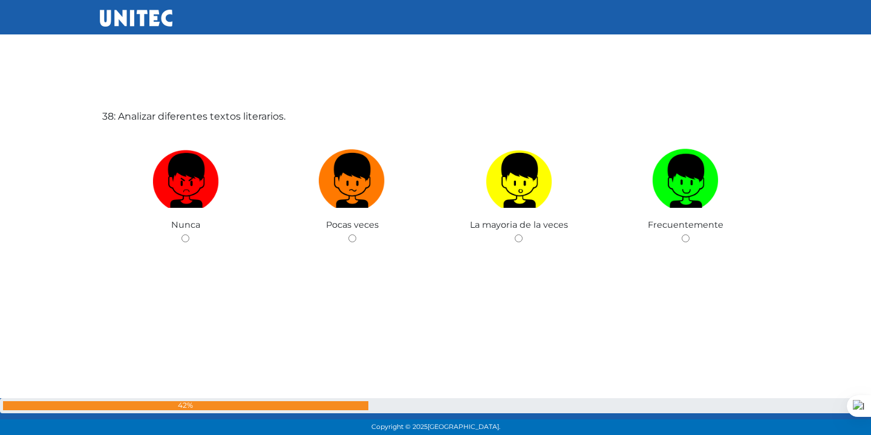
scroll to position [16171, 0]
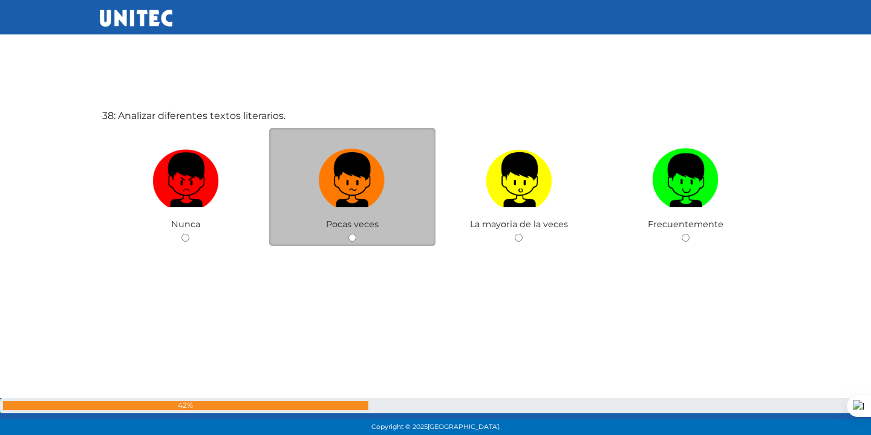
click at [350, 238] on input "radio" at bounding box center [352, 238] width 8 height 8
radio input "true"
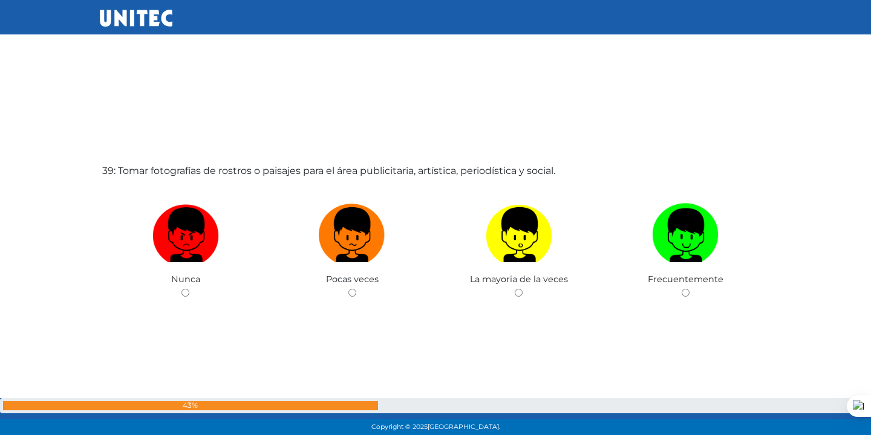
scroll to position [16607, 0]
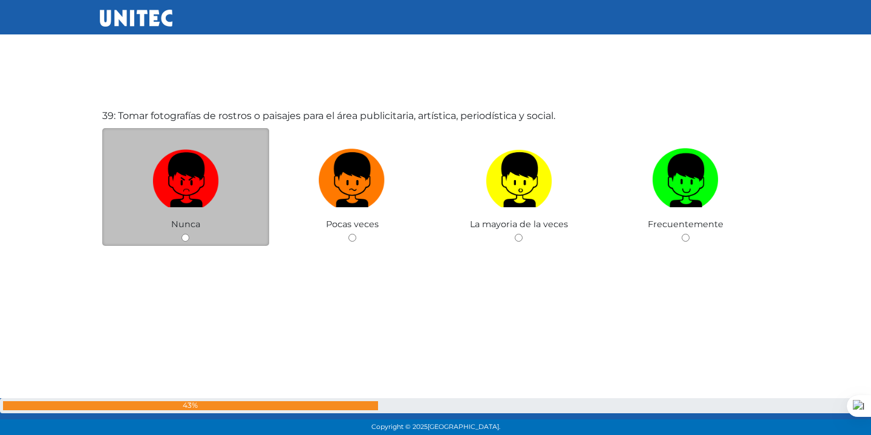
click at [184, 237] on input "radio" at bounding box center [185, 238] width 8 height 8
radio input "true"
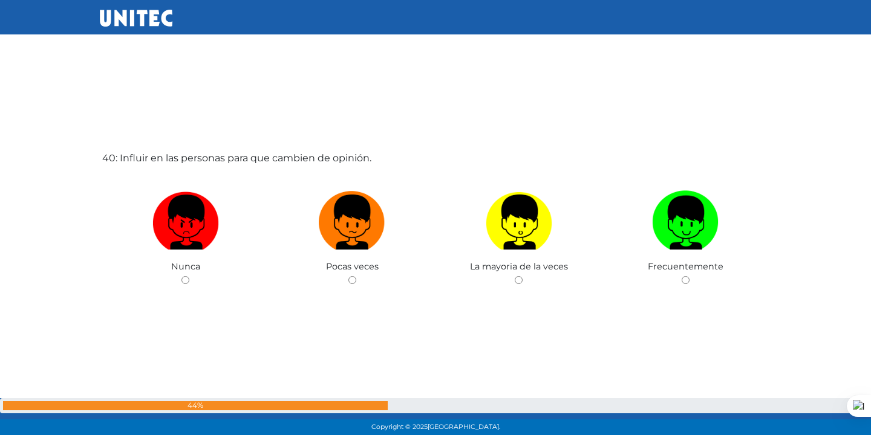
scroll to position [17042, 0]
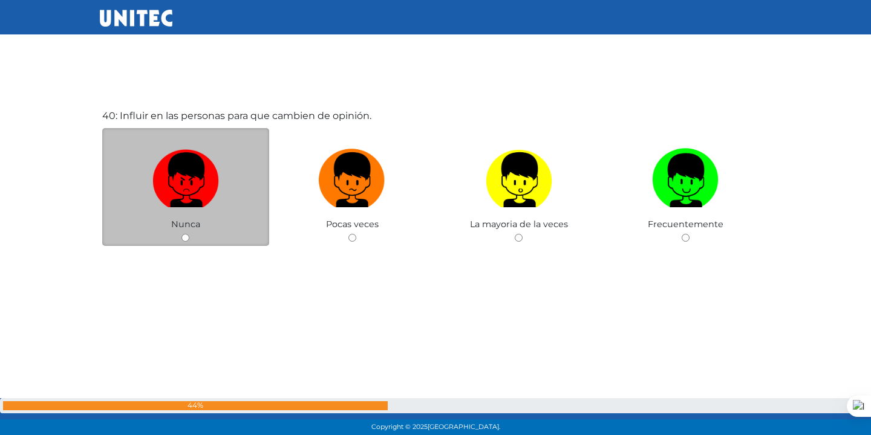
click at [181, 238] on input "radio" at bounding box center [185, 238] width 8 height 8
radio input "true"
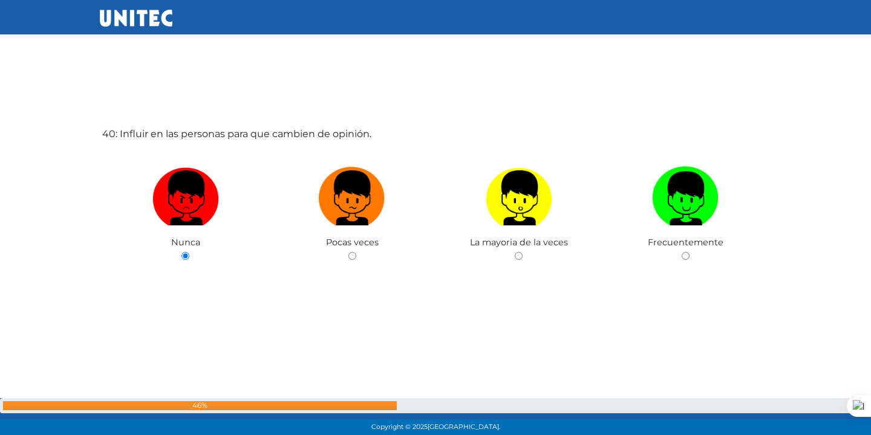
scroll to position [17010, 0]
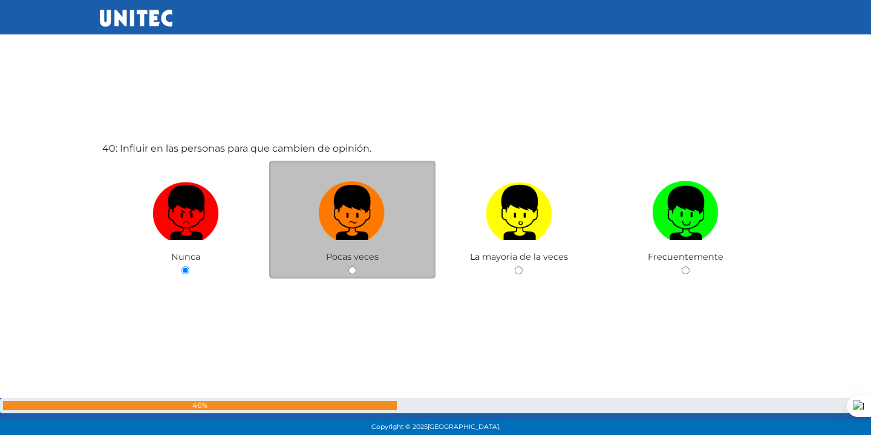
click at [348, 268] on input "radio" at bounding box center [352, 271] width 8 height 8
radio input "true"
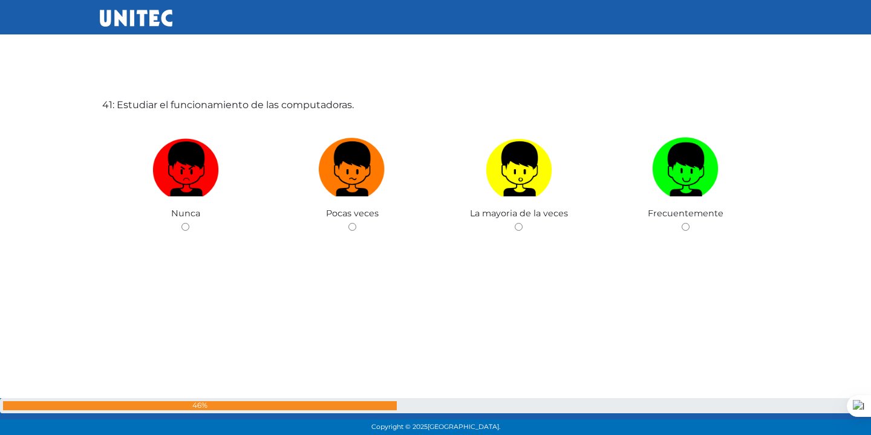
scroll to position [17488, 0]
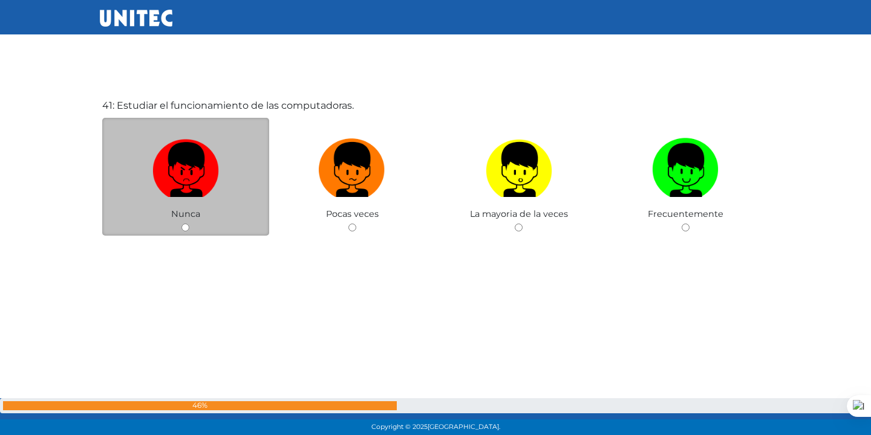
click at [183, 227] on input "radio" at bounding box center [185, 228] width 8 height 8
radio input "true"
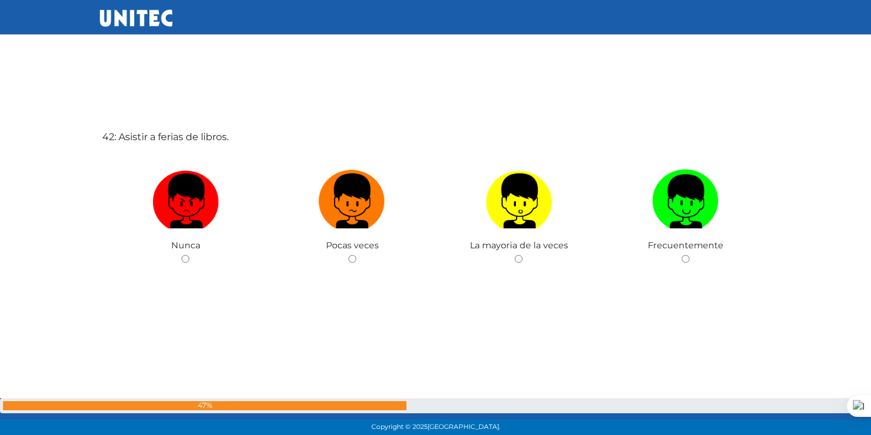
scroll to position [17913, 0]
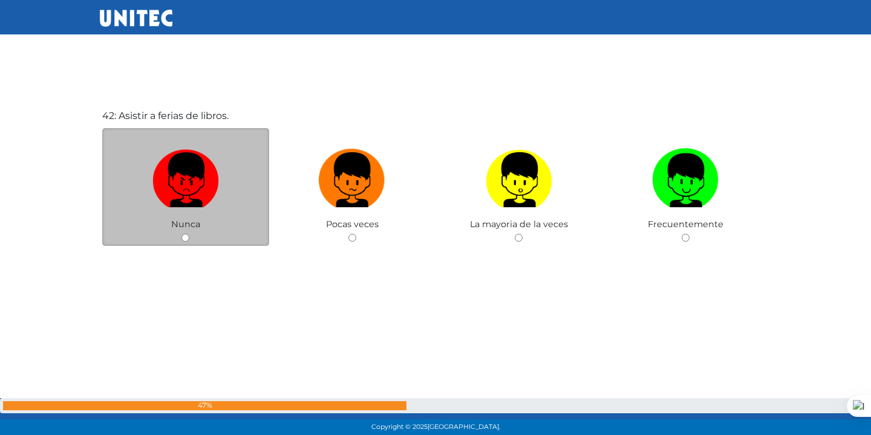
click at [187, 240] on input "radio" at bounding box center [185, 238] width 8 height 8
radio input "true"
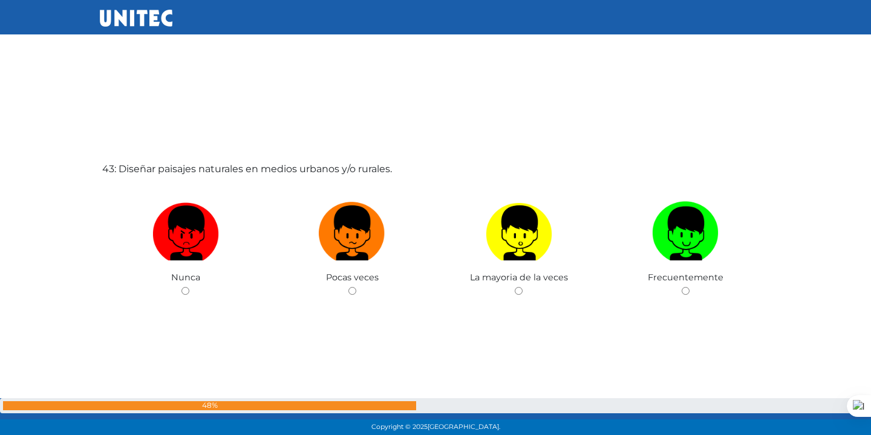
scroll to position [18348, 0]
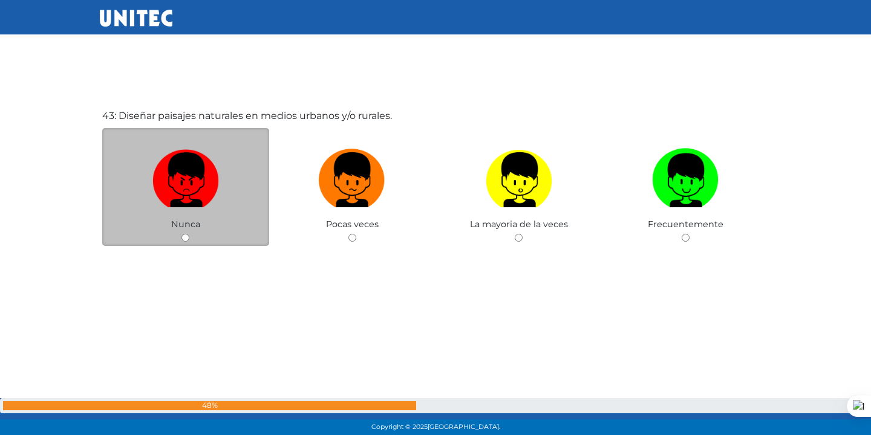
click at [186, 236] on input "radio" at bounding box center [185, 238] width 8 height 8
radio input "true"
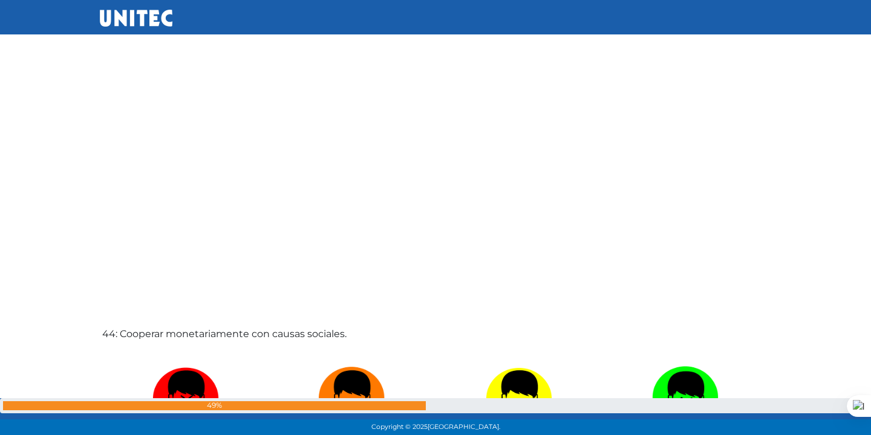
scroll to position [18784, 0]
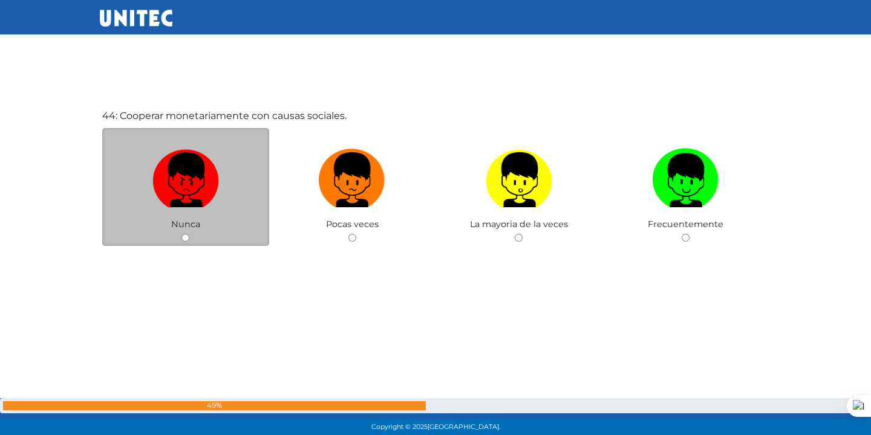
click at [183, 236] on input "radio" at bounding box center [185, 238] width 8 height 8
radio input "true"
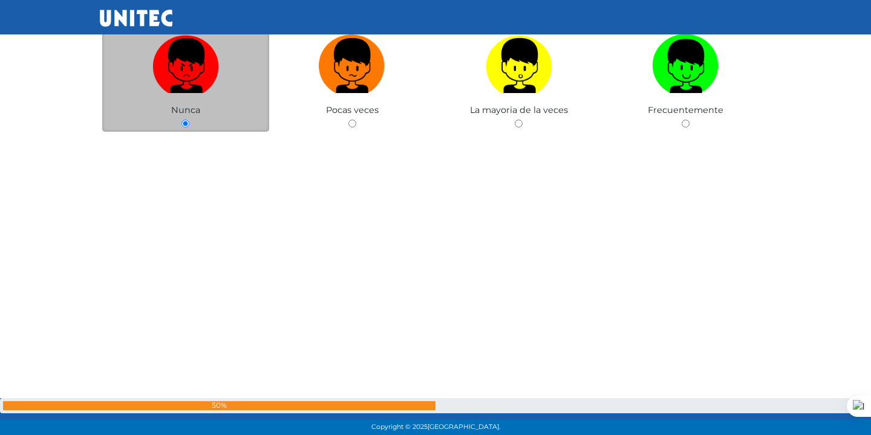
scroll to position [18752, 0]
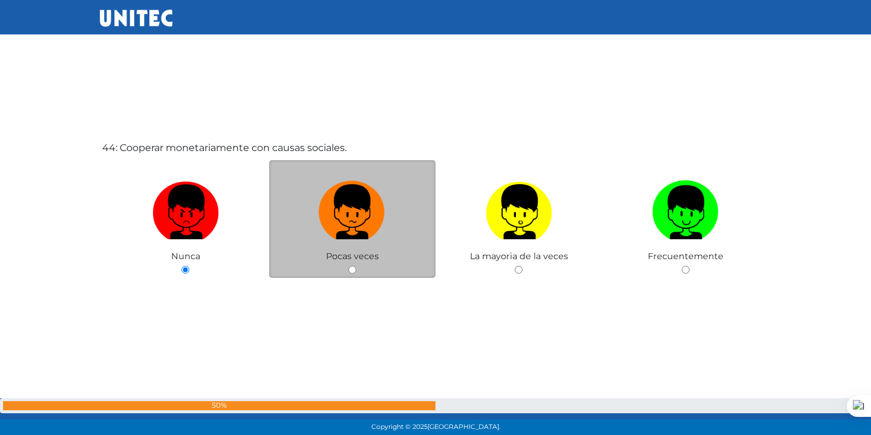
click at [349, 270] on input "radio" at bounding box center [352, 270] width 8 height 8
radio input "true"
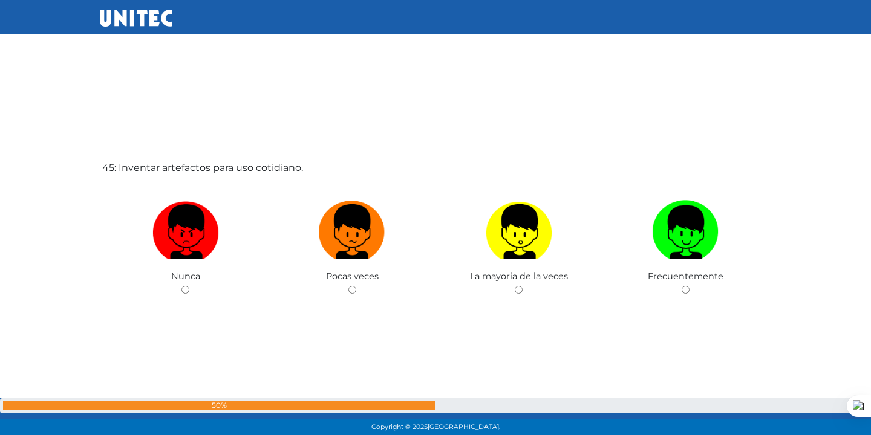
scroll to position [19219, 0]
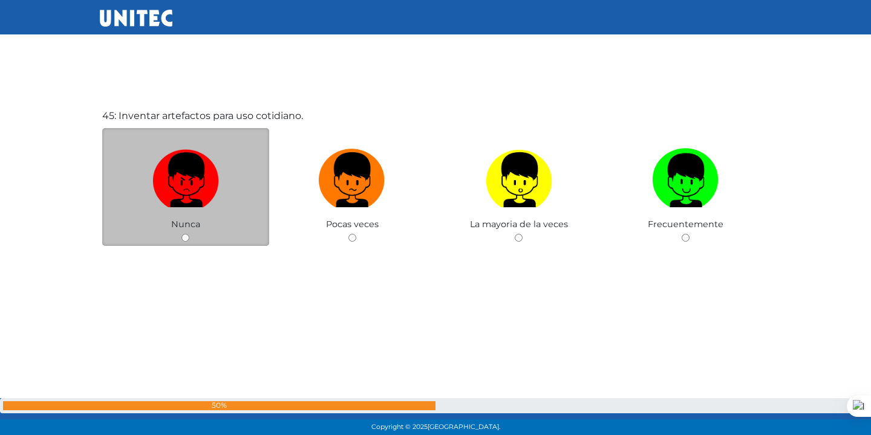
click at [185, 238] on input "radio" at bounding box center [185, 238] width 8 height 8
radio input "true"
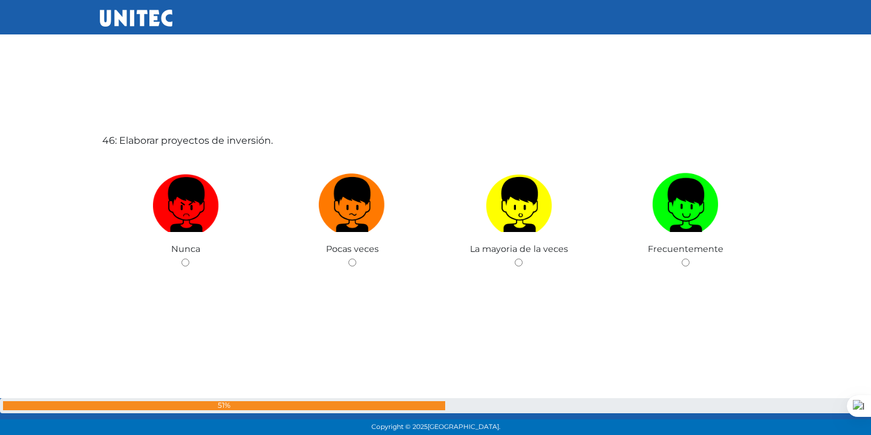
scroll to position [19655, 0]
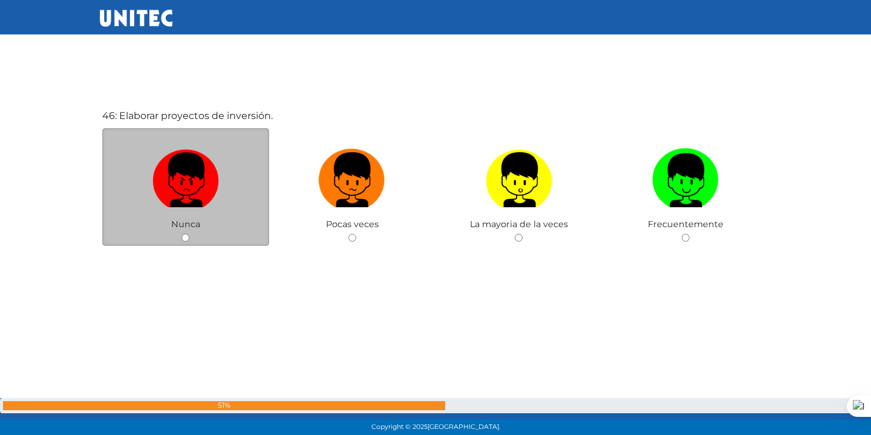
click at [184, 239] on input "radio" at bounding box center [185, 238] width 8 height 8
radio input "true"
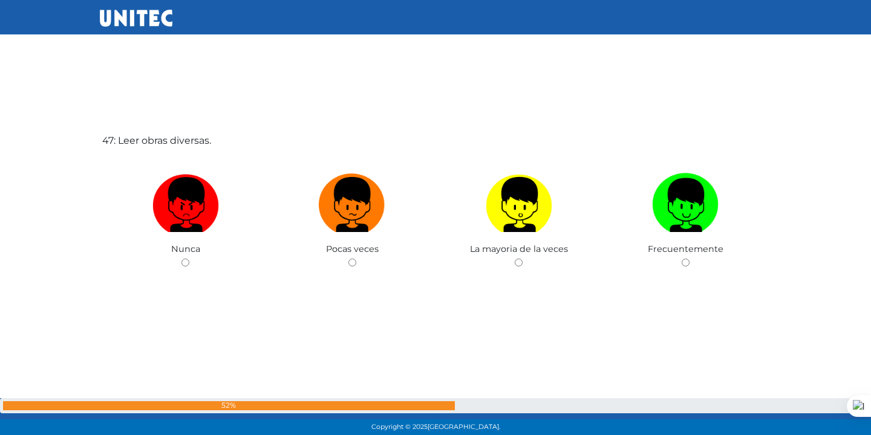
scroll to position [20090, 0]
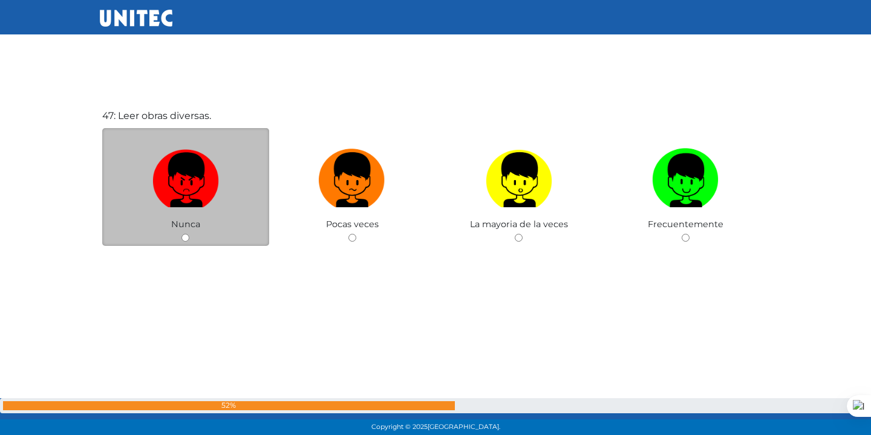
click at [185, 237] on input "radio" at bounding box center [185, 238] width 8 height 8
radio input "true"
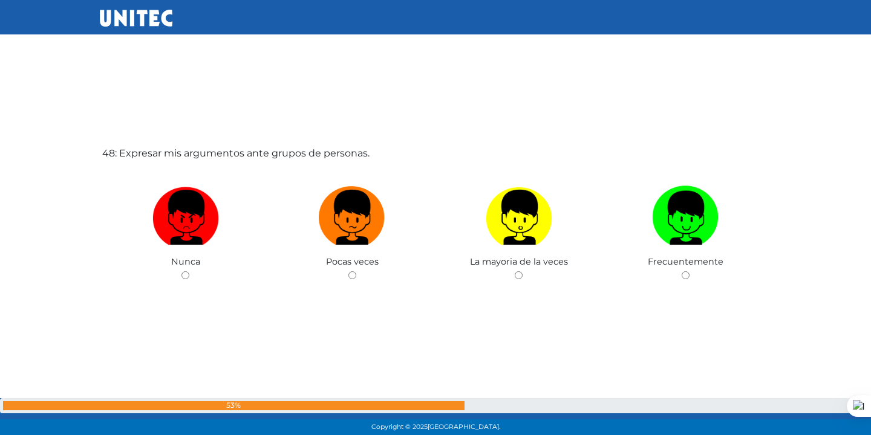
scroll to position [20526, 0]
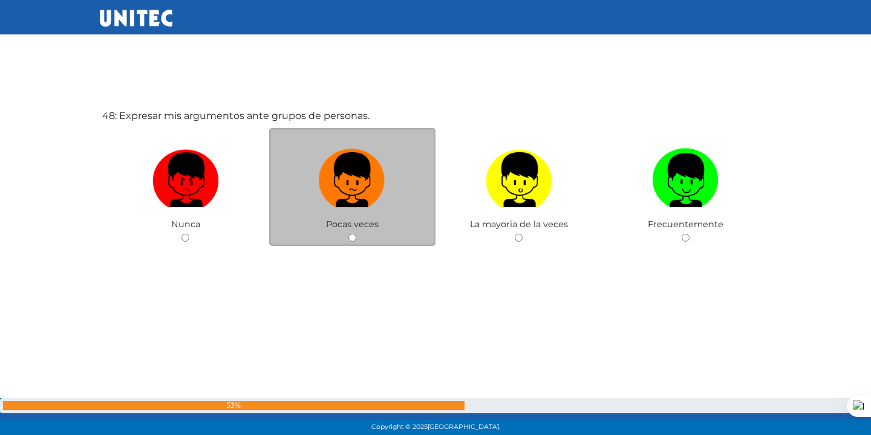
click at [351, 238] on input "radio" at bounding box center [352, 238] width 8 height 8
radio input "true"
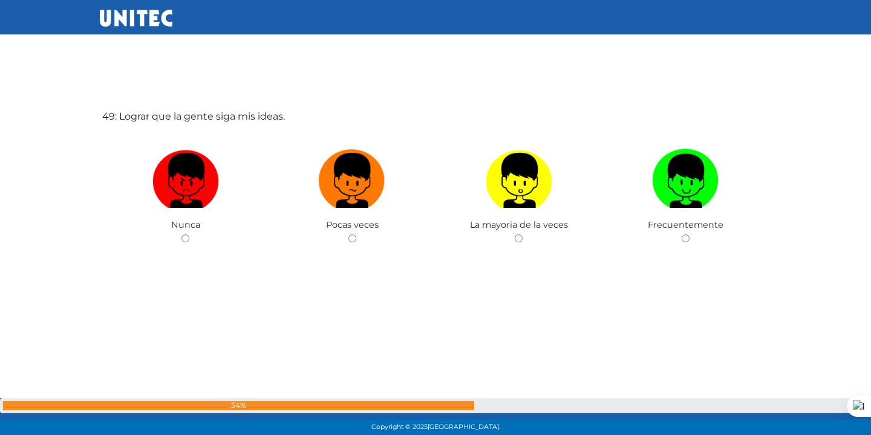
scroll to position [20961, 0]
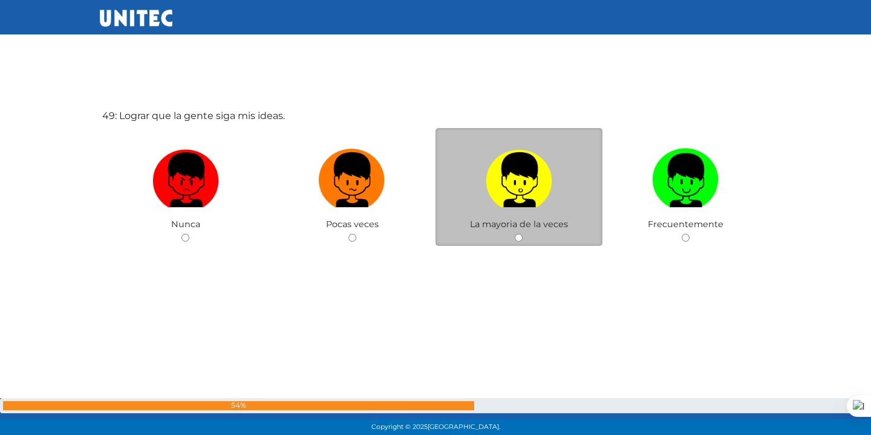
click at [516, 237] on input "radio" at bounding box center [519, 238] width 8 height 8
radio input "true"
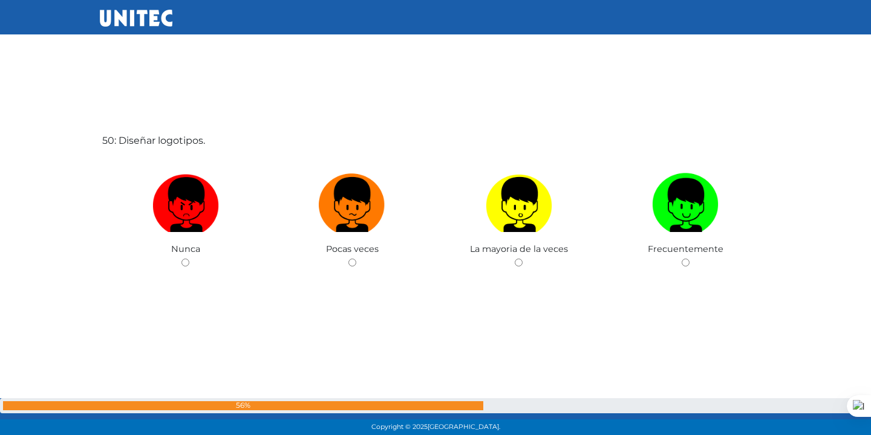
scroll to position [21396, 0]
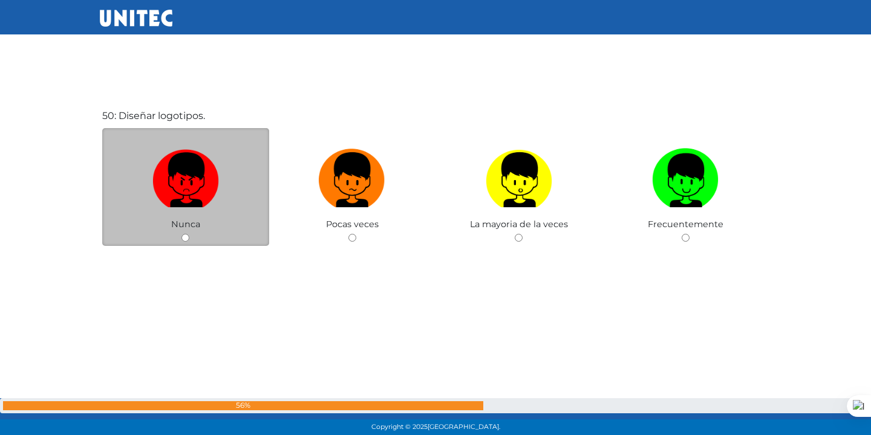
click at [184, 238] on input "radio" at bounding box center [185, 238] width 8 height 8
radio input "true"
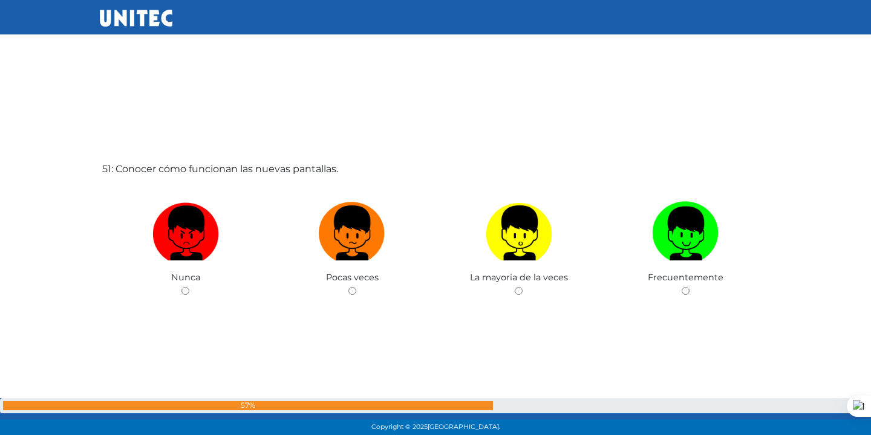
scroll to position [21832, 0]
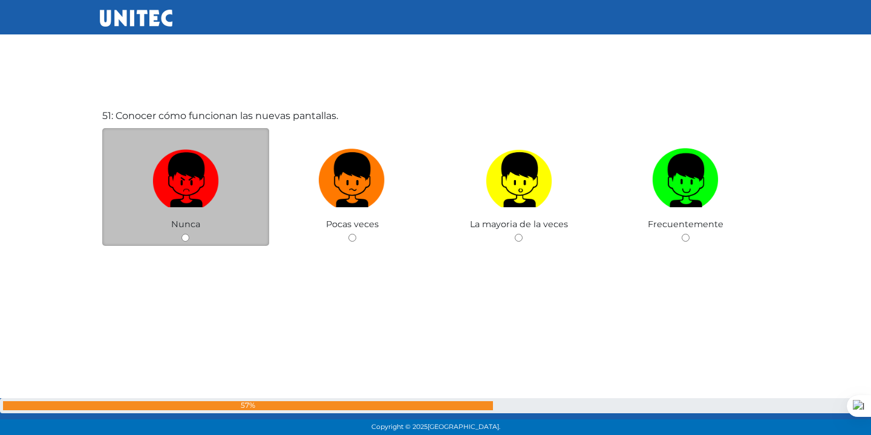
click at [183, 235] on input "radio" at bounding box center [185, 238] width 8 height 8
radio input "true"
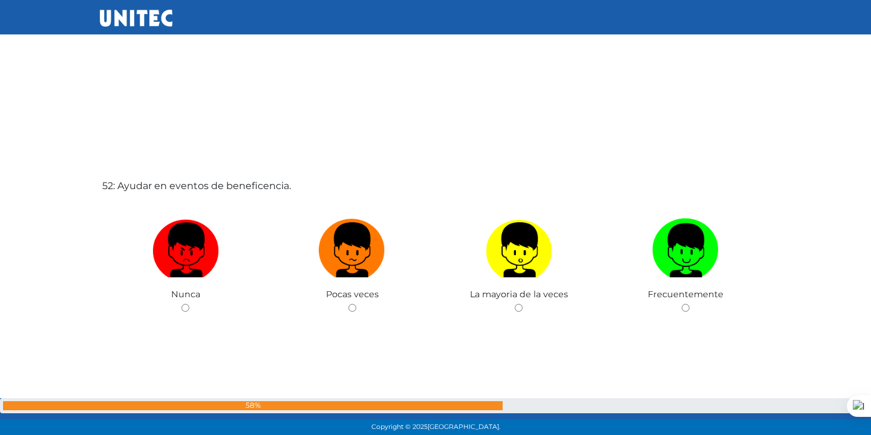
scroll to position [22267, 0]
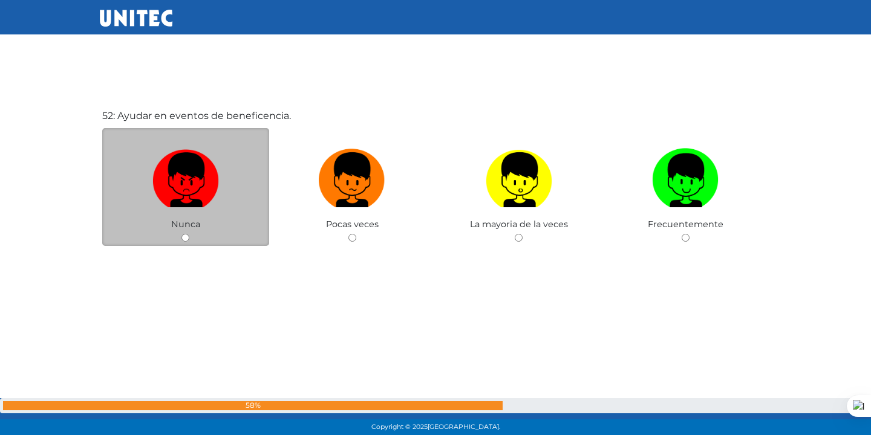
click at [183, 235] on input "radio" at bounding box center [185, 238] width 8 height 8
radio input "true"
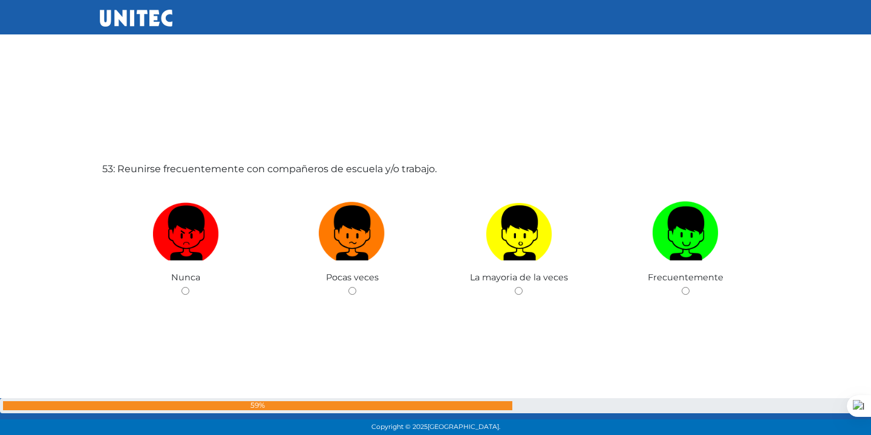
scroll to position [22703, 0]
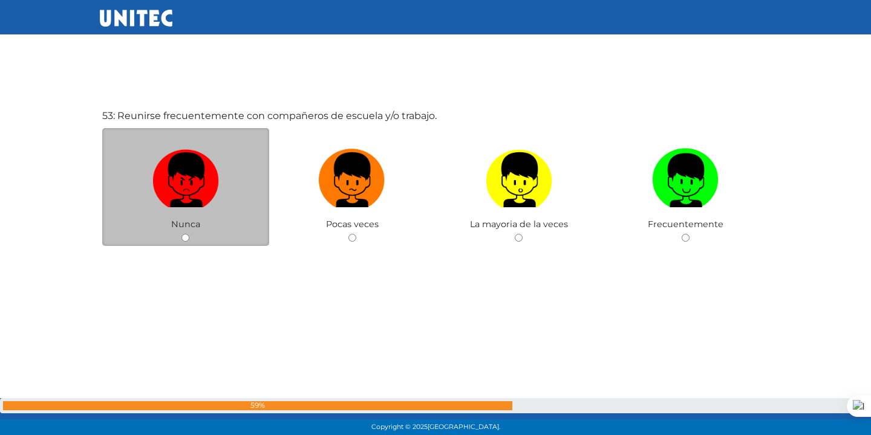
click at [184, 235] on input "radio" at bounding box center [185, 238] width 8 height 8
radio input "true"
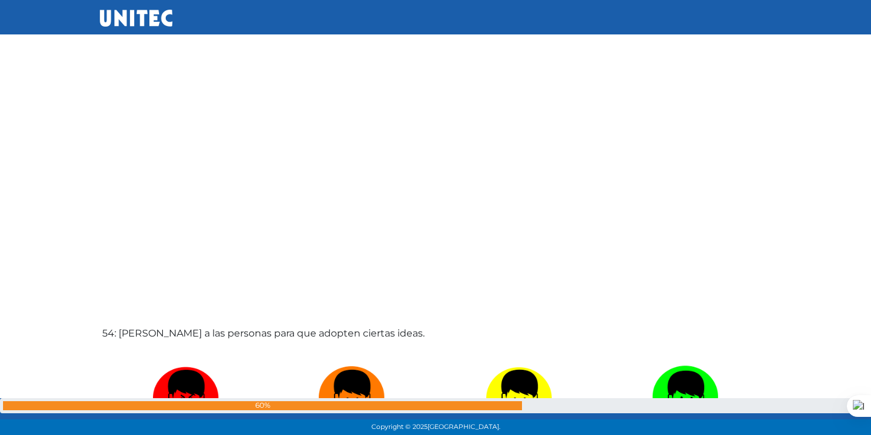
scroll to position [23138, 0]
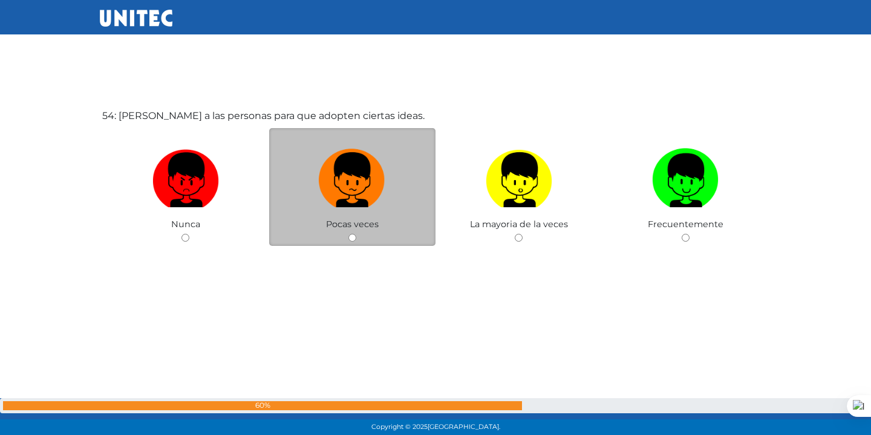
click at [356, 239] on input "radio" at bounding box center [352, 238] width 8 height 8
radio input "true"
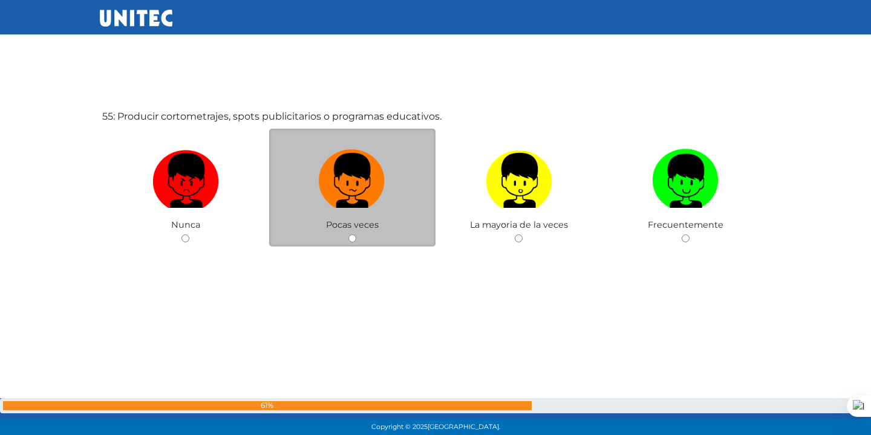
scroll to position [23574, 0]
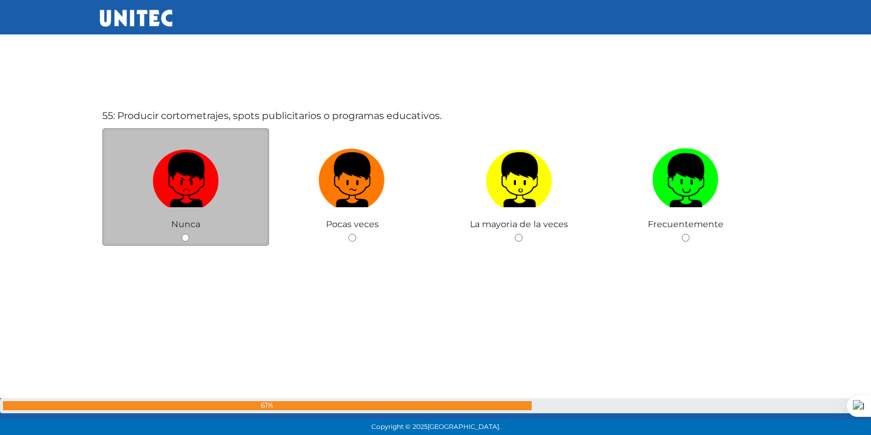
click at [186, 234] on input "radio" at bounding box center [185, 238] width 8 height 8
radio input "true"
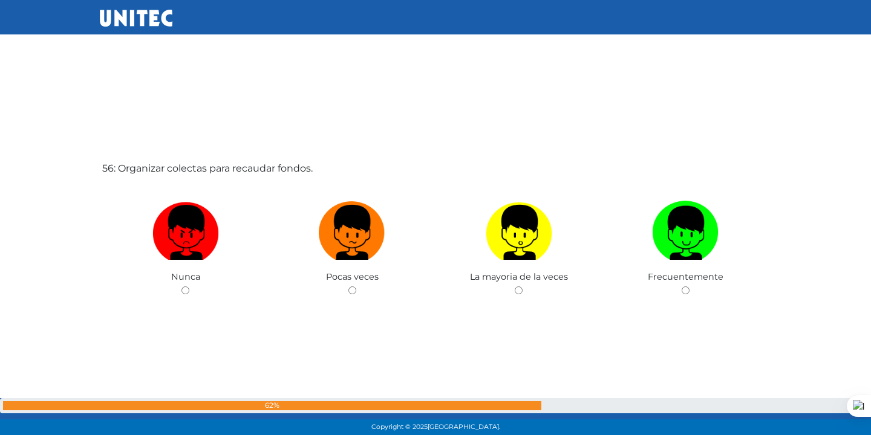
scroll to position [24009, 0]
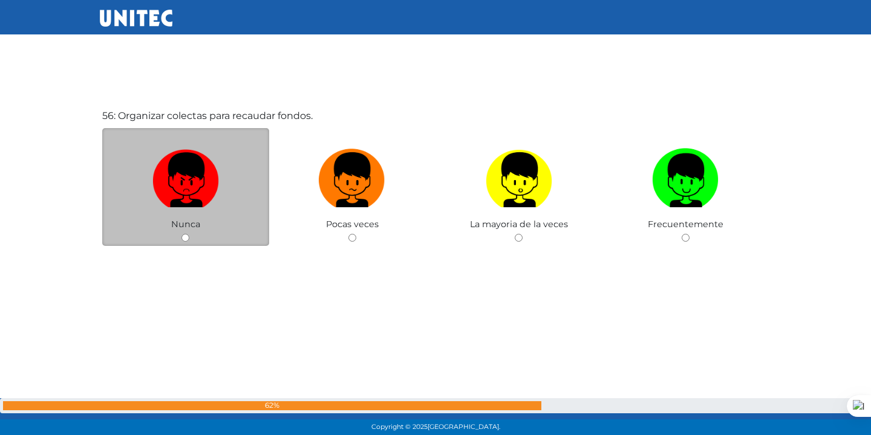
click at [184, 235] on input "radio" at bounding box center [185, 238] width 8 height 8
radio input "true"
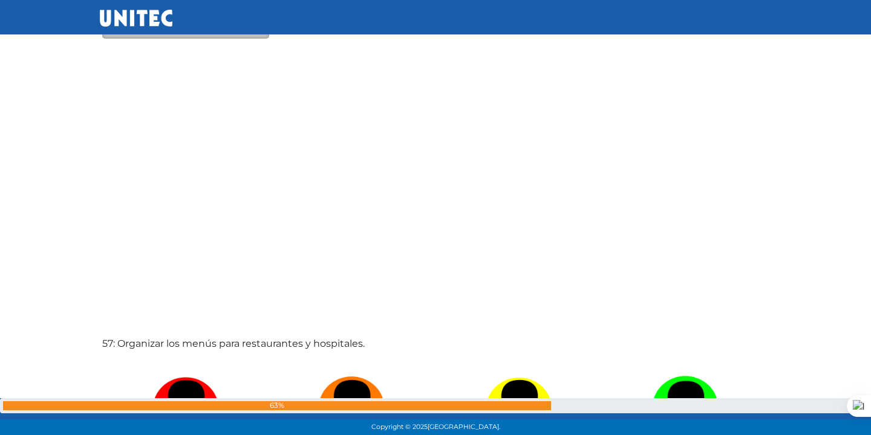
scroll to position [24444, 0]
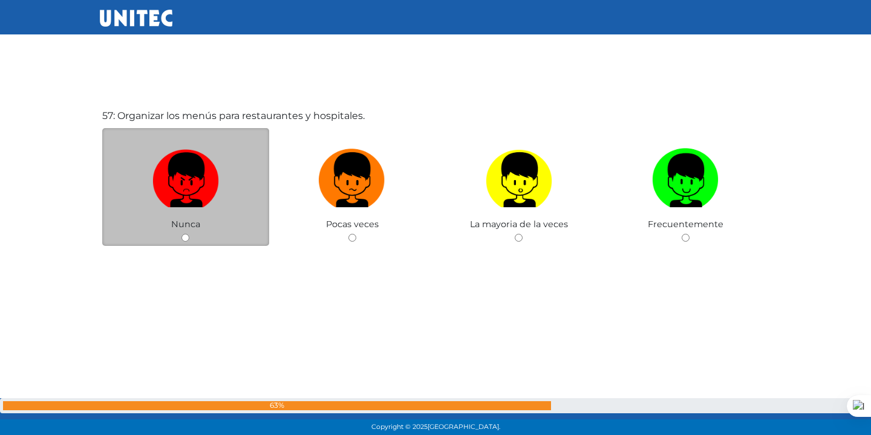
click at [185, 238] on input "radio" at bounding box center [185, 238] width 8 height 8
radio input "true"
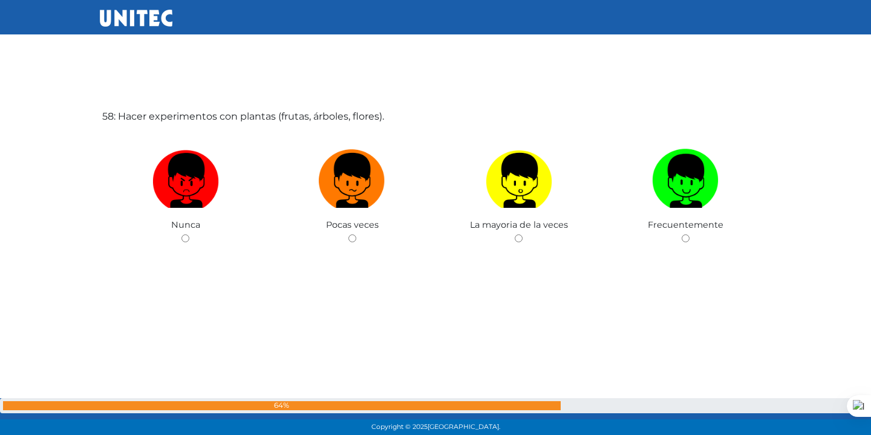
scroll to position [24880, 0]
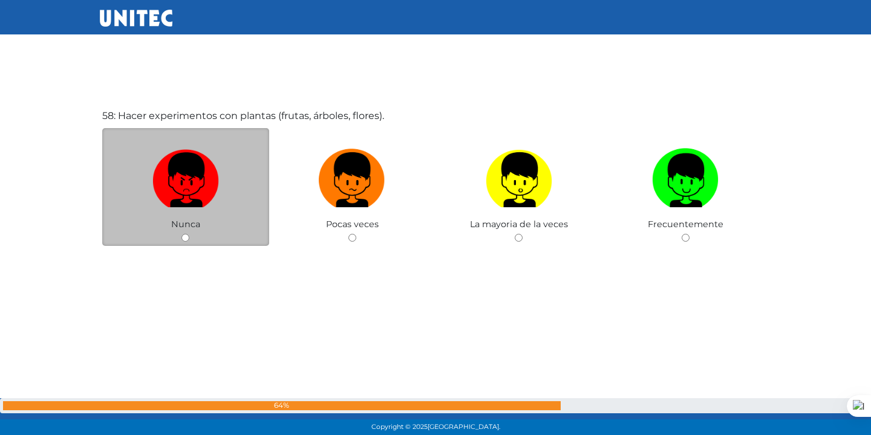
click at [184, 238] on input "radio" at bounding box center [185, 238] width 8 height 8
radio input "true"
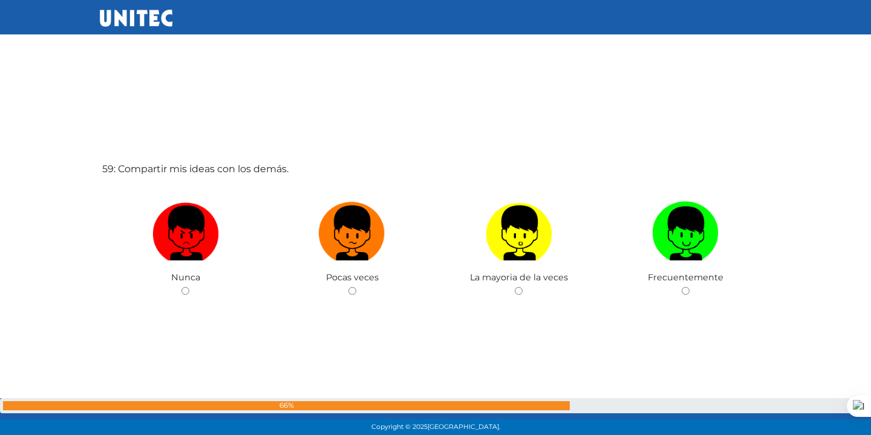
scroll to position [25315, 0]
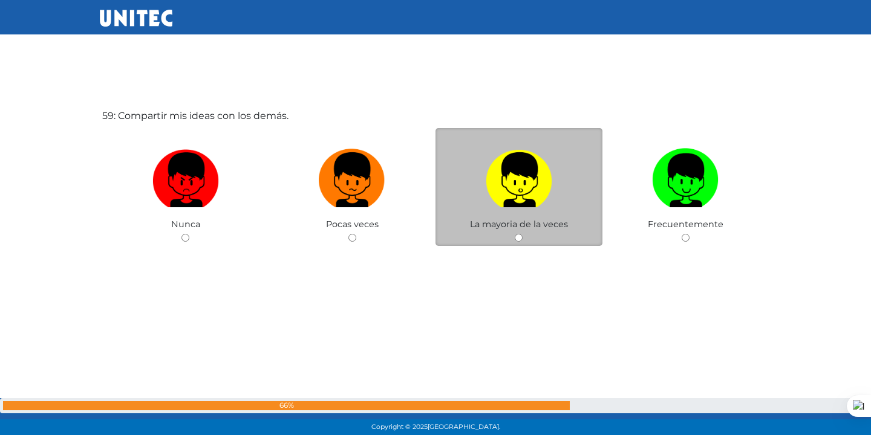
click at [516, 238] on input "radio" at bounding box center [519, 238] width 8 height 8
radio input "true"
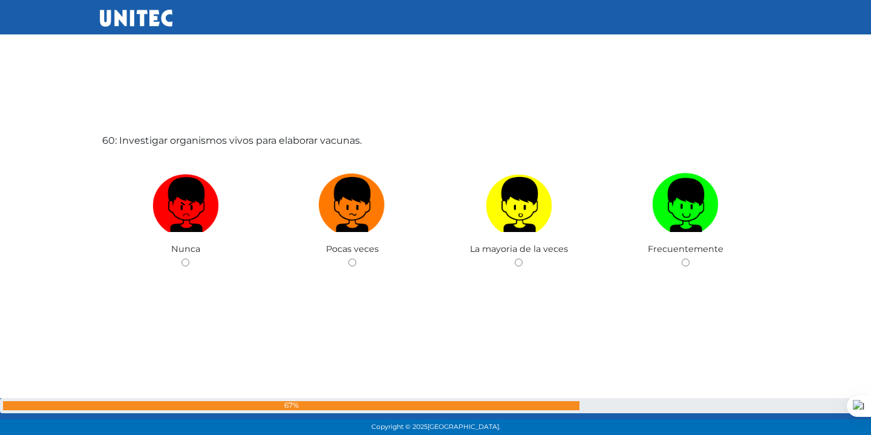
scroll to position [25751, 0]
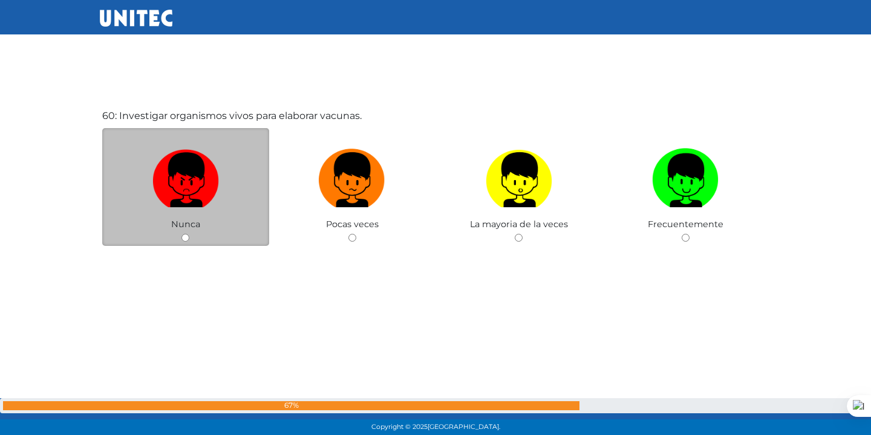
click at [186, 236] on input "radio" at bounding box center [185, 238] width 8 height 8
radio input "true"
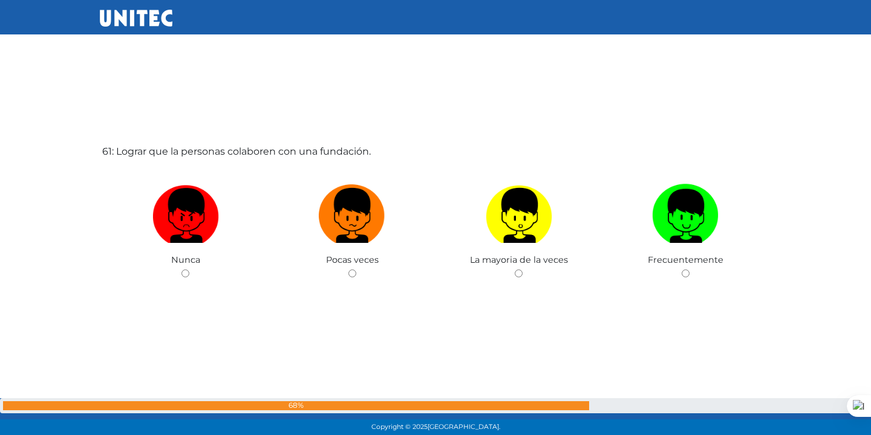
scroll to position [26186, 0]
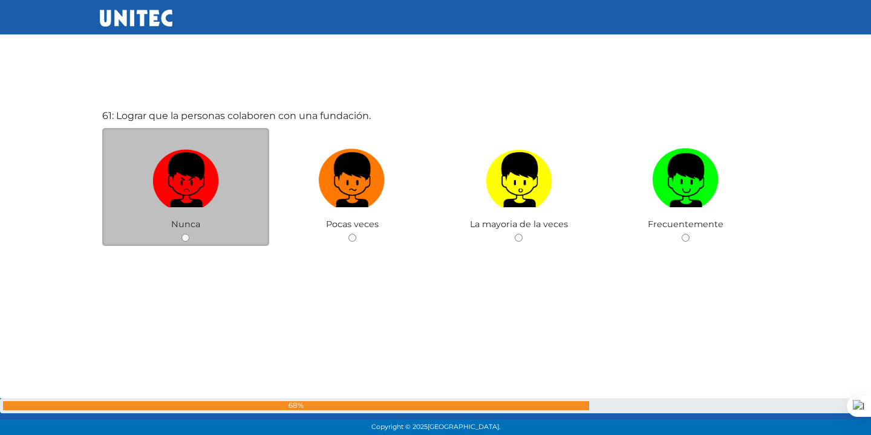
click at [184, 238] on input "radio" at bounding box center [185, 238] width 8 height 8
radio input "true"
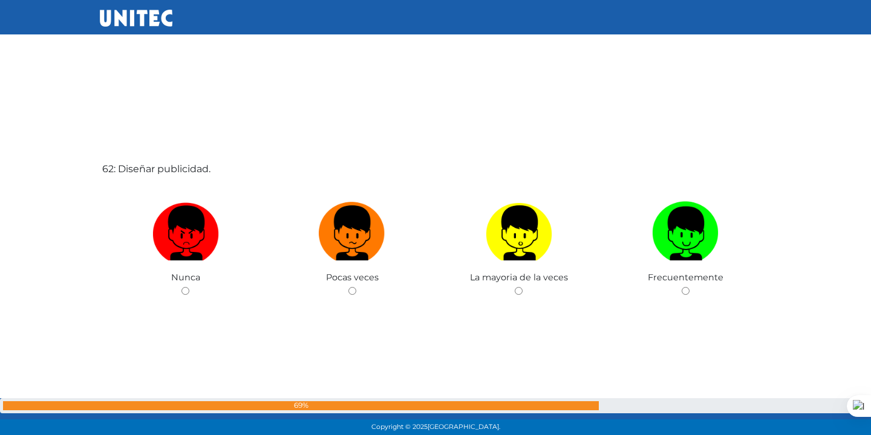
scroll to position [26622, 0]
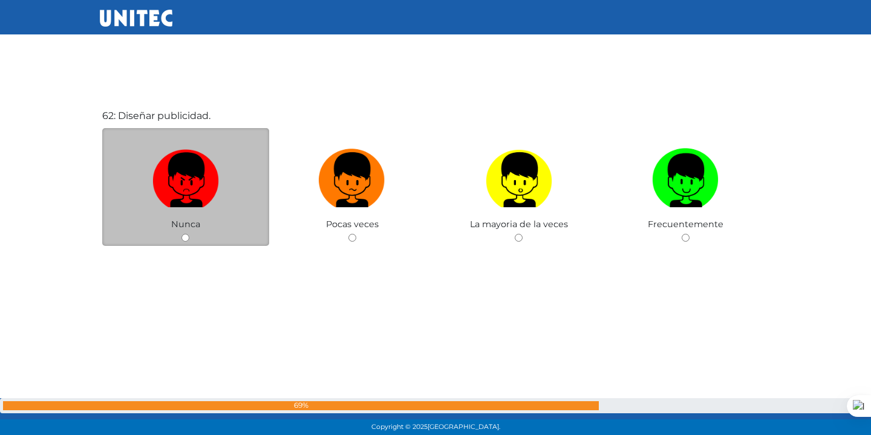
click at [184, 238] on input "radio" at bounding box center [185, 238] width 8 height 8
radio input "true"
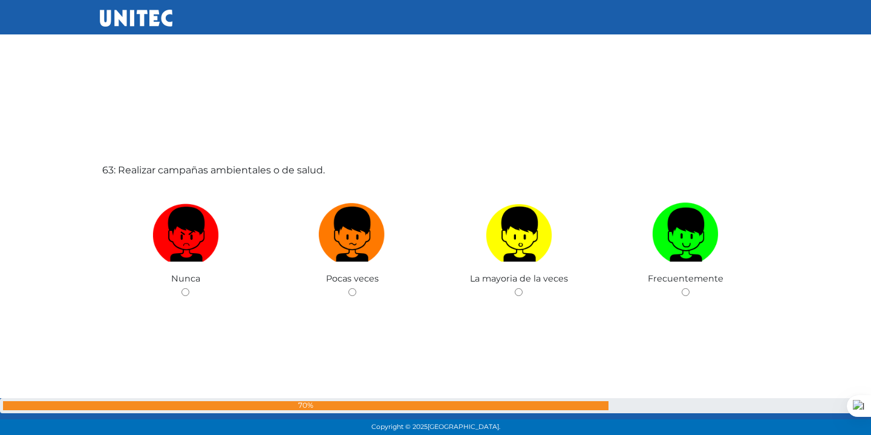
scroll to position [27057, 0]
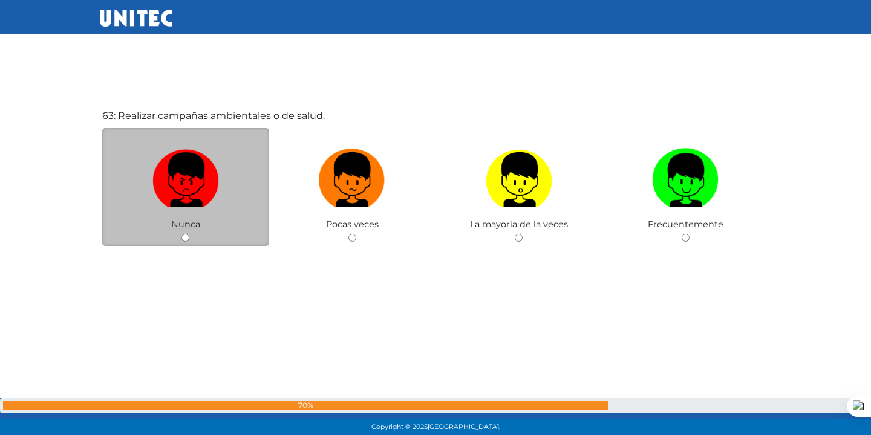
click at [183, 238] on input "radio" at bounding box center [185, 238] width 8 height 8
radio input "true"
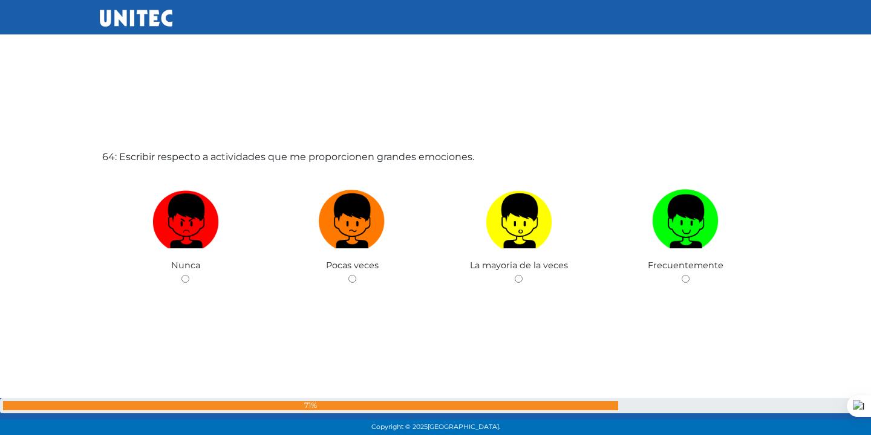
scroll to position [27492, 0]
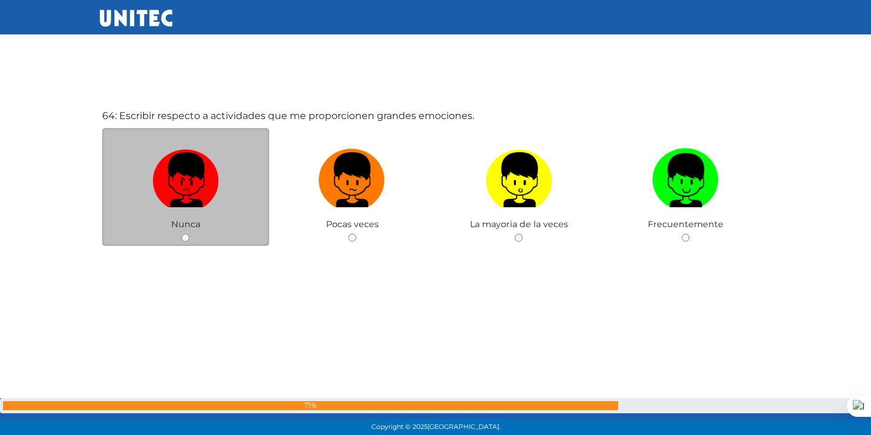
click at [182, 244] on div "Nunca" at bounding box center [185, 187] width 167 height 118
click at [184, 236] on input "radio" at bounding box center [185, 238] width 8 height 8
radio input "true"
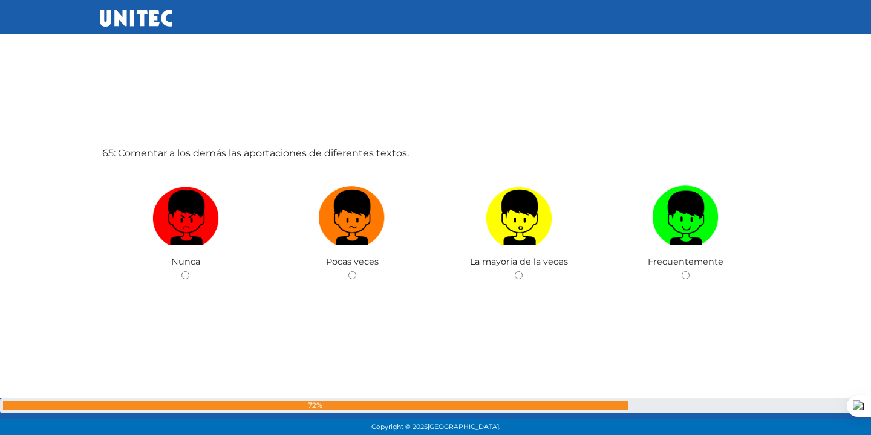
scroll to position [27928, 0]
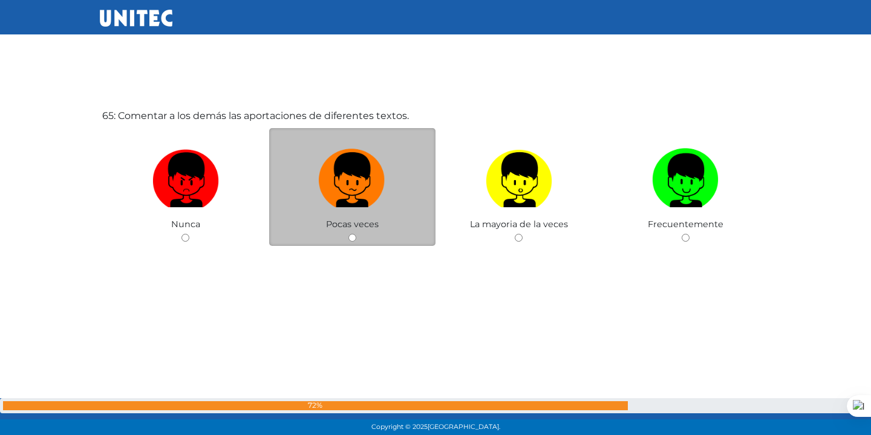
click at [351, 237] on input "radio" at bounding box center [352, 238] width 8 height 8
radio input "true"
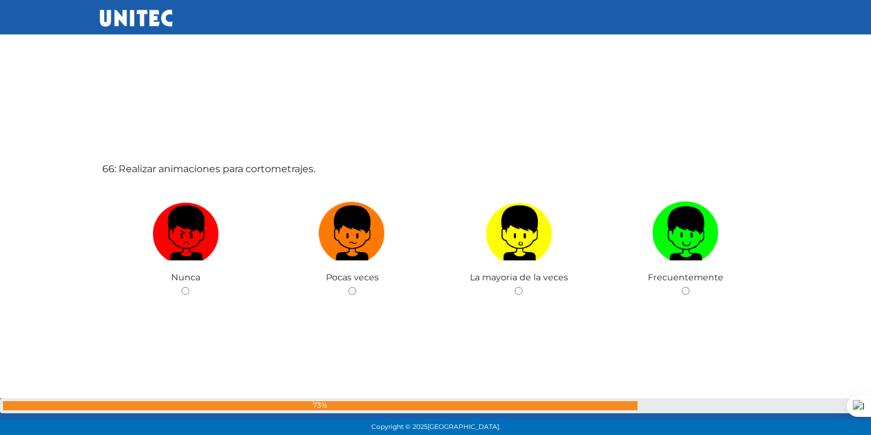
scroll to position [28363, 0]
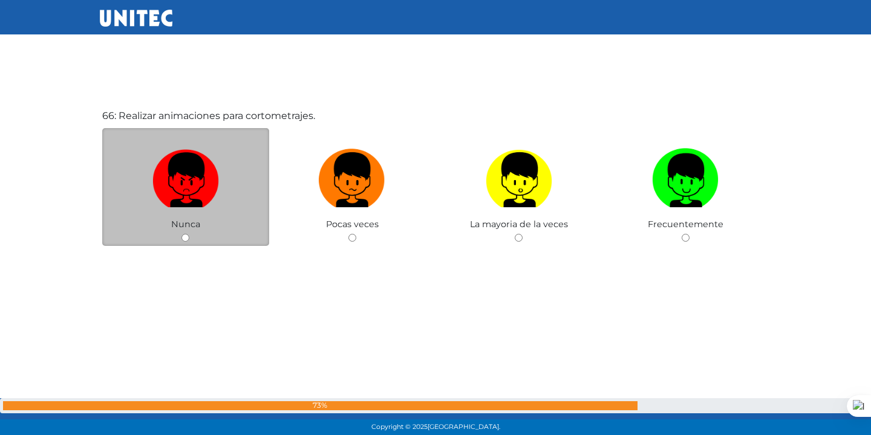
click at [186, 238] on input "radio" at bounding box center [185, 238] width 8 height 8
radio input "true"
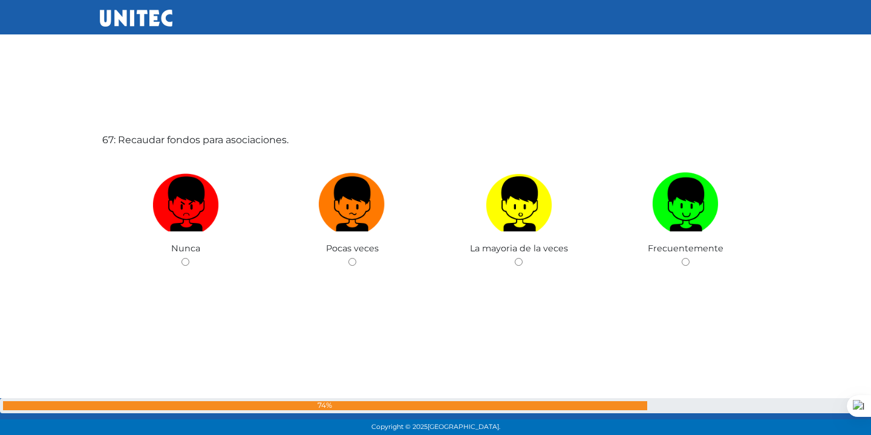
scroll to position [28799, 0]
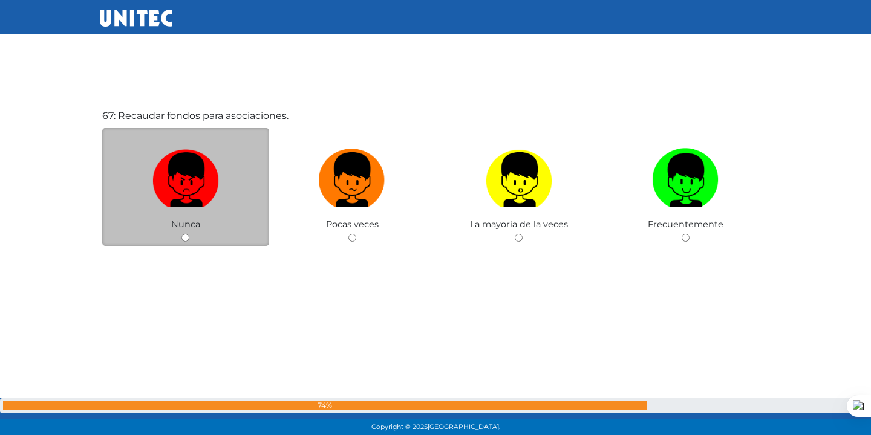
click at [183, 238] on input "radio" at bounding box center [185, 238] width 8 height 8
radio input "true"
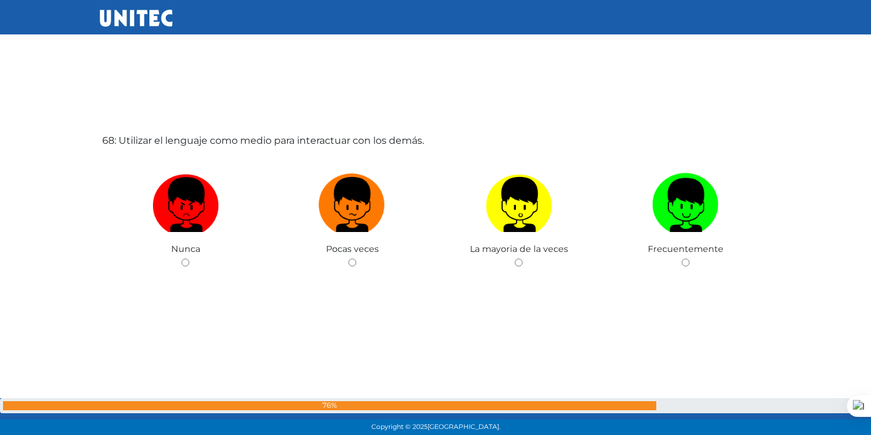
scroll to position [29234, 0]
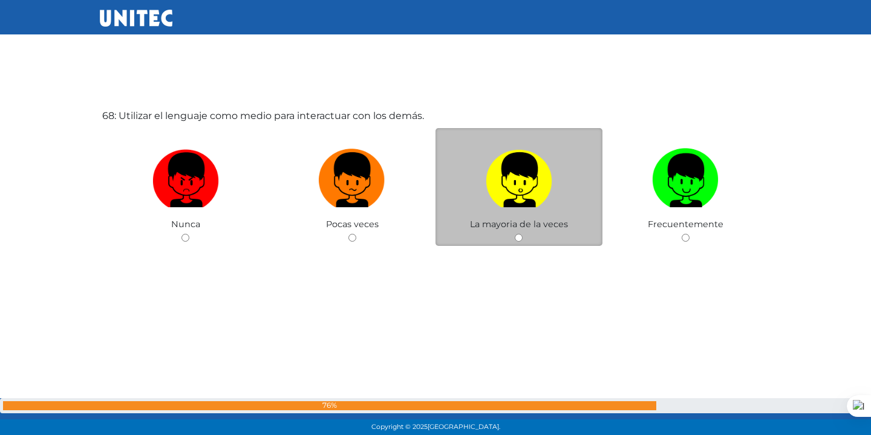
click at [518, 237] on input "radio" at bounding box center [519, 238] width 8 height 8
radio input "true"
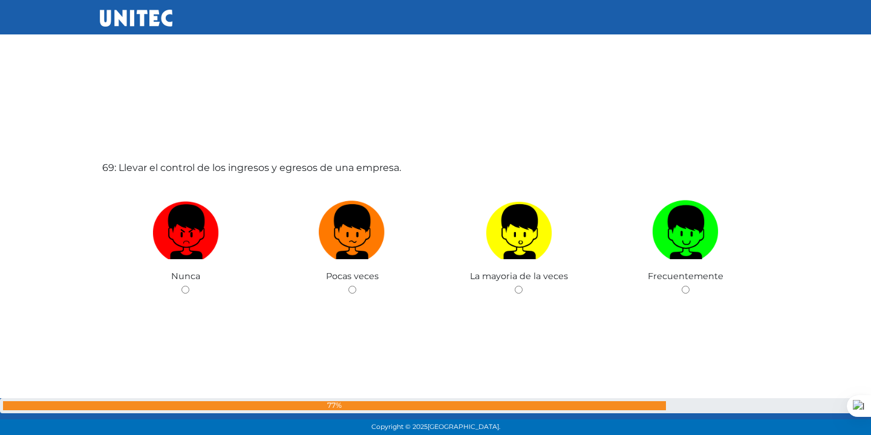
scroll to position [29670, 0]
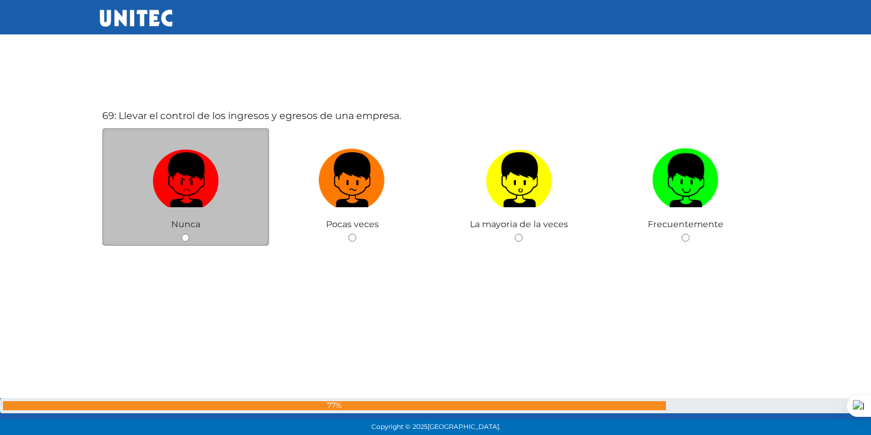
click at [185, 238] on input "radio" at bounding box center [185, 238] width 8 height 8
radio input "true"
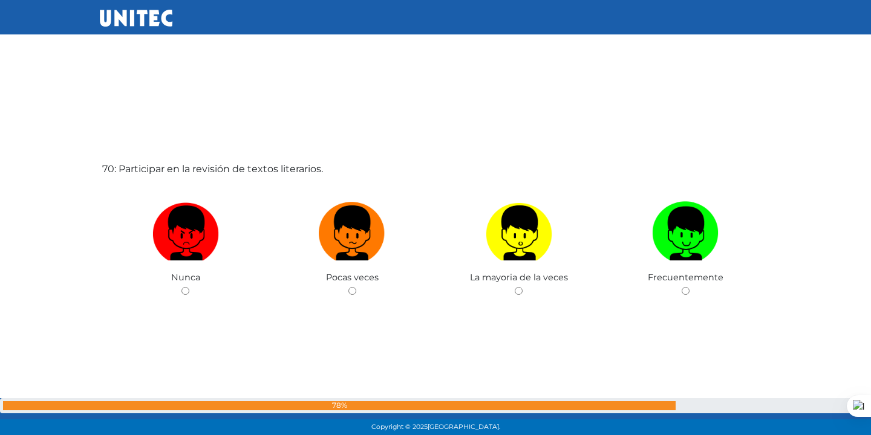
scroll to position [30105, 0]
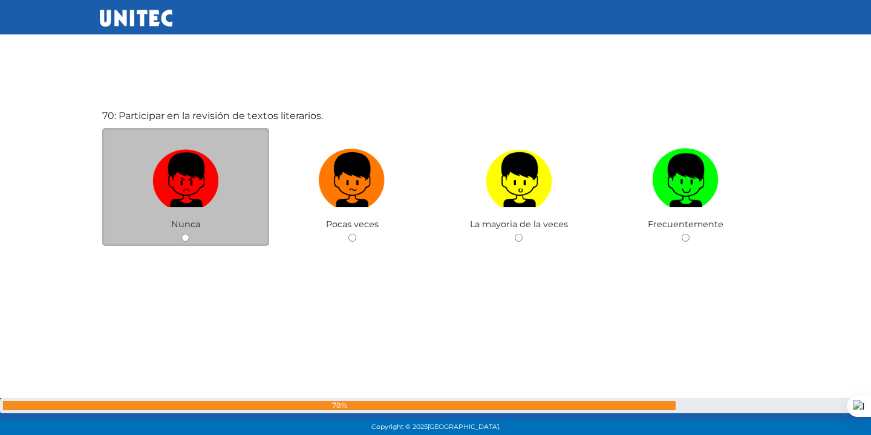
click at [184, 239] on input "radio" at bounding box center [185, 238] width 8 height 8
radio input "true"
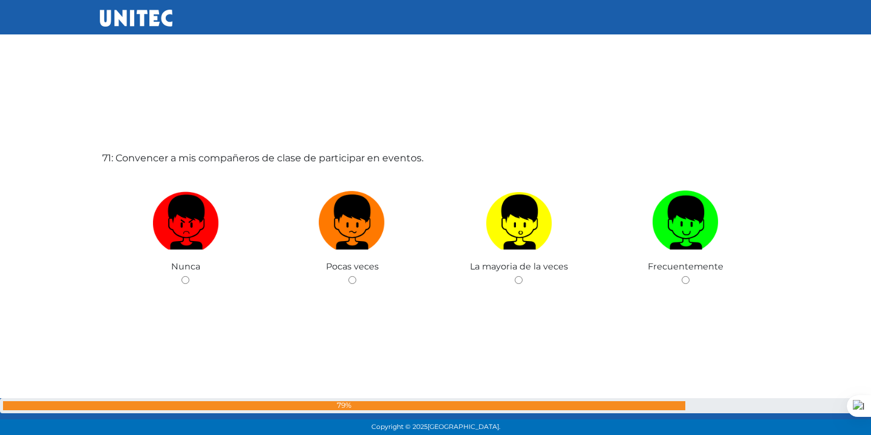
scroll to position [30540, 0]
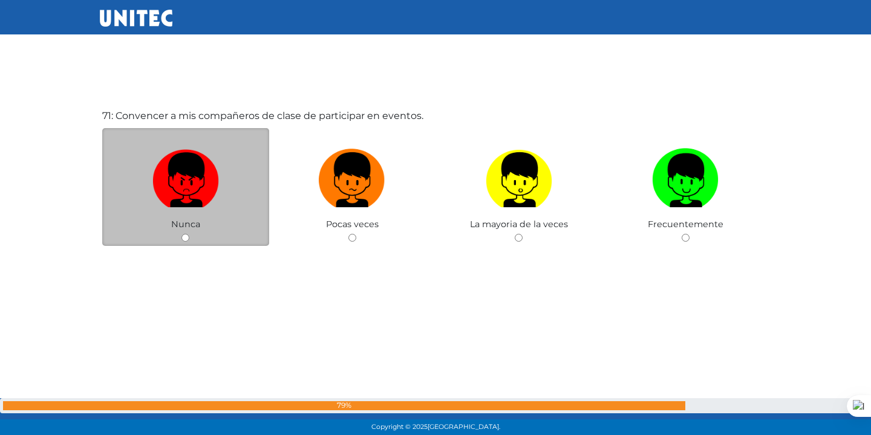
click at [183, 240] on input "radio" at bounding box center [185, 238] width 8 height 8
radio input "true"
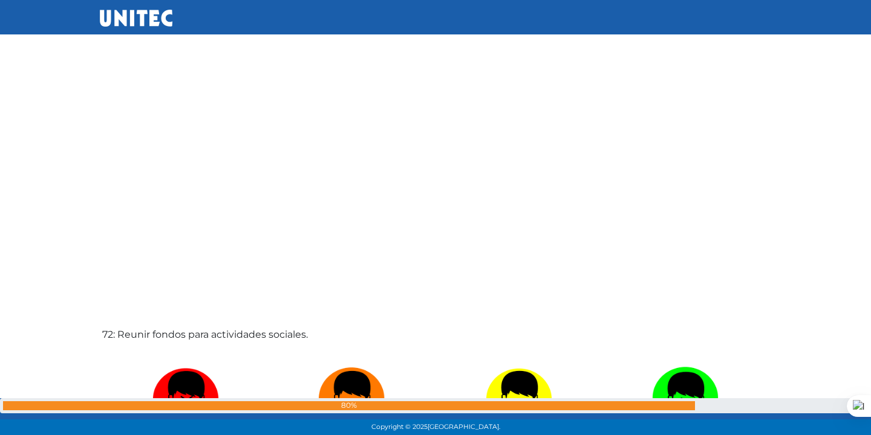
scroll to position [30976, 0]
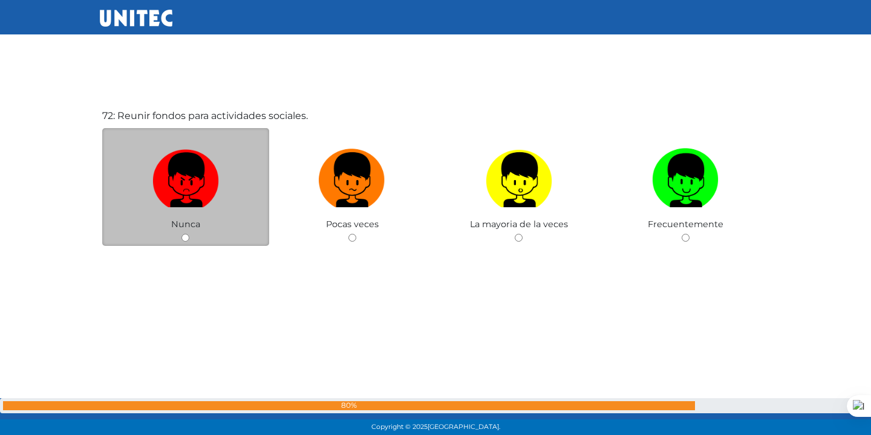
click at [183, 238] on input "radio" at bounding box center [185, 238] width 8 height 8
radio input "true"
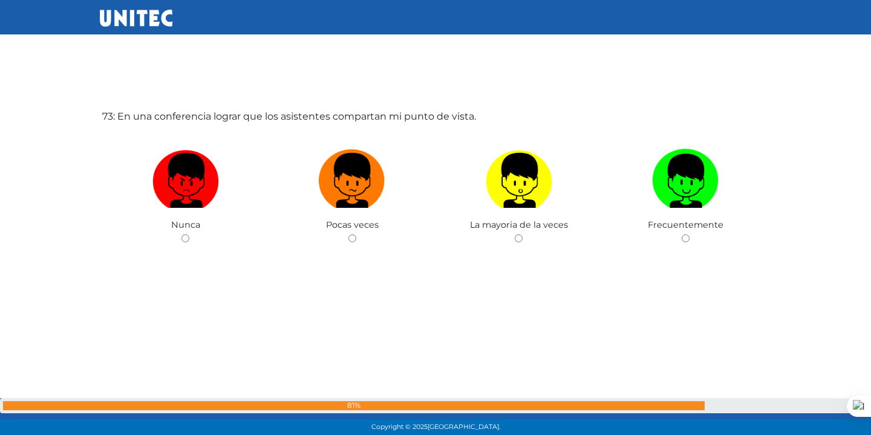
scroll to position [31411, 0]
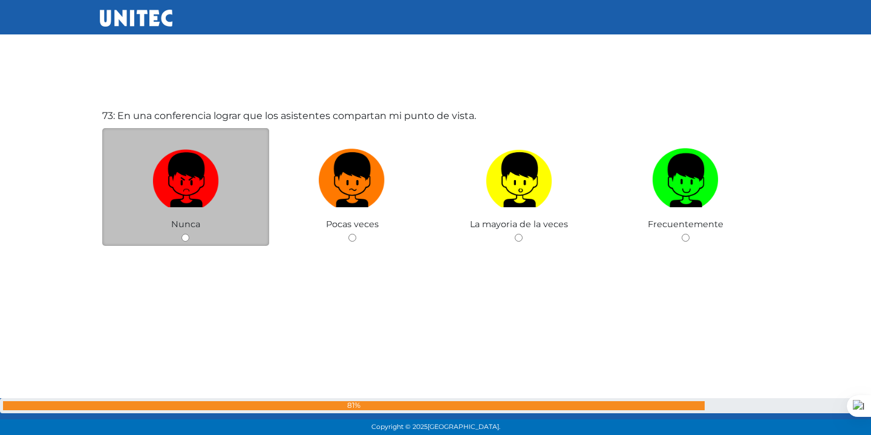
click at [184, 236] on input "radio" at bounding box center [185, 238] width 8 height 8
radio input "true"
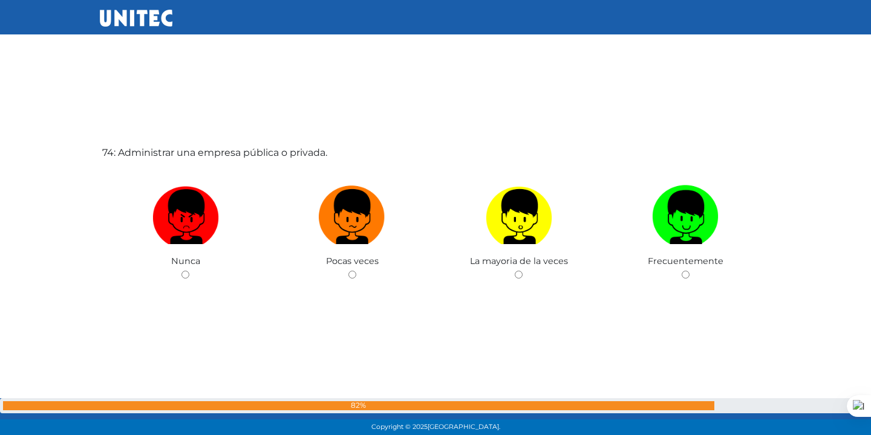
scroll to position [31847, 0]
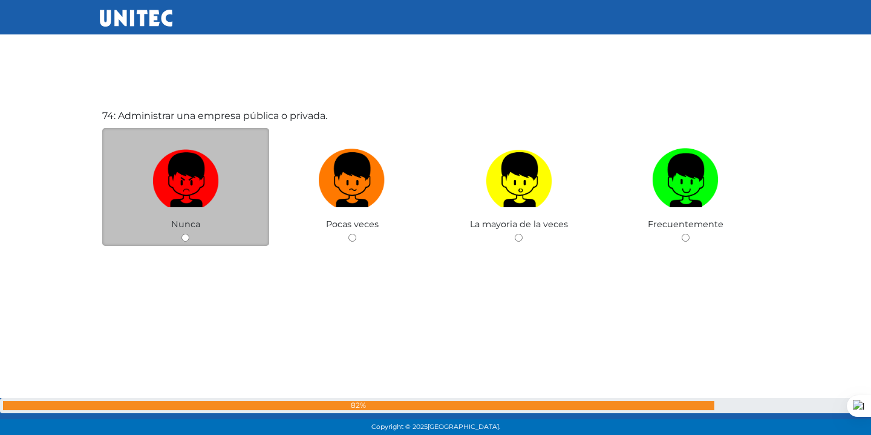
click at [183, 238] on input "radio" at bounding box center [185, 238] width 8 height 8
radio input "true"
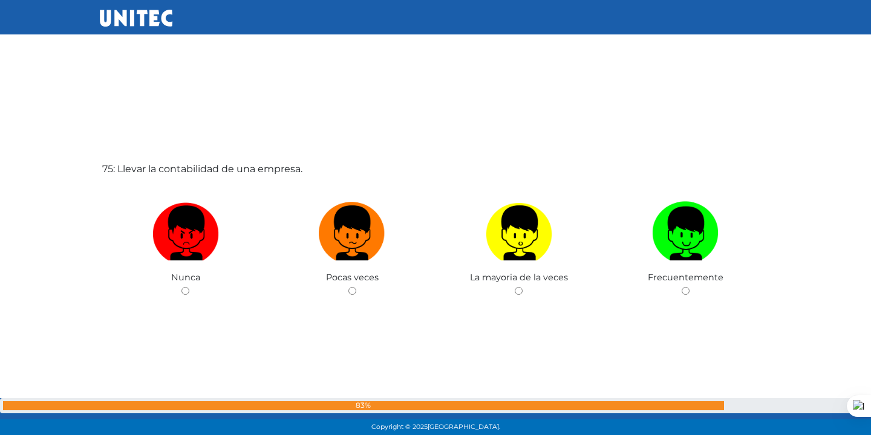
scroll to position [32282, 0]
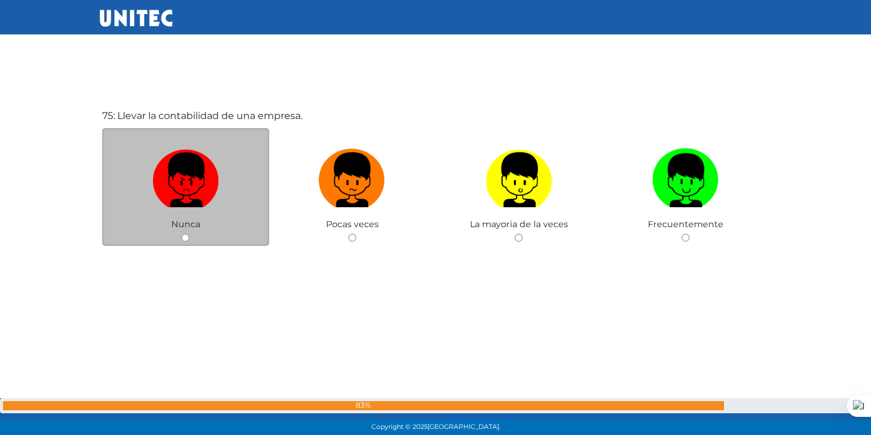
click at [183, 239] on input "radio" at bounding box center [185, 238] width 8 height 8
radio input "true"
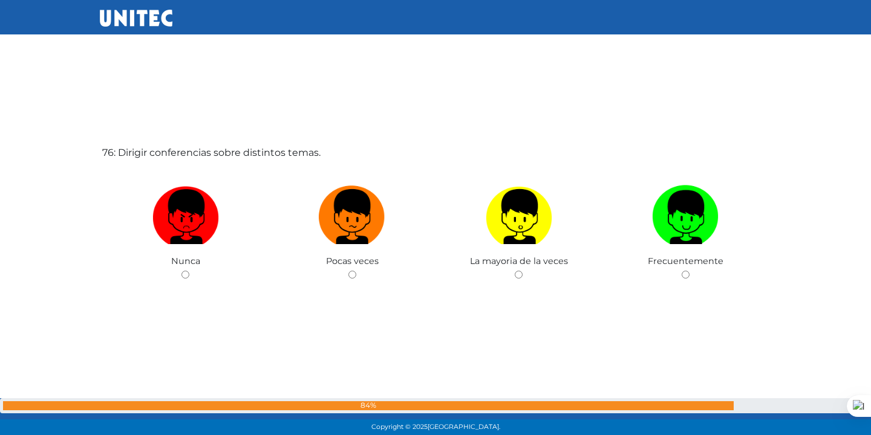
scroll to position [32718, 0]
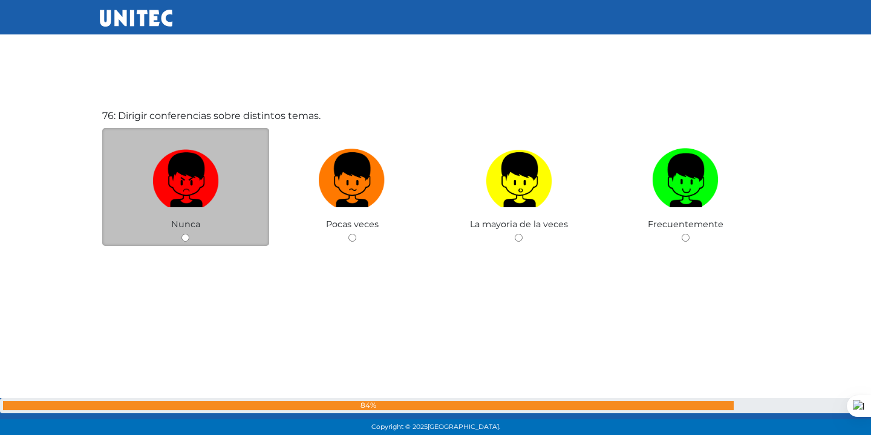
click at [183, 234] on input "radio" at bounding box center [185, 238] width 8 height 8
radio input "true"
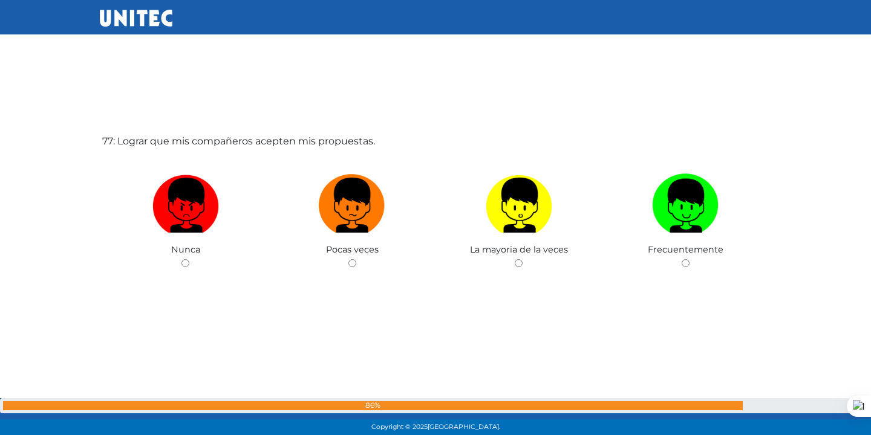
scroll to position [33153, 0]
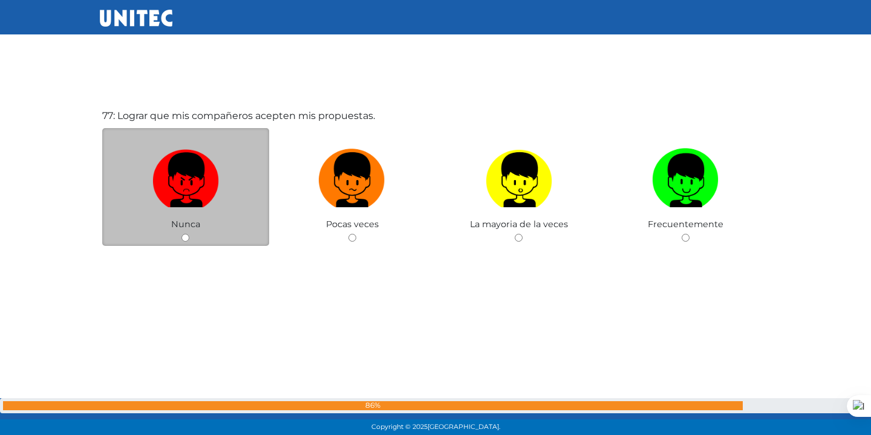
click at [183, 235] on input "radio" at bounding box center [185, 238] width 8 height 8
radio input "true"
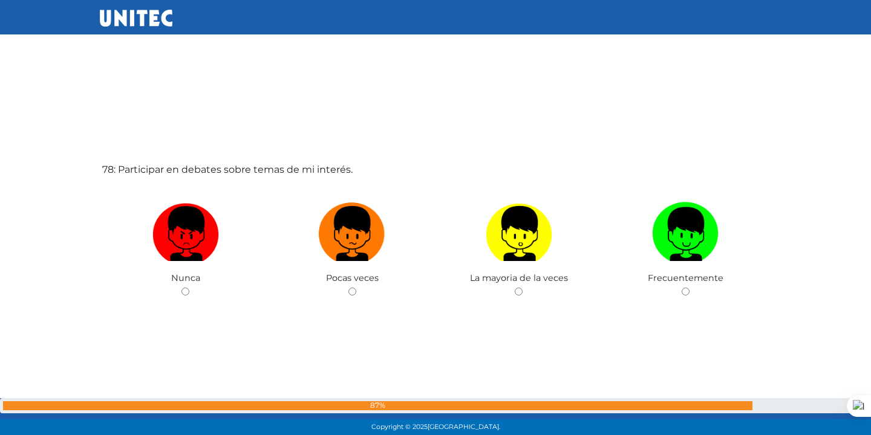
scroll to position [33588, 0]
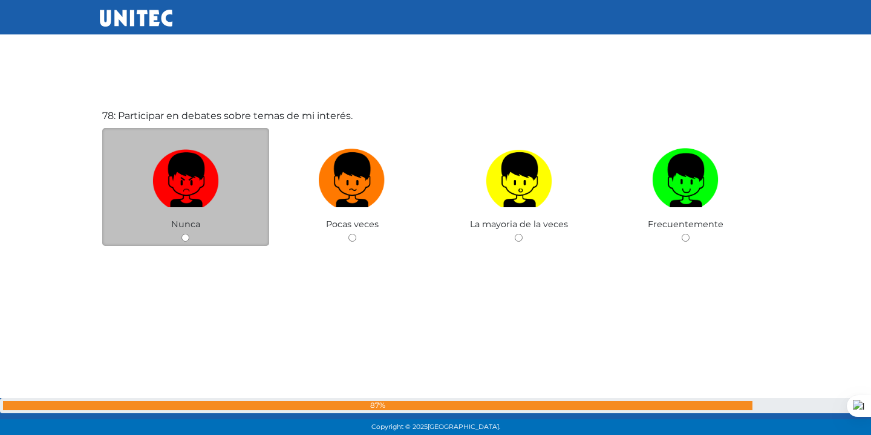
click at [184, 239] on input "radio" at bounding box center [185, 238] width 8 height 8
radio input "true"
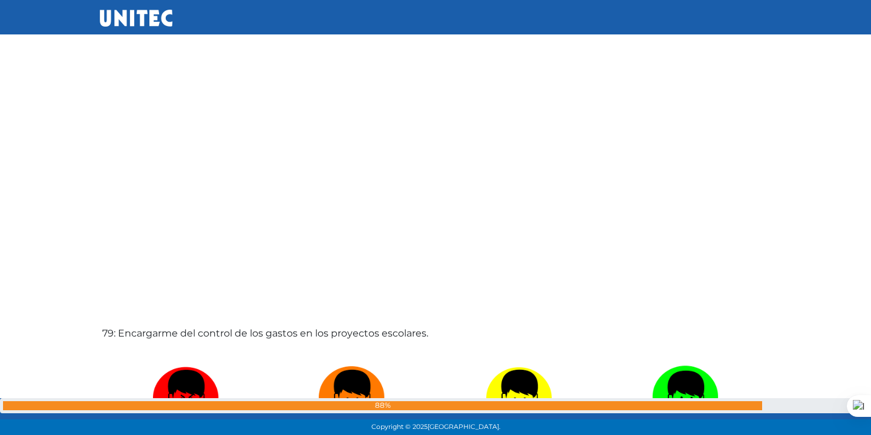
scroll to position [34024, 0]
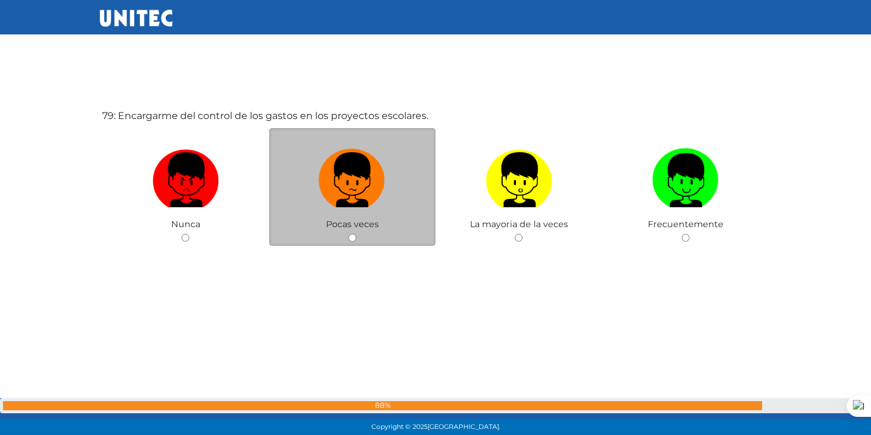
click at [353, 234] on input "radio" at bounding box center [352, 238] width 8 height 8
radio input "true"
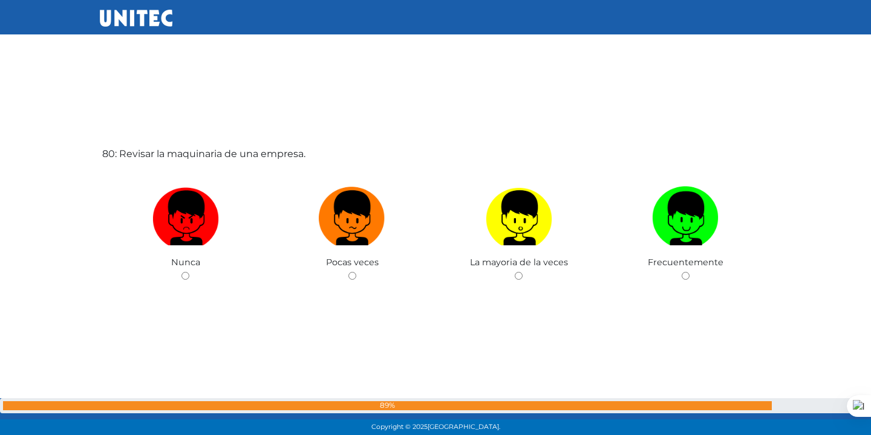
scroll to position [34459, 0]
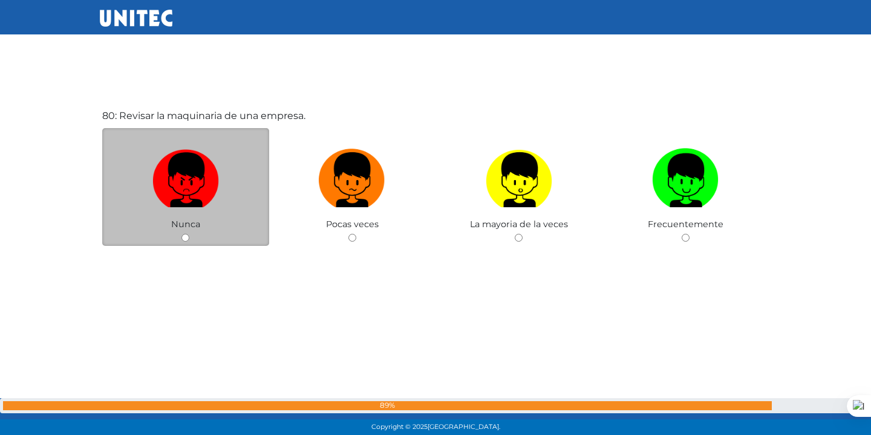
click at [183, 239] on input "radio" at bounding box center [185, 238] width 8 height 8
radio input "true"
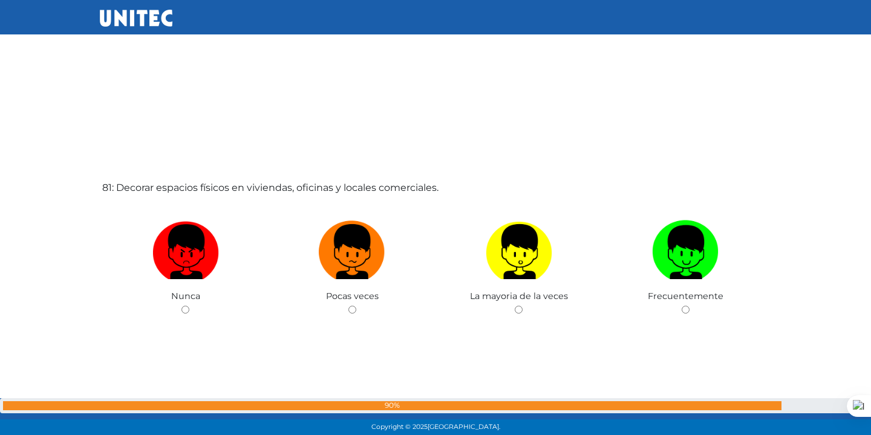
scroll to position [34895, 0]
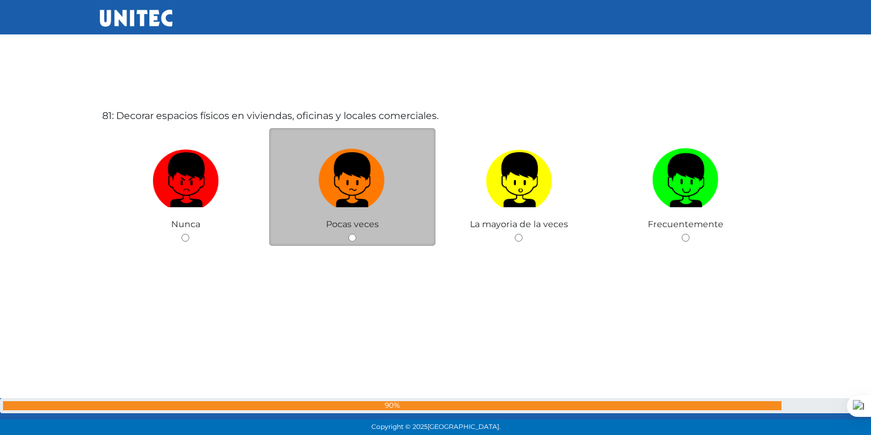
click at [351, 236] on input "radio" at bounding box center [352, 238] width 8 height 8
radio input "true"
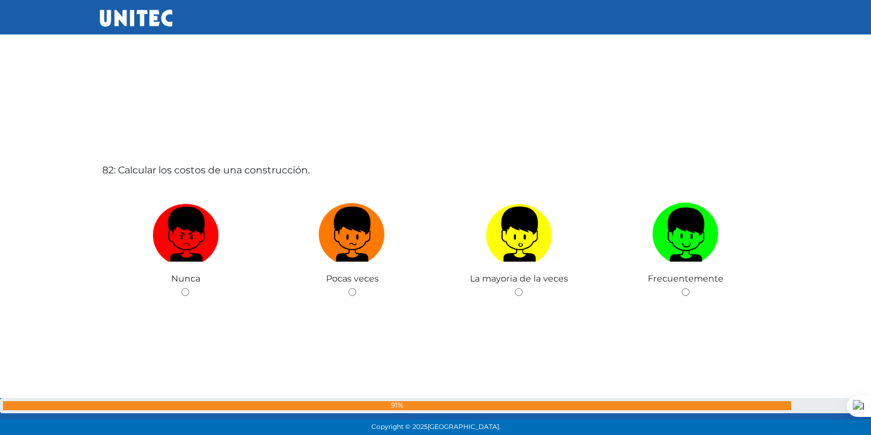
scroll to position [35330, 0]
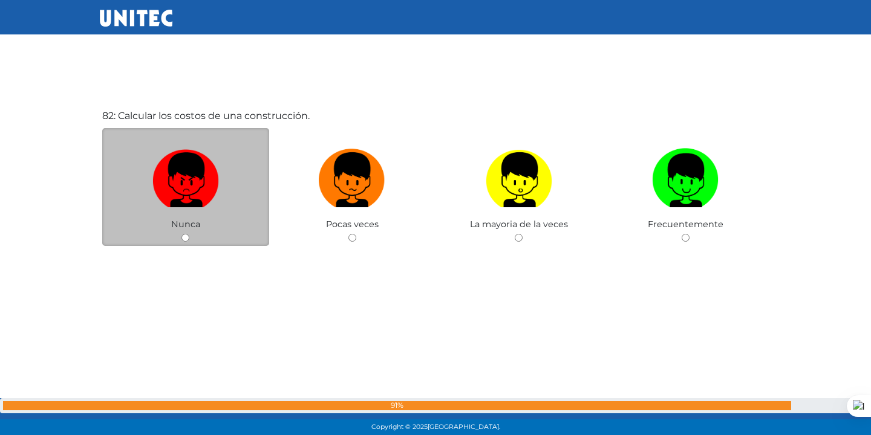
click at [183, 236] on input "radio" at bounding box center [185, 238] width 8 height 8
radio input "true"
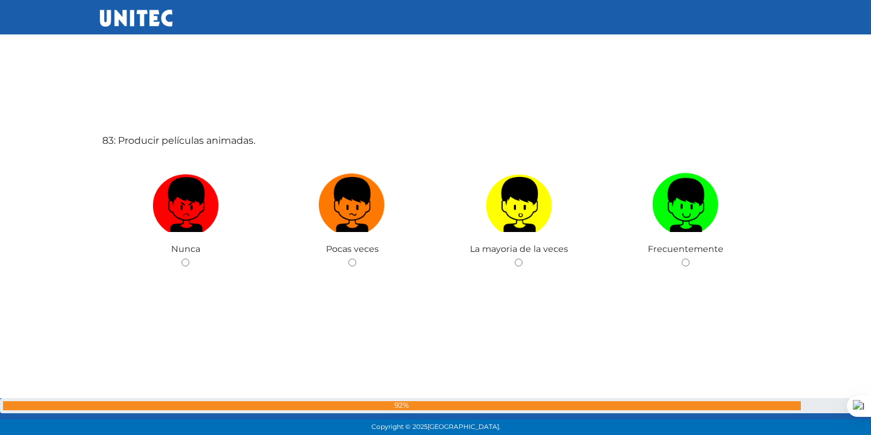
scroll to position [35766, 0]
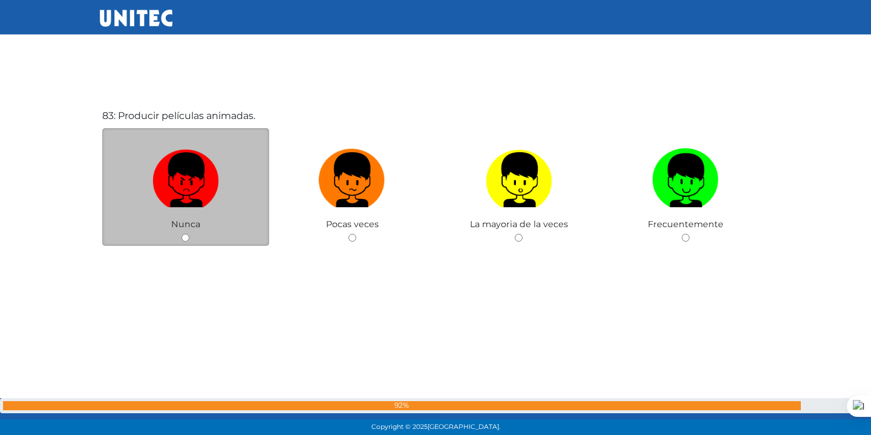
click at [183, 236] on input "radio" at bounding box center [185, 238] width 8 height 8
radio input "true"
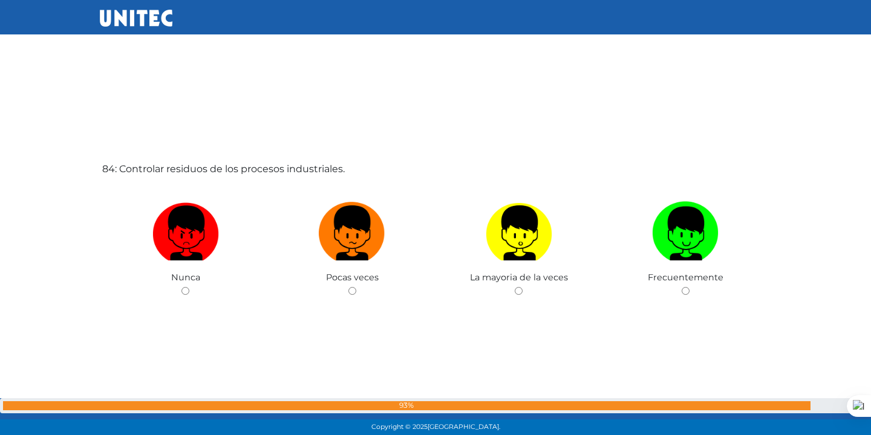
scroll to position [36201, 0]
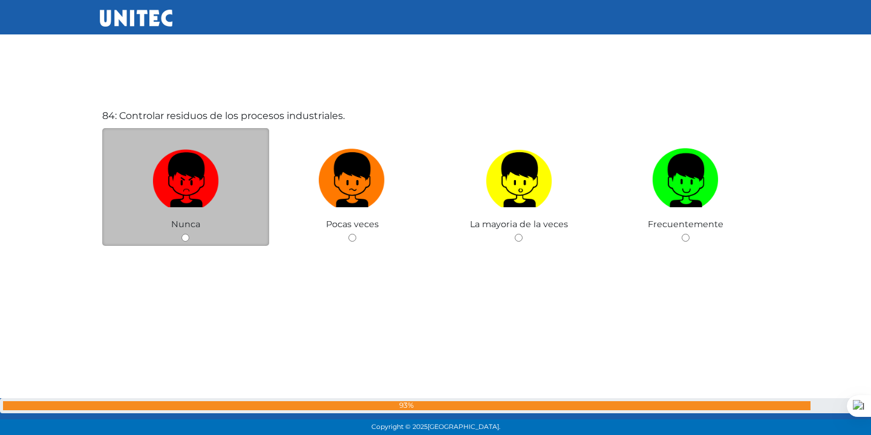
click at [183, 234] on input "radio" at bounding box center [185, 238] width 8 height 8
radio input "true"
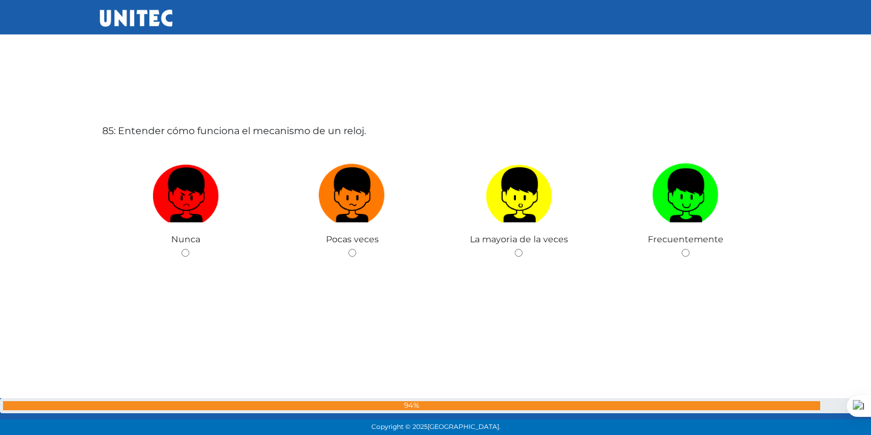
scroll to position [36636, 0]
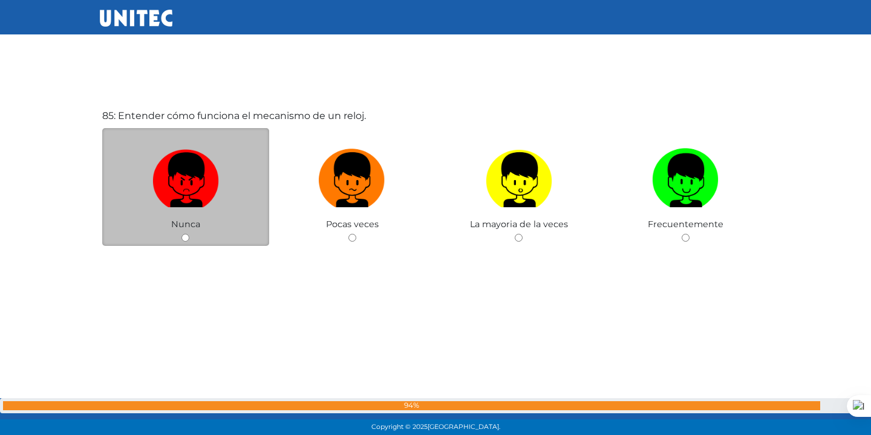
click at [184, 238] on input "radio" at bounding box center [185, 238] width 8 height 8
radio input "true"
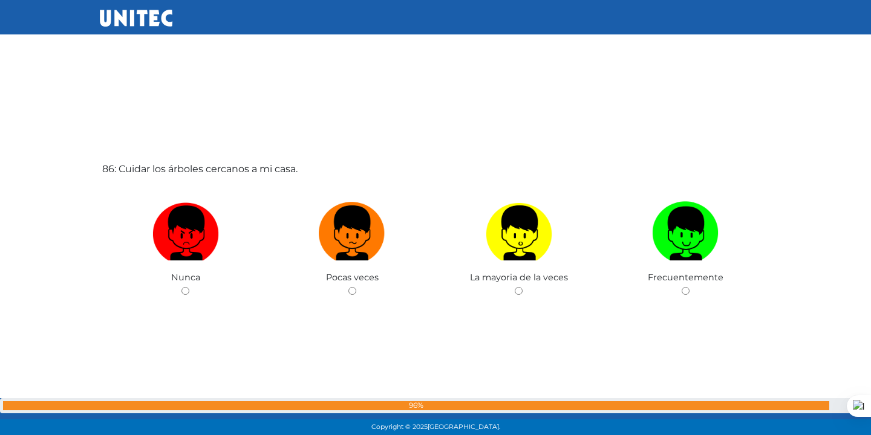
scroll to position [37072, 0]
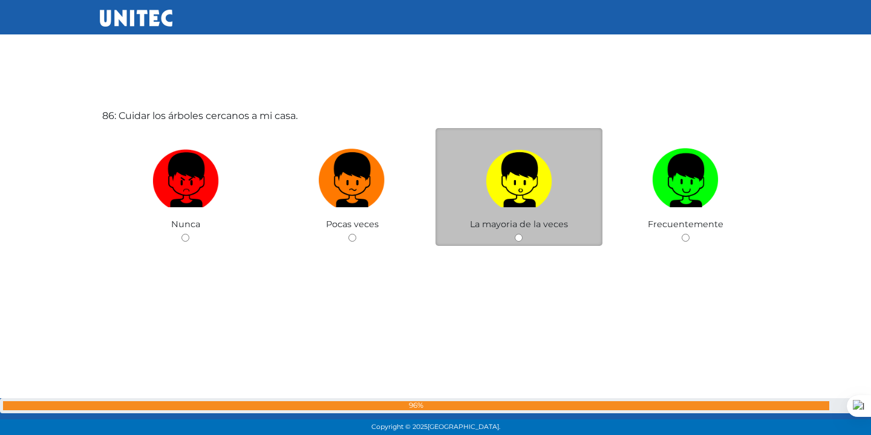
click at [519, 238] on input "radio" at bounding box center [519, 238] width 8 height 8
radio input "true"
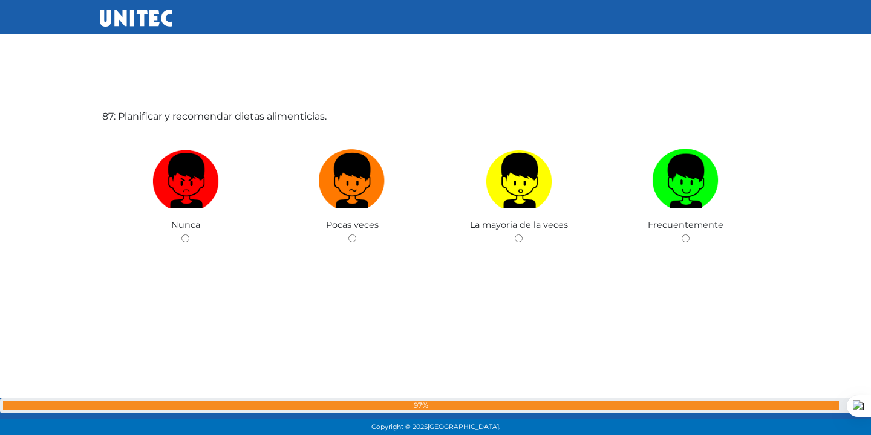
scroll to position [37507, 0]
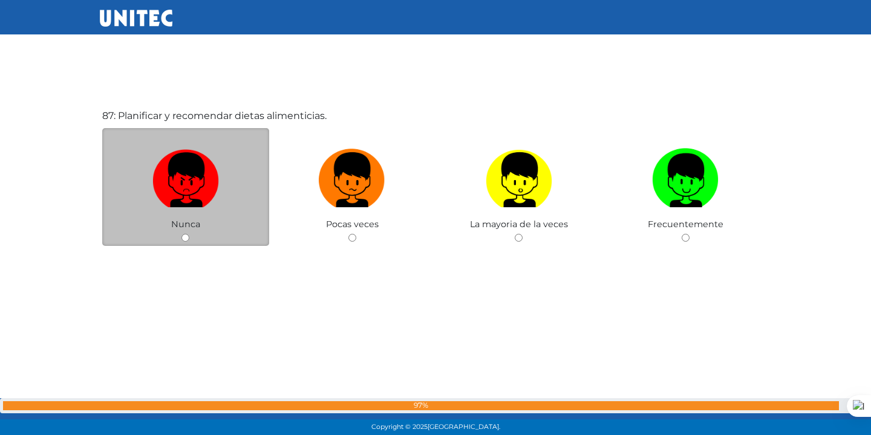
click at [184, 238] on input "radio" at bounding box center [185, 238] width 8 height 8
radio input "true"
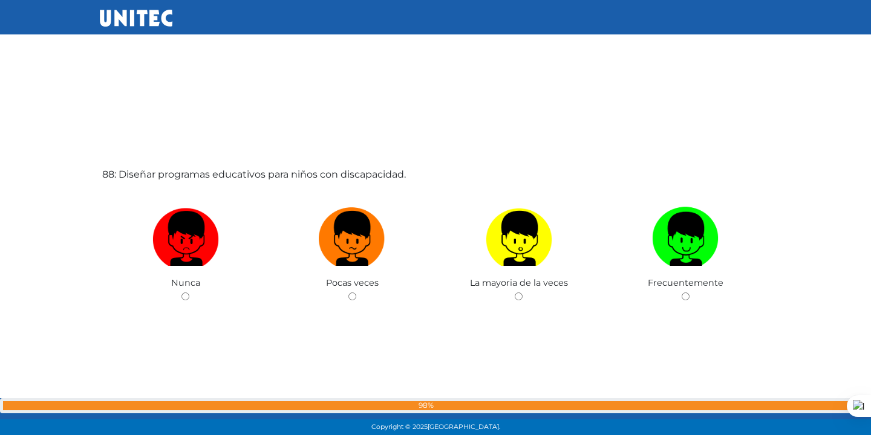
scroll to position [37943, 0]
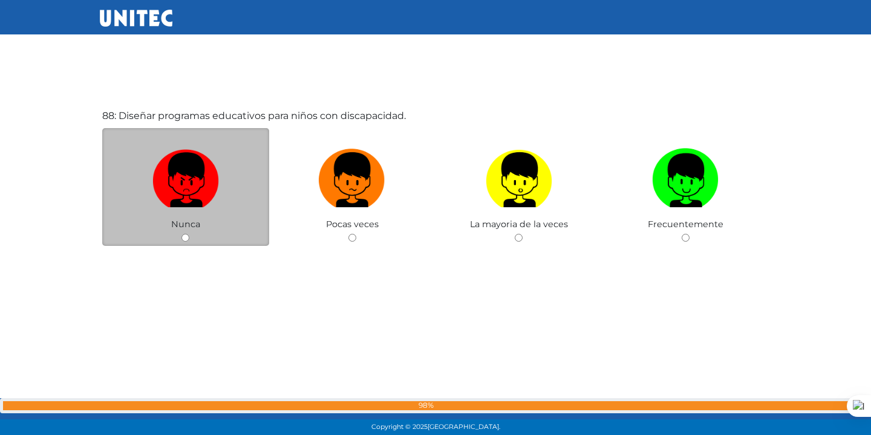
click at [184, 236] on input "radio" at bounding box center [185, 238] width 8 height 8
radio input "true"
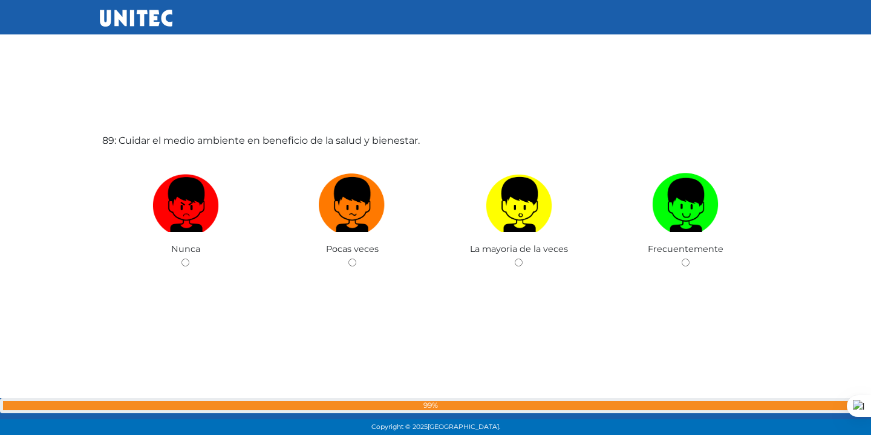
scroll to position [38378, 0]
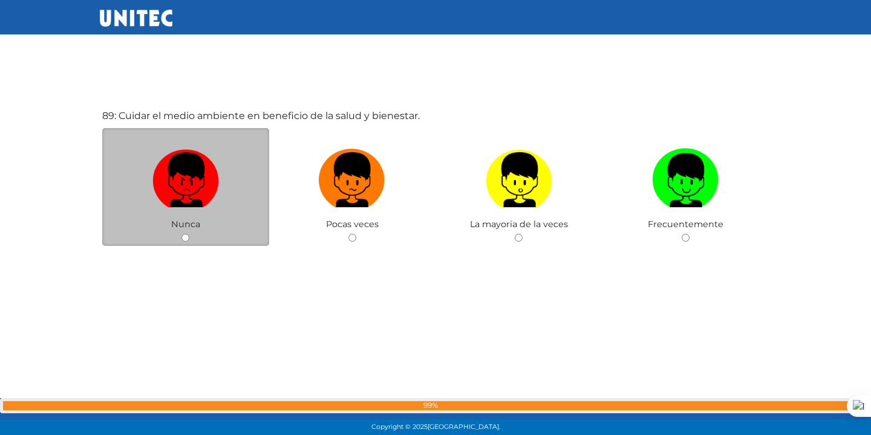
click at [184, 238] on input "radio" at bounding box center [185, 238] width 8 height 8
radio input "true"
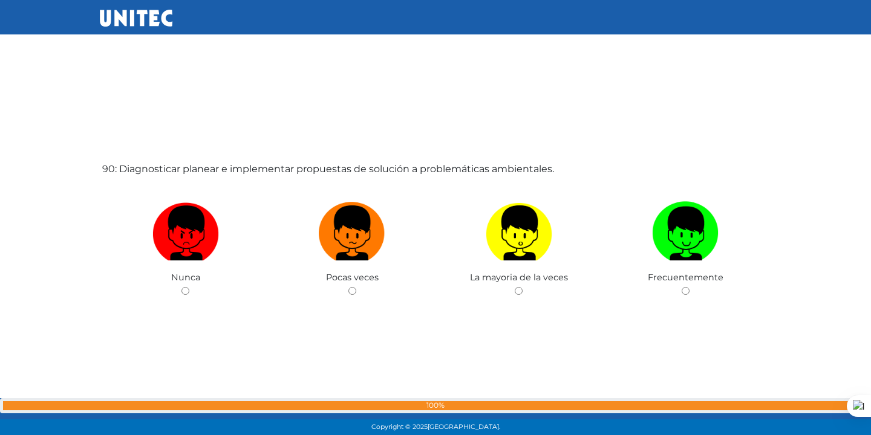
scroll to position [38814, 0]
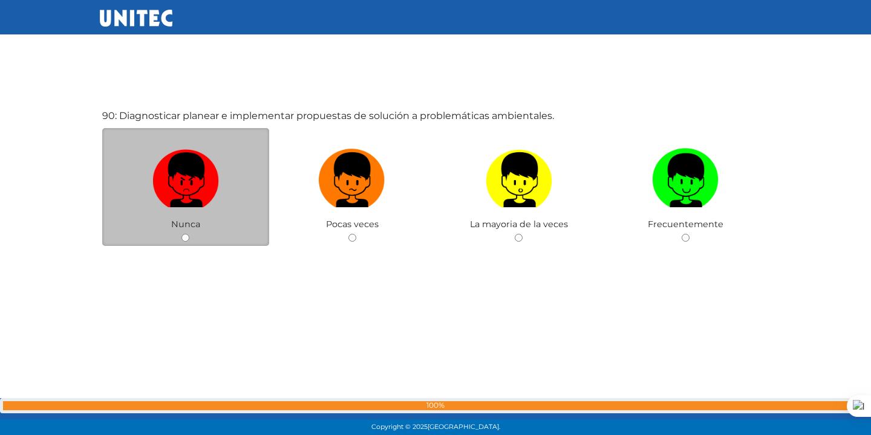
click at [180, 235] on div "Nunca" at bounding box center [185, 187] width 167 height 118
click at [181, 235] on input "radio" at bounding box center [185, 238] width 8 height 8
radio input "true"
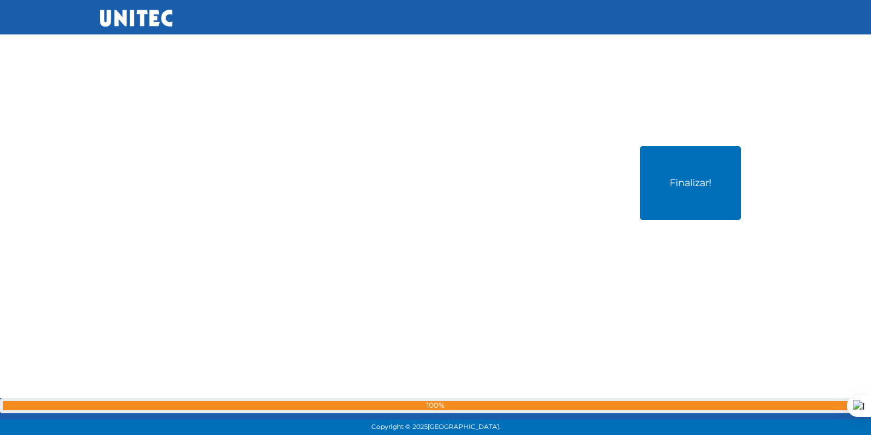
scroll to position [39249, 0]
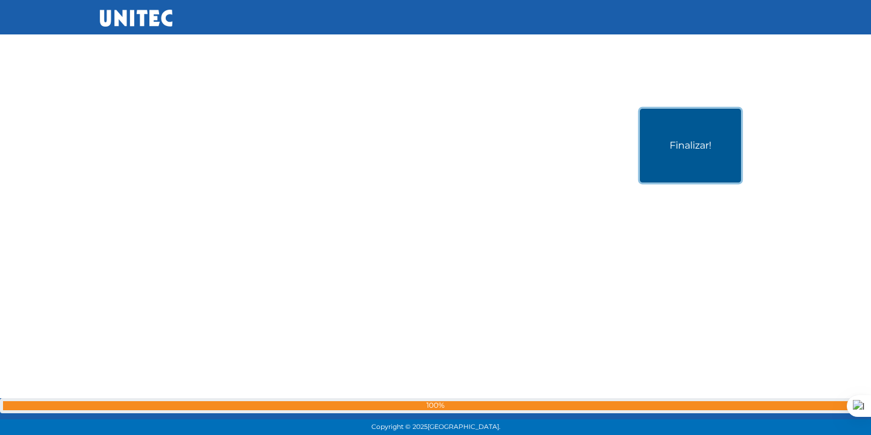
click at [713, 157] on button "Finalizar!" at bounding box center [690, 146] width 101 height 74
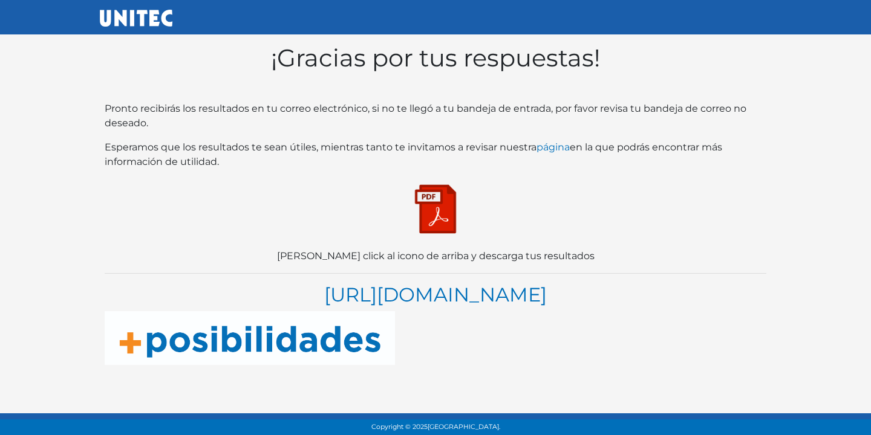
click at [431, 218] on img at bounding box center [435, 209] width 60 height 60
